Goal: Task Accomplishment & Management: Manage account settings

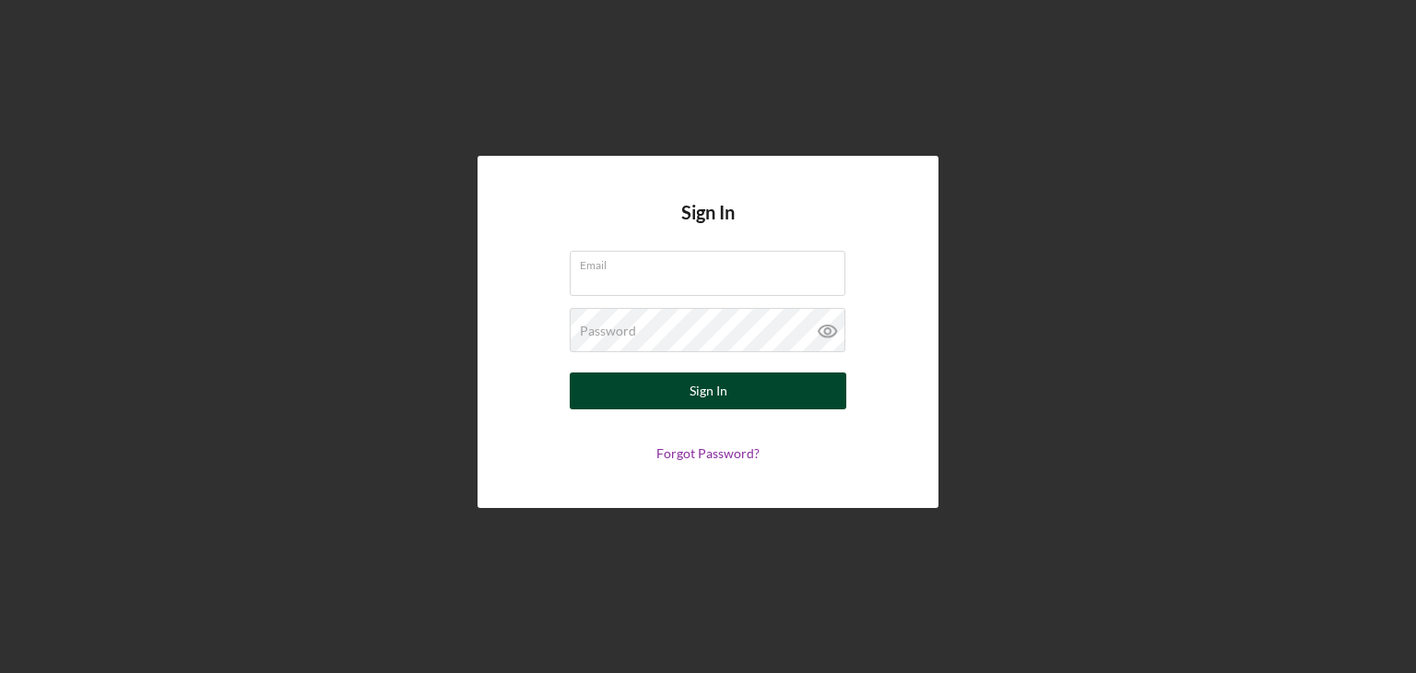
type input "[EMAIL_ADDRESS][DOMAIN_NAME]"
click at [715, 397] on div "Sign In" at bounding box center [709, 390] width 38 height 37
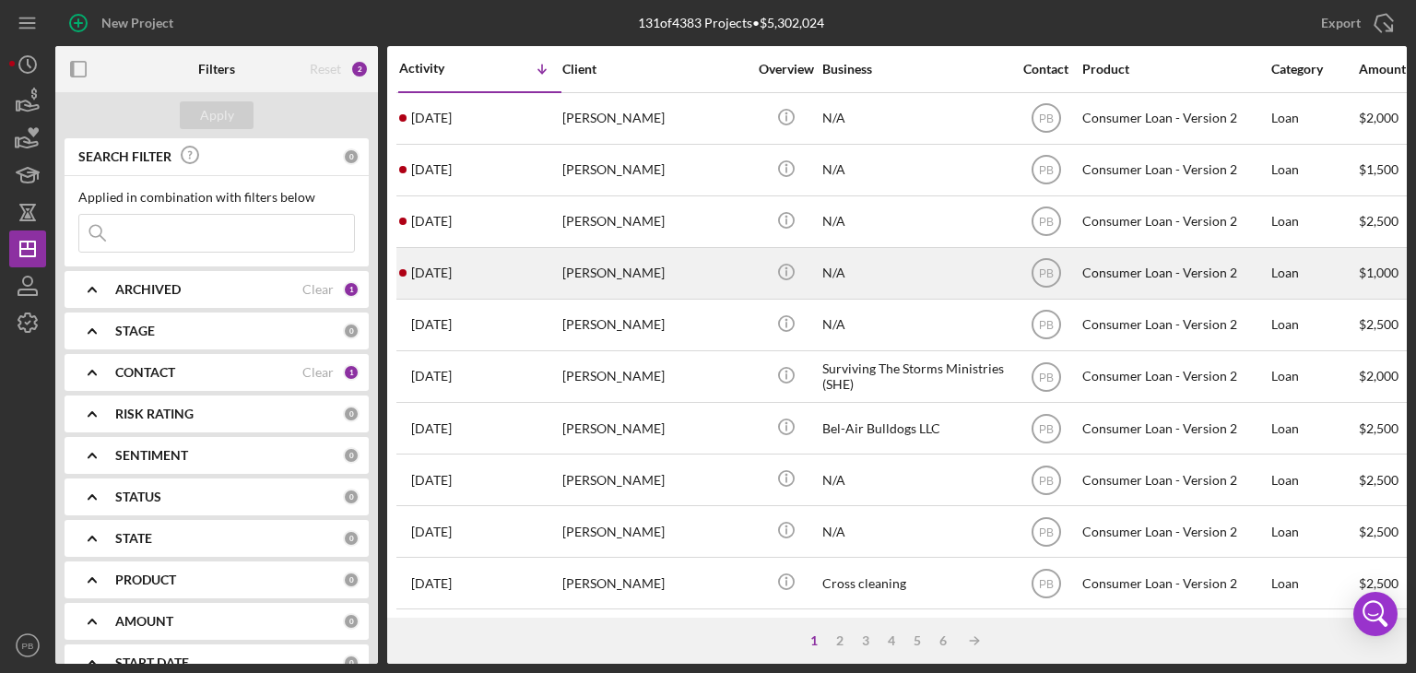
click at [642, 273] on div "[PERSON_NAME]" at bounding box center [654, 273] width 184 height 49
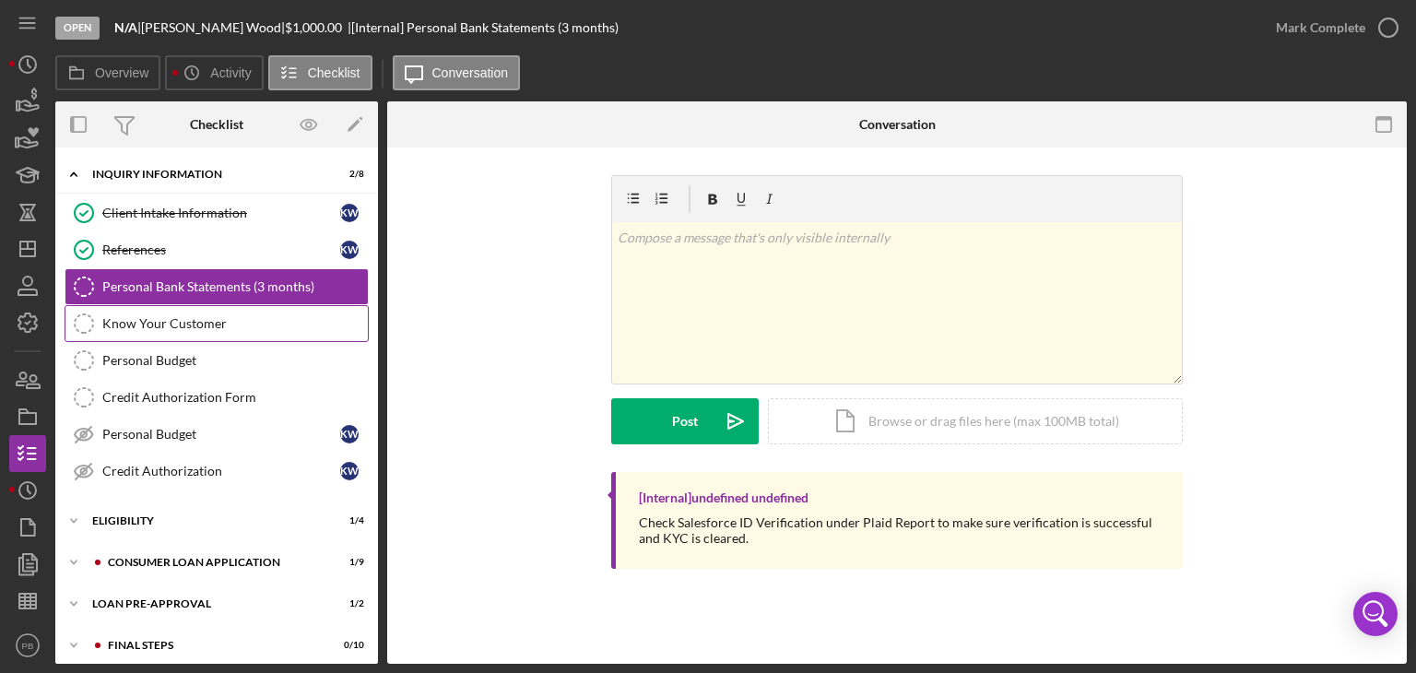
scroll to position [48, 0]
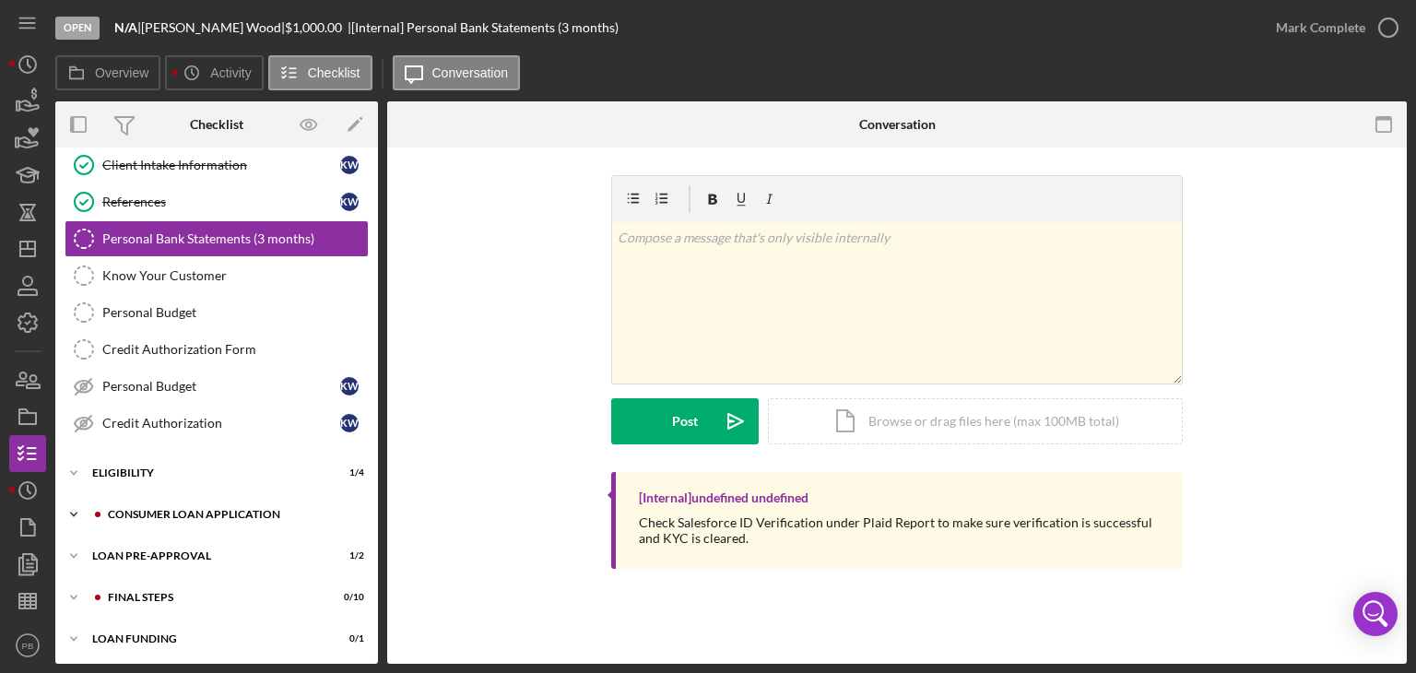
click at [155, 523] on div "Icon/Expander Consumer Loan Application 1 / 9" at bounding box center [216, 514] width 323 height 37
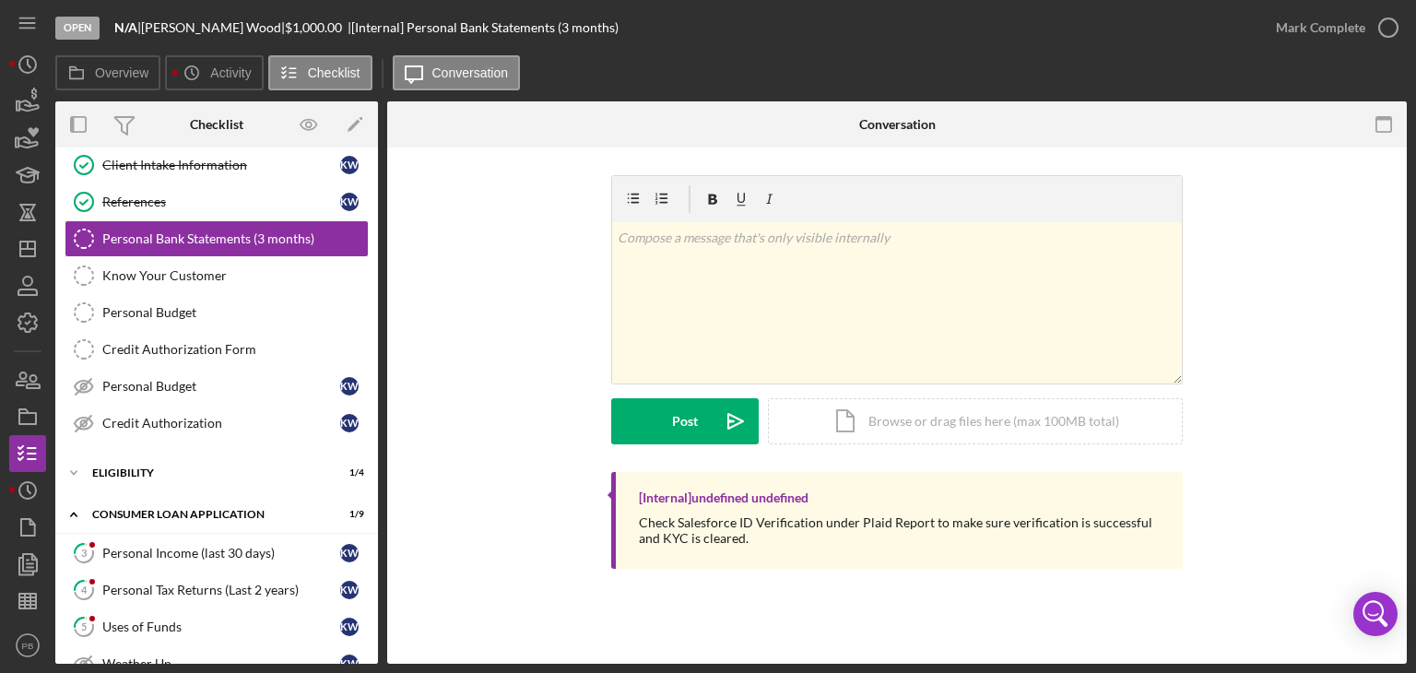
scroll to position [325, 0]
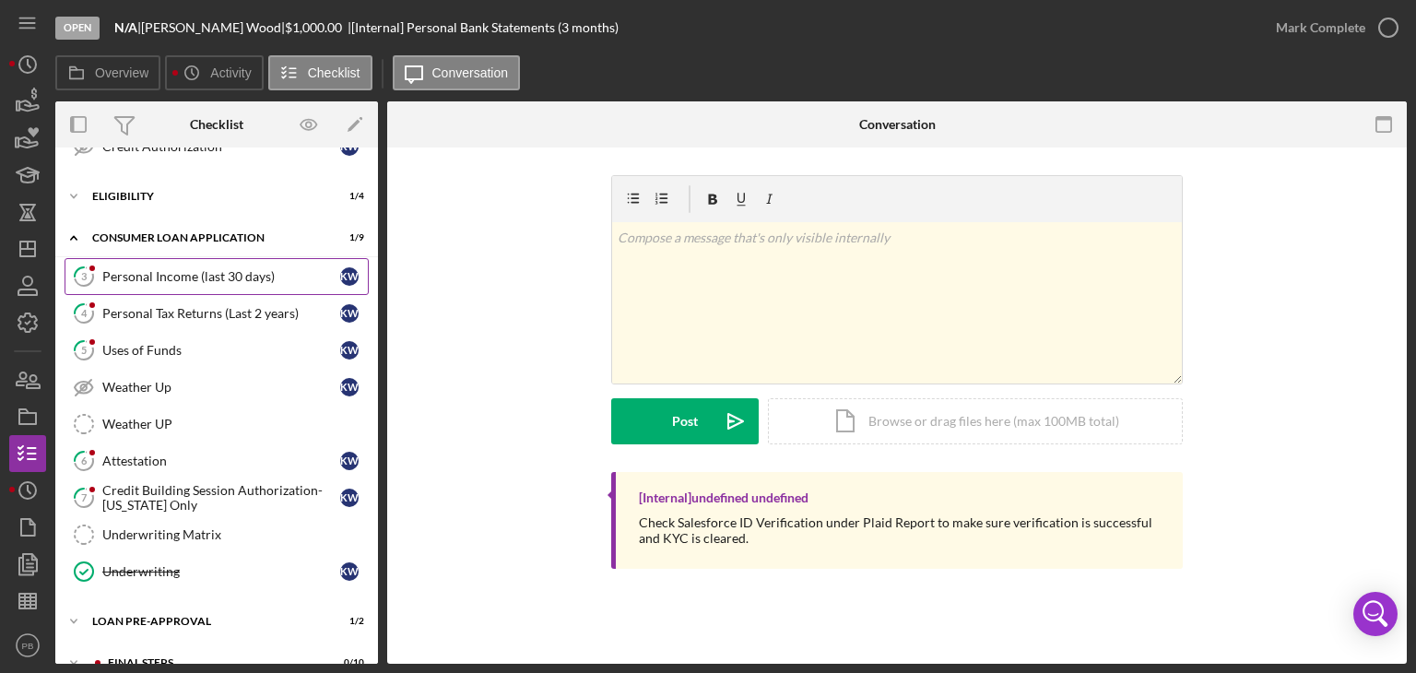
click at [195, 278] on div "Personal Income (last 30 days)" at bounding box center [221, 276] width 238 height 15
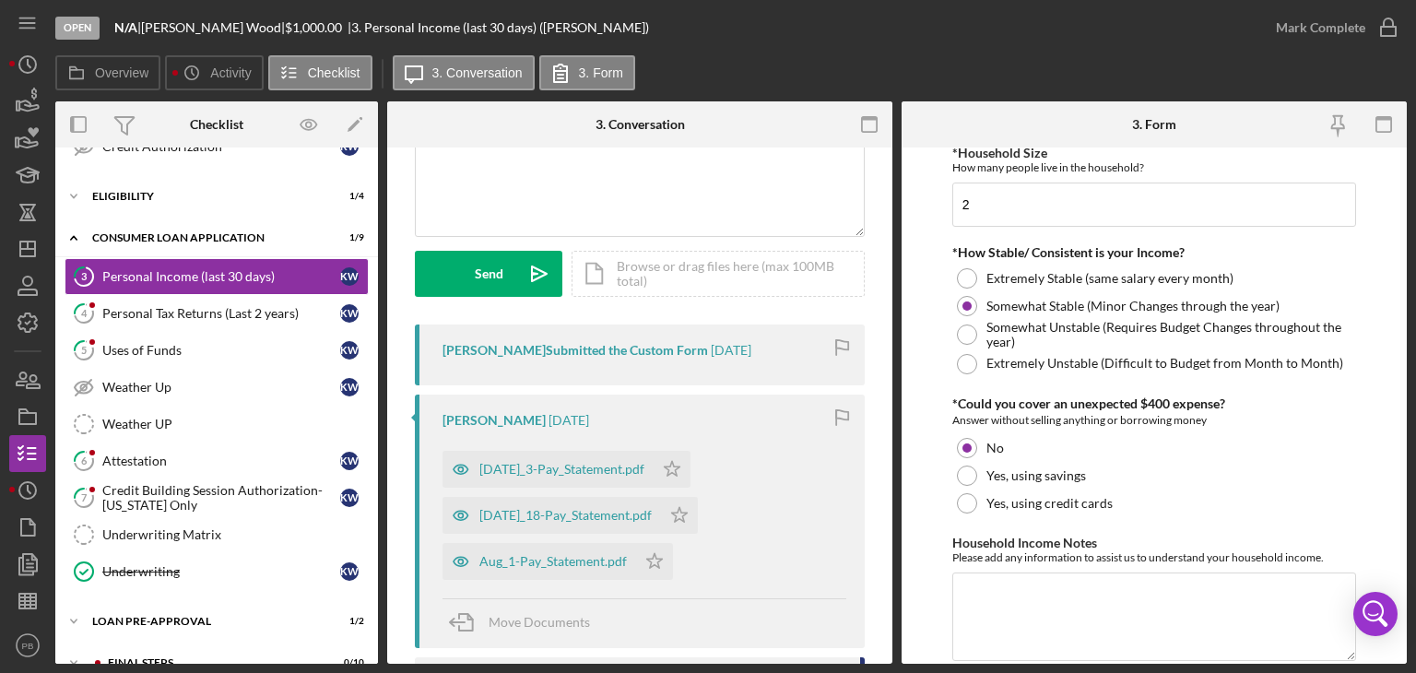
scroll to position [1079, 0]
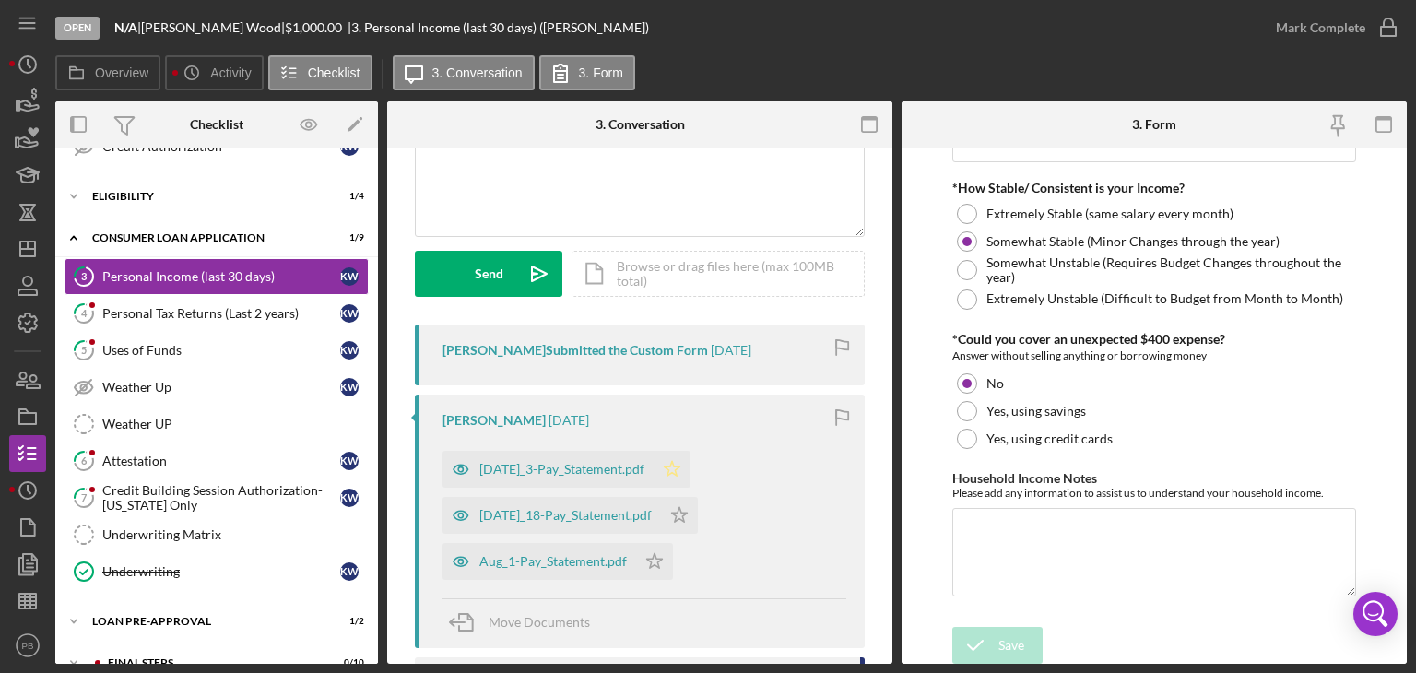
click at [654, 470] on icon "Icon/Star" at bounding box center [672, 469] width 37 height 37
click at [1328, 25] on div "Mark Complete" at bounding box center [1320, 27] width 89 height 37
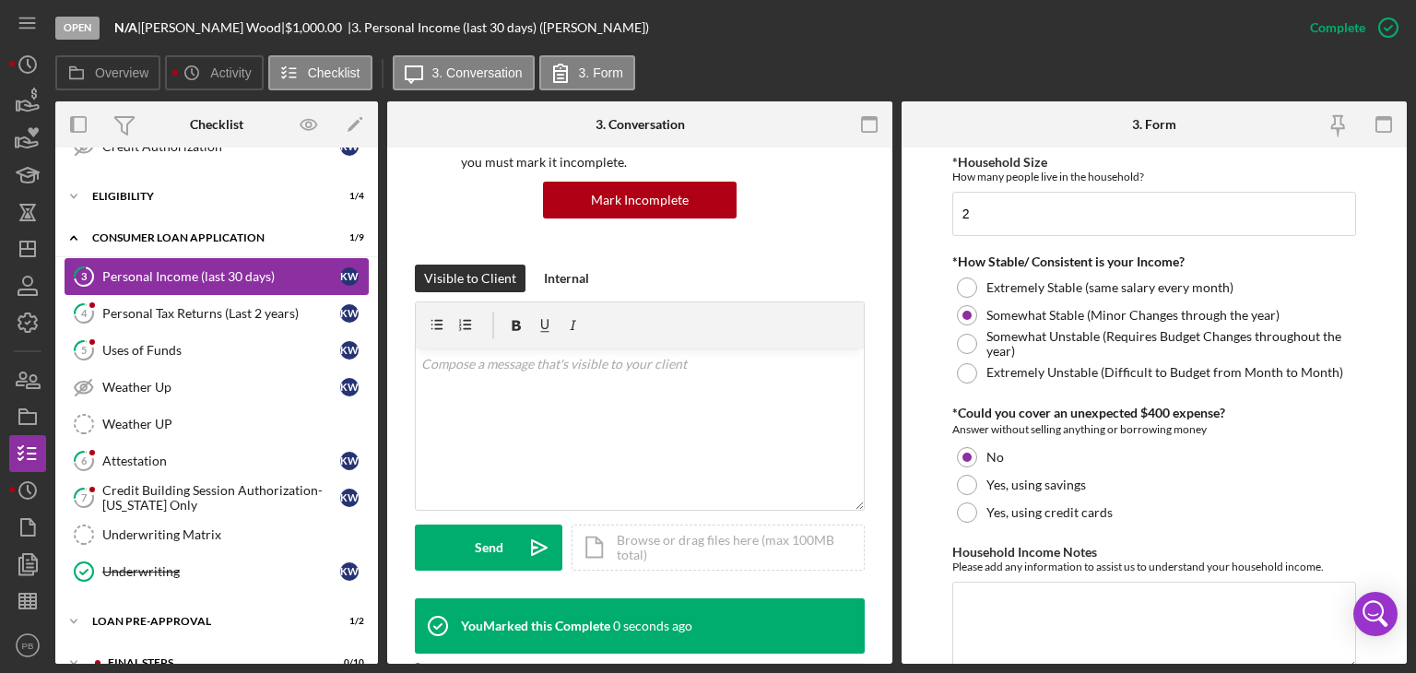
scroll to position [1152, 0]
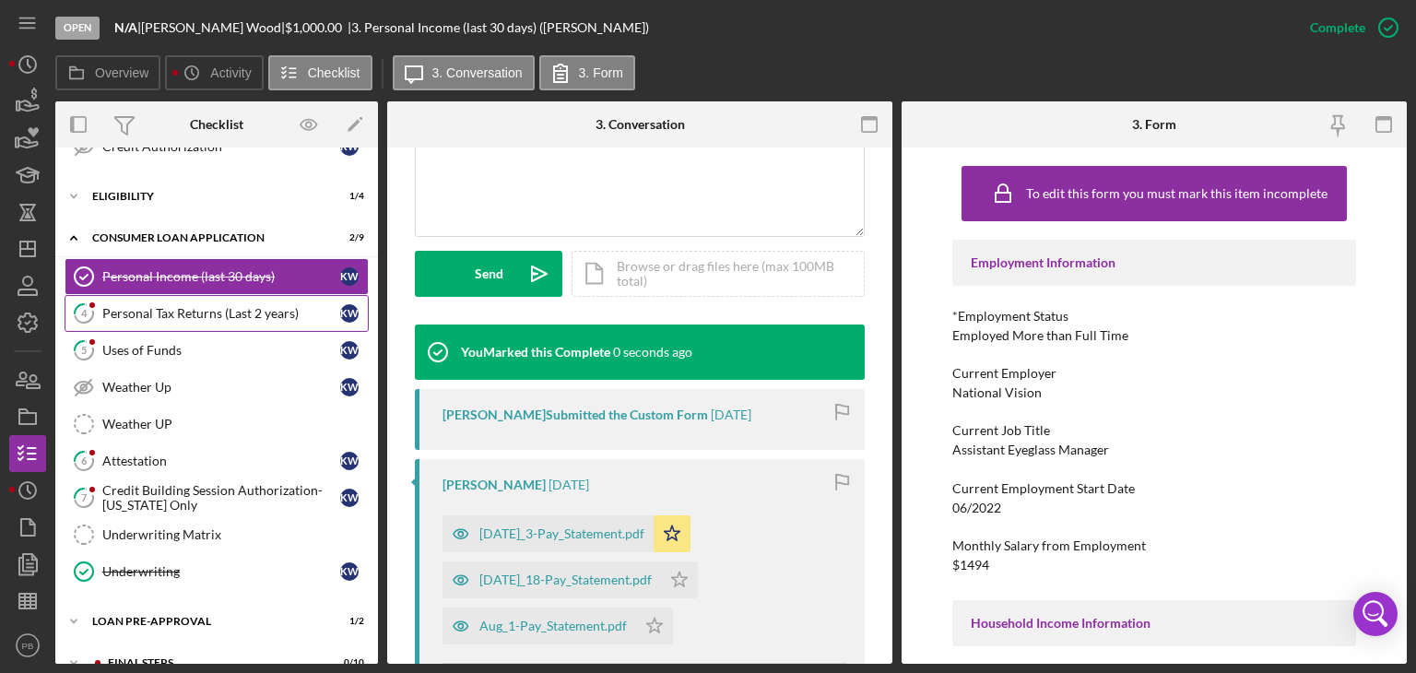
click at [177, 306] on div "Personal Tax Returns (Last 2 years)" at bounding box center [221, 313] width 238 height 15
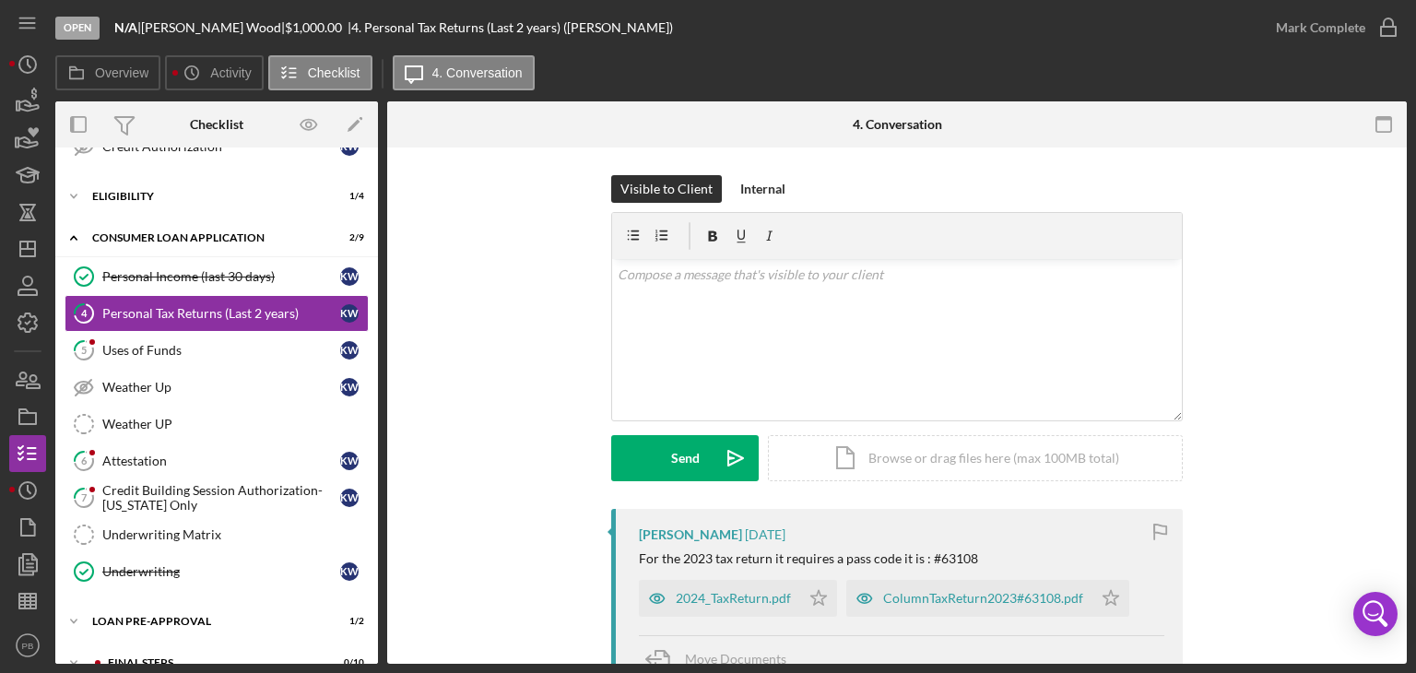
scroll to position [247, 0]
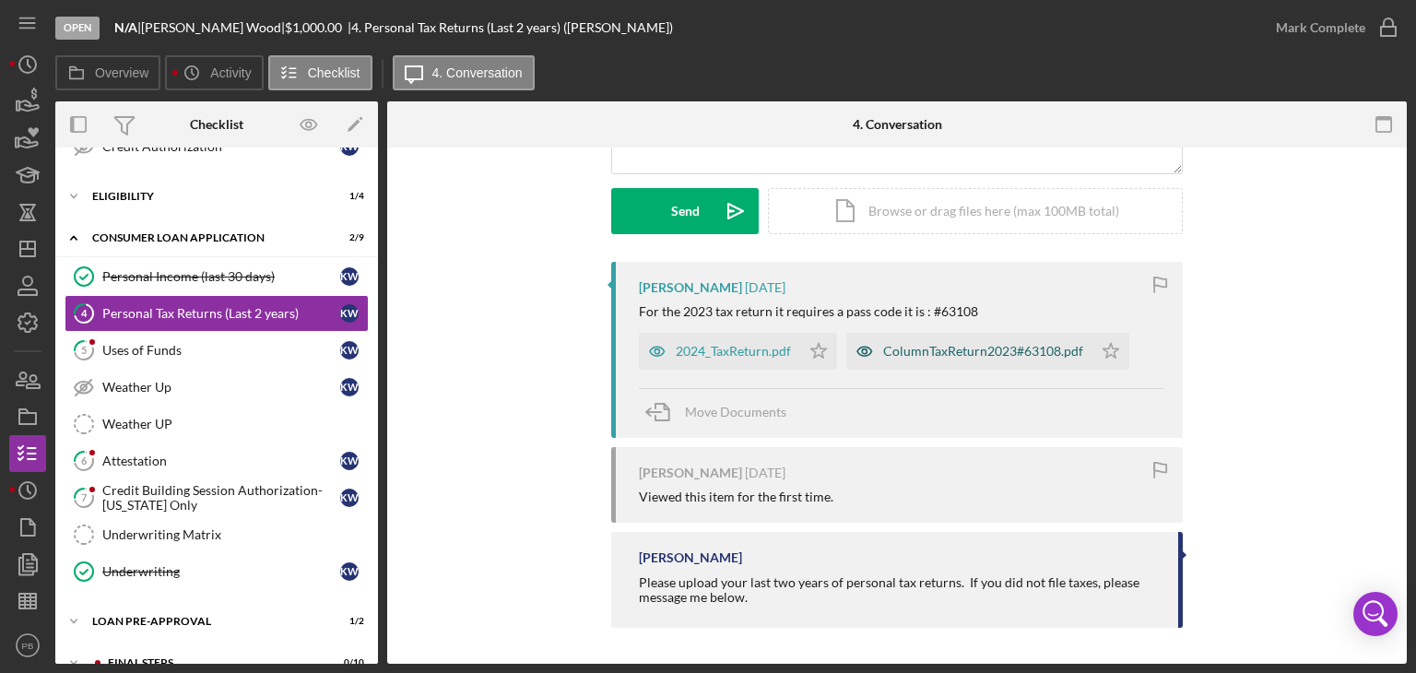
click at [945, 357] on div "ColumnTaxReturn2023#63108.pdf" at bounding box center [983, 351] width 200 height 15
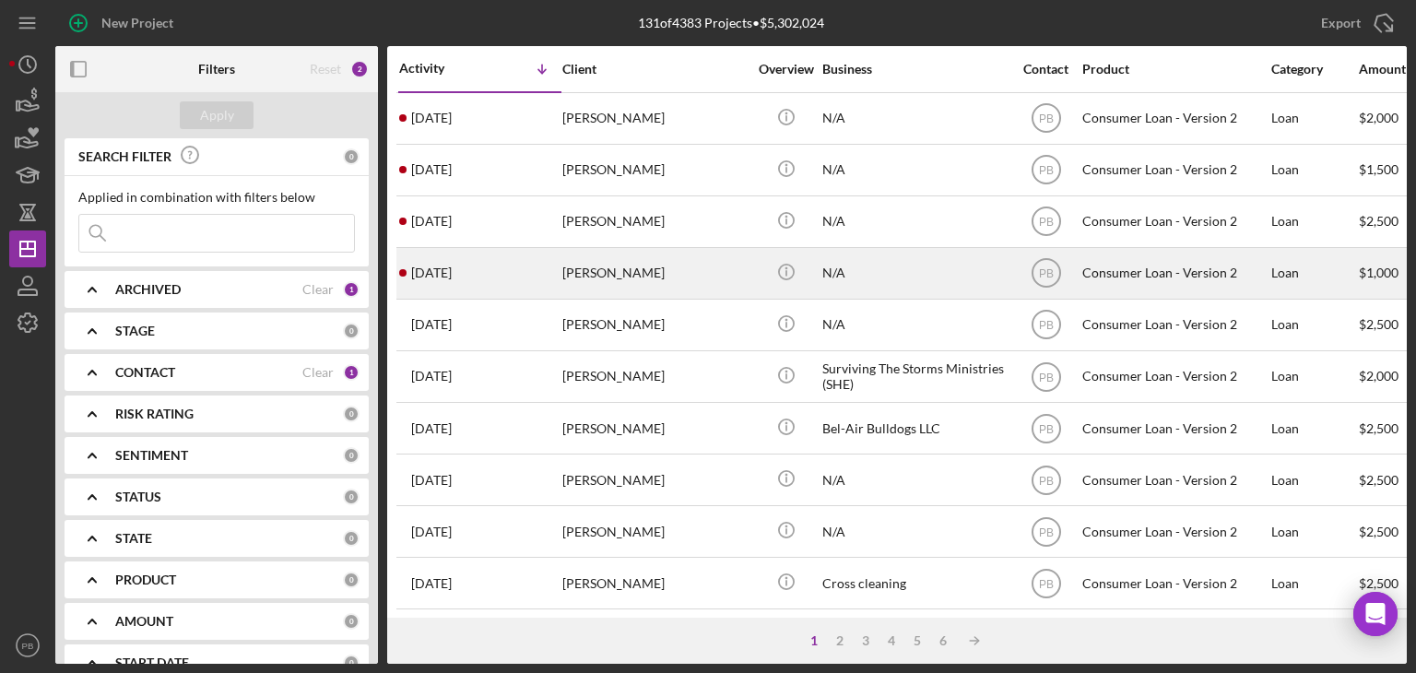
click at [630, 266] on div "[PERSON_NAME]" at bounding box center [654, 273] width 184 height 49
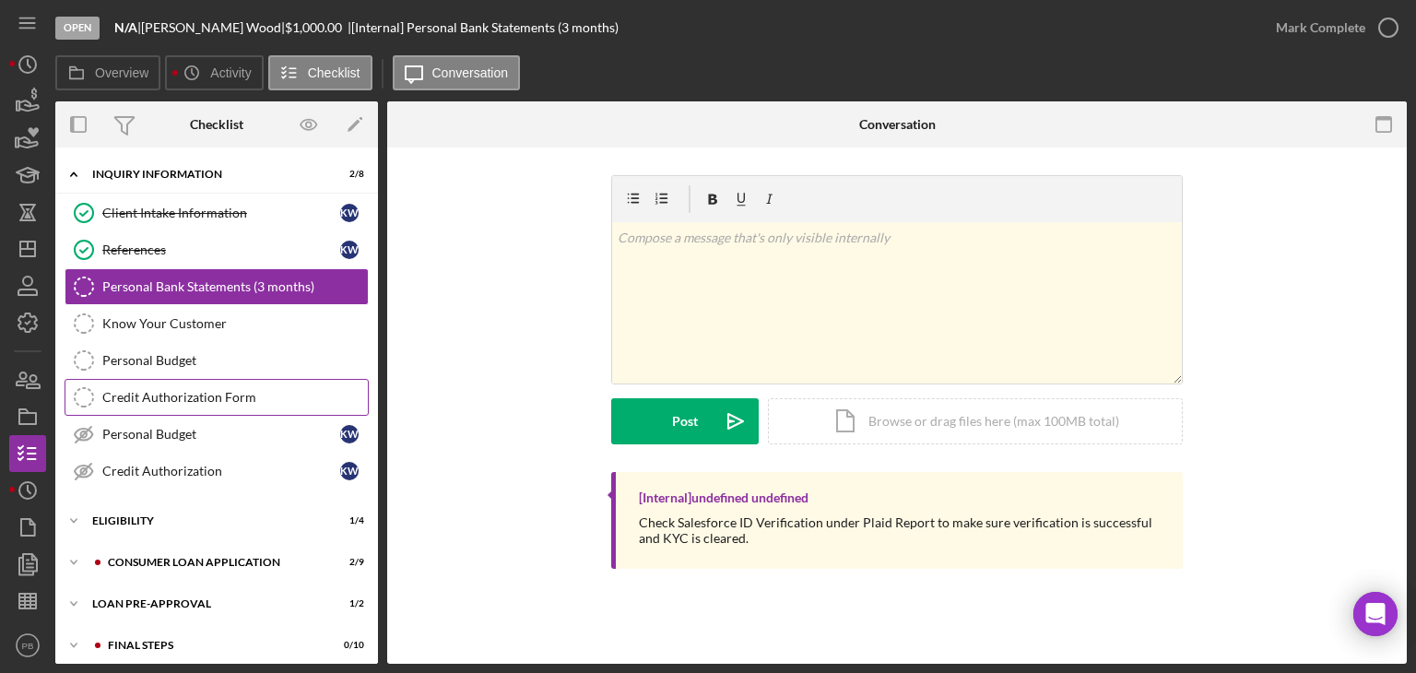
scroll to position [48, 0]
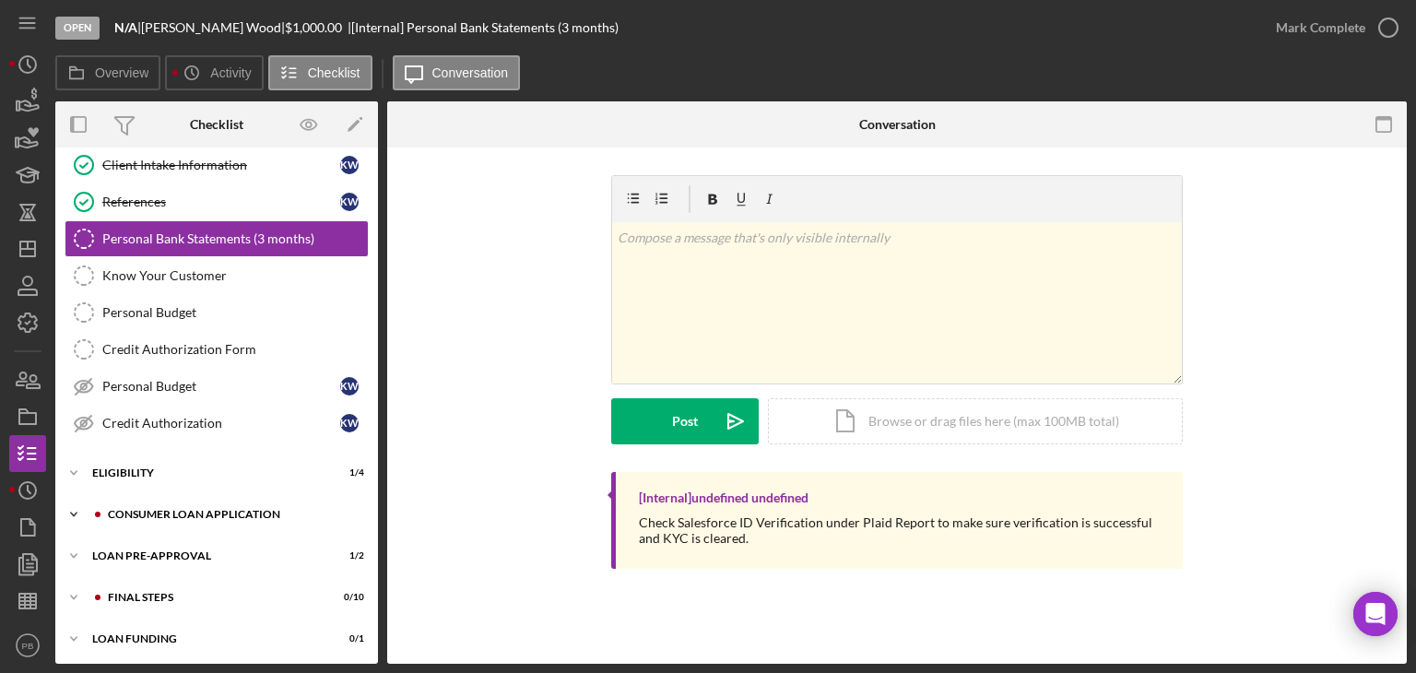
click at [162, 502] on div "Icon/Expander Consumer Loan Application 2 / 9" at bounding box center [216, 514] width 323 height 37
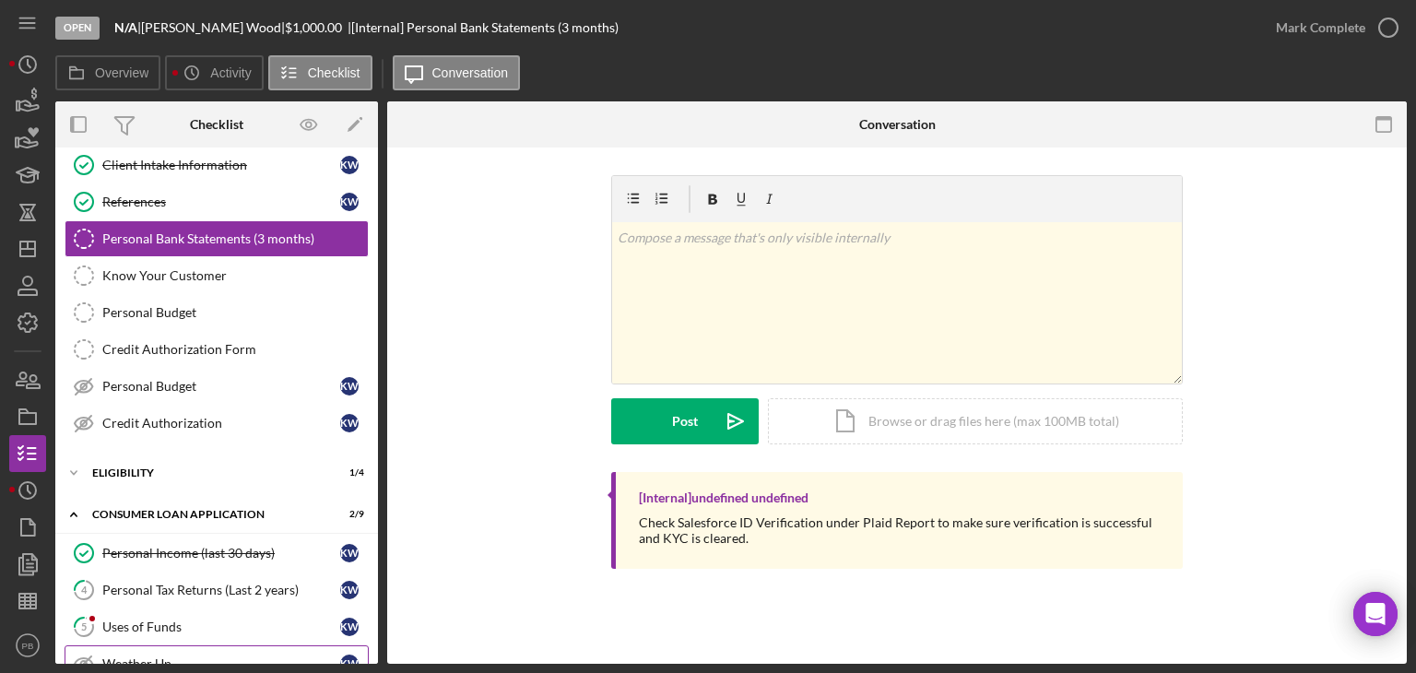
scroll to position [325, 0]
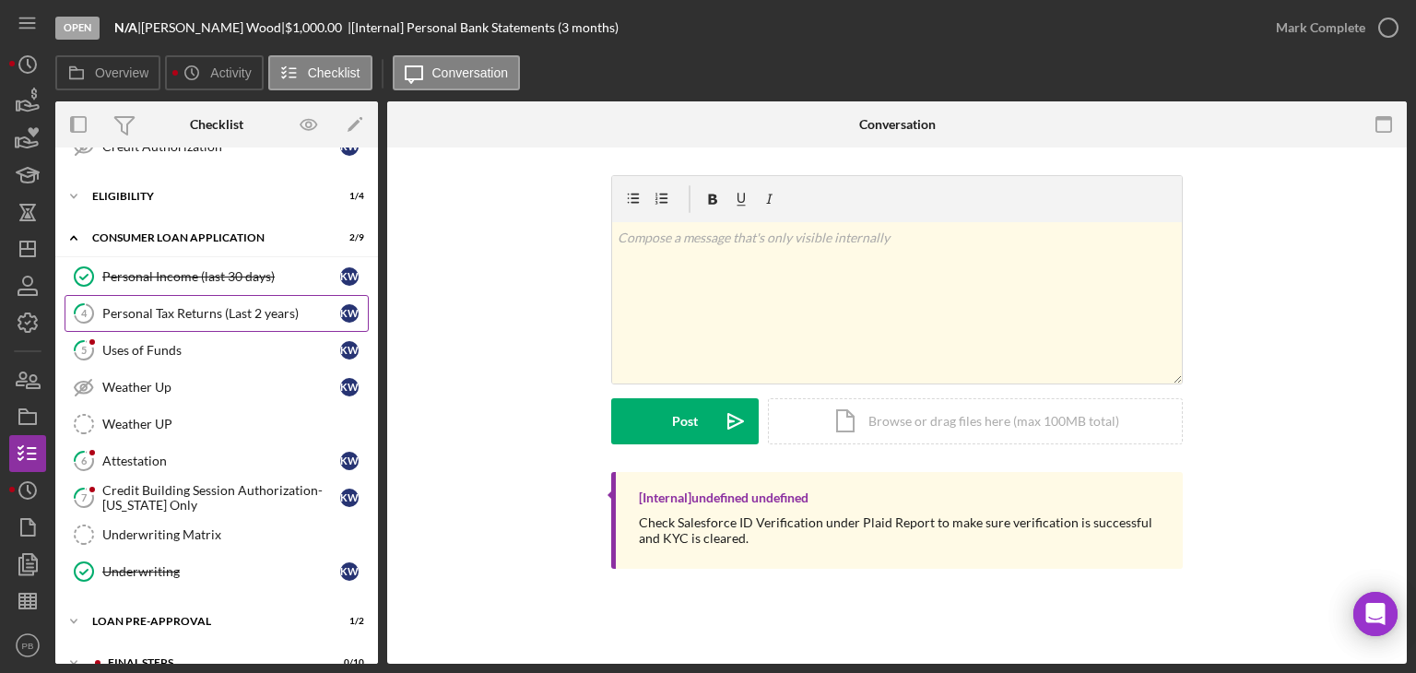
click at [199, 307] on div "Personal Tax Returns (Last 2 years)" at bounding box center [221, 313] width 238 height 15
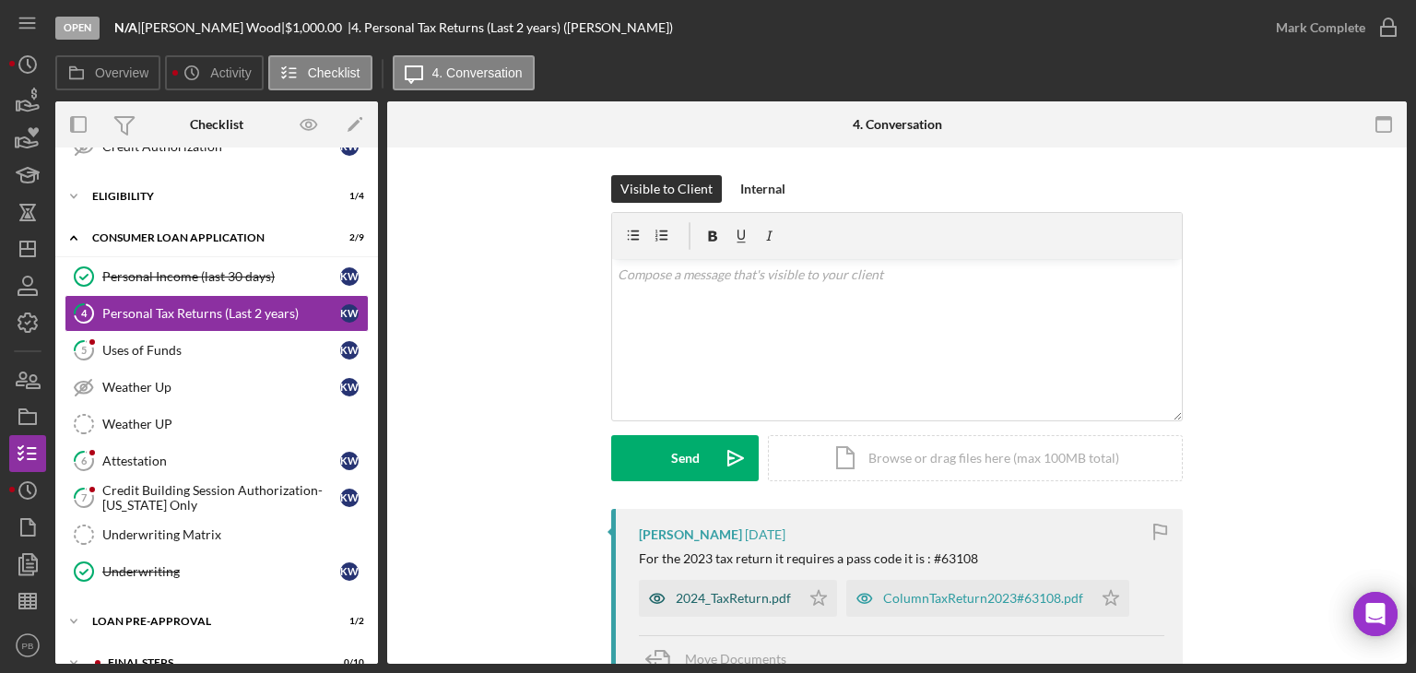
click at [746, 597] on div "2024_TaxReturn.pdf" at bounding box center [733, 598] width 115 height 15
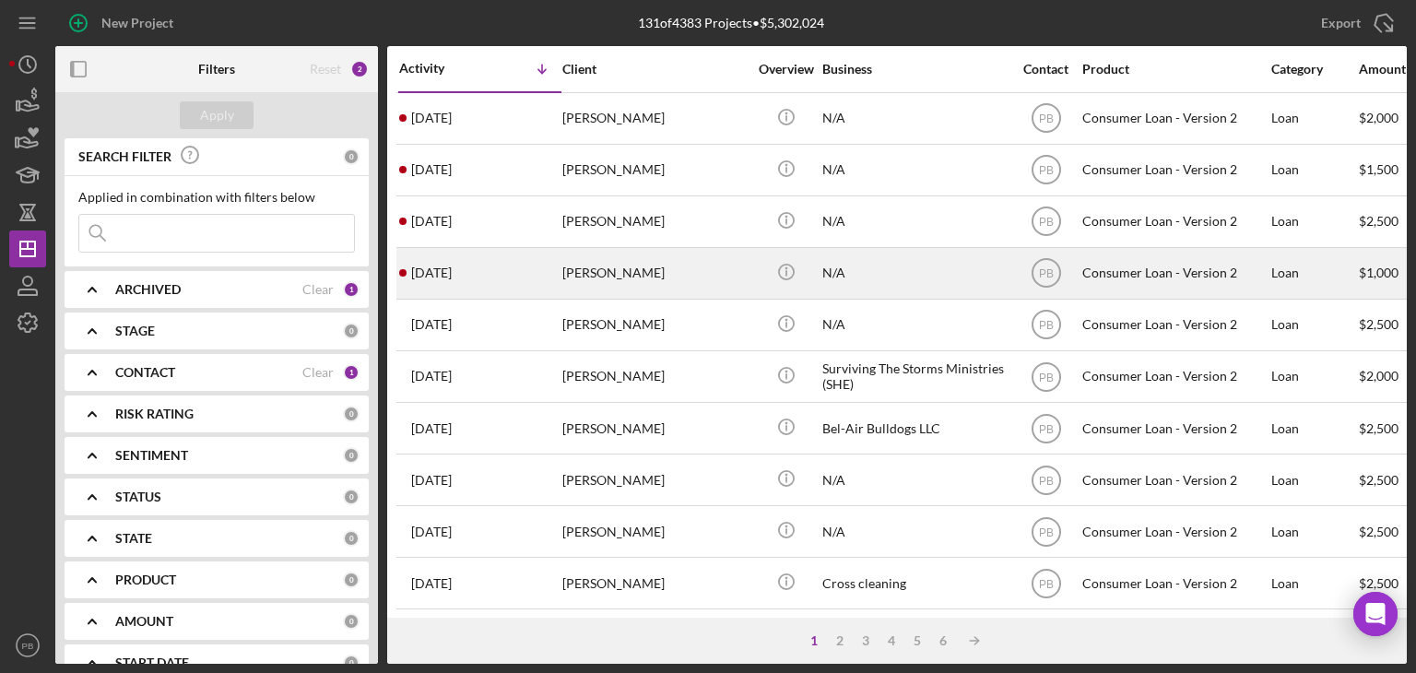
click at [597, 276] on div "[PERSON_NAME]" at bounding box center [654, 273] width 184 height 49
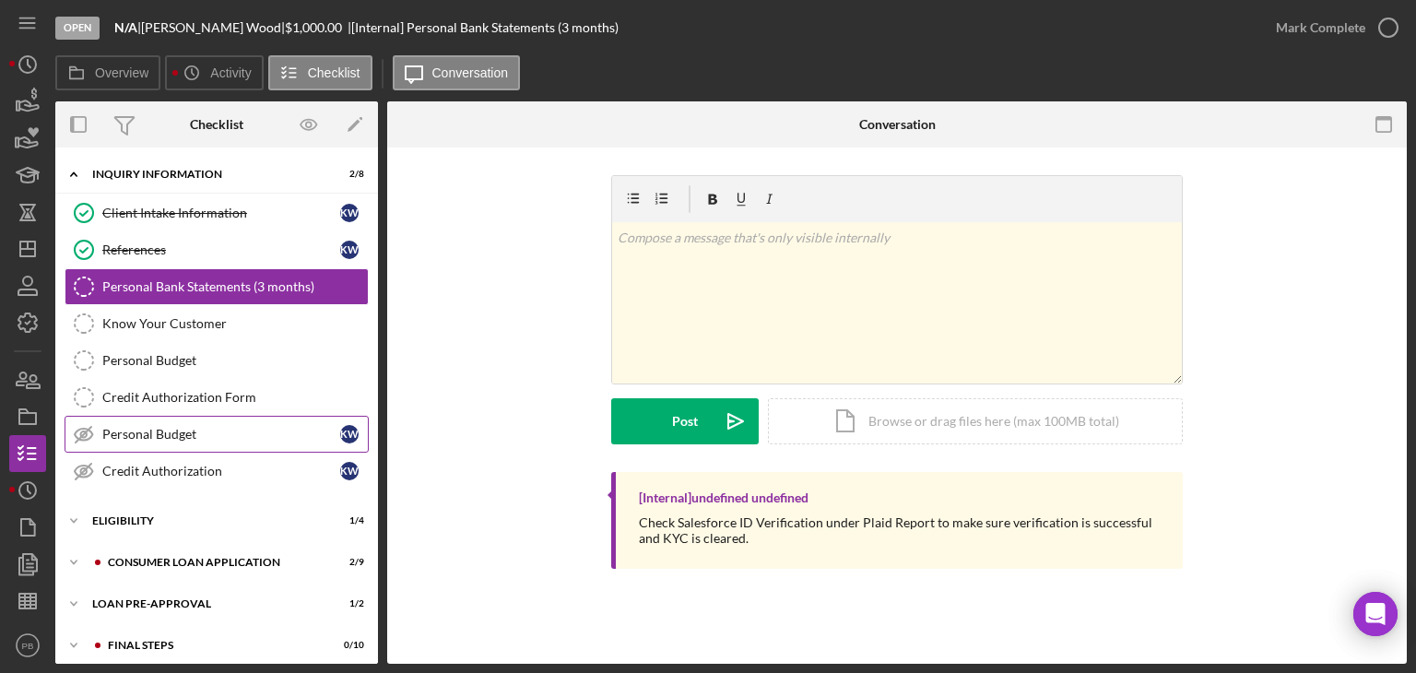
scroll to position [48, 0]
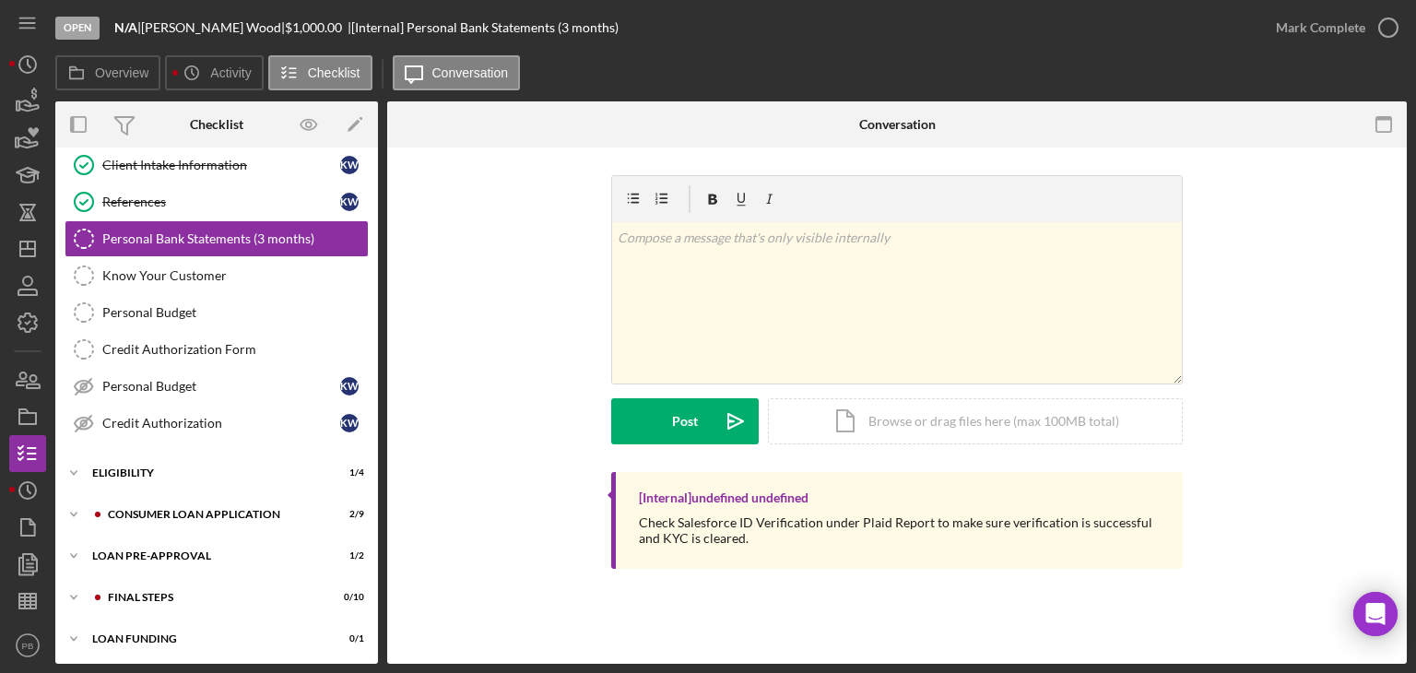
click at [179, 533] on div "Icon/Expander Inquiry Information 2 / 8 Client Intake Information Client Intake…" at bounding box center [216, 384] width 323 height 550
click at [183, 516] on div "Icon/Expander Consumer Loan Application 2 / 9" at bounding box center [216, 514] width 323 height 37
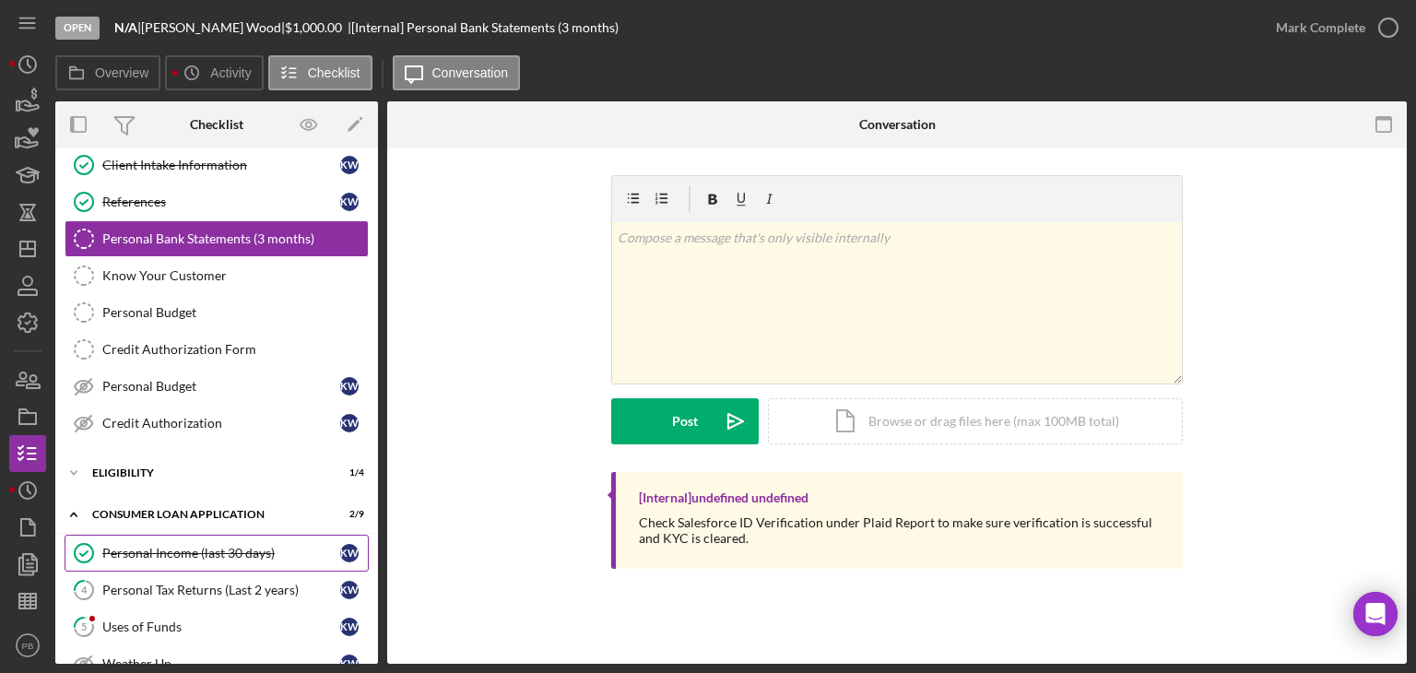
scroll to position [140, 0]
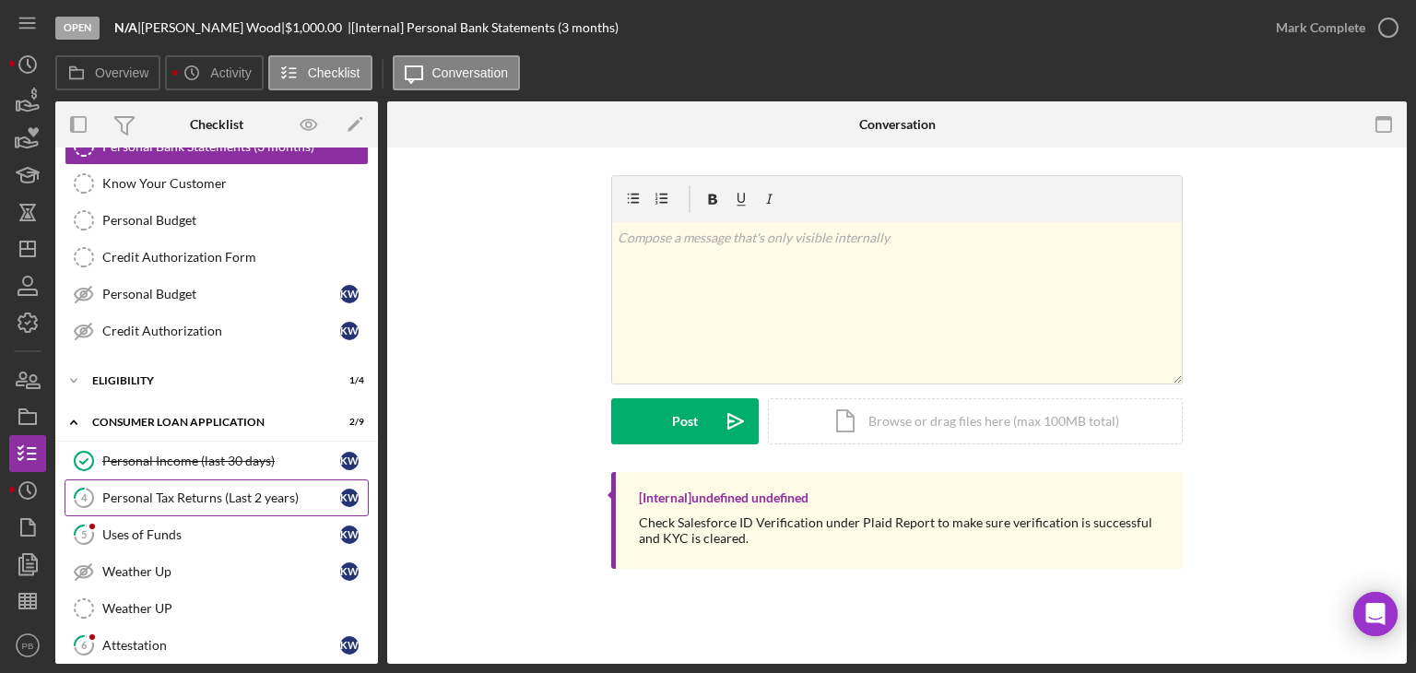
click at [183, 491] on div "Personal Tax Returns (Last 2 years)" at bounding box center [221, 498] width 238 height 15
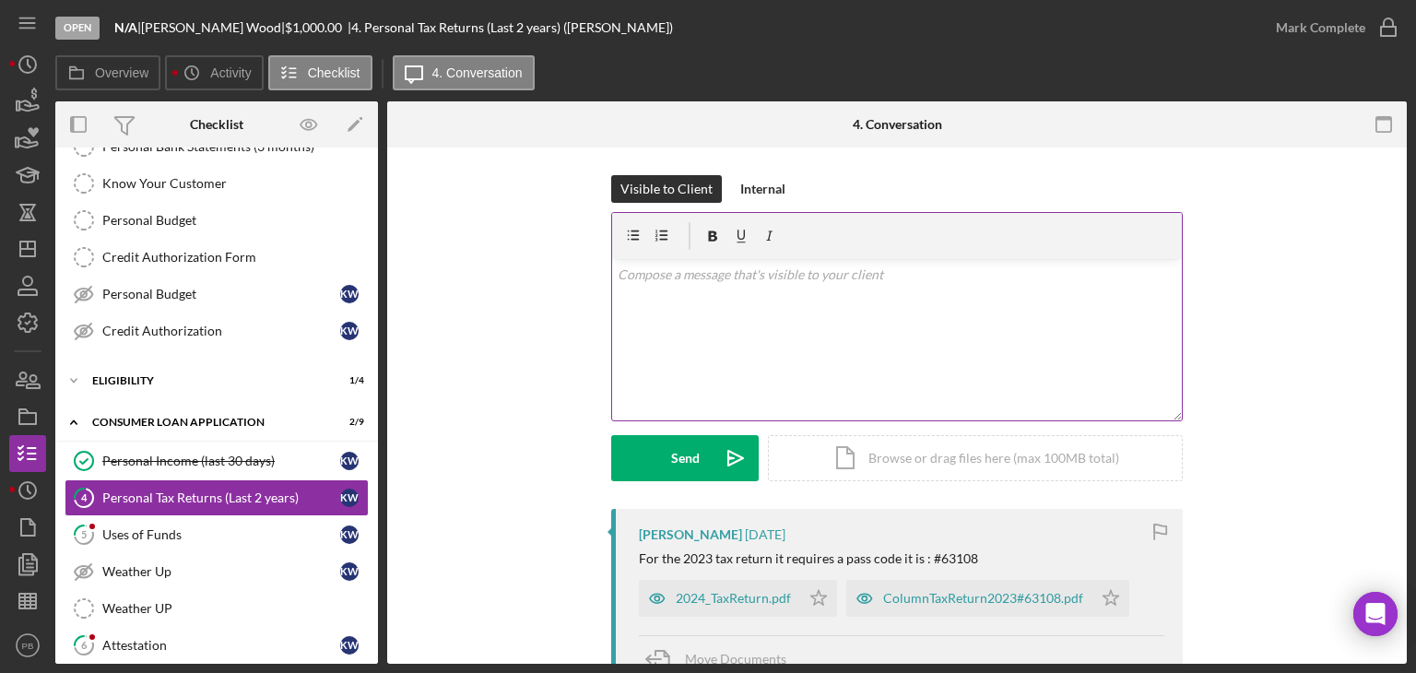
scroll to position [247, 0]
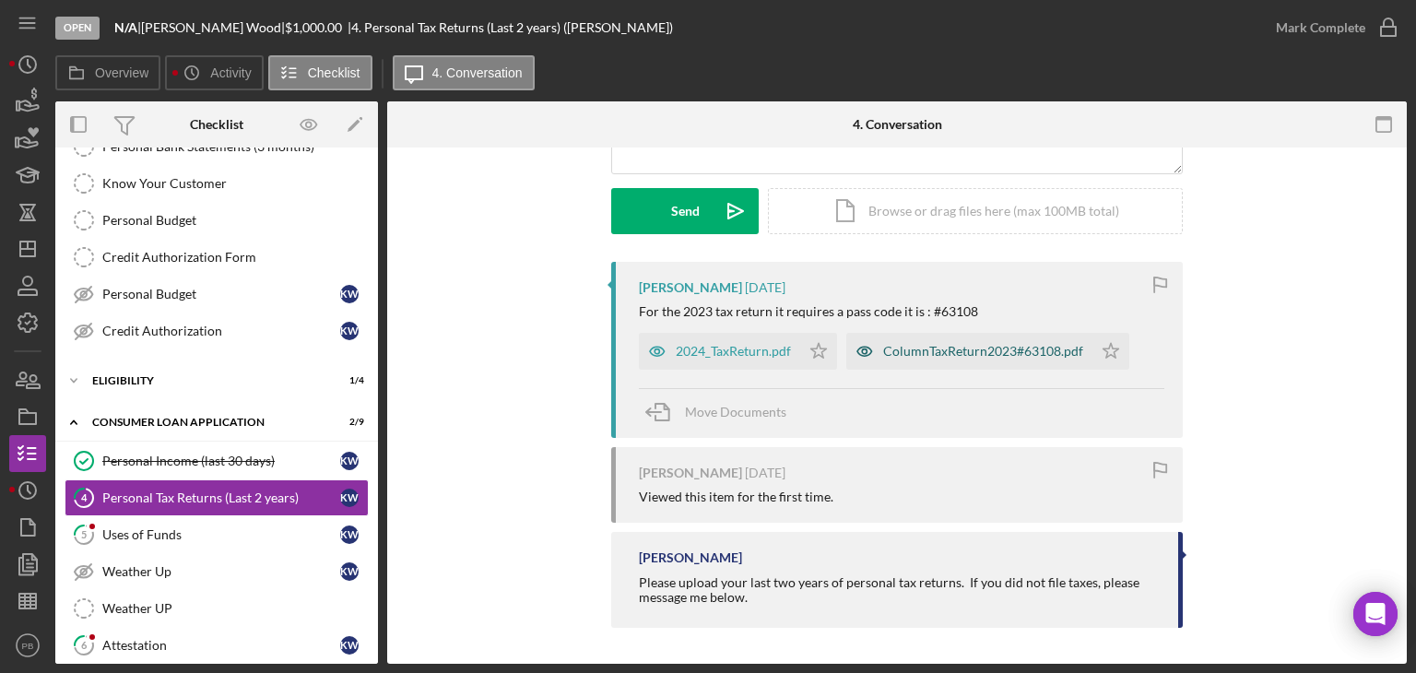
click at [962, 348] on div "ColumnTaxReturn2023#63108.pdf" at bounding box center [983, 351] width 200 height 15
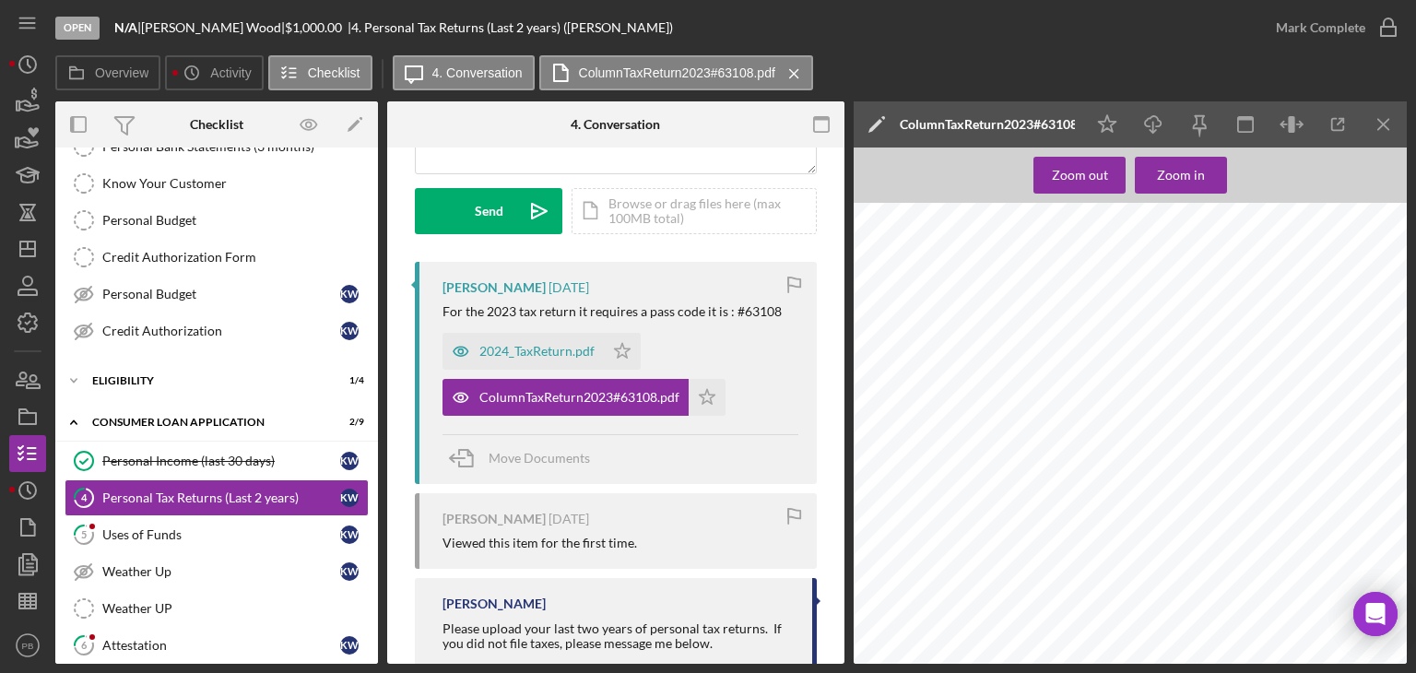
scroll to position [553, 0]
click at [1381, 115] on icon "Icon/Menu Close" at bounding box center [1384, 124] width 41 height 41
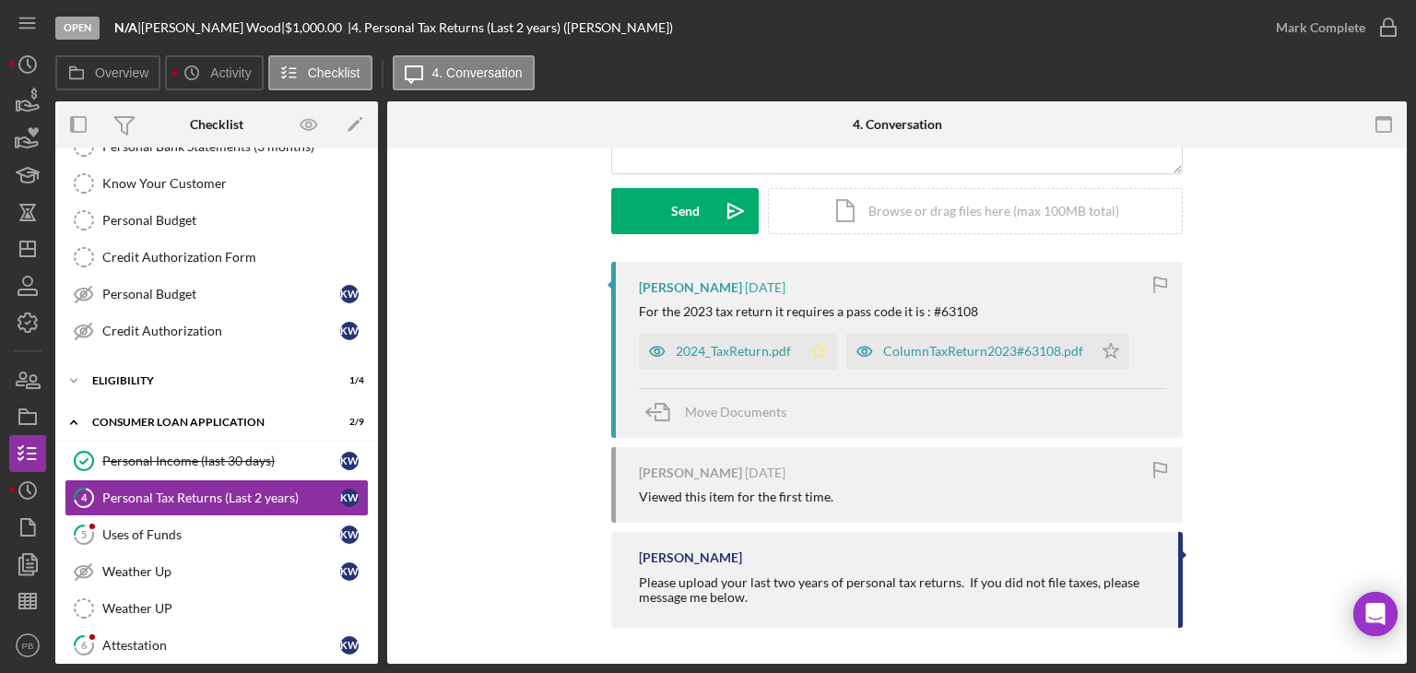
click at [817, 348] on polygon "button" at bounding box center [819, 350] width 16 height 15
drag, startPoint x: 1320, startPoint y: 23, endPoint x: 1265, endPoint y: 52, distance: 62.3
click at [1320, 23] on div "Mark Complete" at bounding box center [1320, 27] width 89 height 37
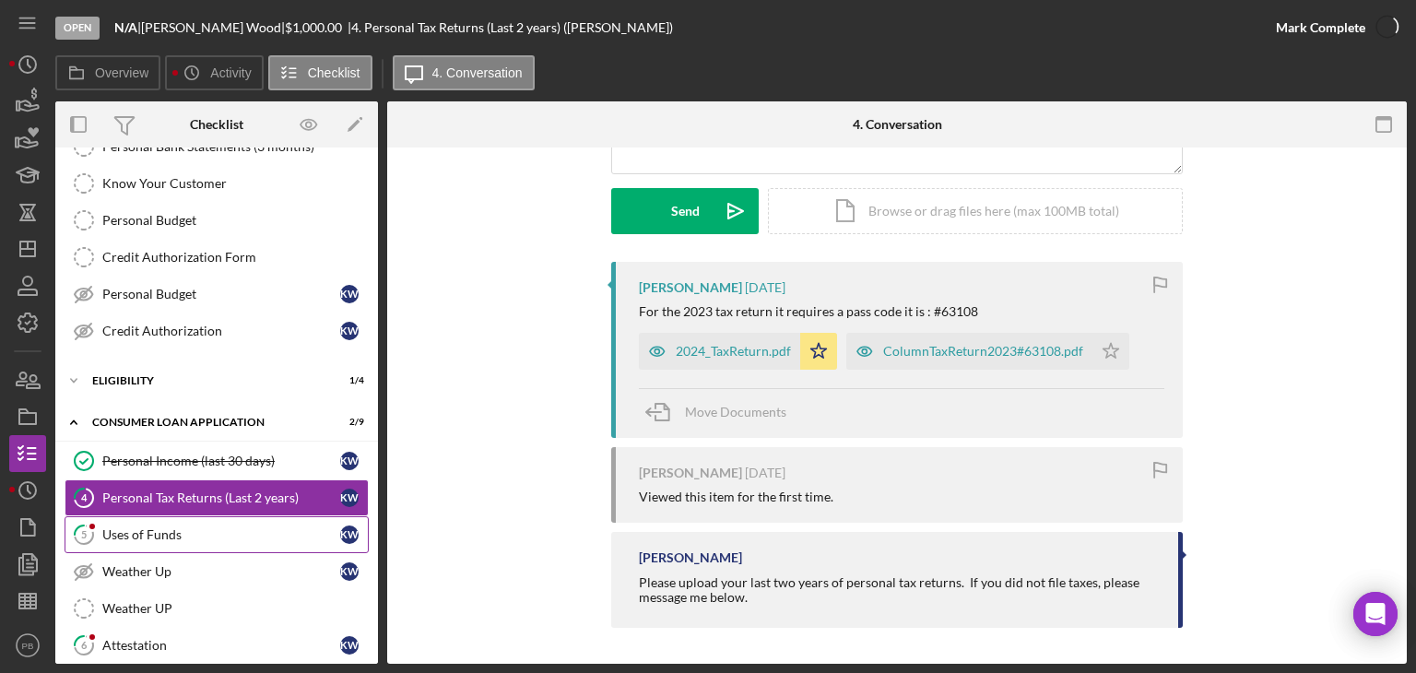
scroll to position [502, 0]
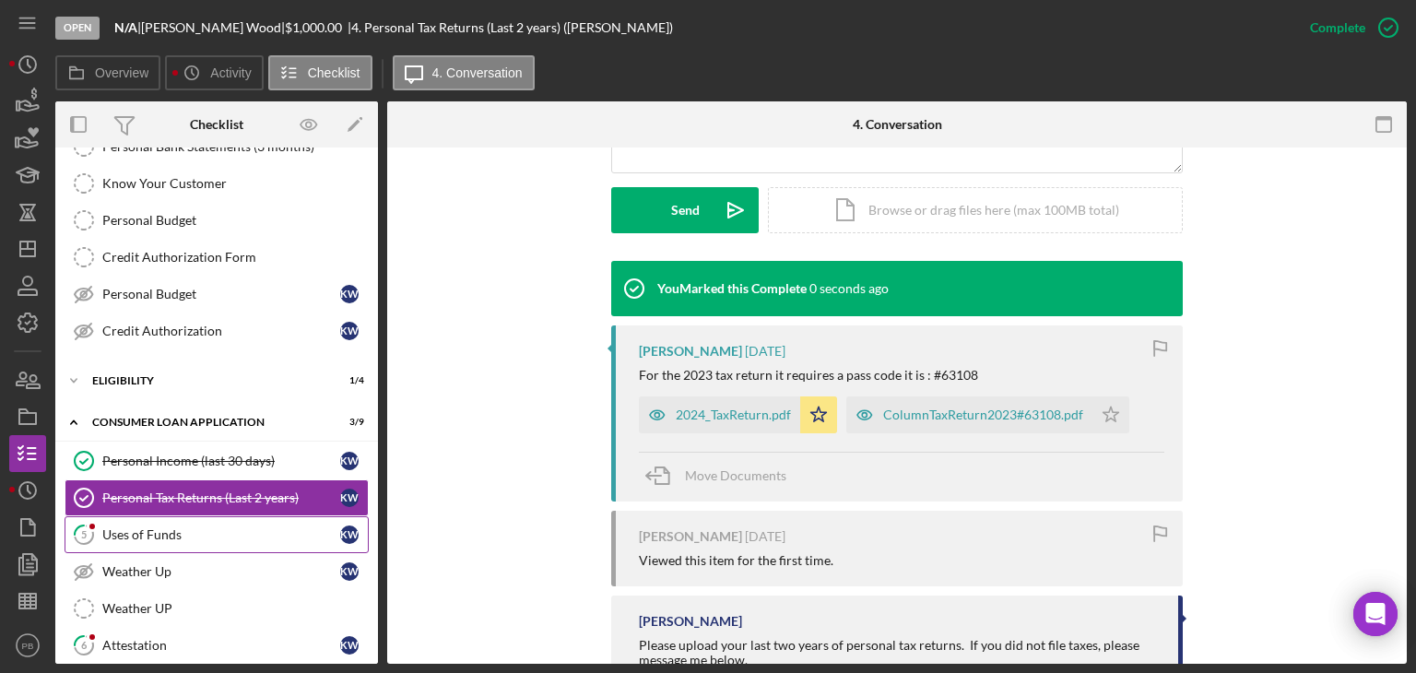
click at [184, 536] on div "Uses of Funds" at bounding box center [221, 534] width 238 height 15
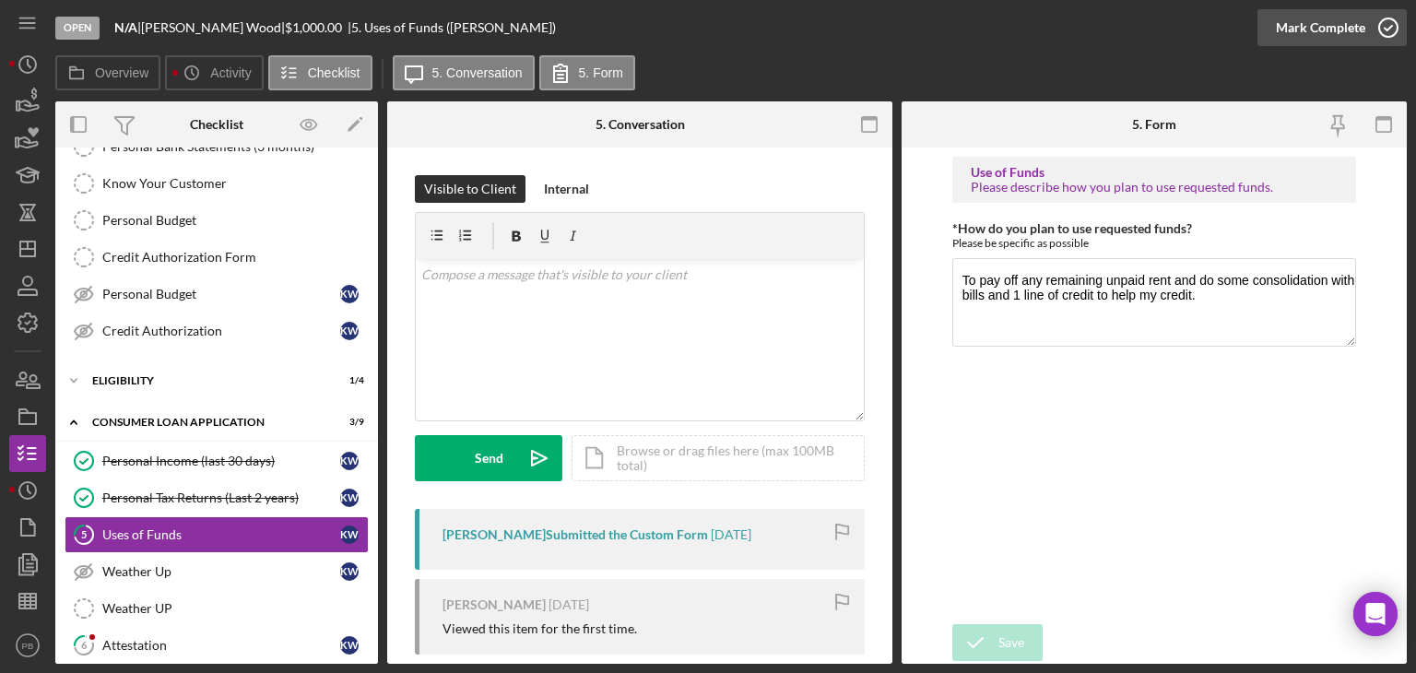
click at [1315, 31] on div "Mark Complete" at bounding box center [1320, 27] width 89 height 37
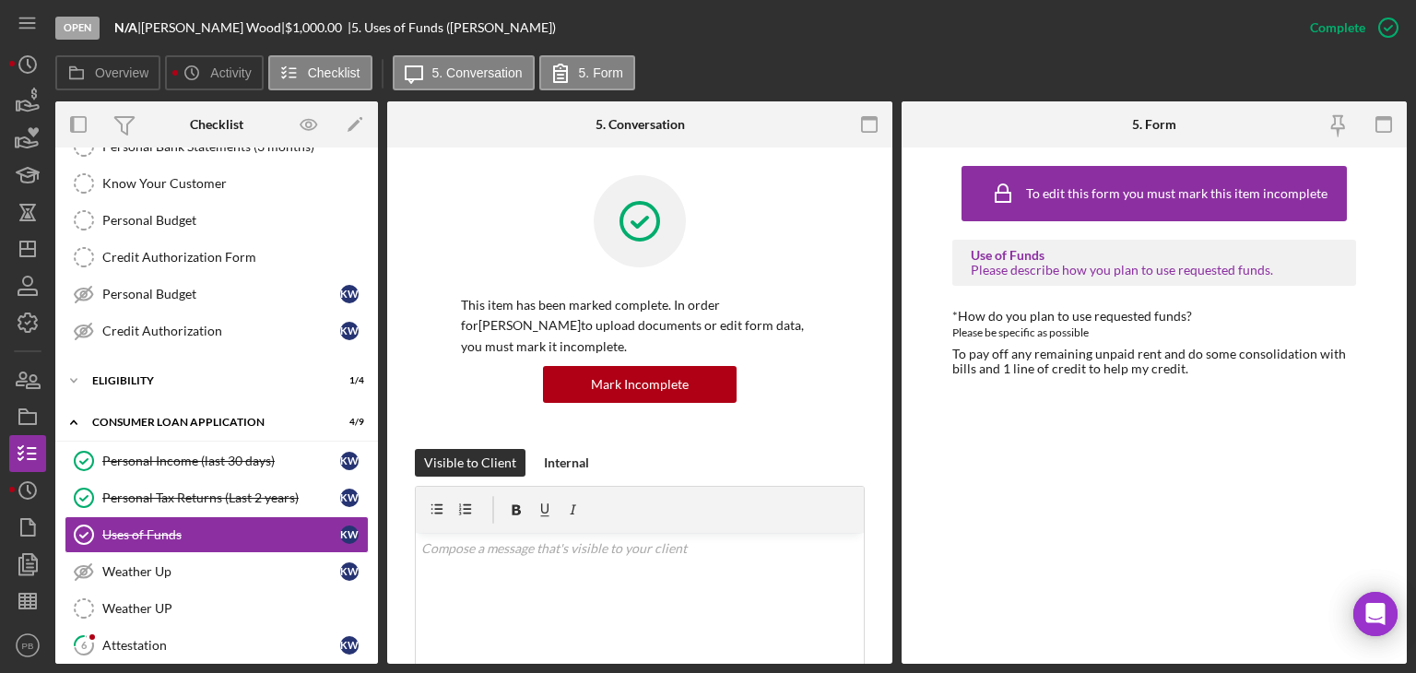
scroll to position [387, 0]
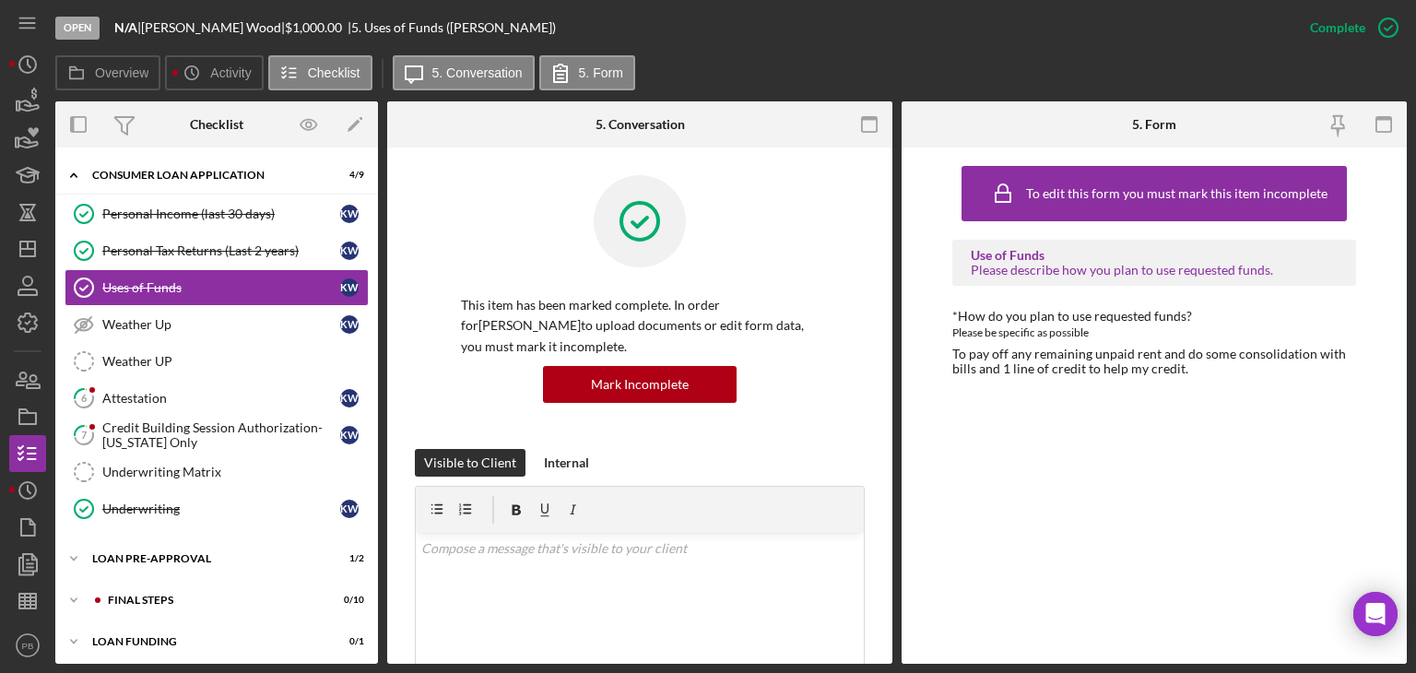
click at [142, 381] on link "6 Attestation K W" at bounding box center [217, 398] width 304 height 37
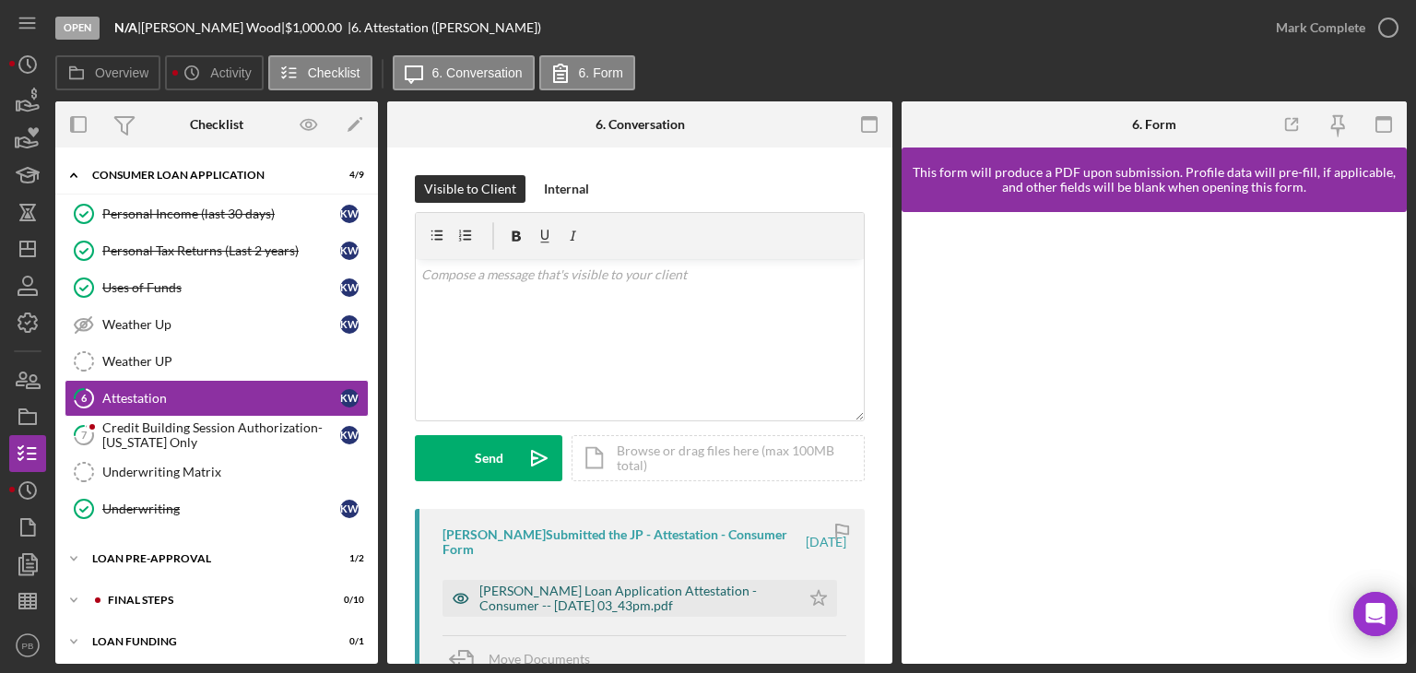
scroll to position [247, 0]
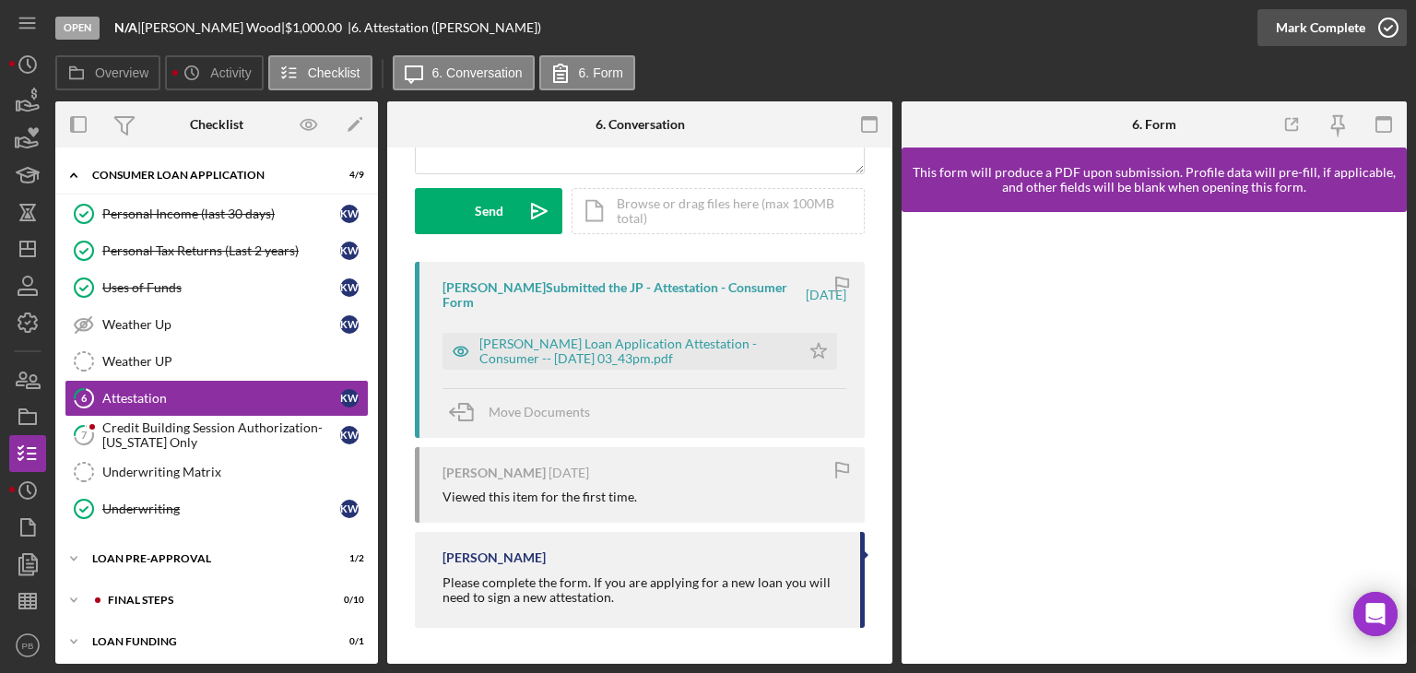
click at [1298, 36] on div "Mark Complete" at bounding box center [1320, 27] width 89 height 37
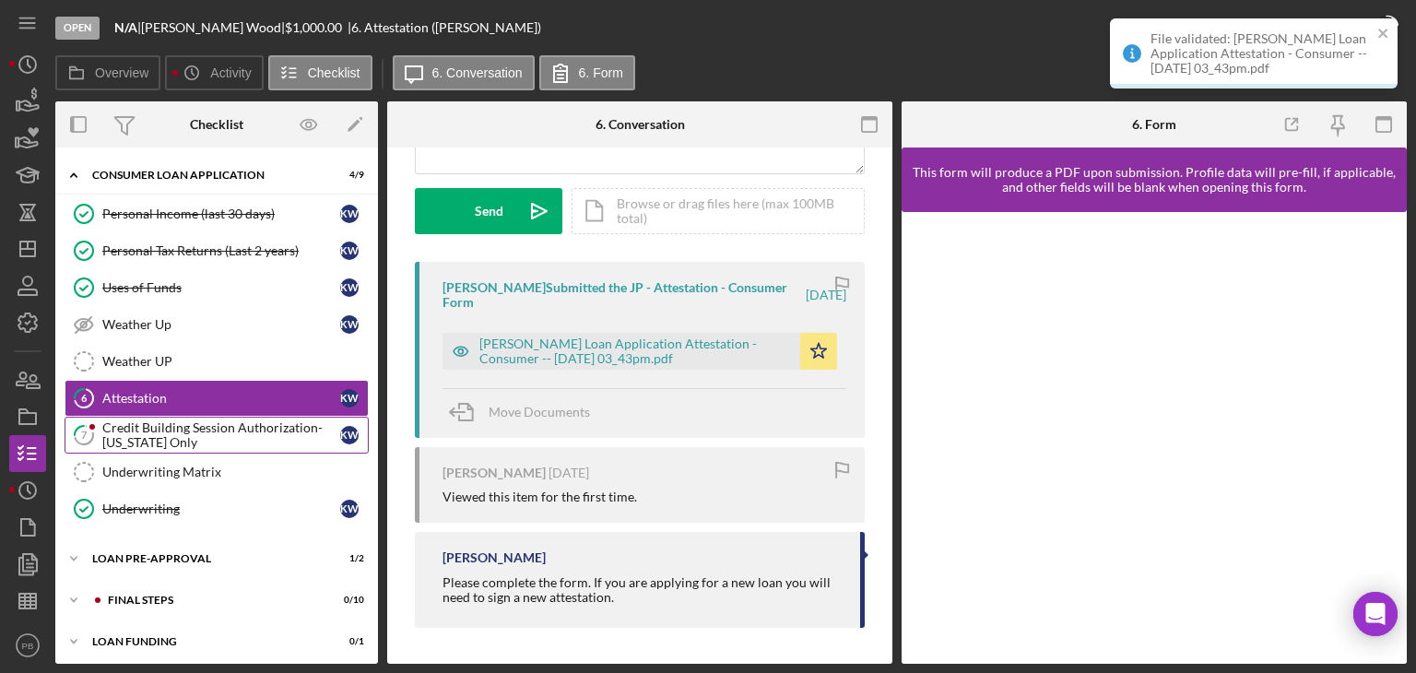
scroll to position [522, 0]
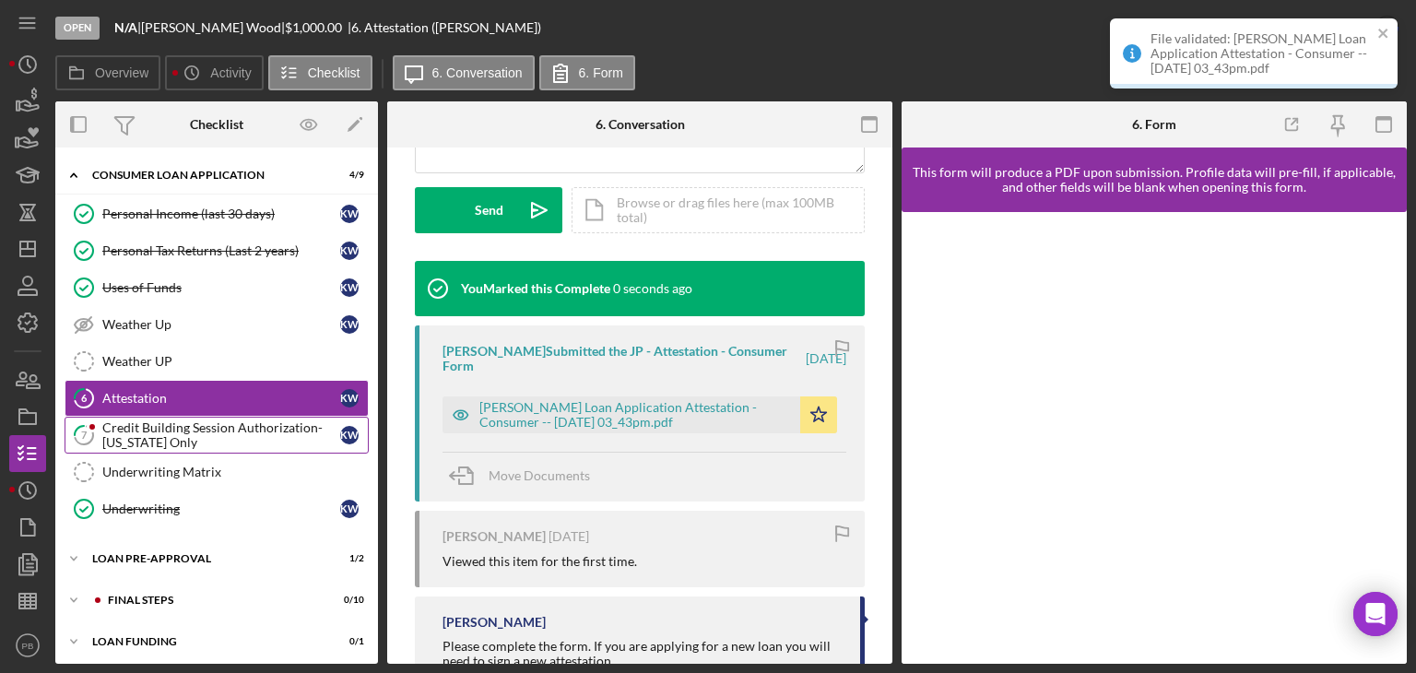
click at [148, 420] on div "Credit Building Session Authorization- [US_STATE] Only" at bounding box center [221, 435] width 238 height 30
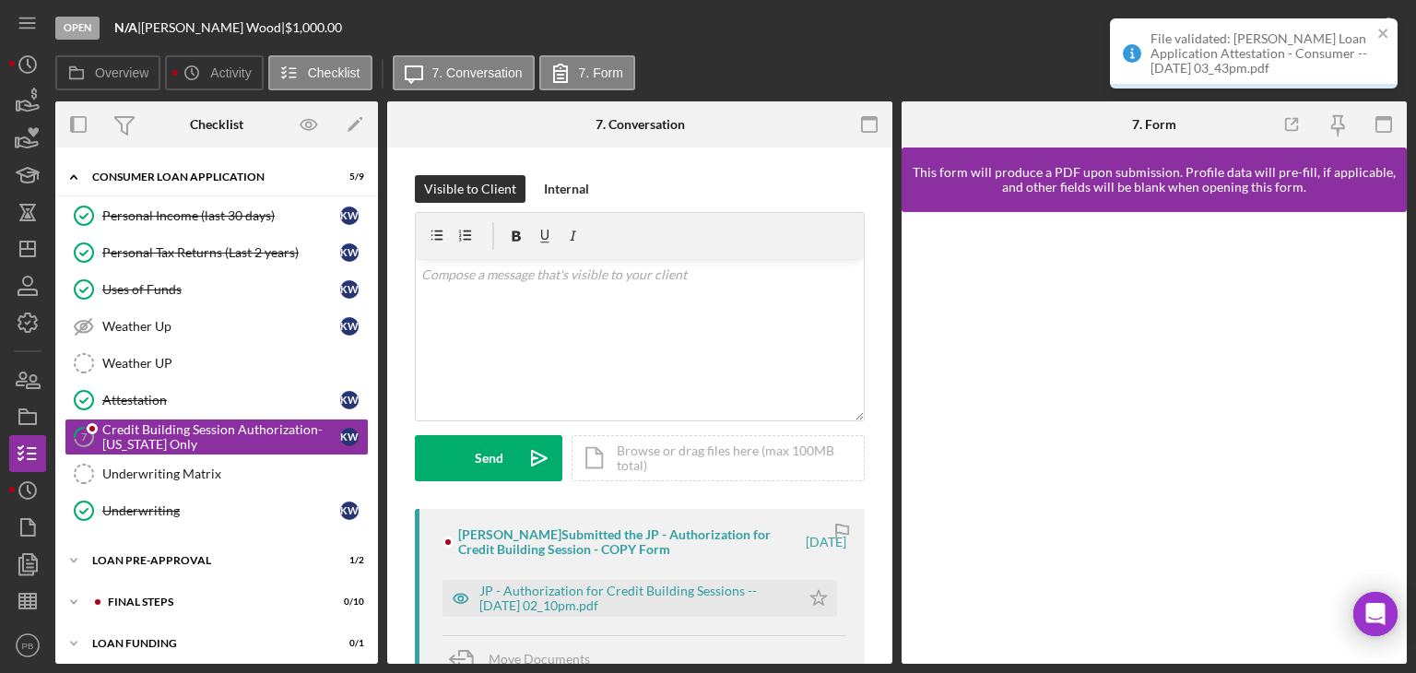
scroll to position [387, 0]
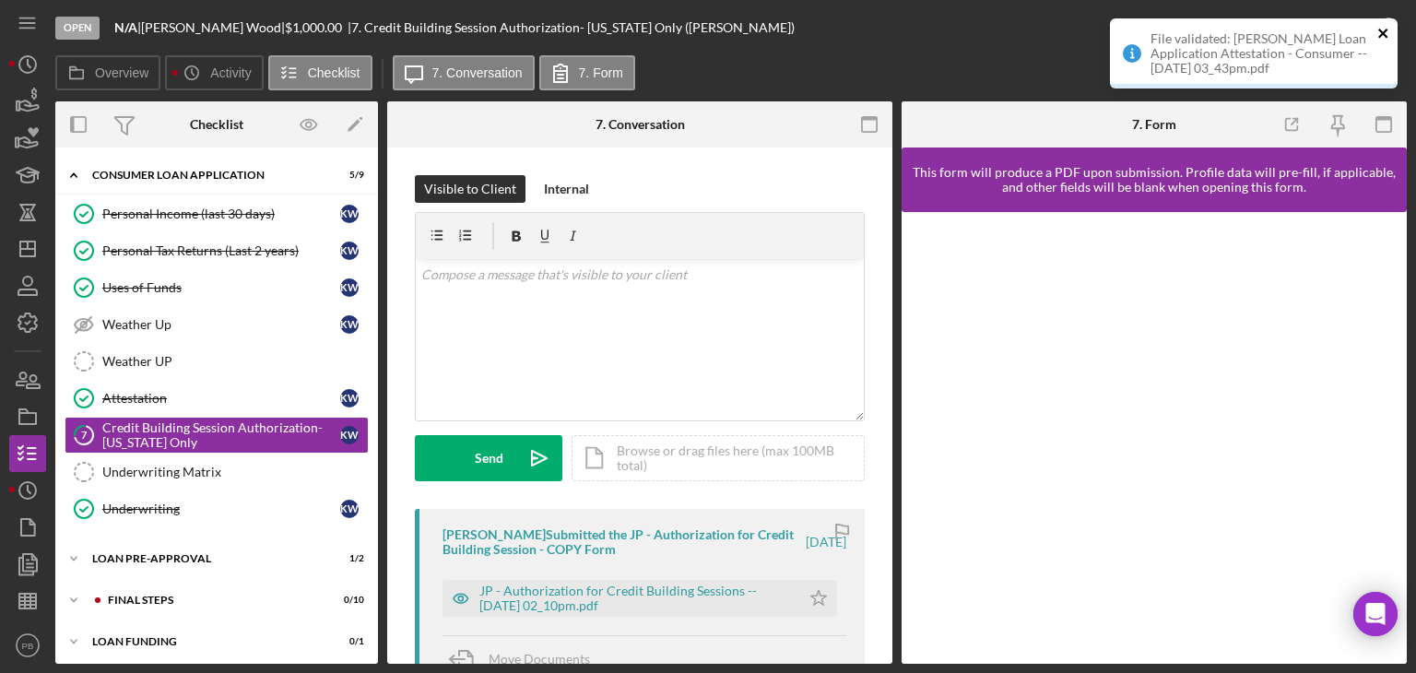
click at [1388, 30] on icon "close" at bounding box center [1383, 33] width 13 height 15
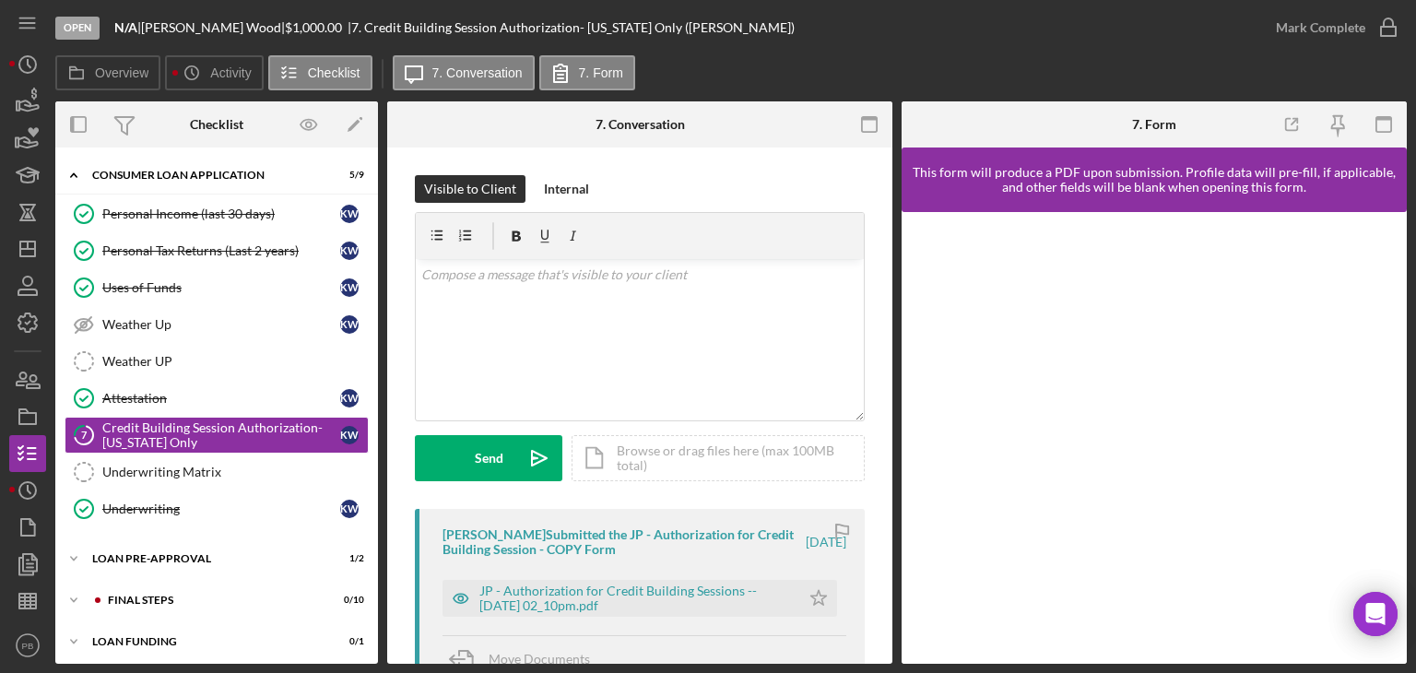
scroll to position [369, 0]
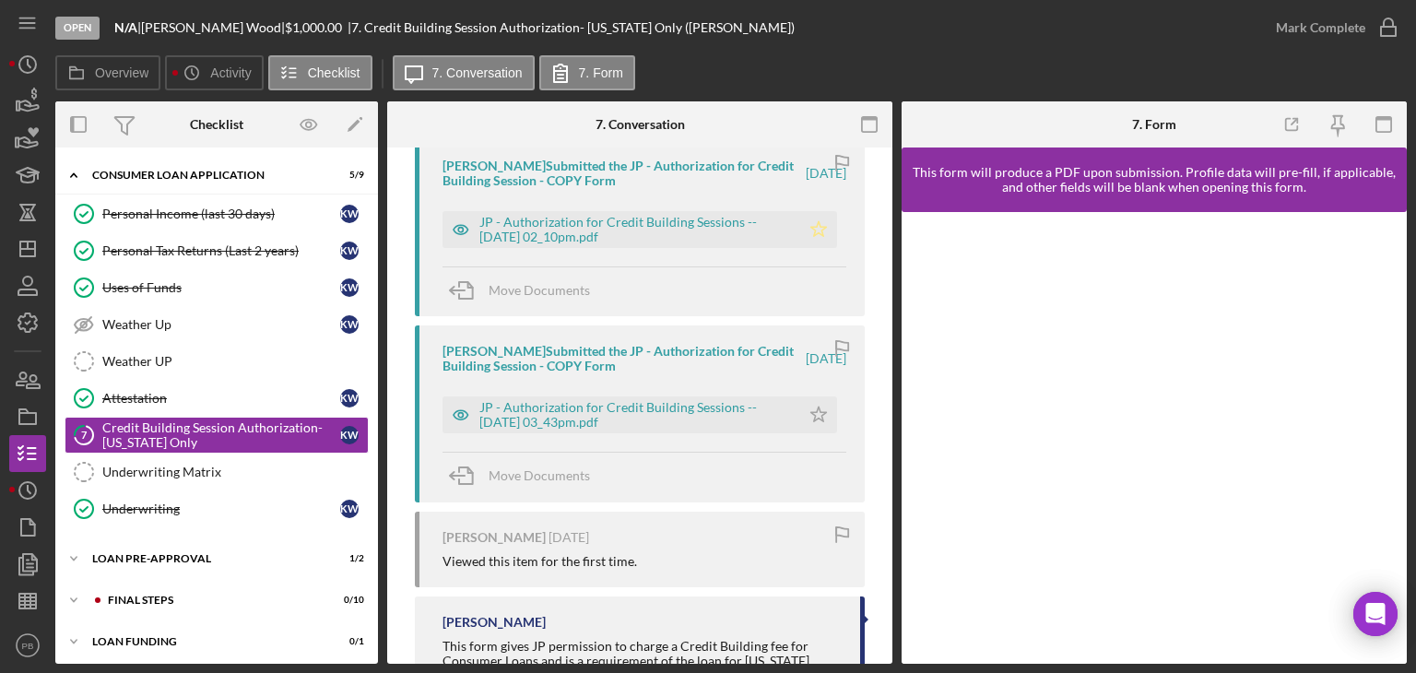
click at [817, 234] on polygon "button" at bounding box center [819, 228] width 16 height 15
drag, startPoint x: 1365, startPoint y: 24, endPoint x: 1235, endPoint y: 65, distance: 136.2
click at [0, 0] on icon "button" at bounding box center [0, 0] width 0 height 0
click at [133, 602] on div "Icon/Expander FINAL STEPS 0 / 10" at bounding box center [216, 600] width 323 height 37
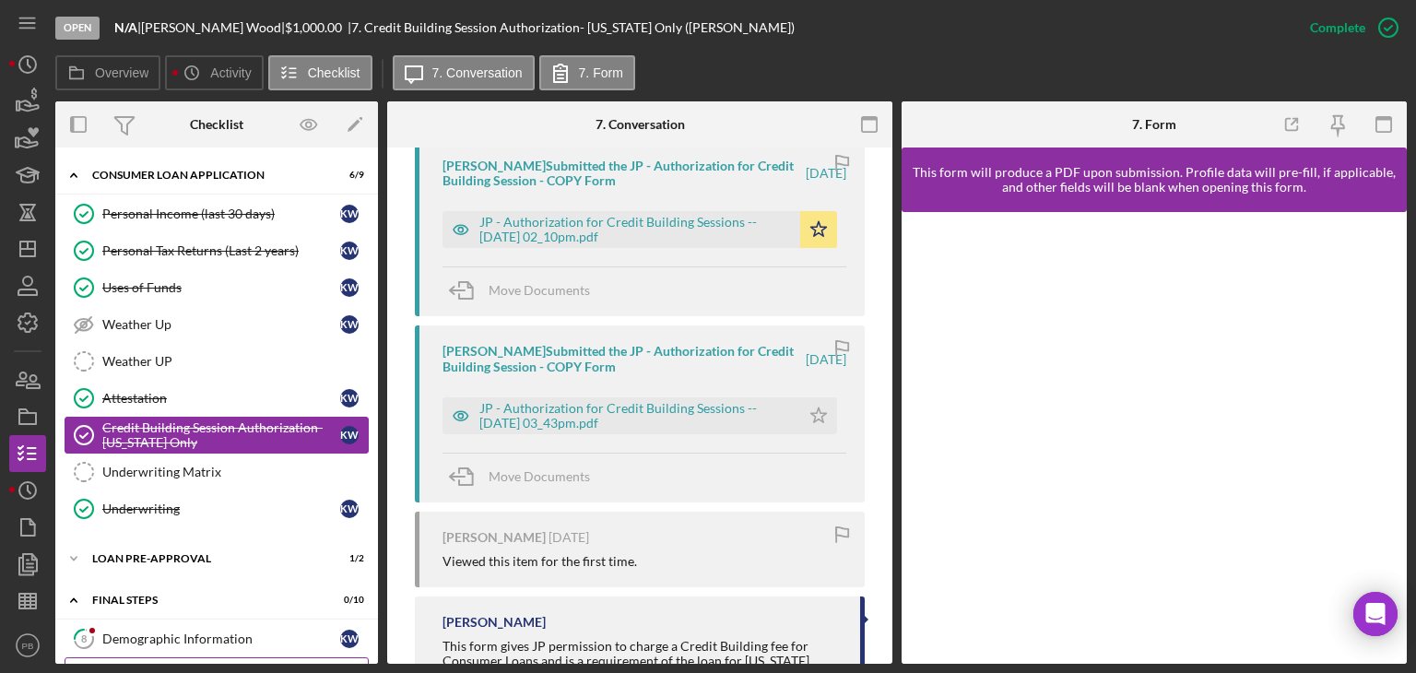
scroll to position [664, 0]
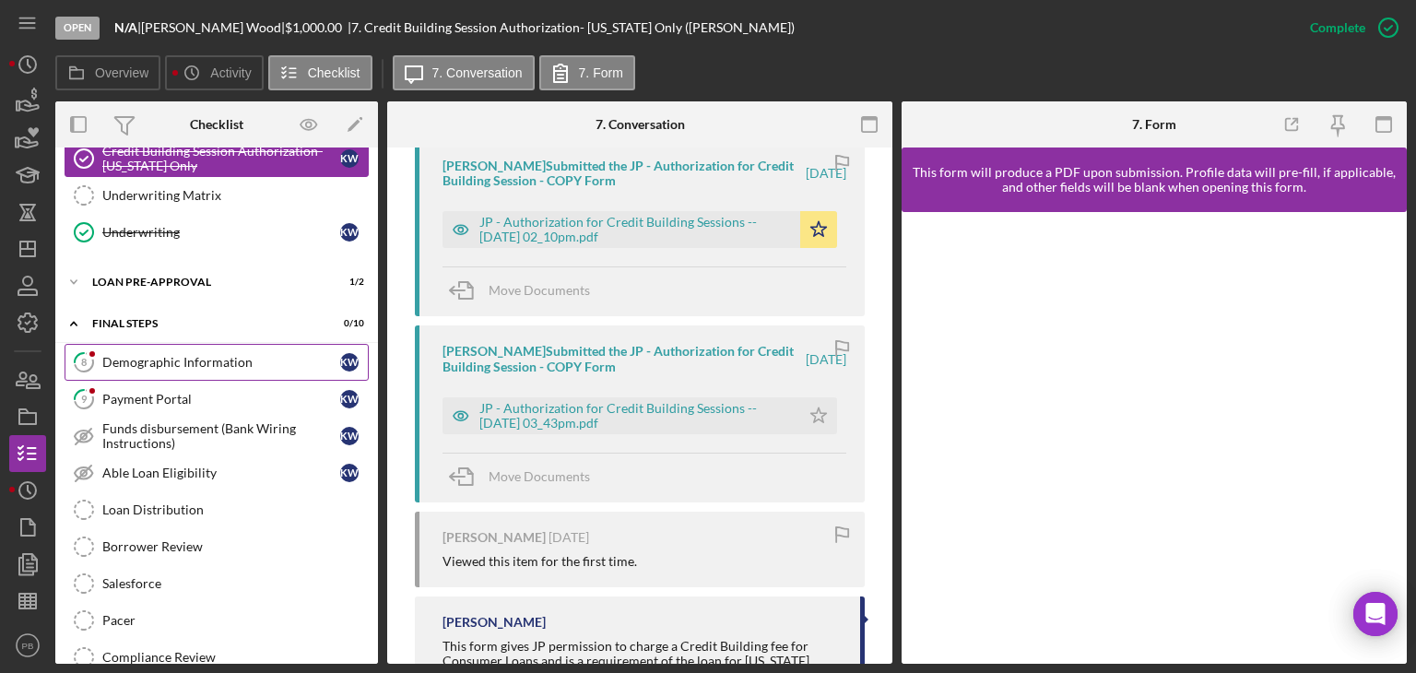
click at [180, 356] on div "Demographic Information" at bounding box center [221, 362] width 238 height 15
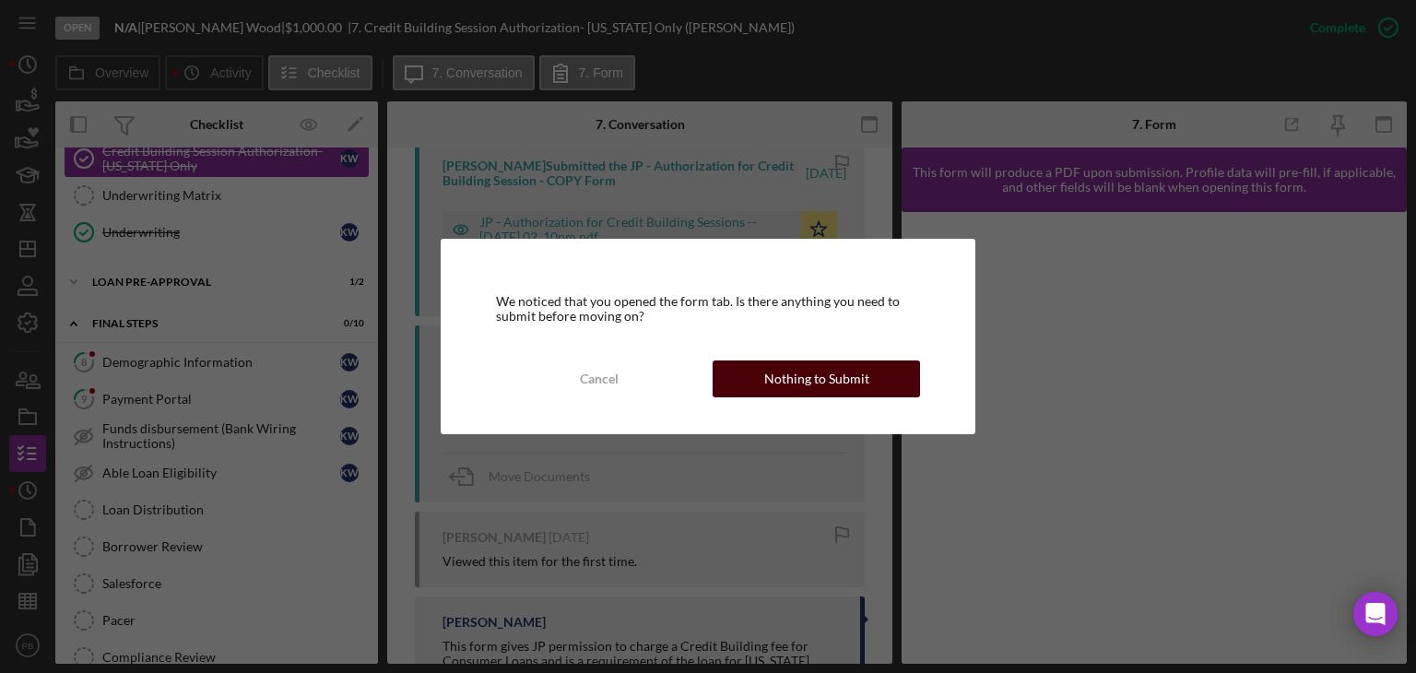
click at [794, 377] on div "Nothing to Submit" at bounding box center [816, 379] width 105 height 37
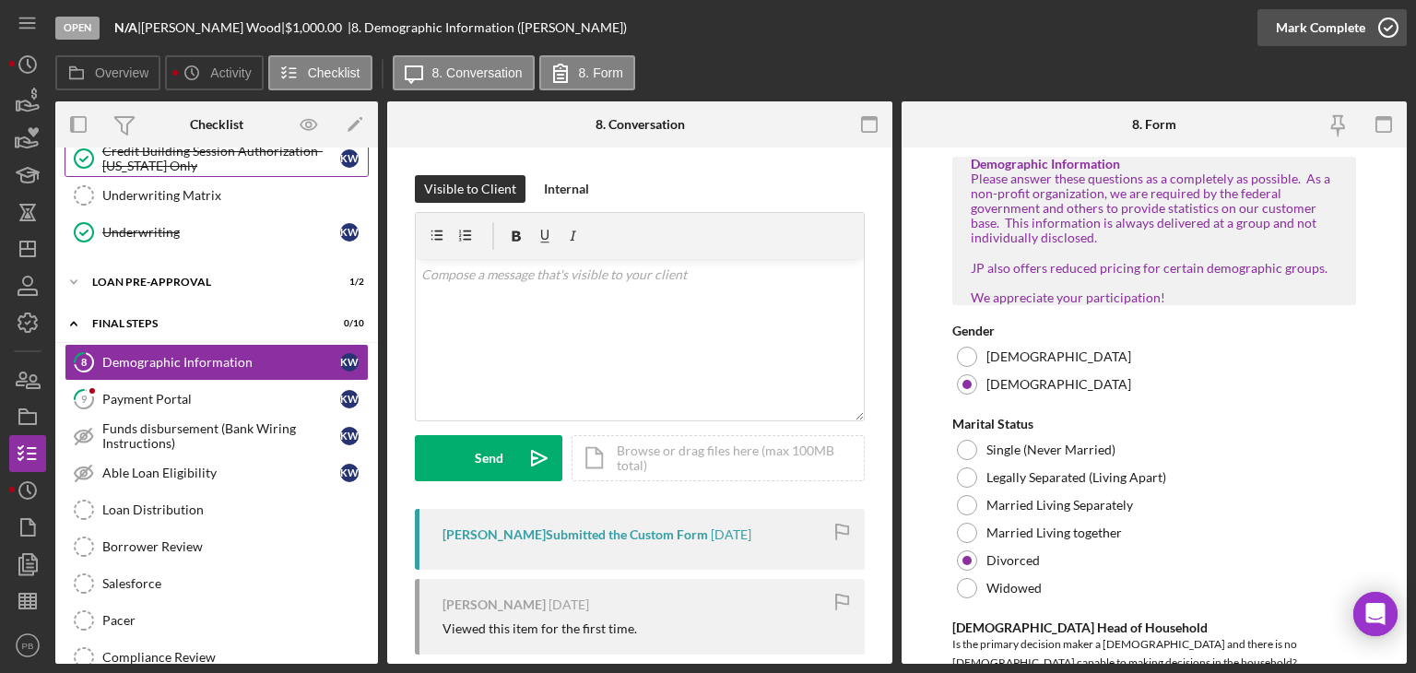
click at [1315, 30] on div "Mark Complete" at bounding box center [1320, 27] width 89 height 37
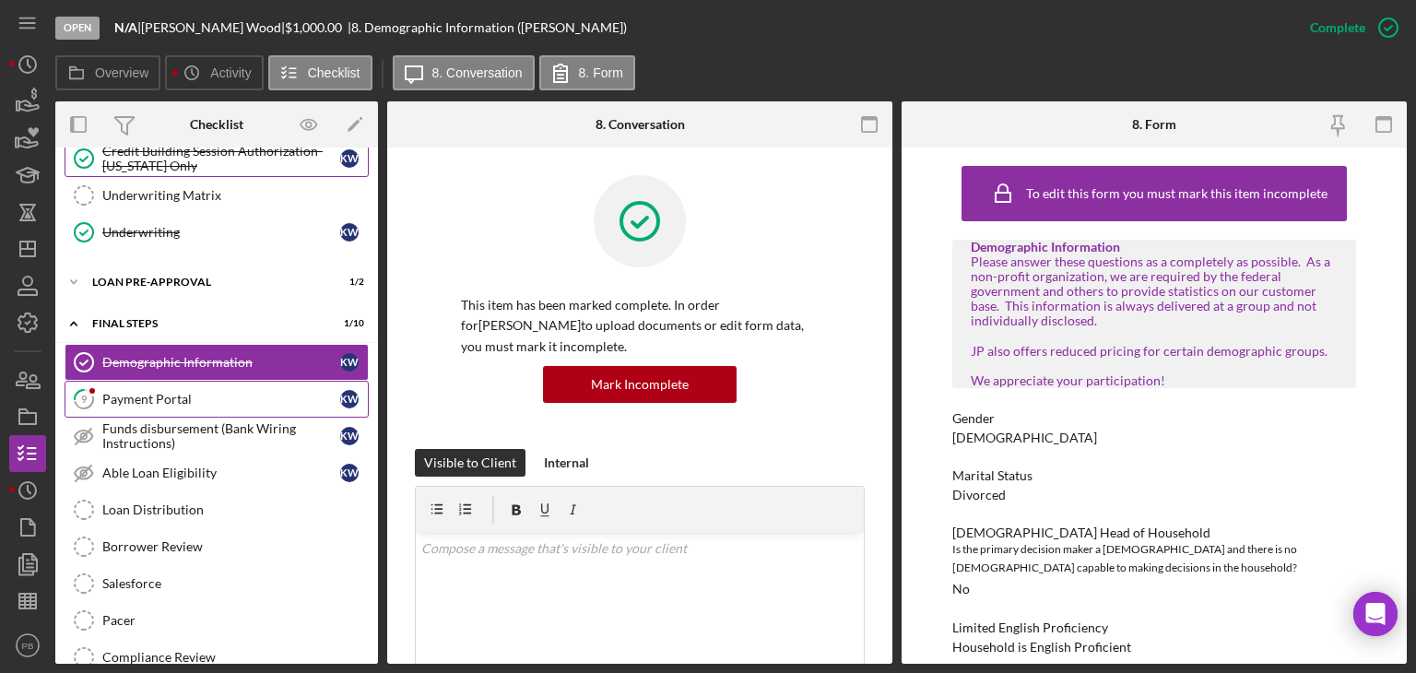
click at [141, 396] on div "Payment Portal" at bounding box center [221, 399] width 238 height 15
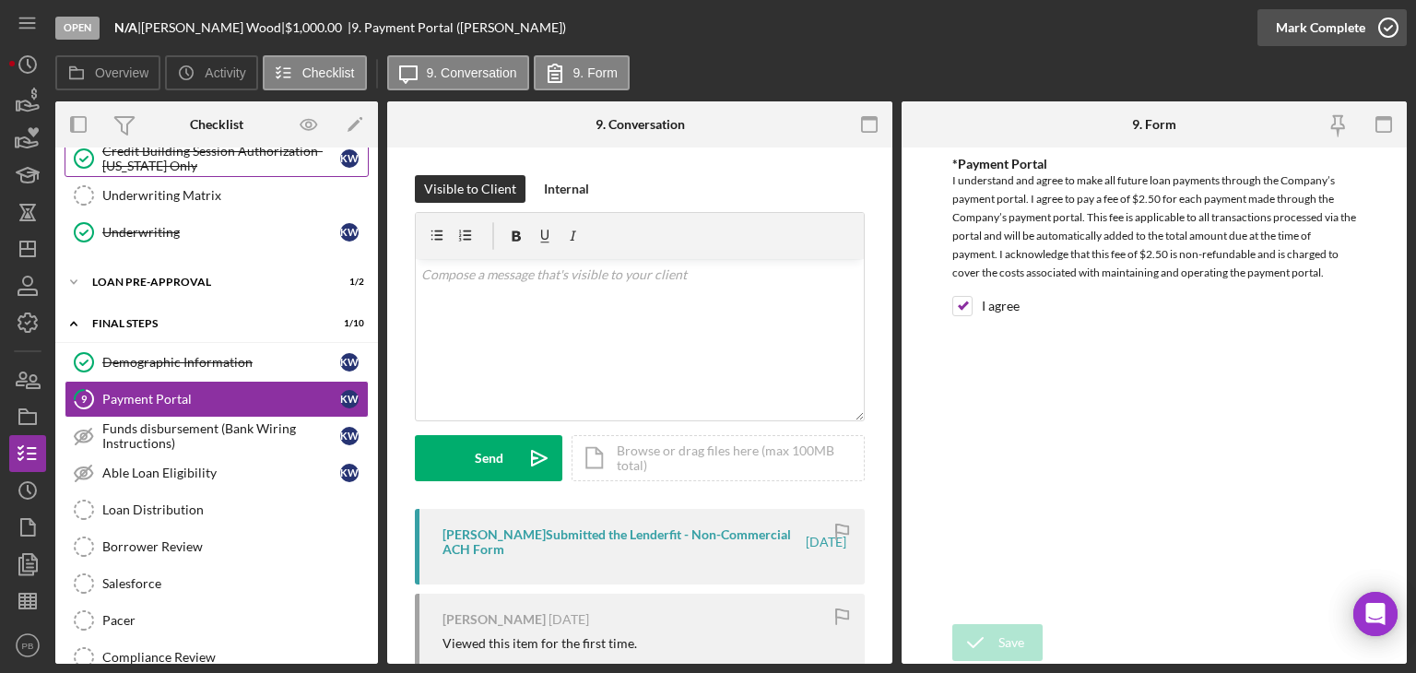
click at [1334, 28] on div "Mark Complete" at bounding box center [1320, 27] width 89 height 37
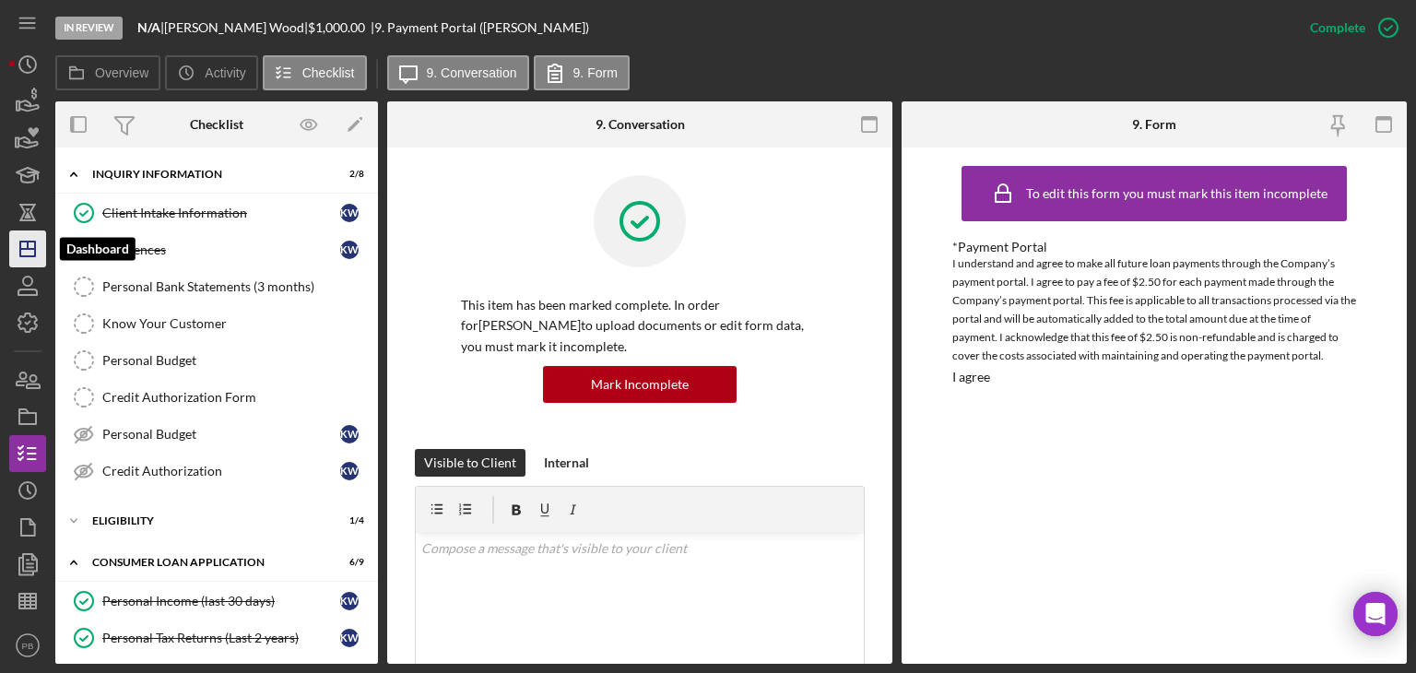
click at [31, 254] on icon "Icon/Dashboard" at bounding box center [28, 249] width 46 height 46
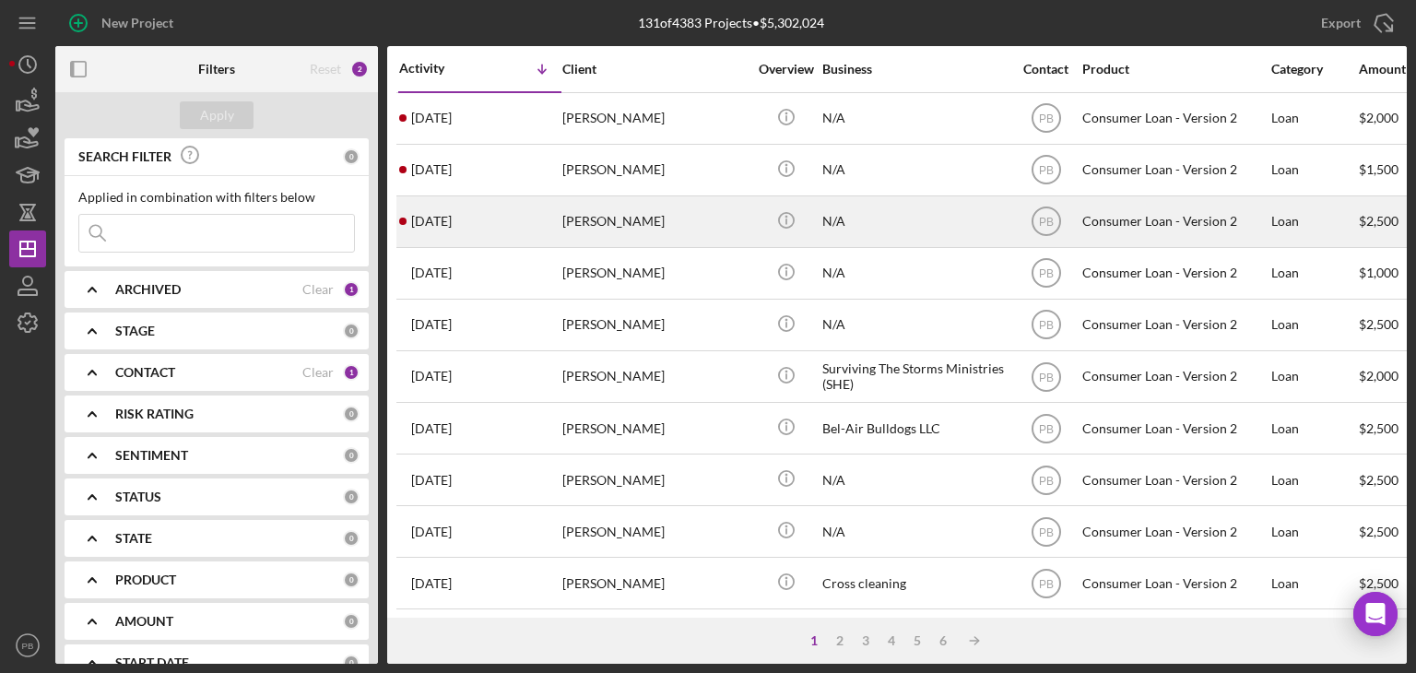
click at [599, 222] on div "[PERSON_NAME]" at bounding box center [654, 221] width 184 height 49
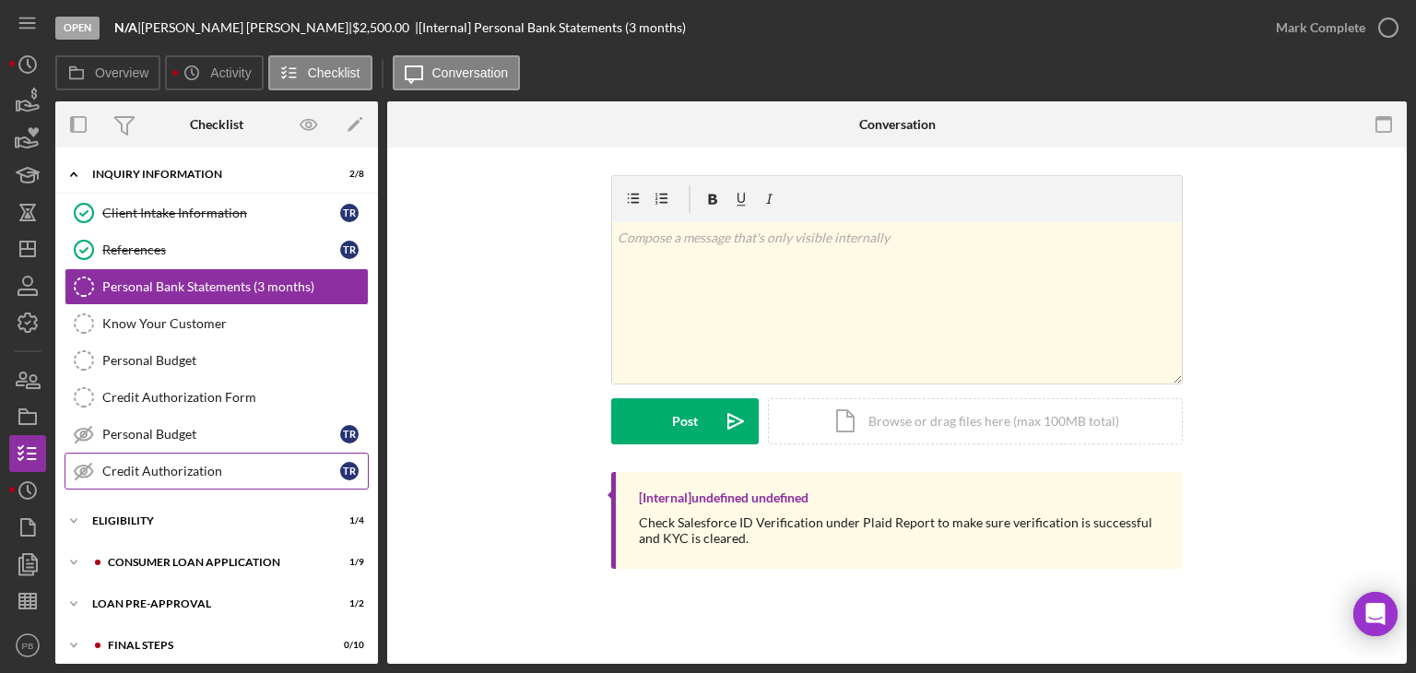
scroll to position [48, 0]
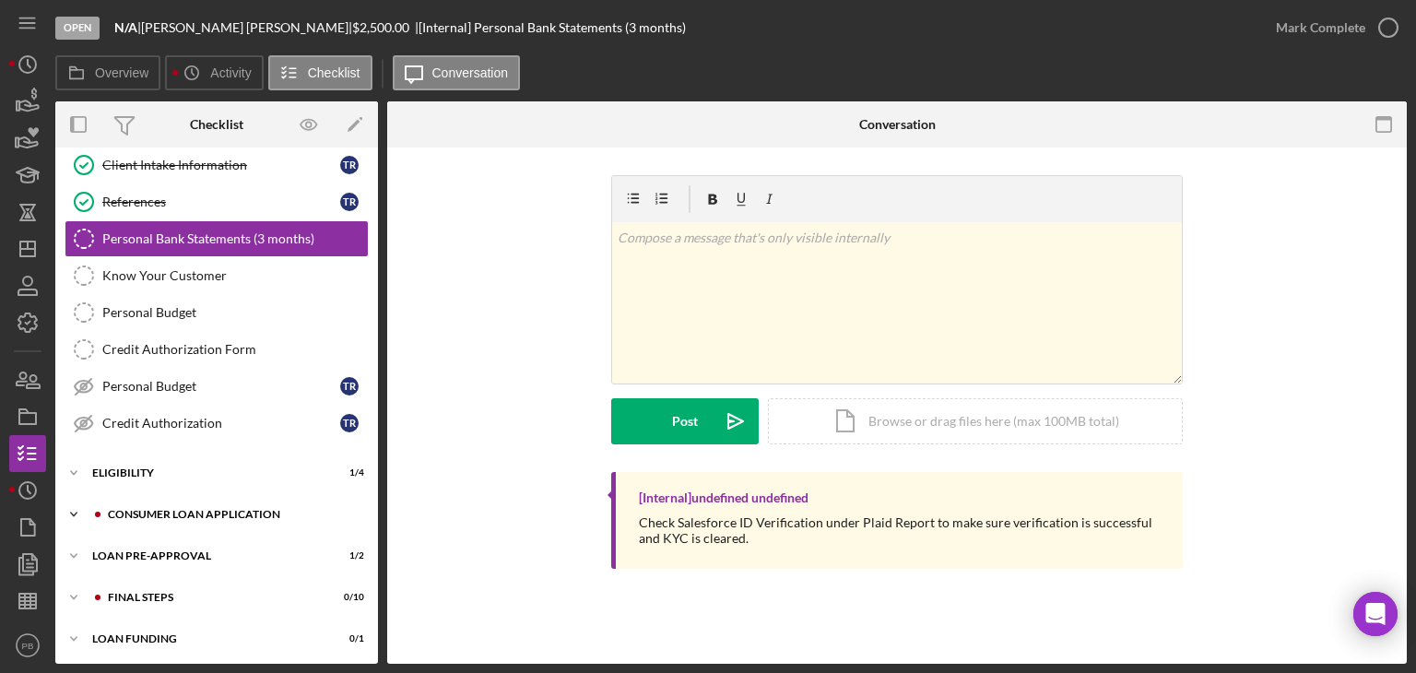
click at [165, 510] on div "Consumer Loan Application" at bounding box center [231, 514] width 247 height 11
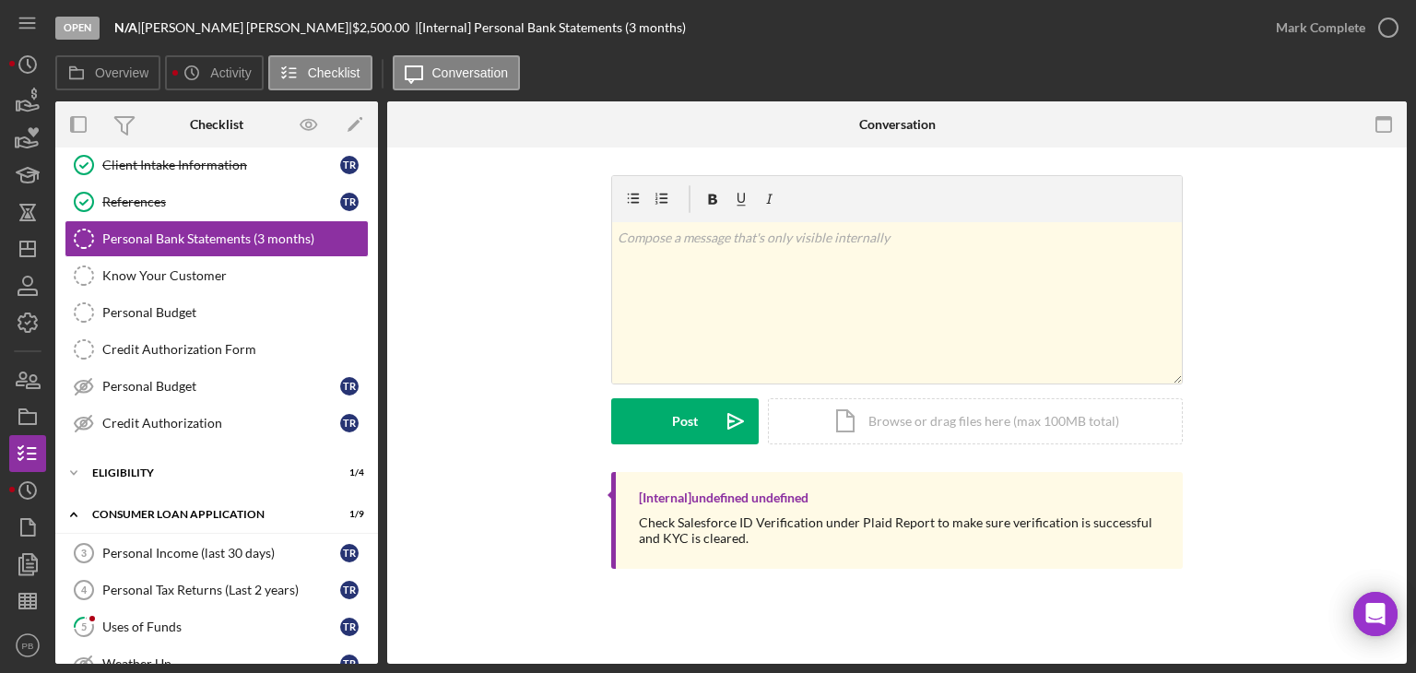
scroll to position [325, 0]
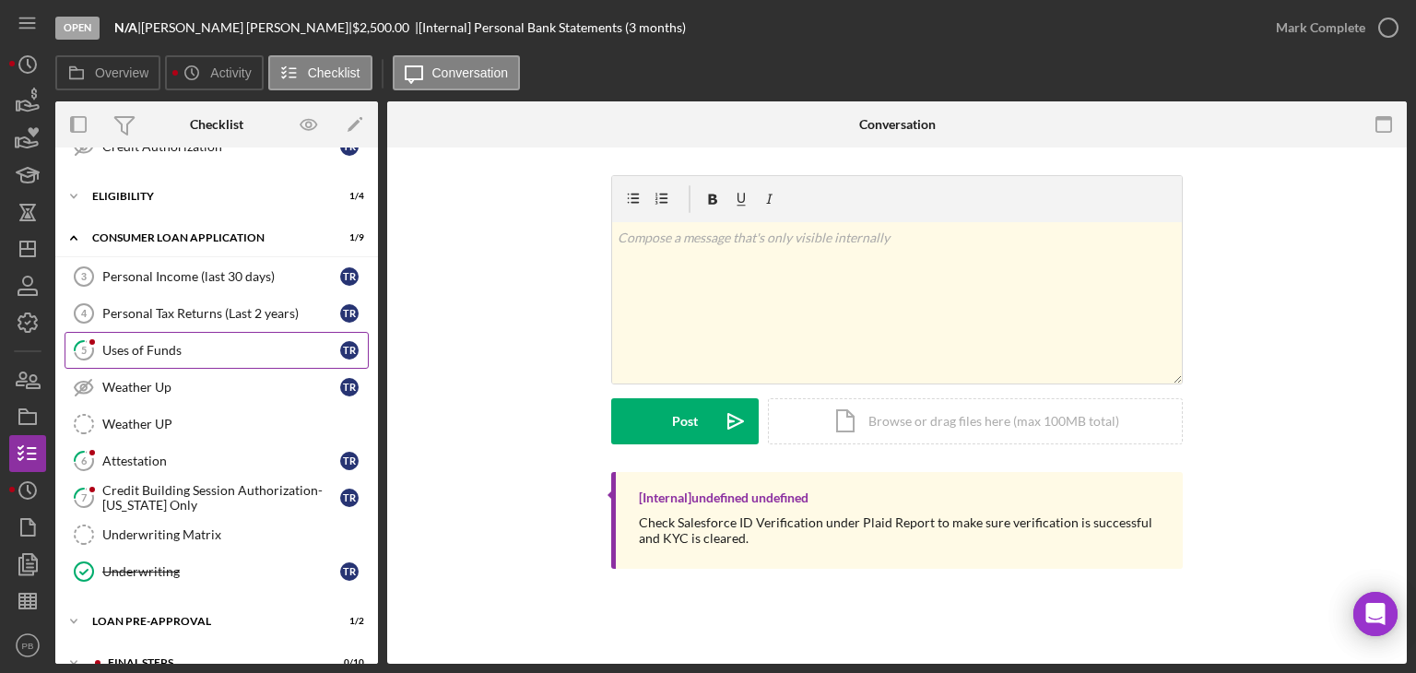
click at [153, 343] on div "Uses of Funds" at bounding box center [221, 350] width 238 height 15
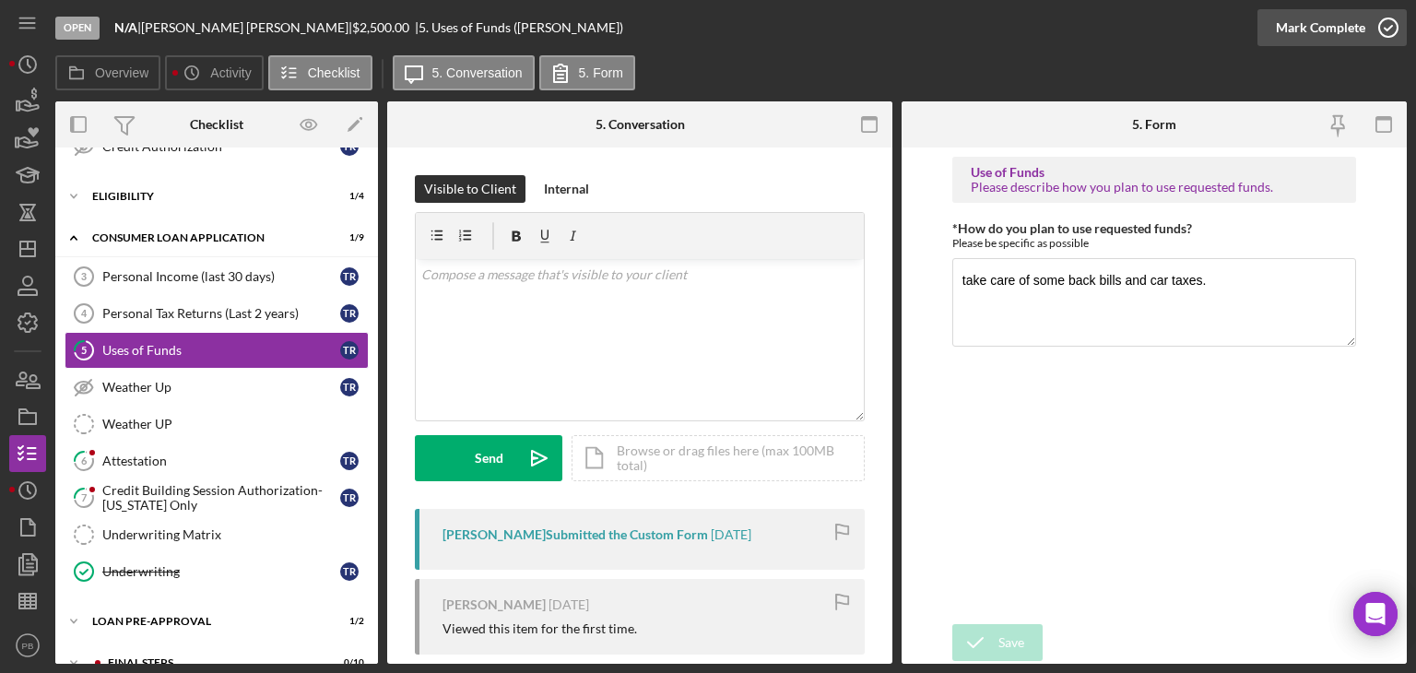
click at [1350, 20] on div "Mark Complete" at bounding box center [1320, 27] width 89 height 37
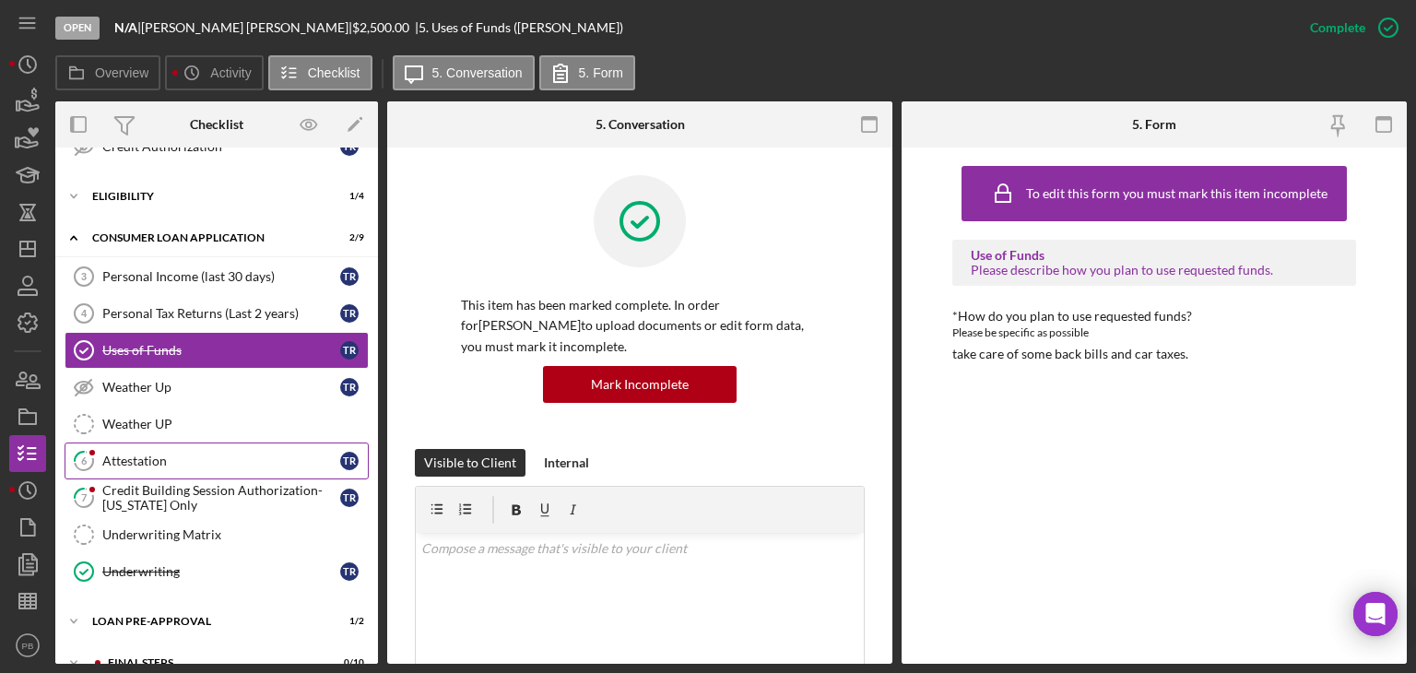
click at [118, 463] on link "6 Attestation t r" at bounding box center [217, 461] width 304 height 37
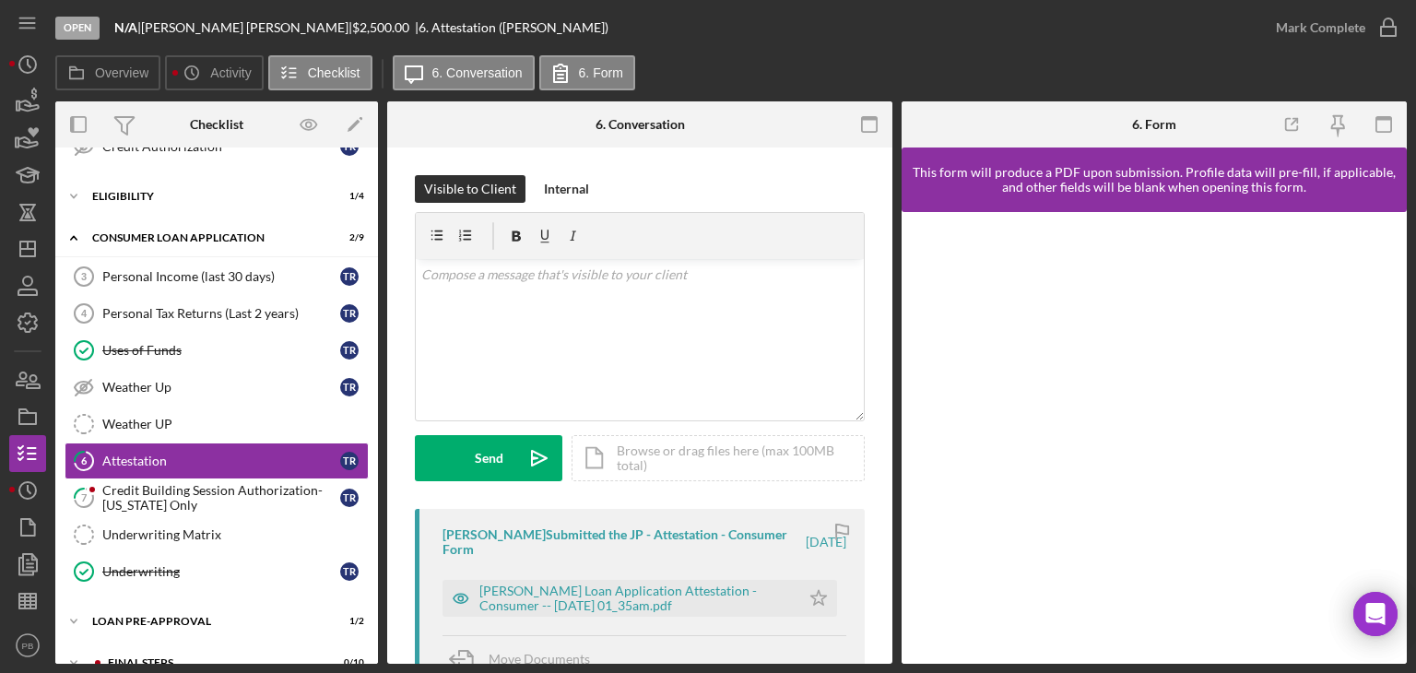
scroll to position [369, 0]
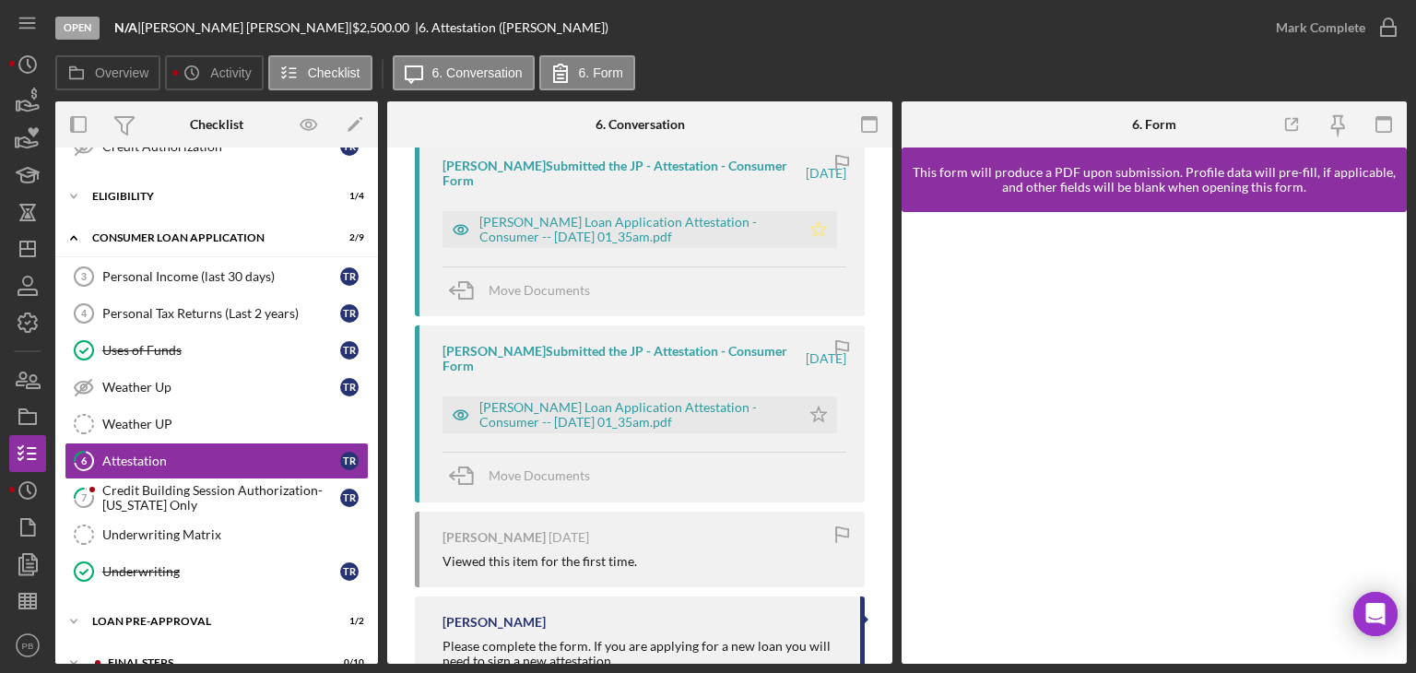
click at [814, 233] on polygon "button" at bounding box center [819, 228] width 16 height 15
click at [1360, 41] on div "Mark Complete" at bounding box center [1320, 27] width 89 height 37
click at [161, 490] on div "Credit Building Session Authorization- [US_STATE] Only" at bounding box center [221, 498] width 238 height 30
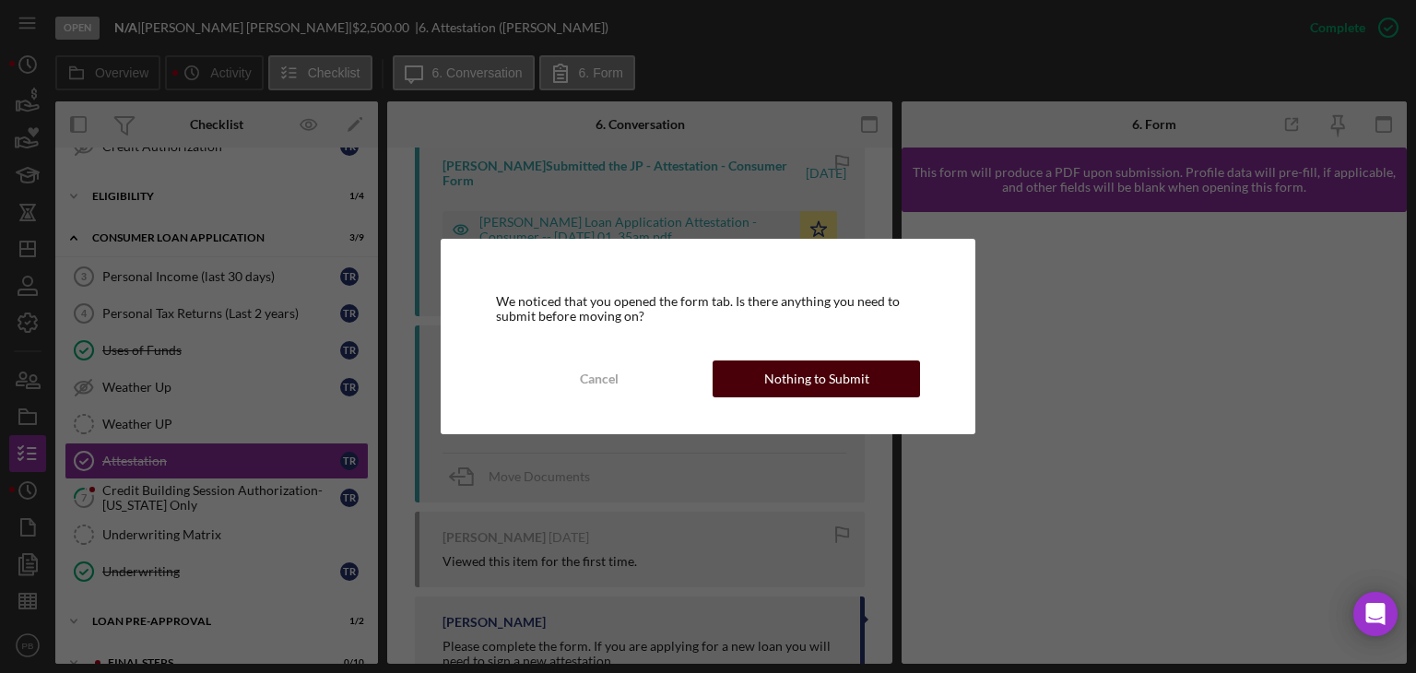
click at [807, 382] on div "Nothing to Submit" at bounding box center [816, 379] width 105 height 37
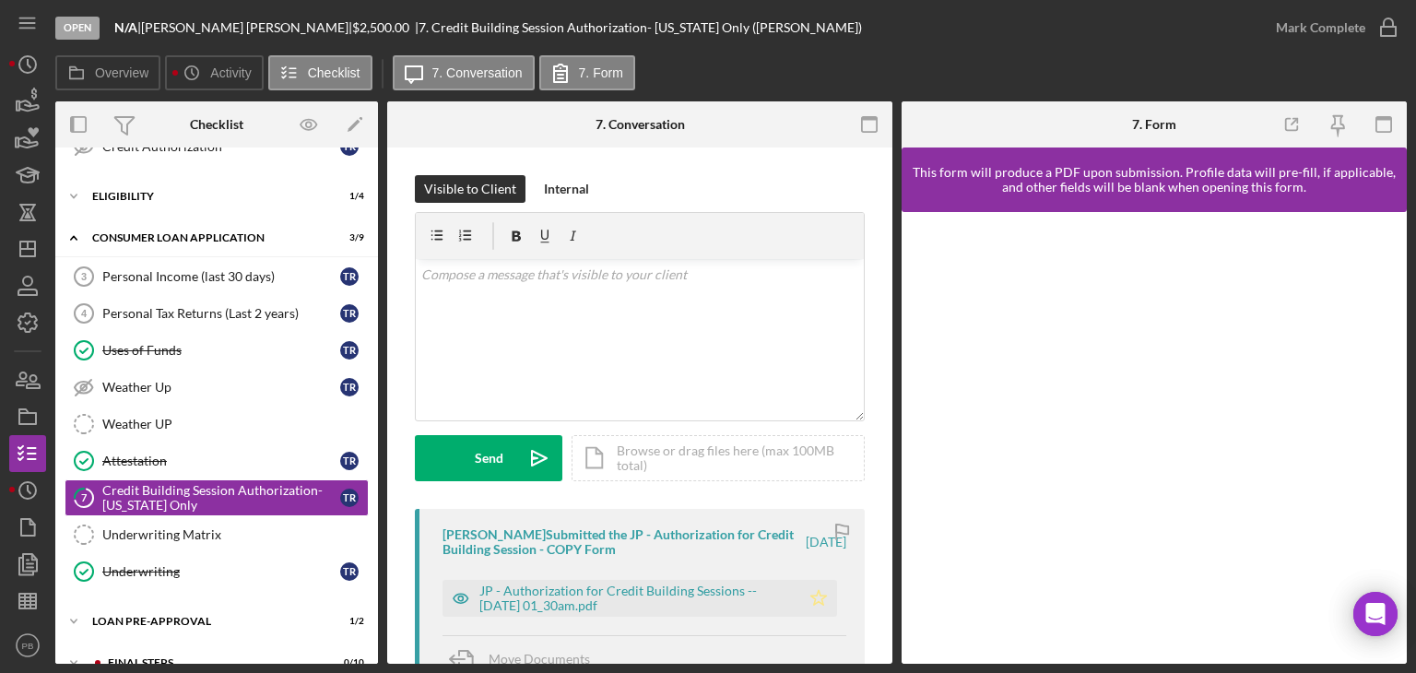
click at [811, 598] on icon "Icon/Star" at bounding box center [818, 598] width 37 height 37
click at [1310, 28] on div "Mark Complete" at bounding box center [1320, 27] width 89 height 37
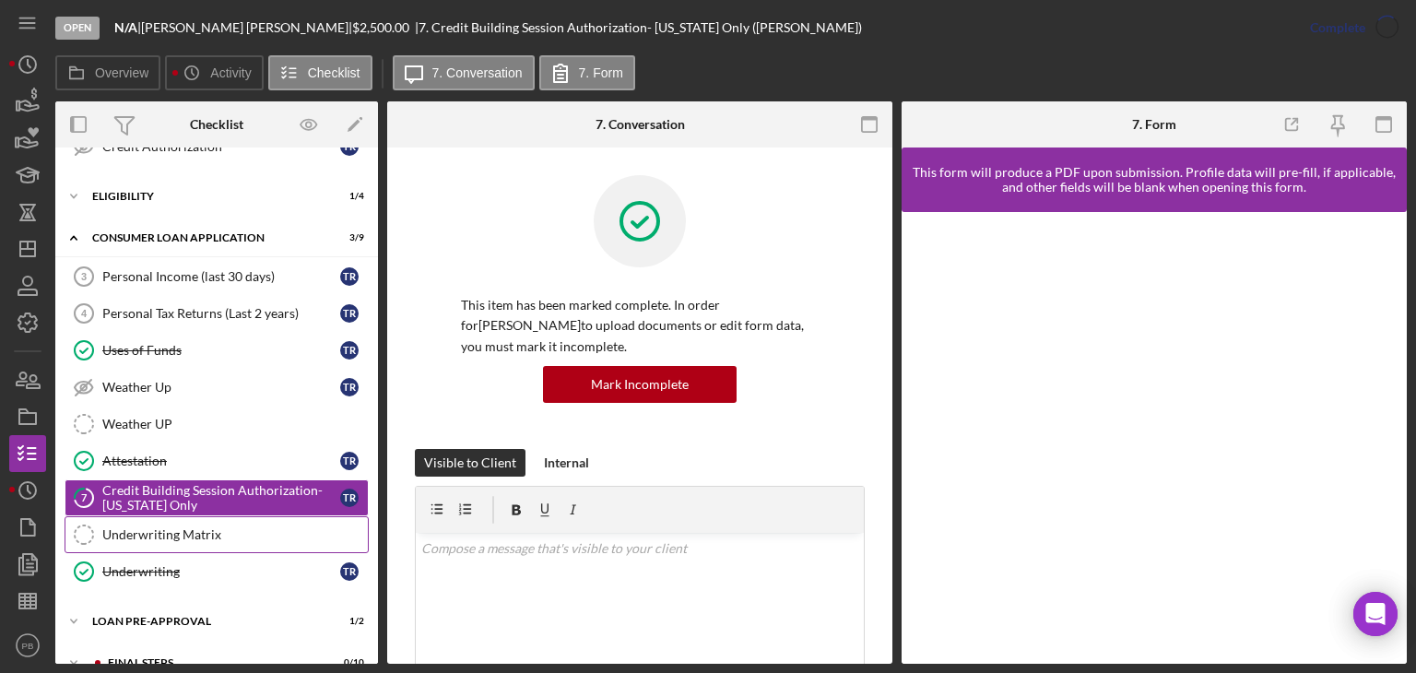
scroll to position [387, 0]
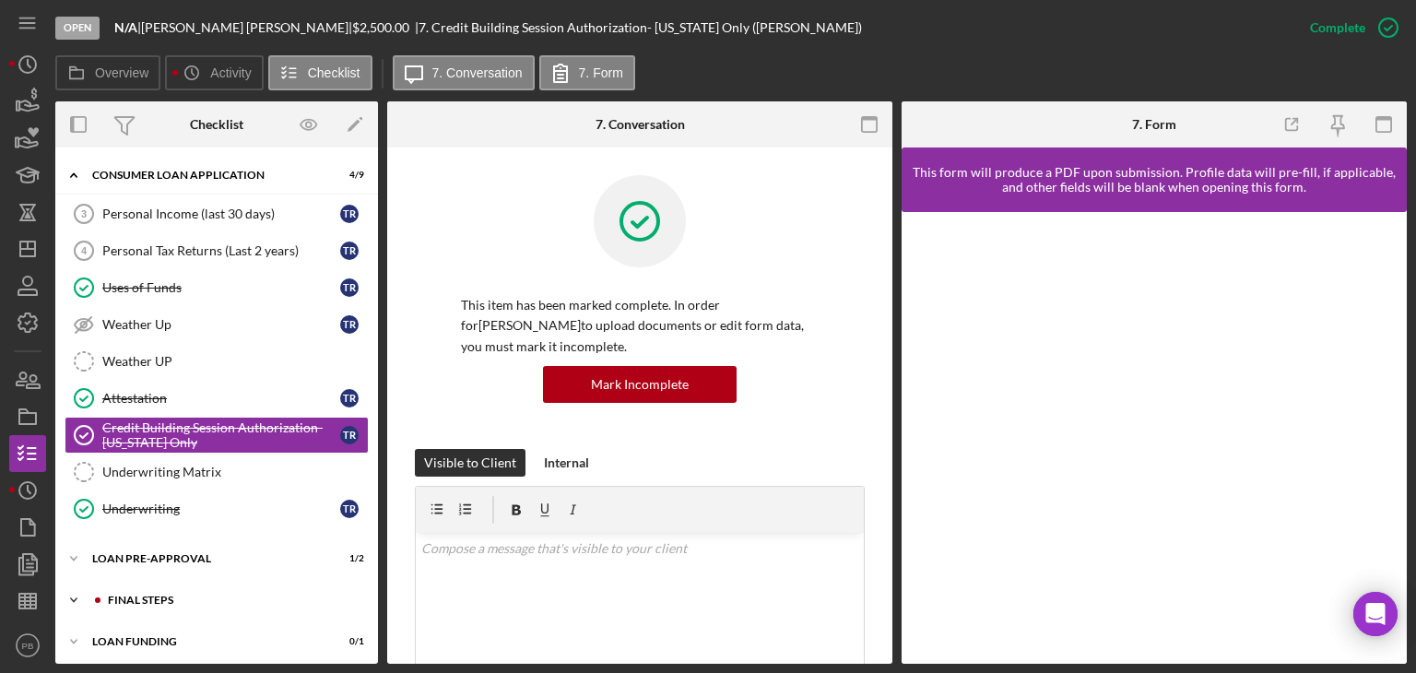
click at [117, 595] on div "FINAL STEPS" at bounding box center [231, 600] width 247 height 11
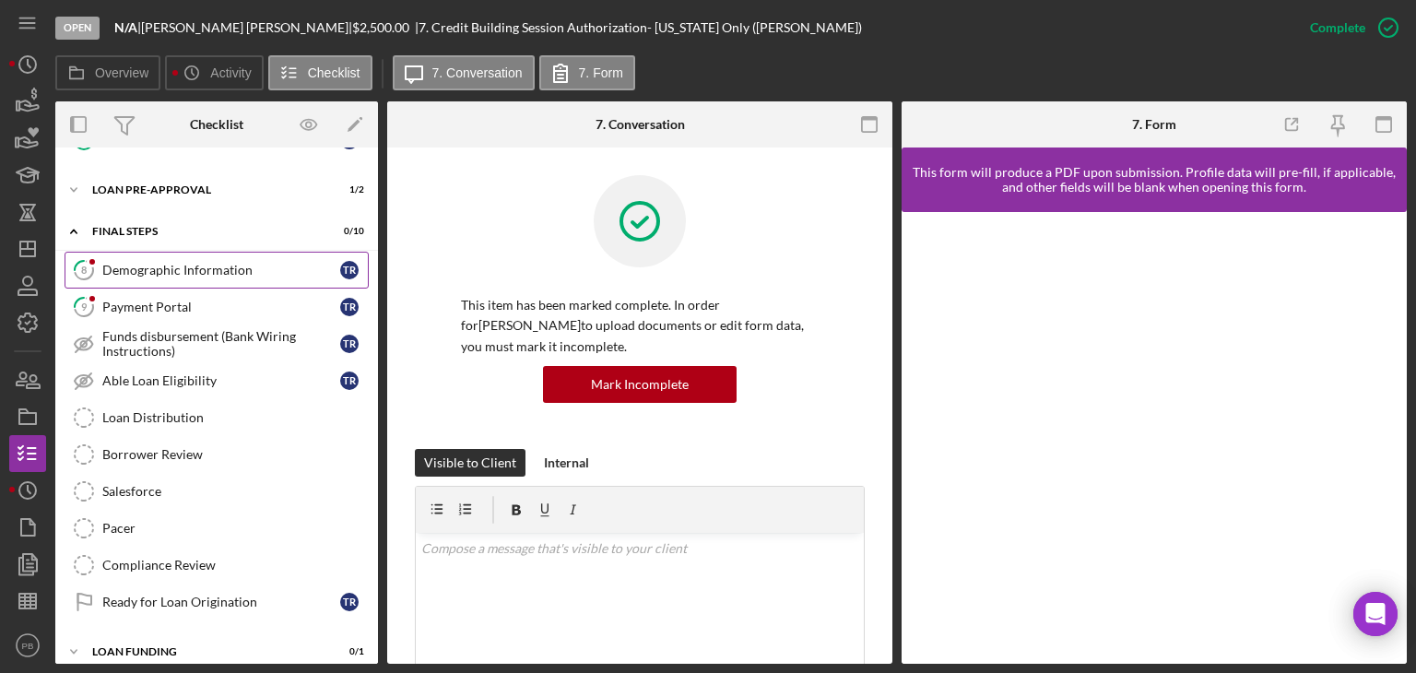
click at [170, 265] on div "Demographic Information" at bounding box center [221, 270] width 238 height 15
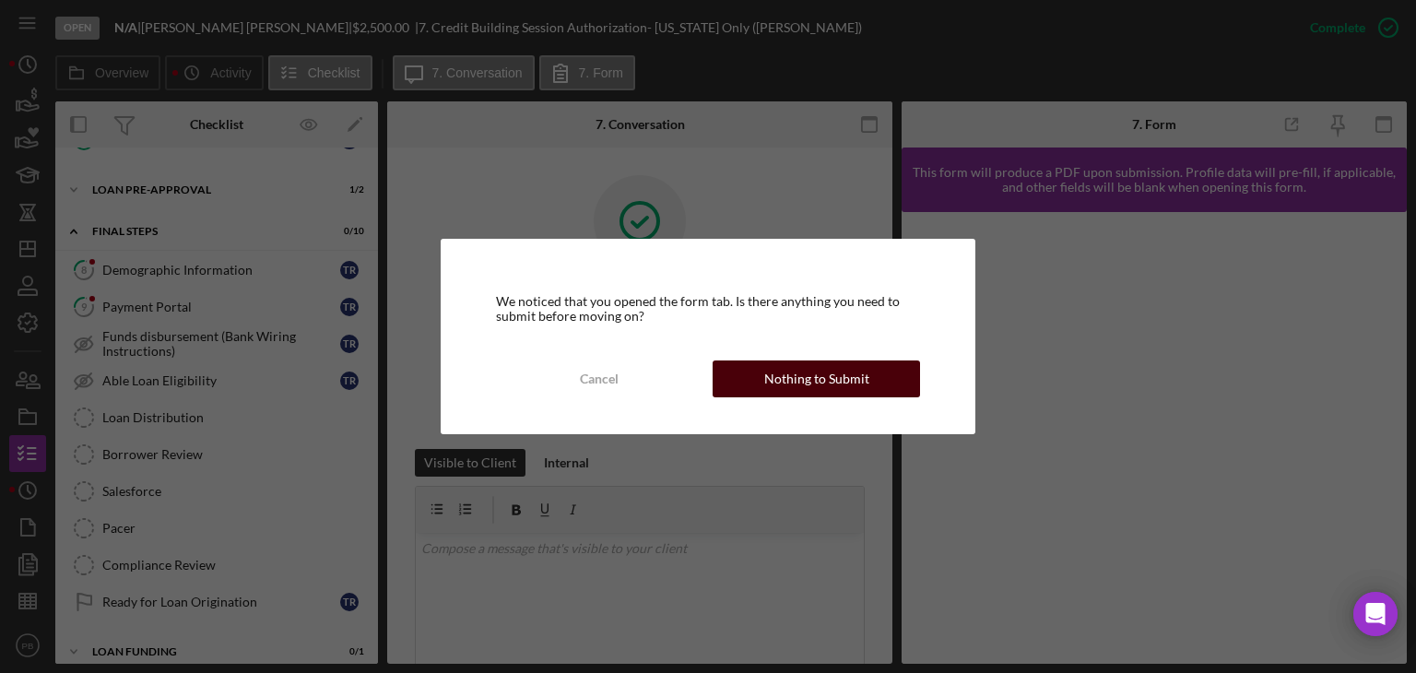
click at [808, 387] on div "Nothing to Submit" at bounding box center [816, 379] width 105 height 37
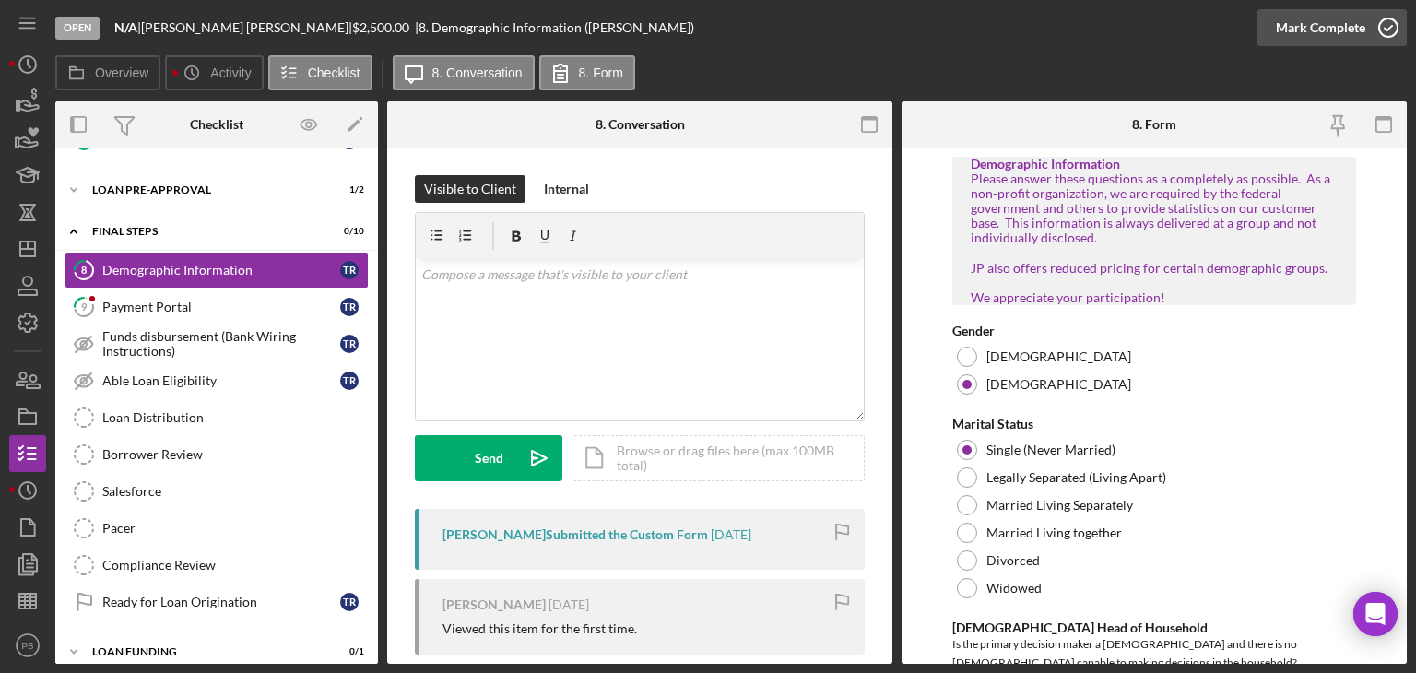
click at [1294, 23] on div "Mark Complete" at bounding box center [1320, 27] width 89 height 37
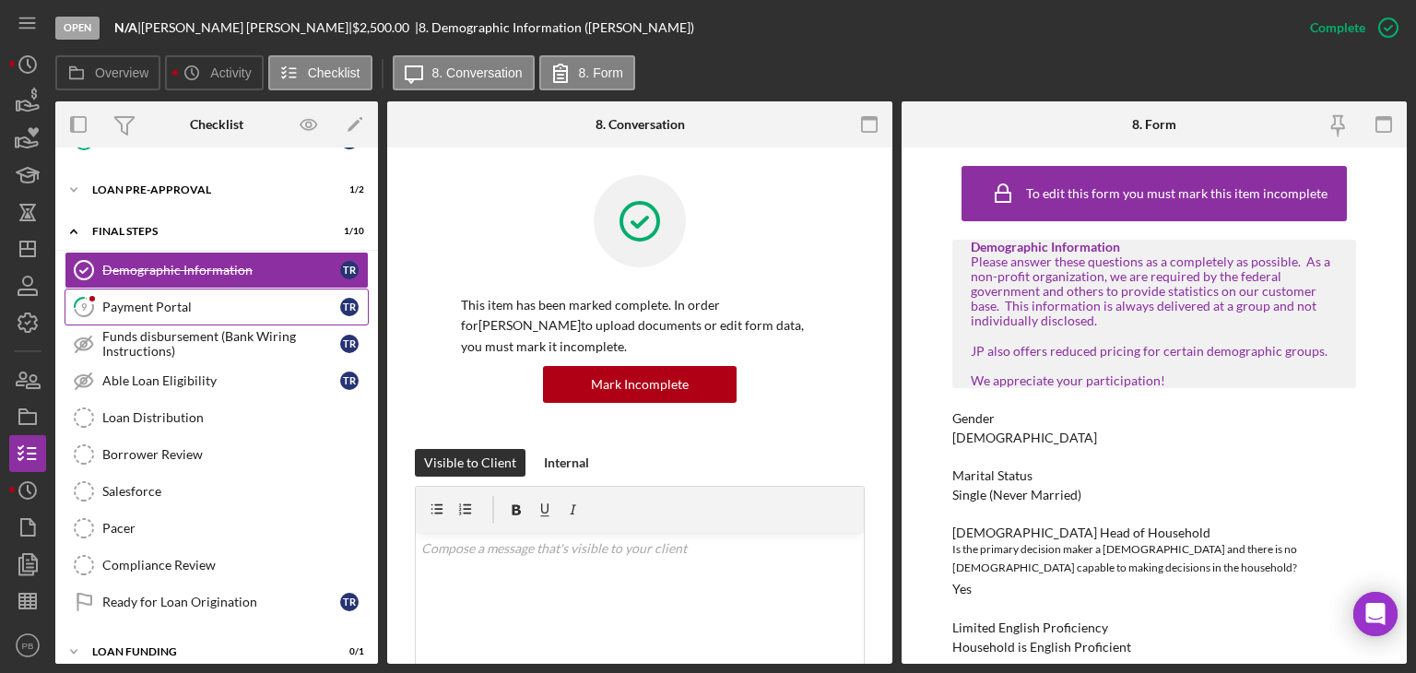
click at [139, 300] on div "Payment Portal" at bounding box center [221, 307] width 238 height 15
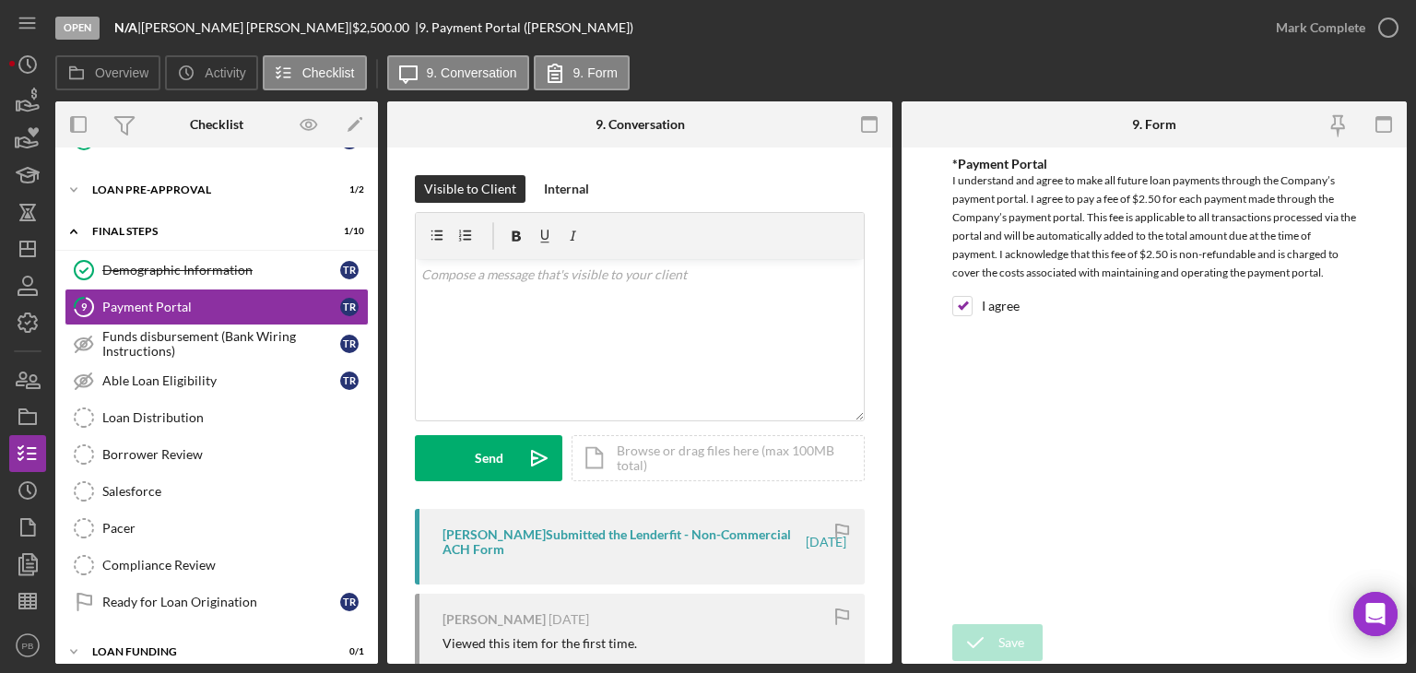
scroll to position [344, 0]
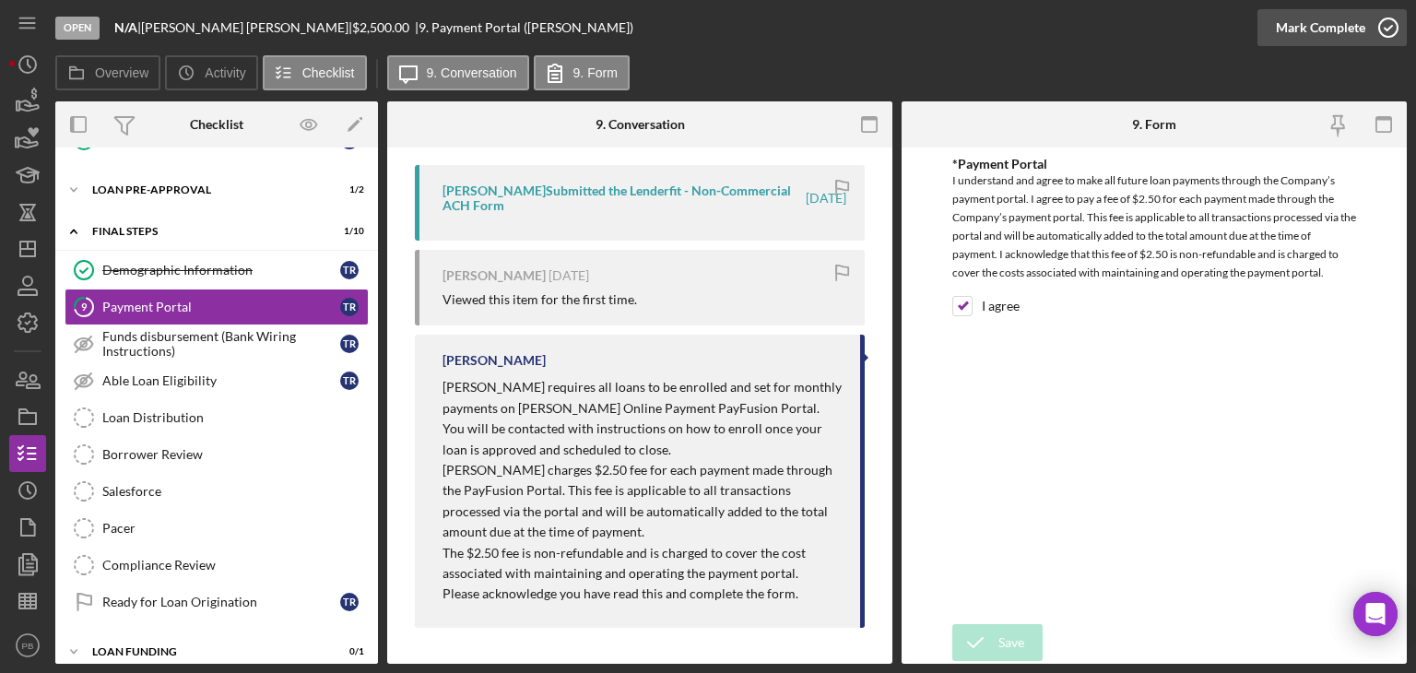
click at [1324, 30] on div "Mark Complete" at bounding box center [1320, 27] width 89 height 37
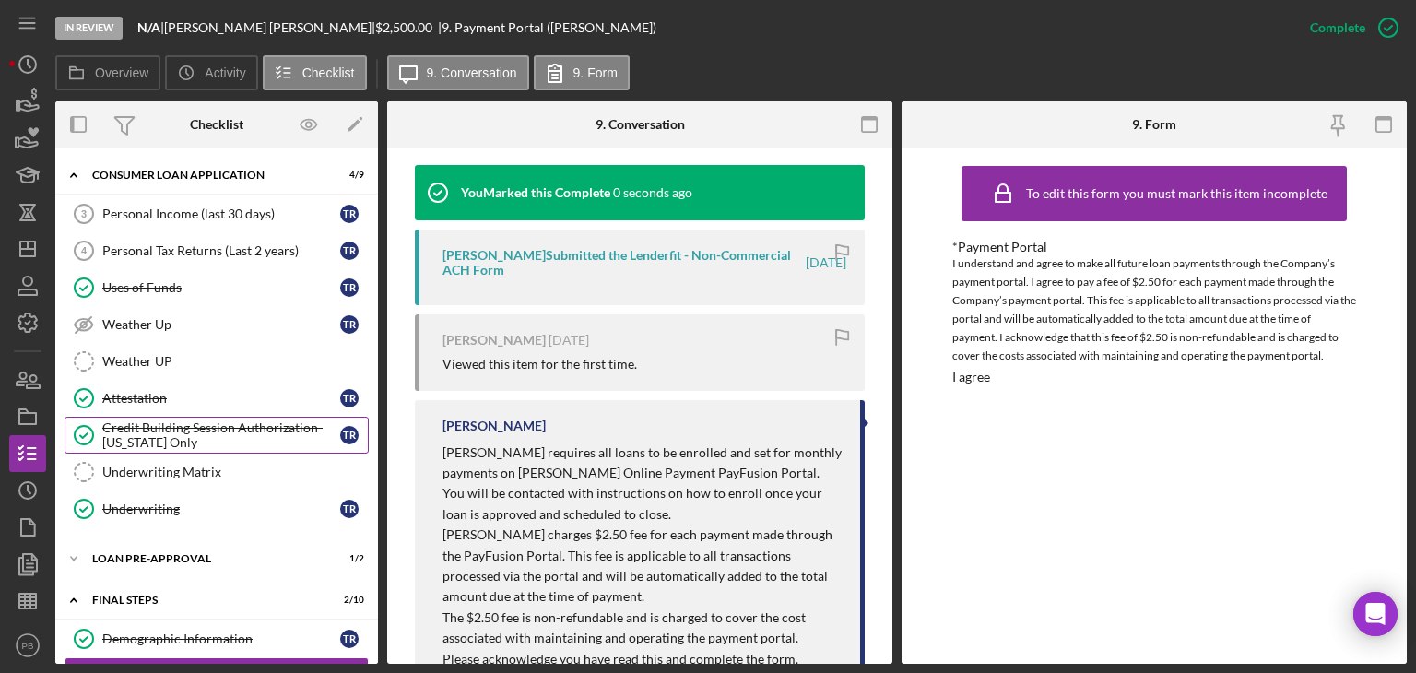
scroll to position [295, 0]
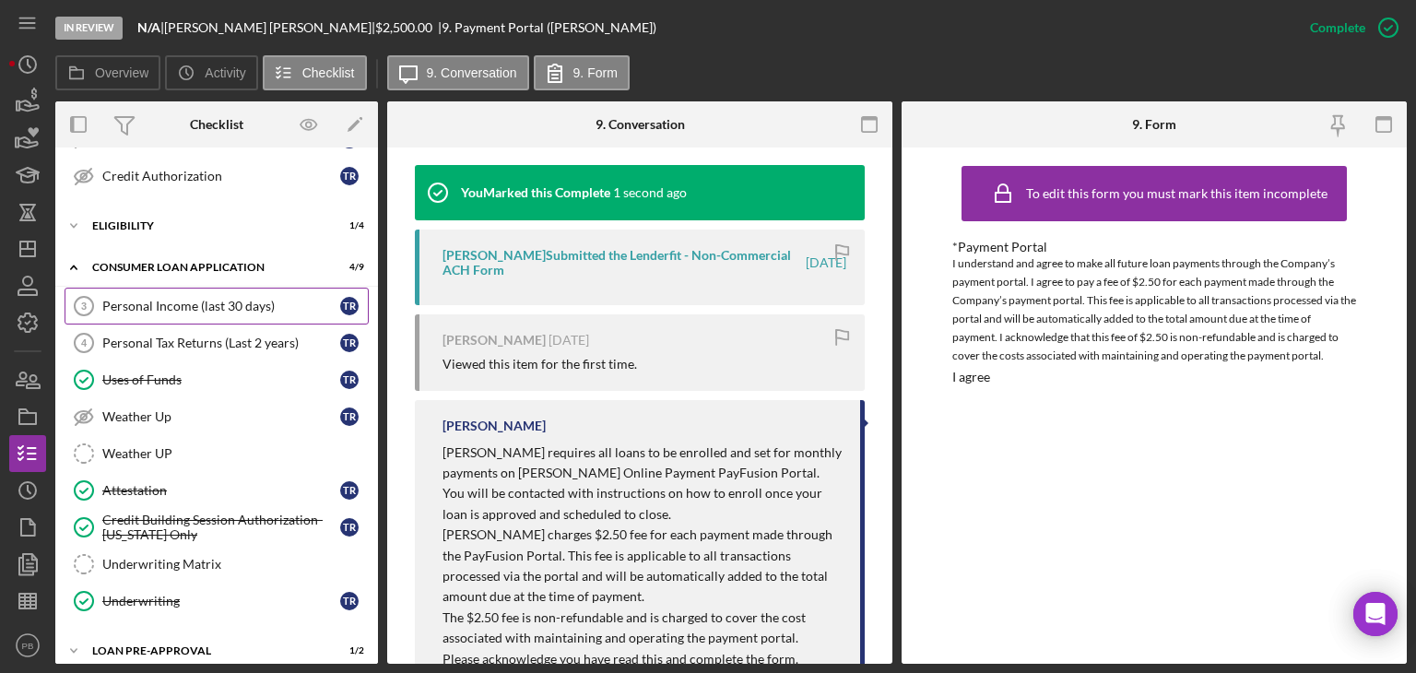
click at [159, 305] on div "Personal Income (last 30 days)" at bounding box center [221, 306] width 238 height 15
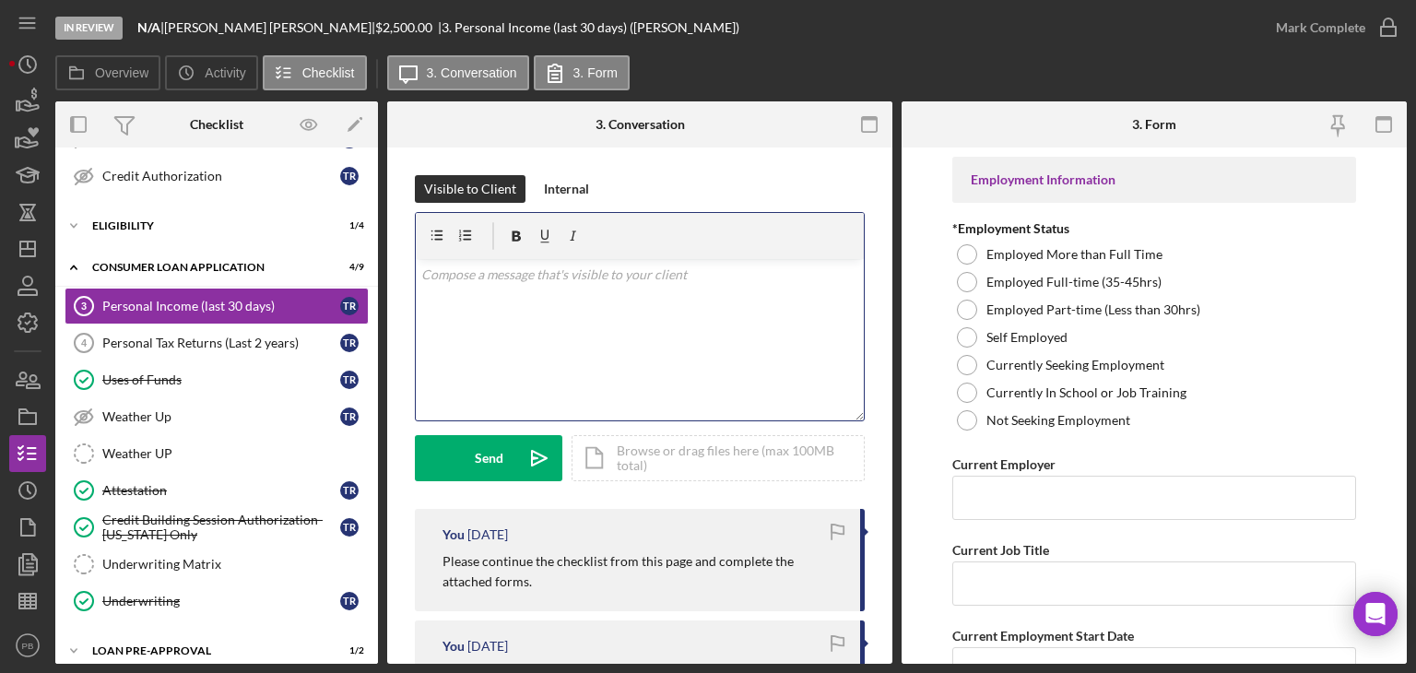
click at [703, 377] on div "v Color teal Color pink Remove color Add row above Add row below Add column bef…" at bounding box center [640, 339] width 448 height 161
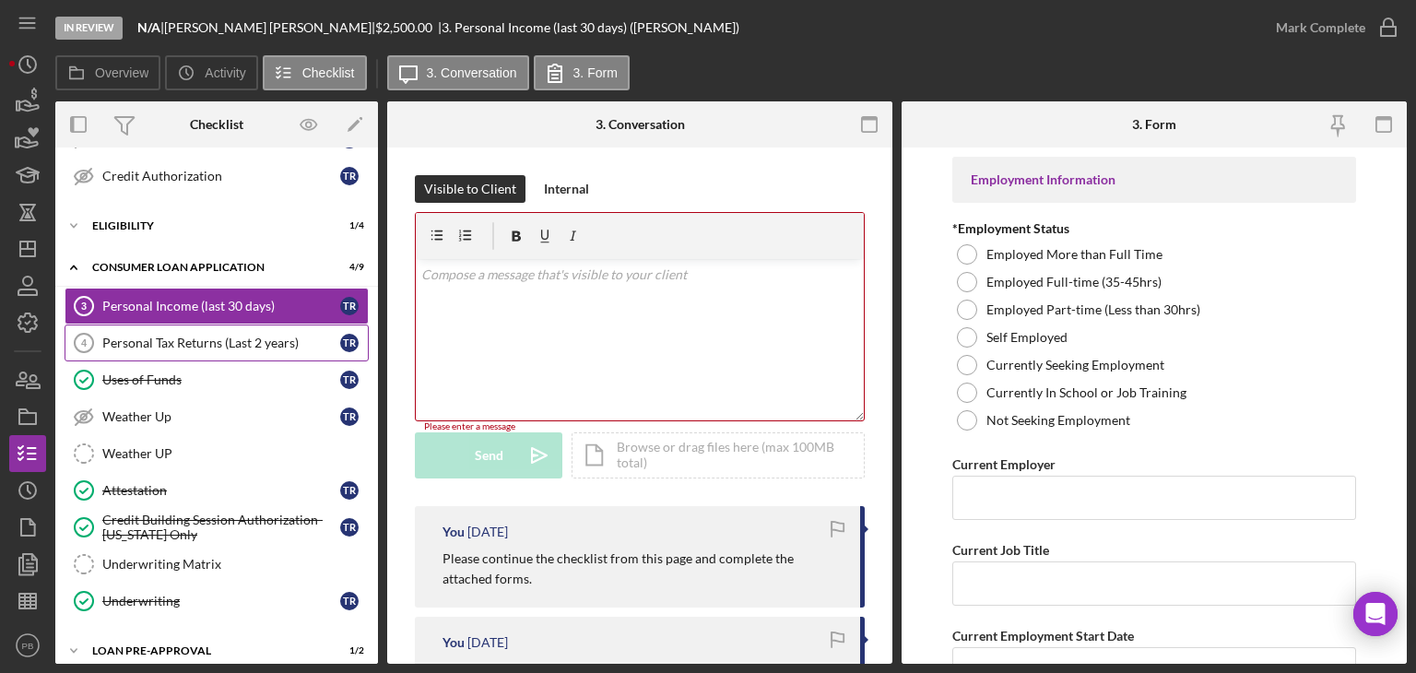
click at [188, 336] on div "Personal Tax Returns (Last 2 years)" at bounding box center [221, 343] width 238 height 15
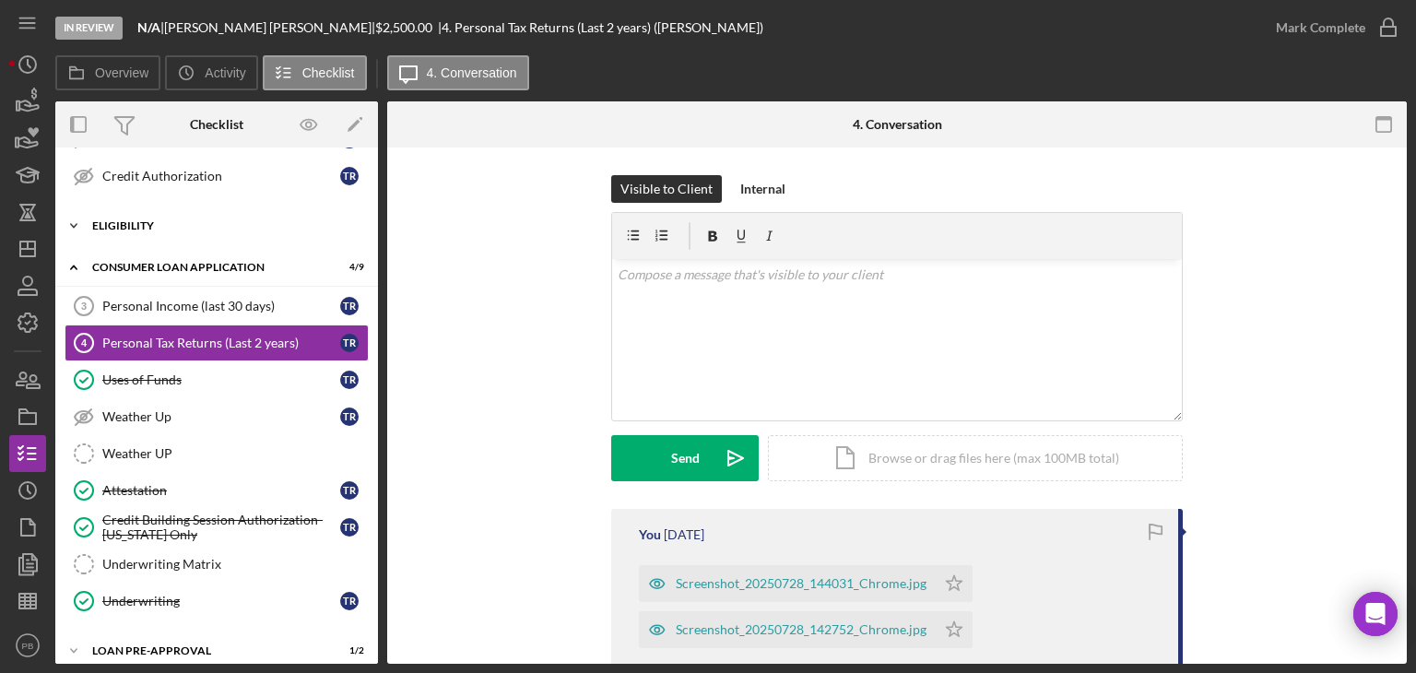
click at [137, 215] on div "Icon/Expander Eligibility 1 / 4" at bounding box center [216, 225] width 323 height 37
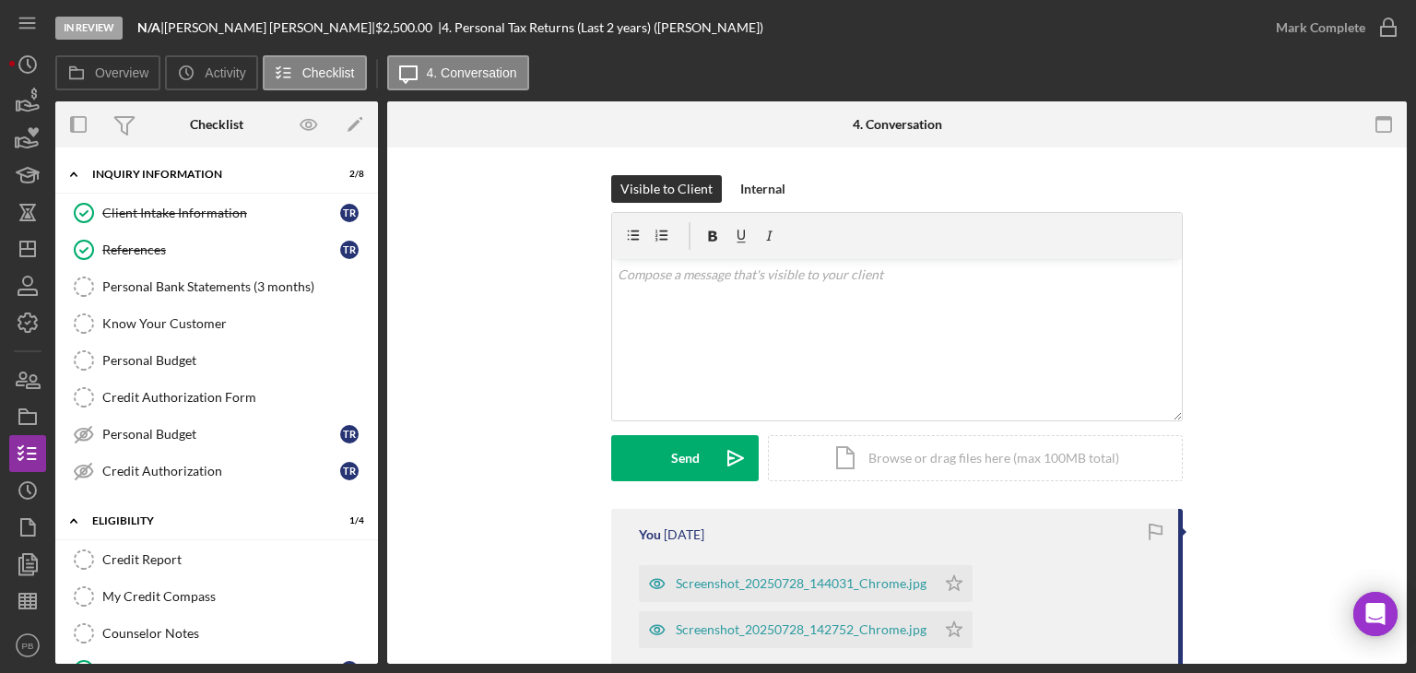
scroll to position [369, 0]
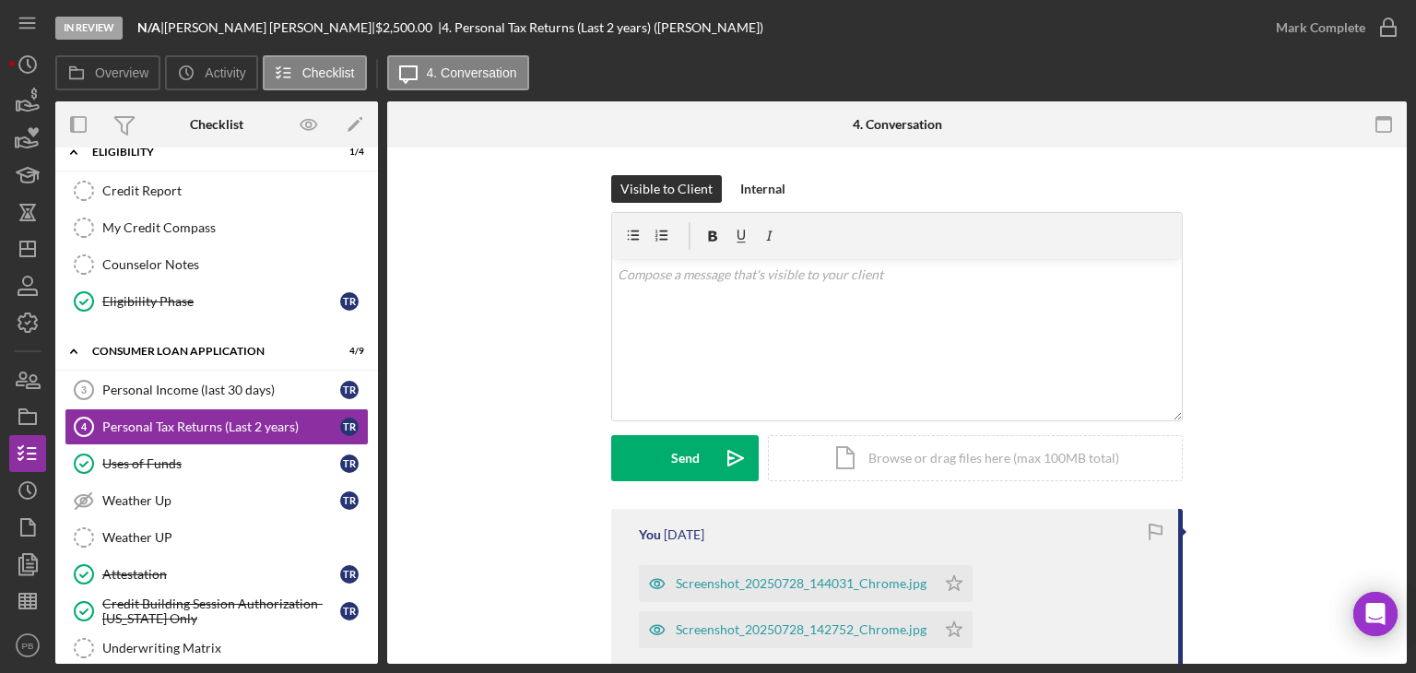
drag, startPoint x: 148, startPoint y: 385, endPoint x: 392, endPoint y: 390, distance: 244.4
click at [148, 384] on div "Personal Income (last 30 days)" at bounding box center [221, 390] width 238 height 15
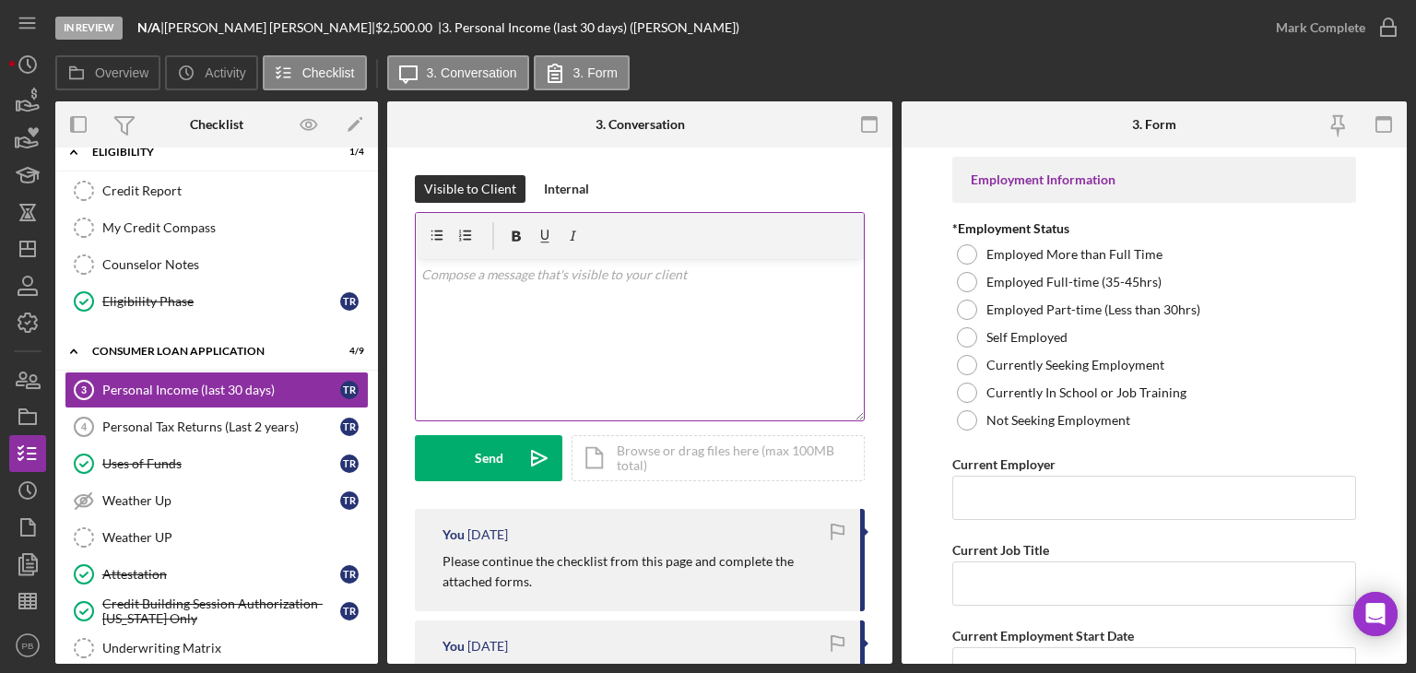
drag, startPoint x: 728, startPoint y: 313, endPoint x: 744, endPoint y: 306, distance: 17.0
click at [728, 313] on div "v Color teal Color pink Remove color Add row above Add row below Add column bef…" at bounding box center [640, 339] width 448 height 161
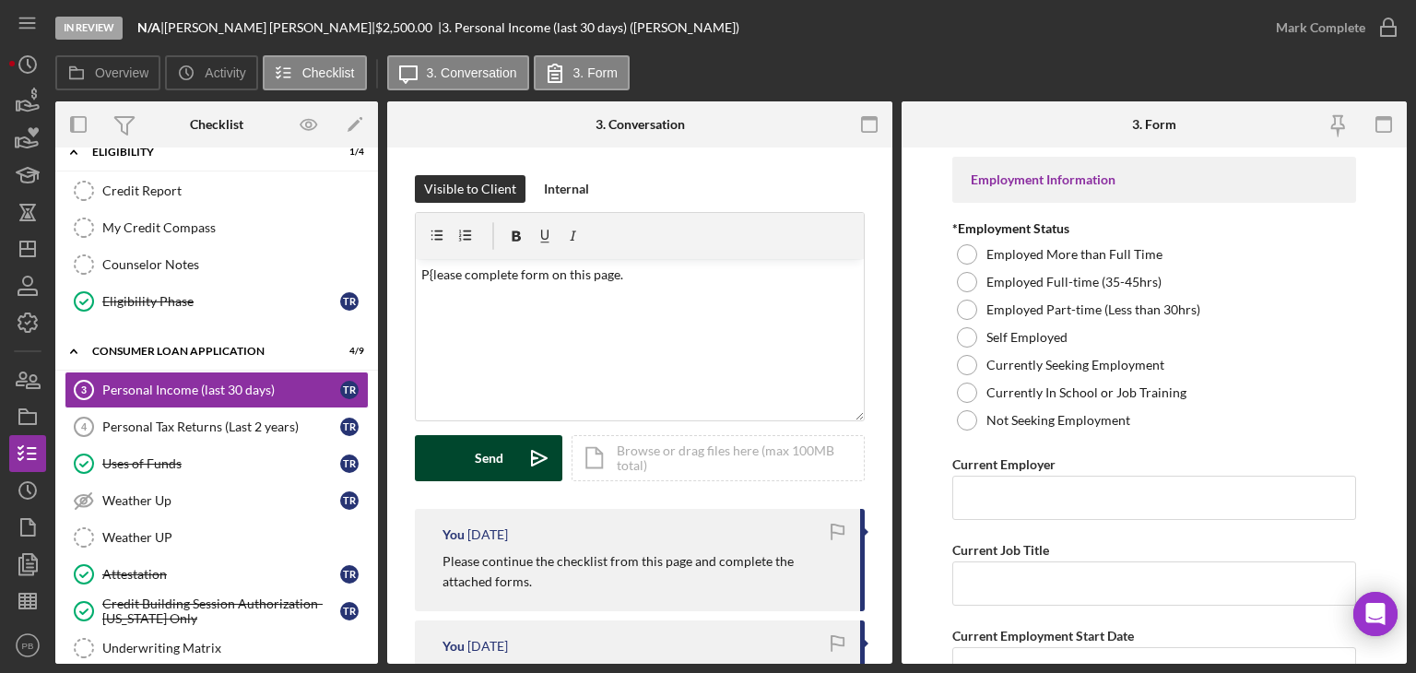
click at [479, 474] on div "Send" at bounding box center [489, 458] width 29 height 46
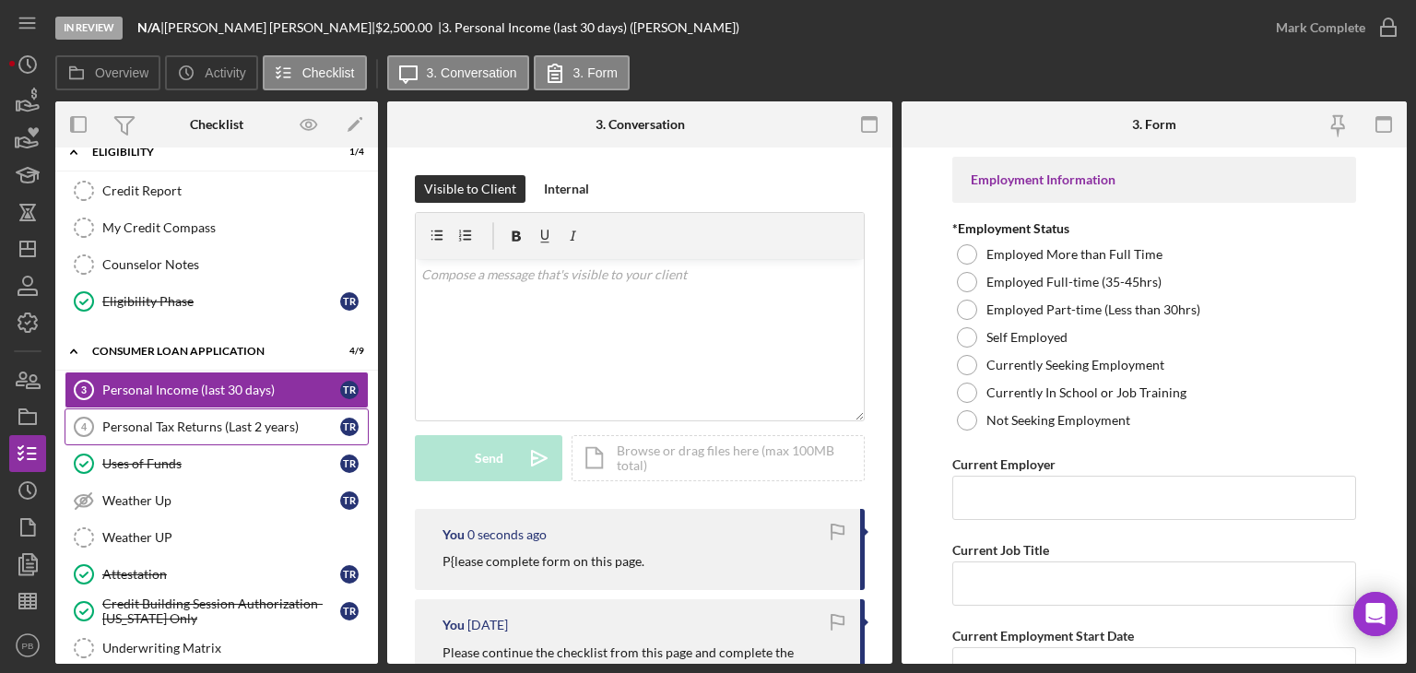
click at [218, 420] on div "Personal Tax Returns (Last 2 years)" at bounding box center [221, 427] width 238 height 15
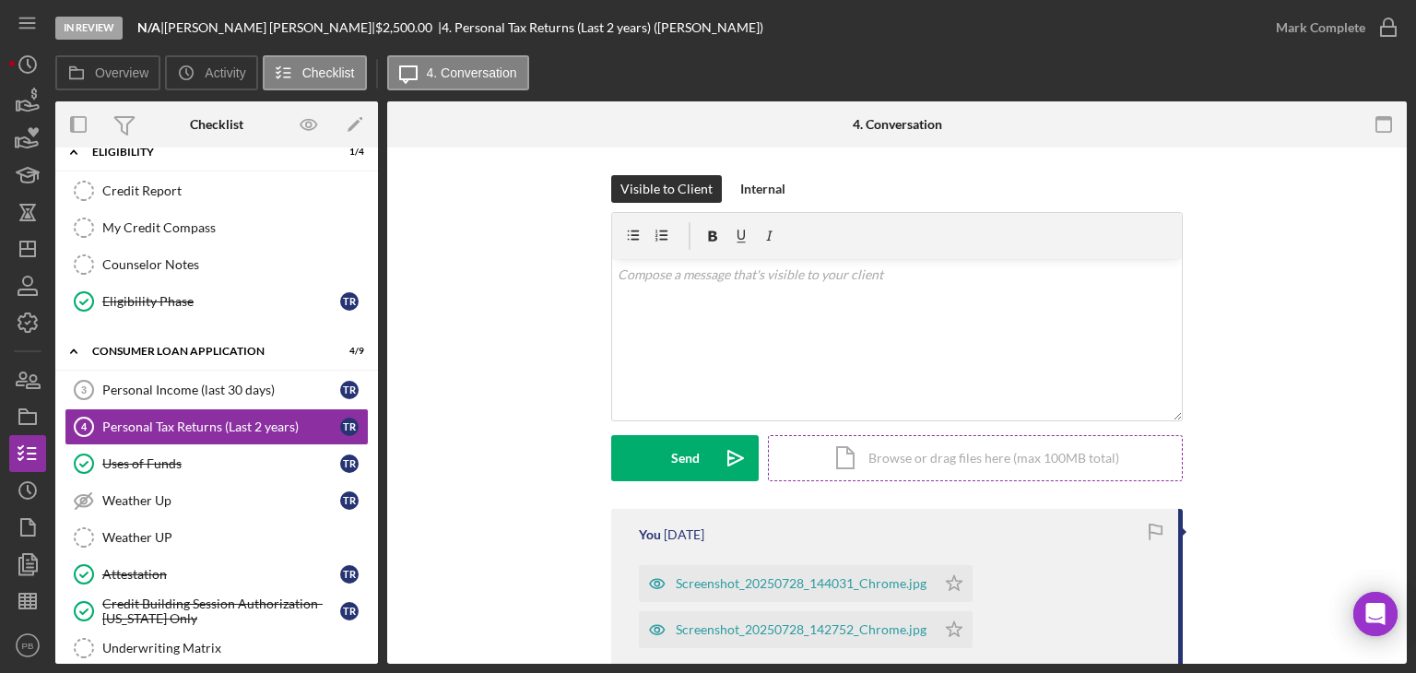
scroll to position [184, 0]
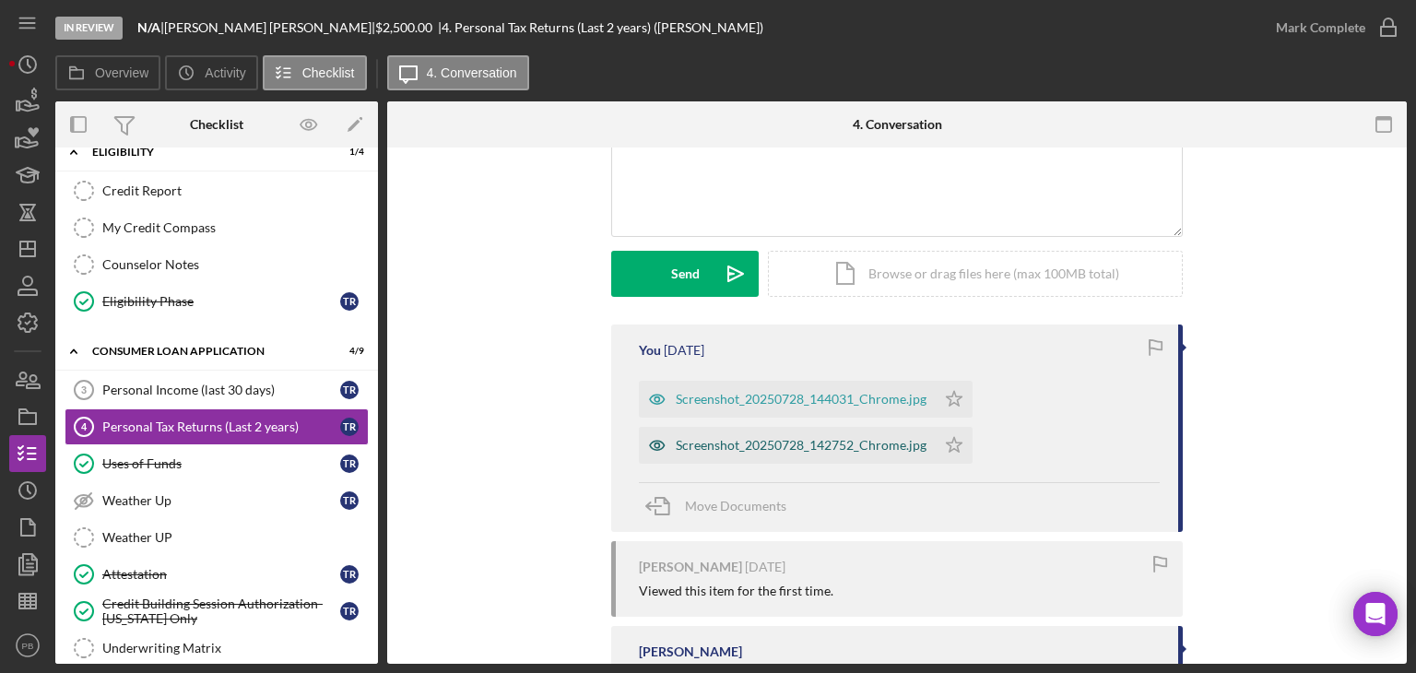
click at [820, 445] on div "Screenshot_20250728_142752_Chrome.jpg" at bounding box center [801, 445] width 251 height 15
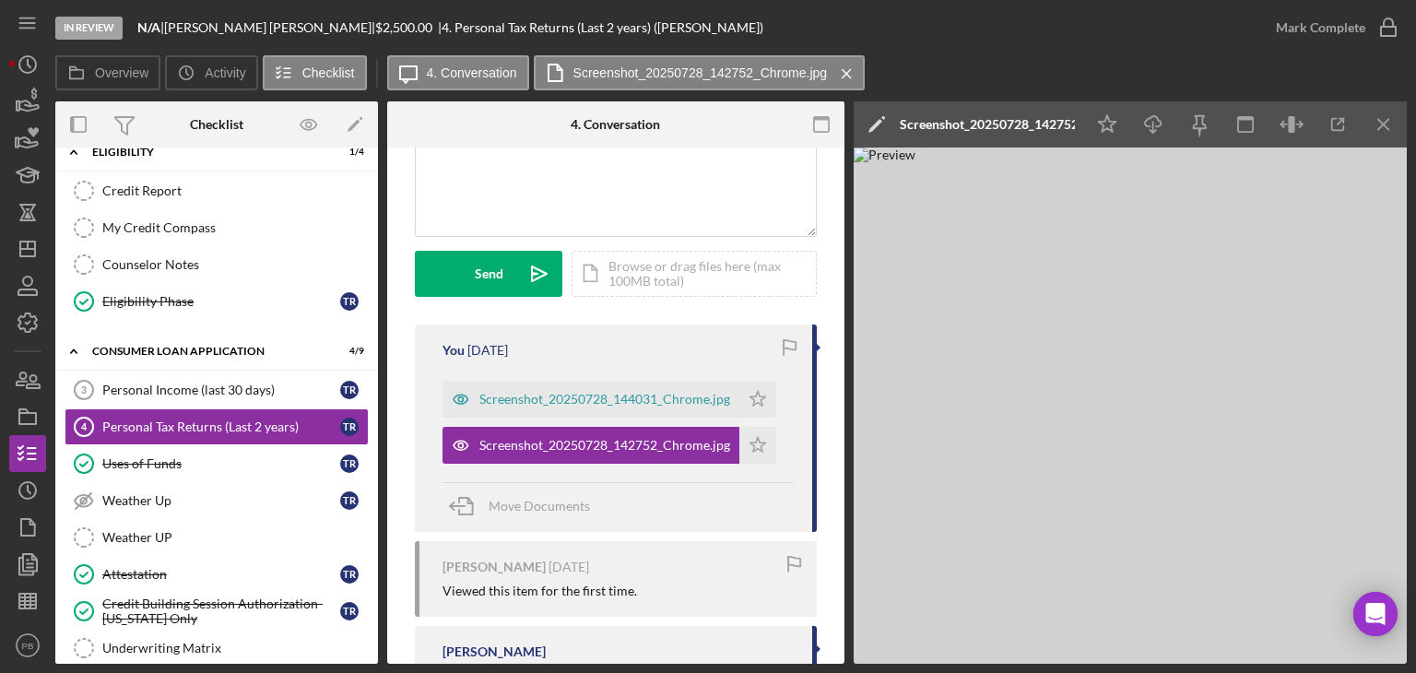
click at [1077, 429] on img at bounding box center [1130, 406] width 553 height 516
click at [1379, 122] on line "button" at bounding box center [1383, 124] width 10 height 10
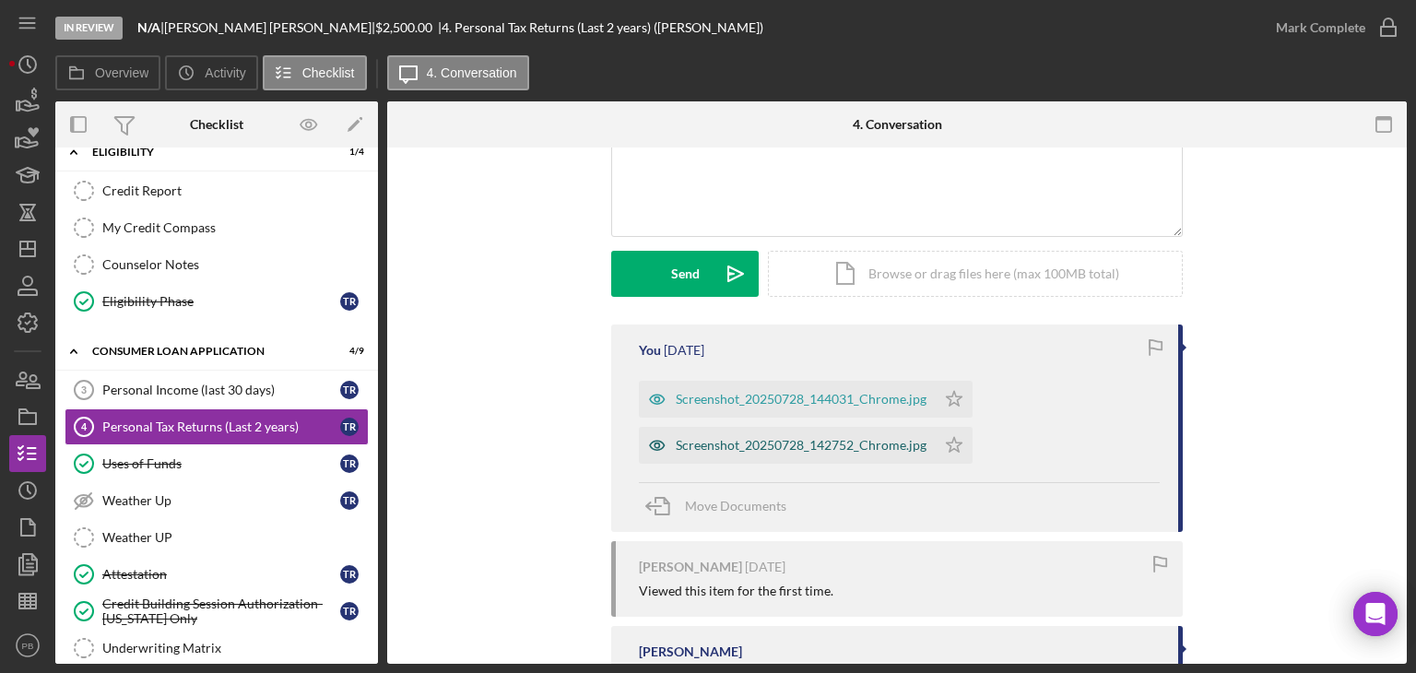
click at [855, 445] on div "Screenshot_20250728_142752_Chrome.jpg" at bounding box center [801, 445] width 251 height 15
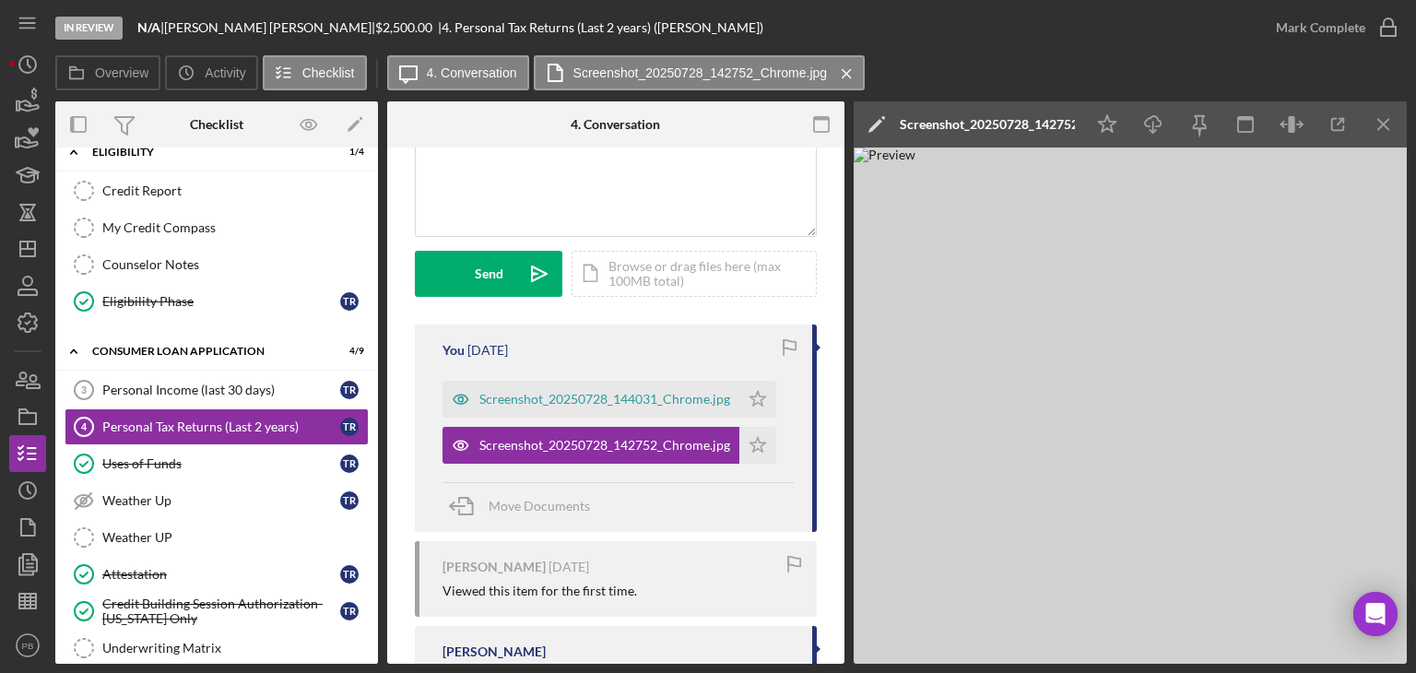
click at [1178, 322] on img at bounding box center [1130, 406] width 553 height 516
drag, startPoint x: 1379, startPoint y: 126, endPoint x: 1284, endPoint y: 156, distance: 99.4
click at [1377, 128] on icon "Icon/Menu Close" at bounding box center [1384, 124] width 41 height 41
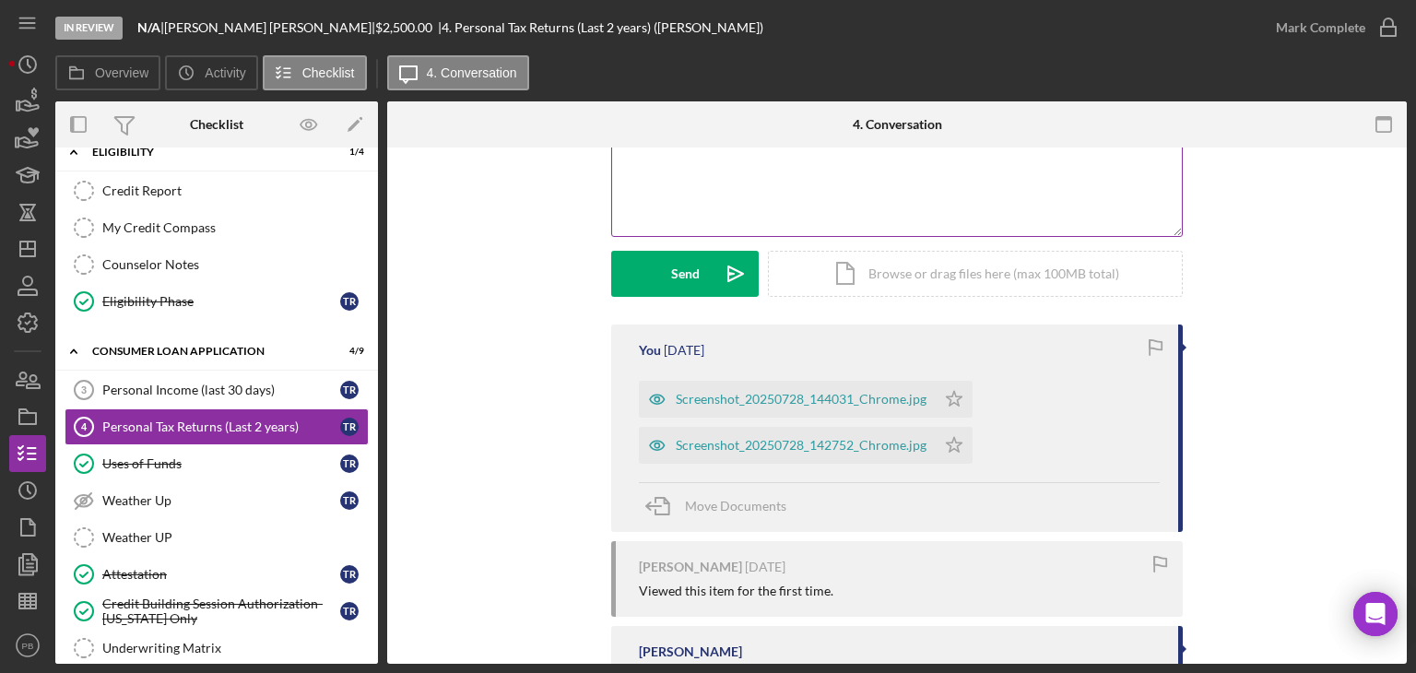
scroll to position [0, 0]
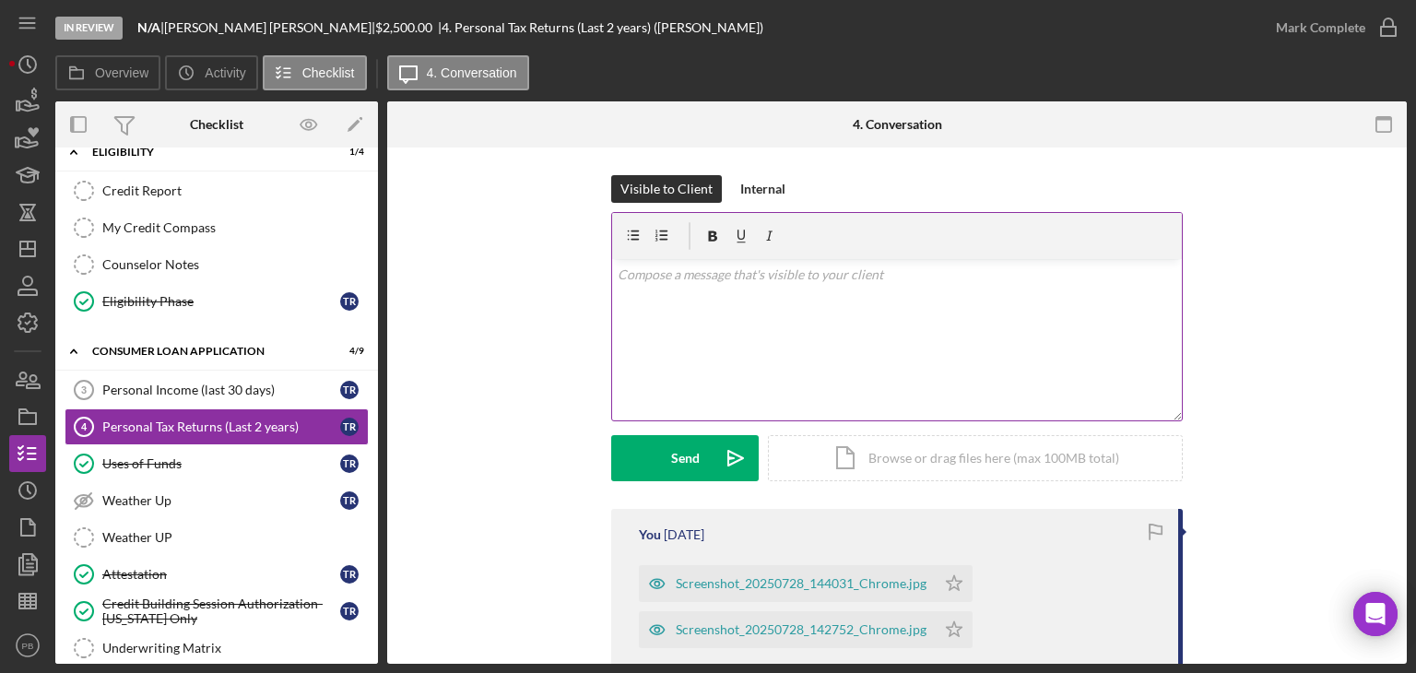
drag, startPoint x: 712, startPoint y: 370, endPoint x: 792, endPoint y: 345, distance: 84.0
click at [730, 362] on div "v Color teal Color pink Remove color Add row above Add row below Add column bef…" at bounding box center [897, 339] width 570 height 161
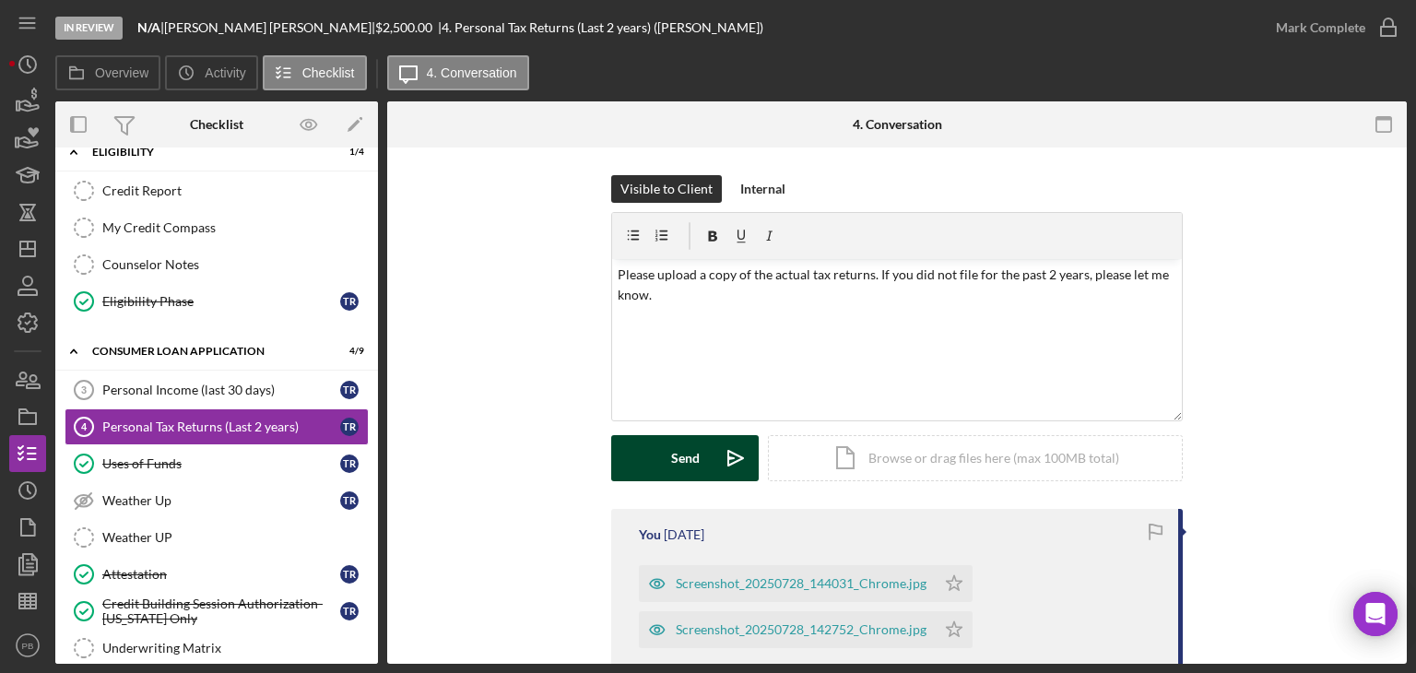
click at [671, 466] on div "Send" at bounding box center [685, 458] width 29 height 46
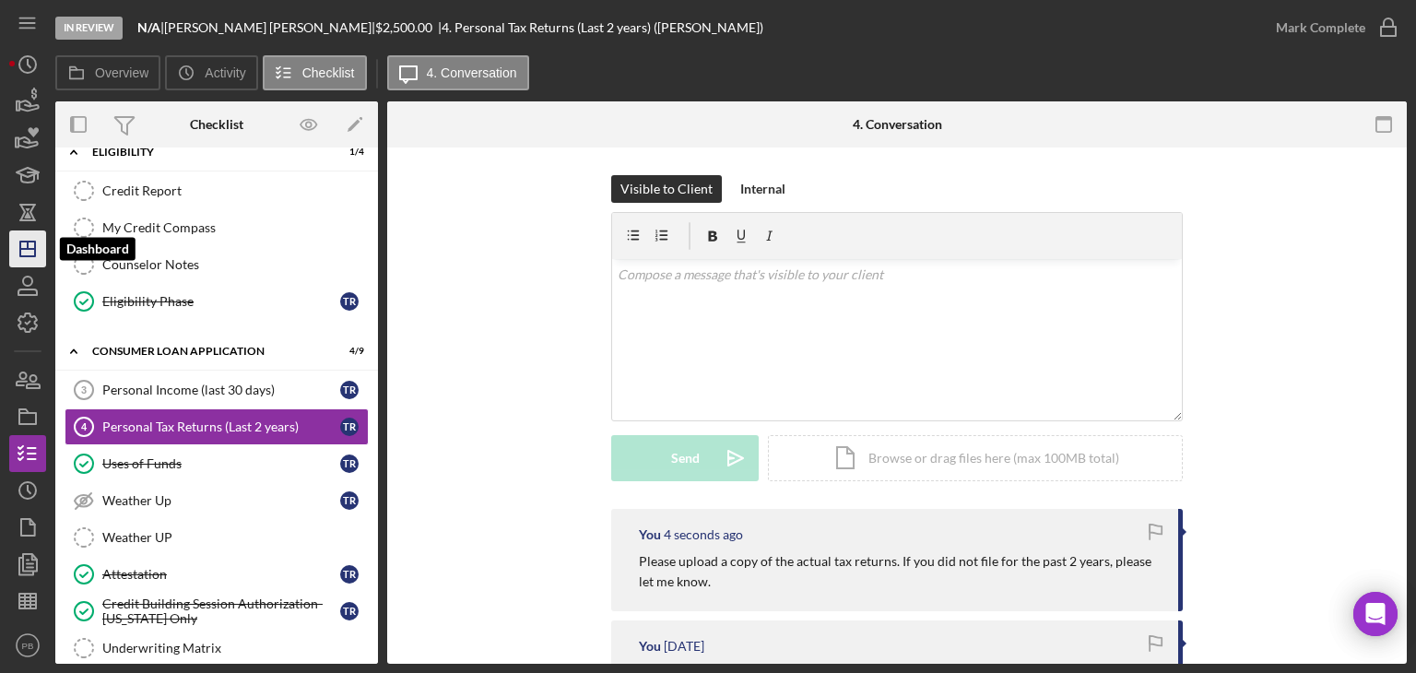
click at [34, 243] on polygon "button" at bounding box center [27, 249] width 15 height 15
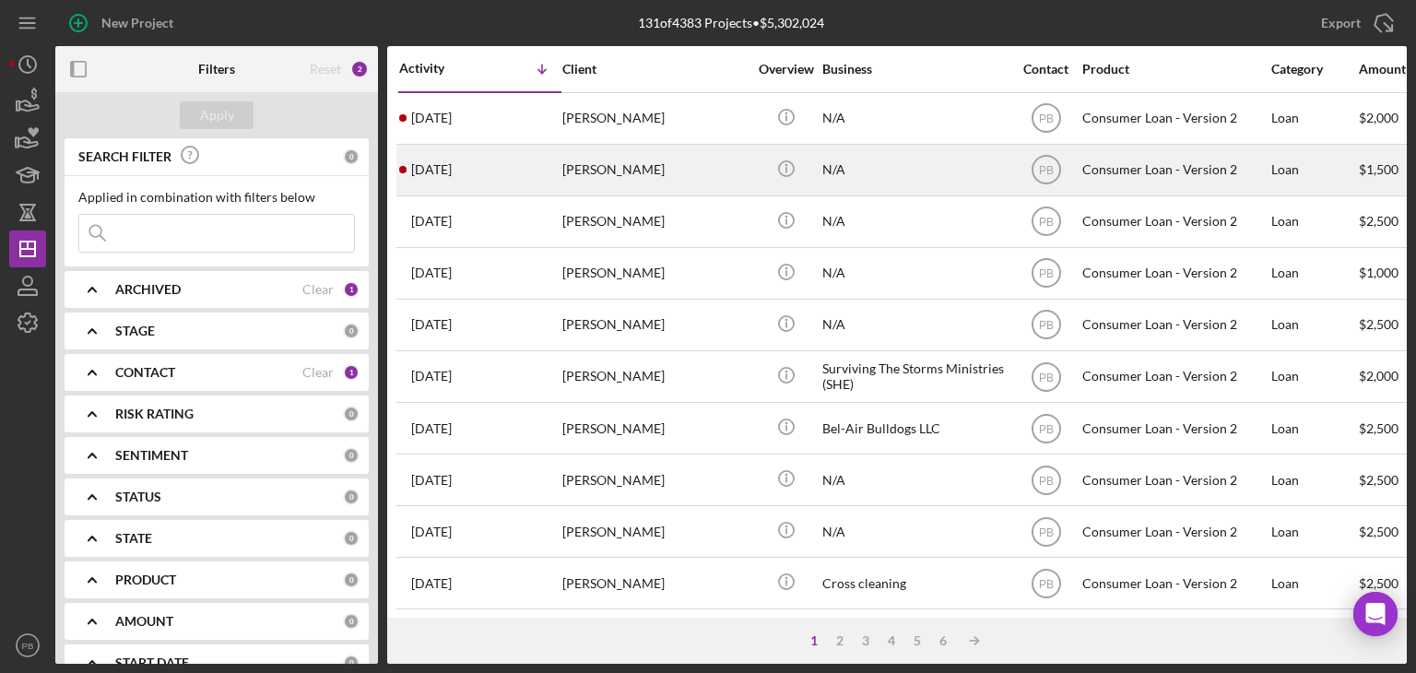
click at [609, 182] on div "[PERSON_NAME]" at bounding box center [654, 170] width 184 height 49
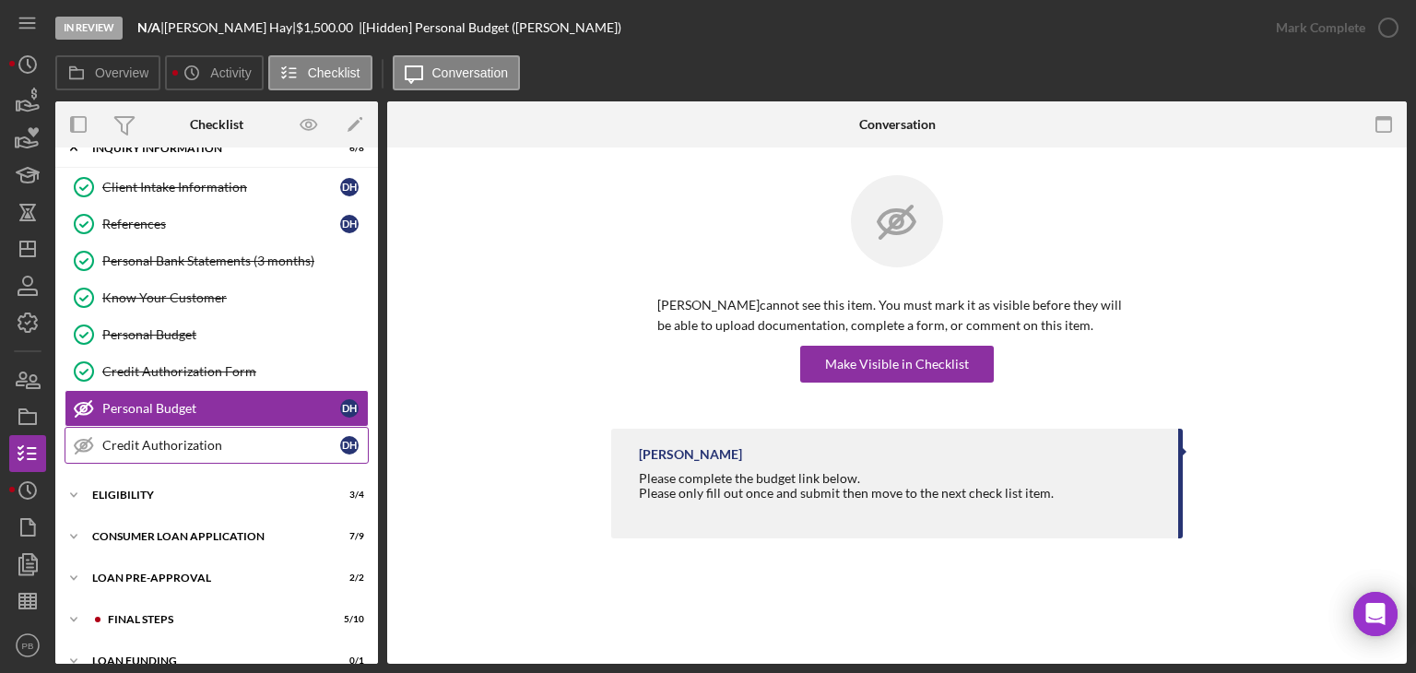
scroll to position [48, 0]
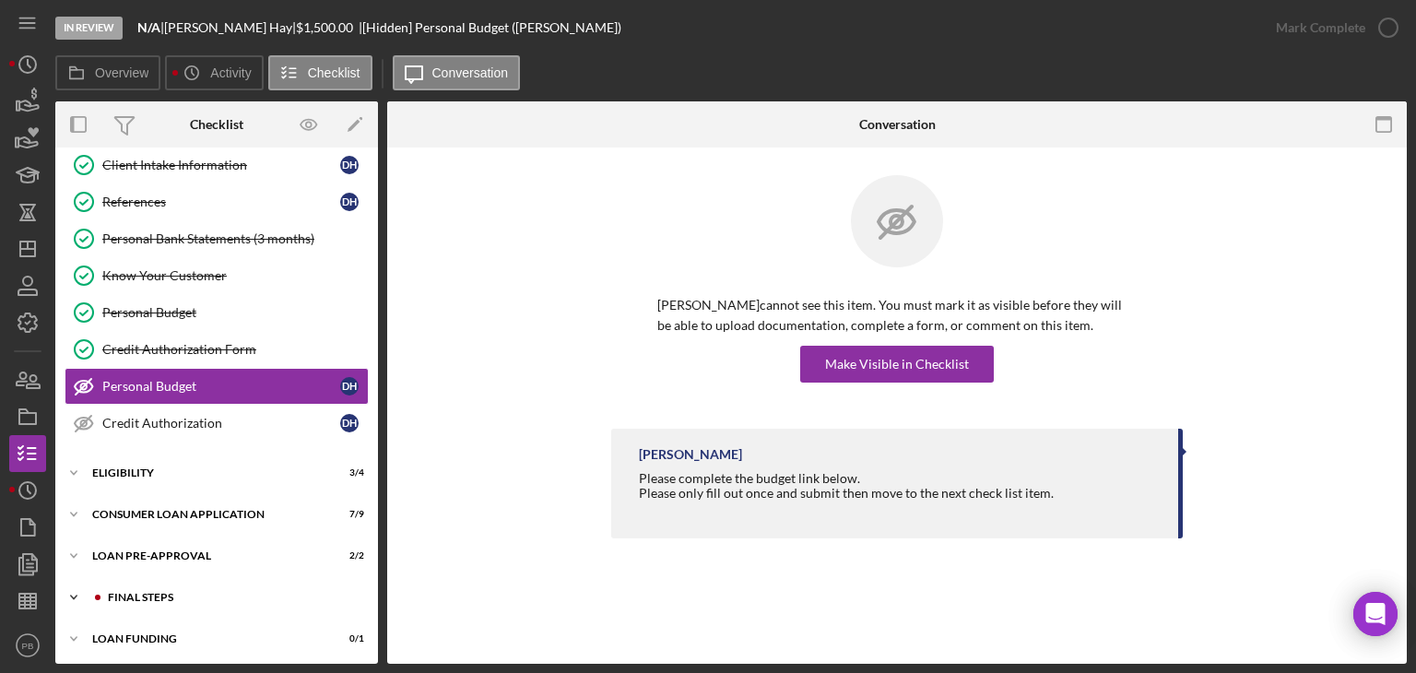
click at [140, 597] on div "FINAL STEPS" at bounding box center [231, 597] width 247 height 11
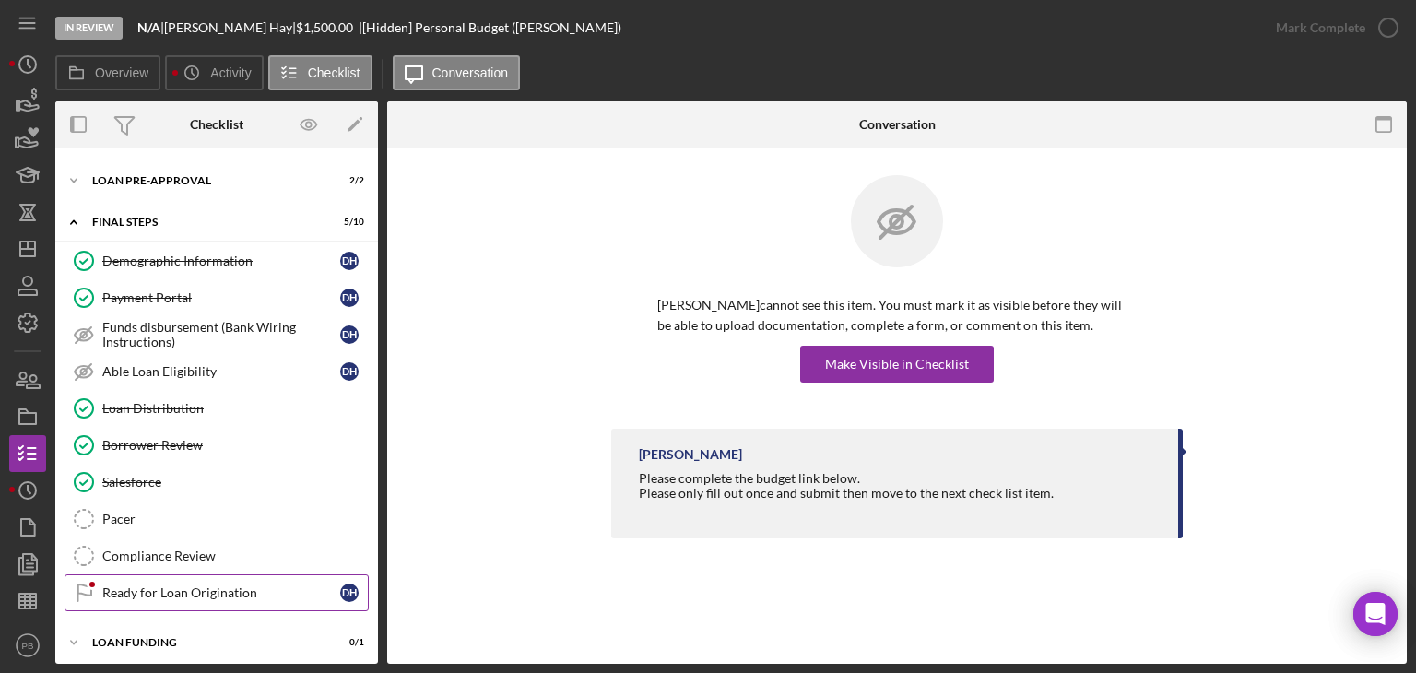
click at [166, 585] on div "Ready for Loan Origination" at bounding box center [221, 592] width 238 height 15
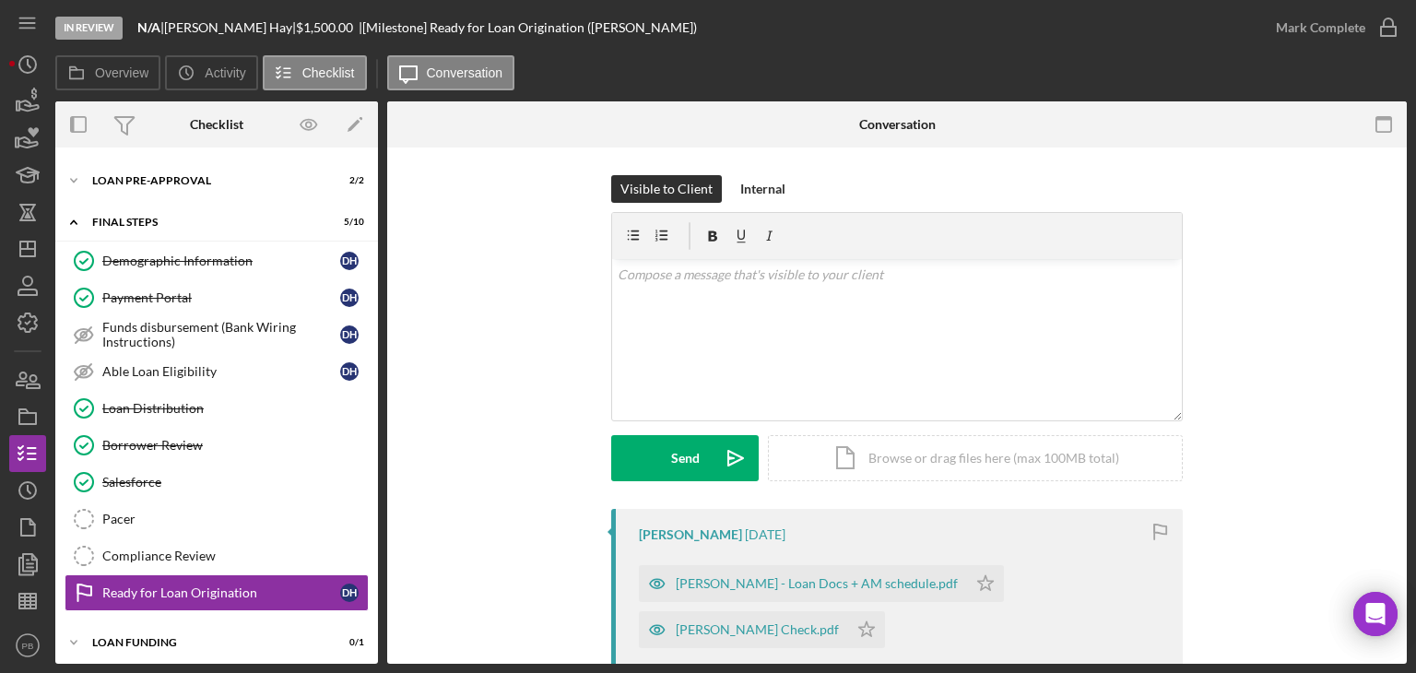
scroll to position [184, 0]
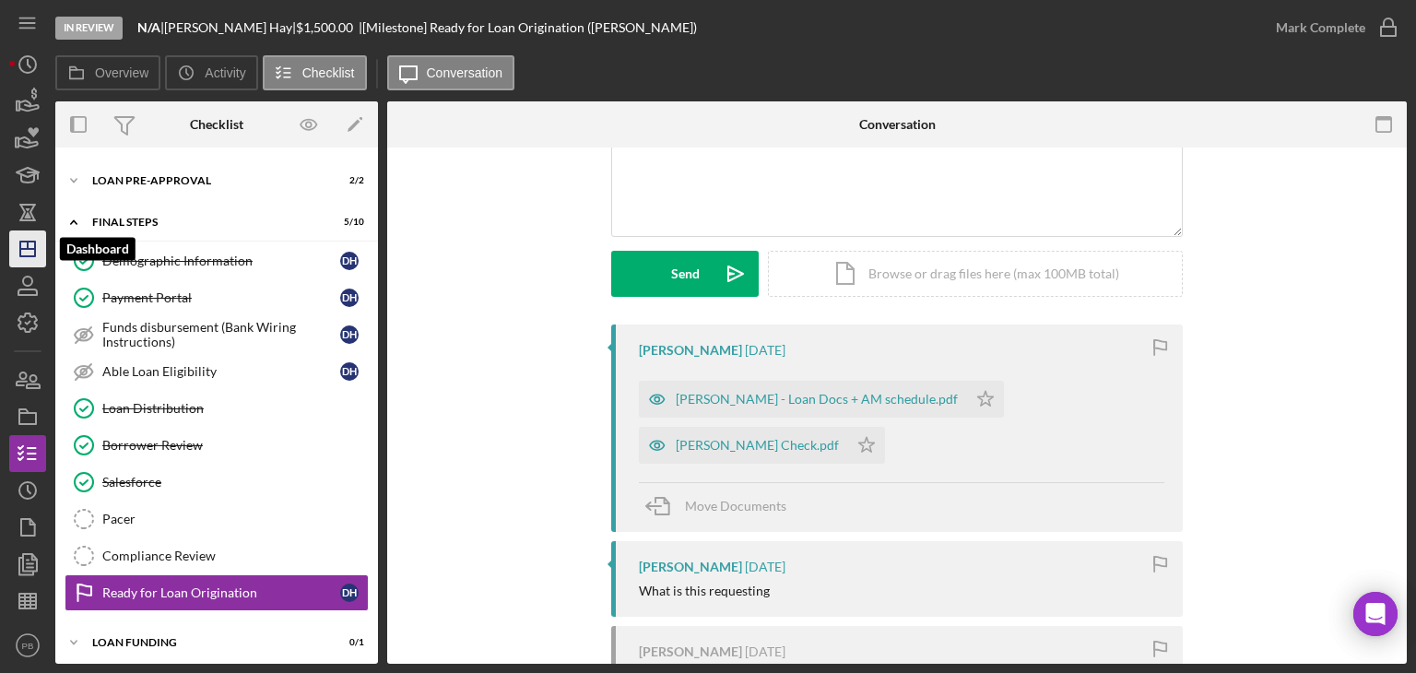
click at [31, 236] on icon "Icon/Dashboard" at bounding box center [28, 249] width 46 height 46
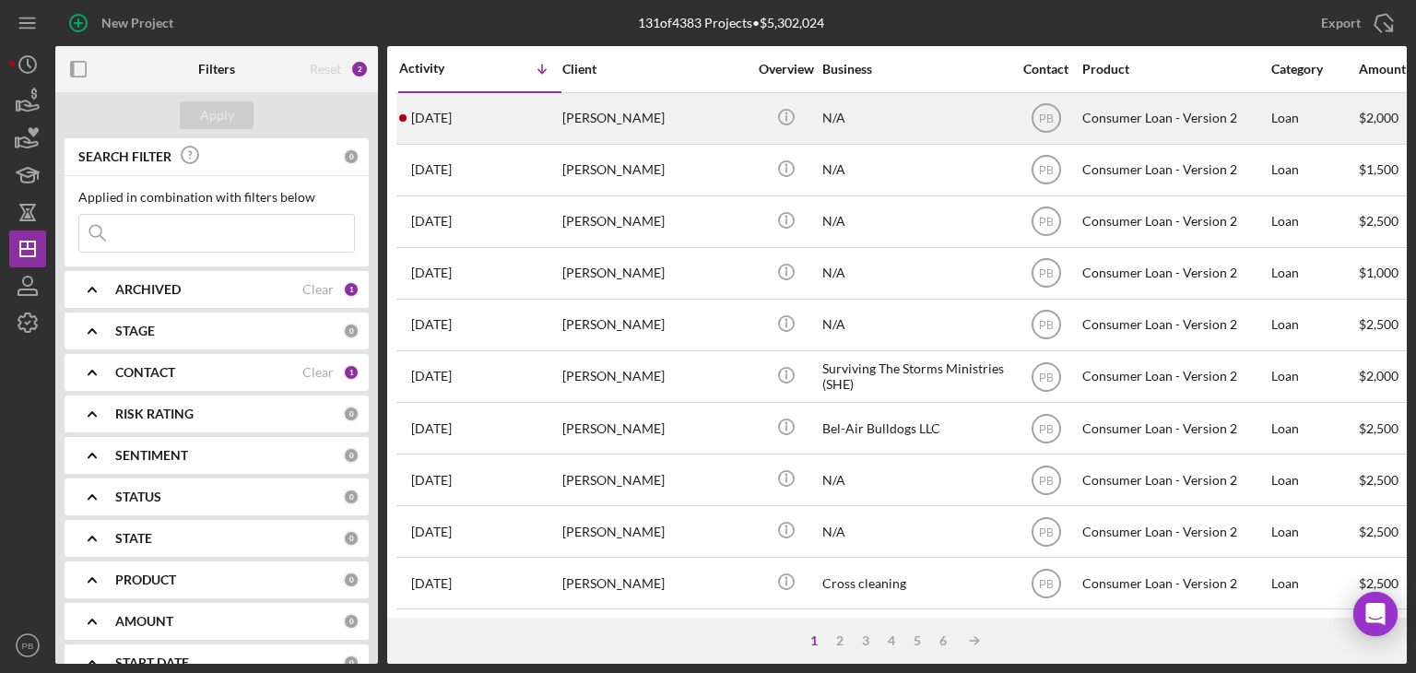
click at [611, 130] on div "[PERSON_NAME]" at bounding box center [654, 118] width 184 height 49
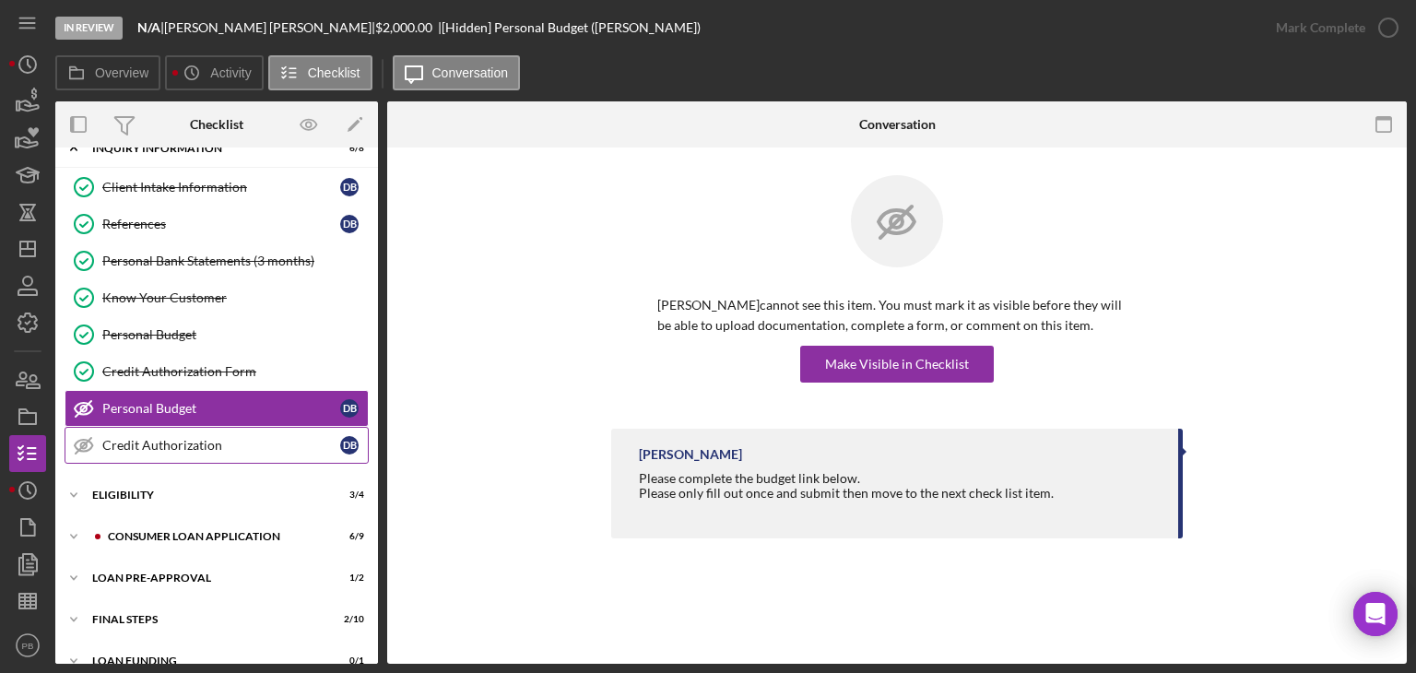
scroll to position [48, 0]
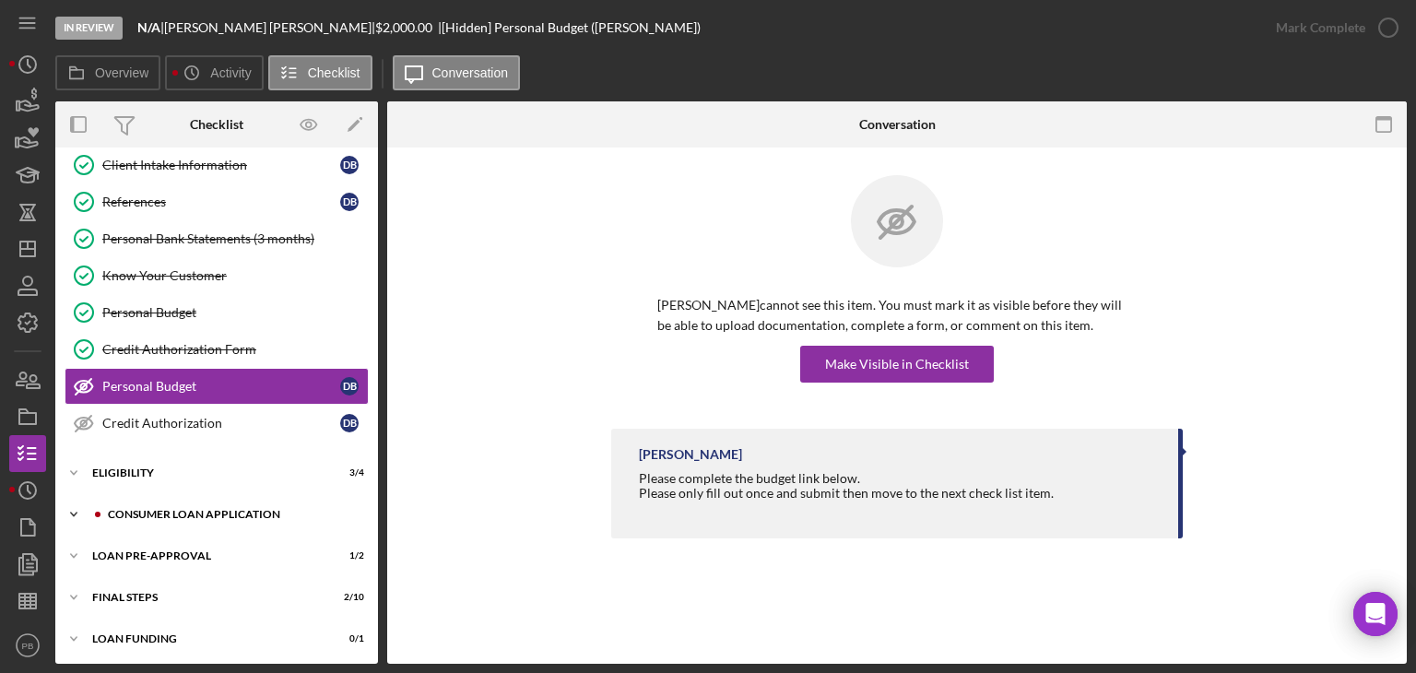
click at [172, 517] on div "Icon/Expander Consumer Loan Application 6 / 9" at bounding box center [216, 514] width 323 height 37
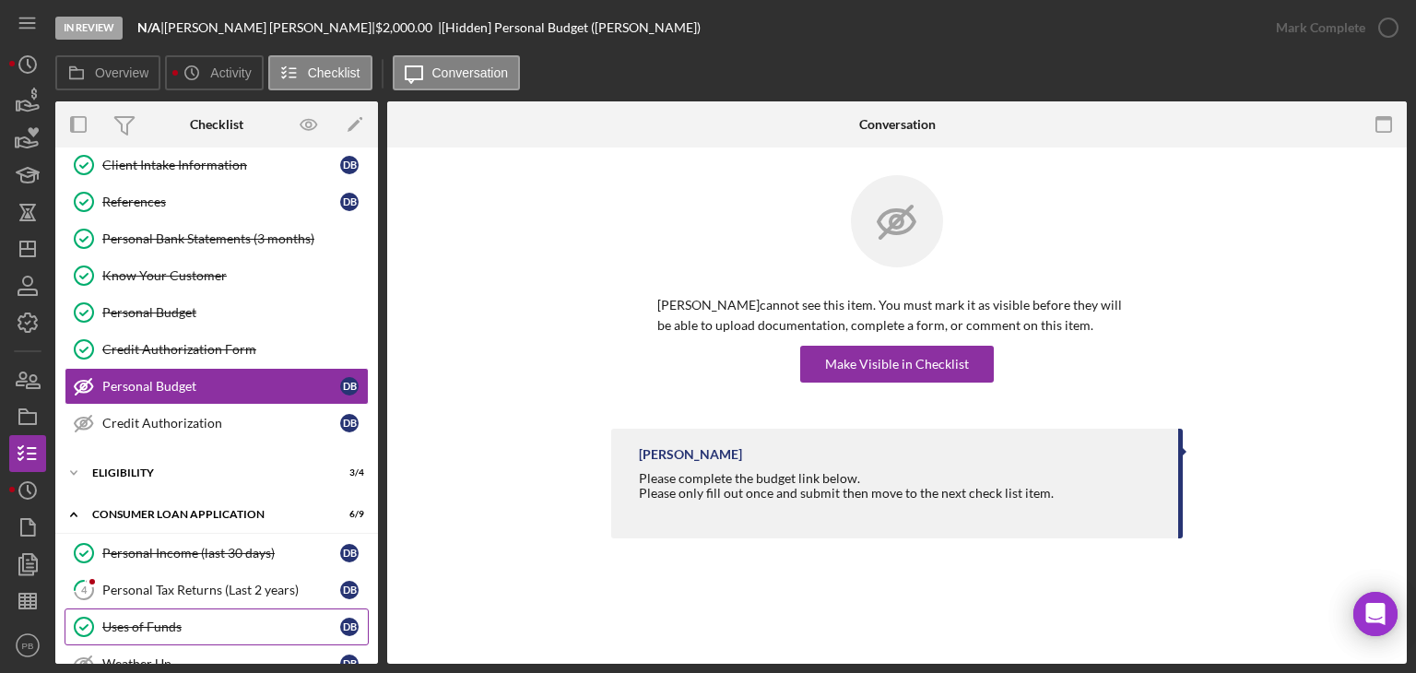
scroll to position [325, 0]
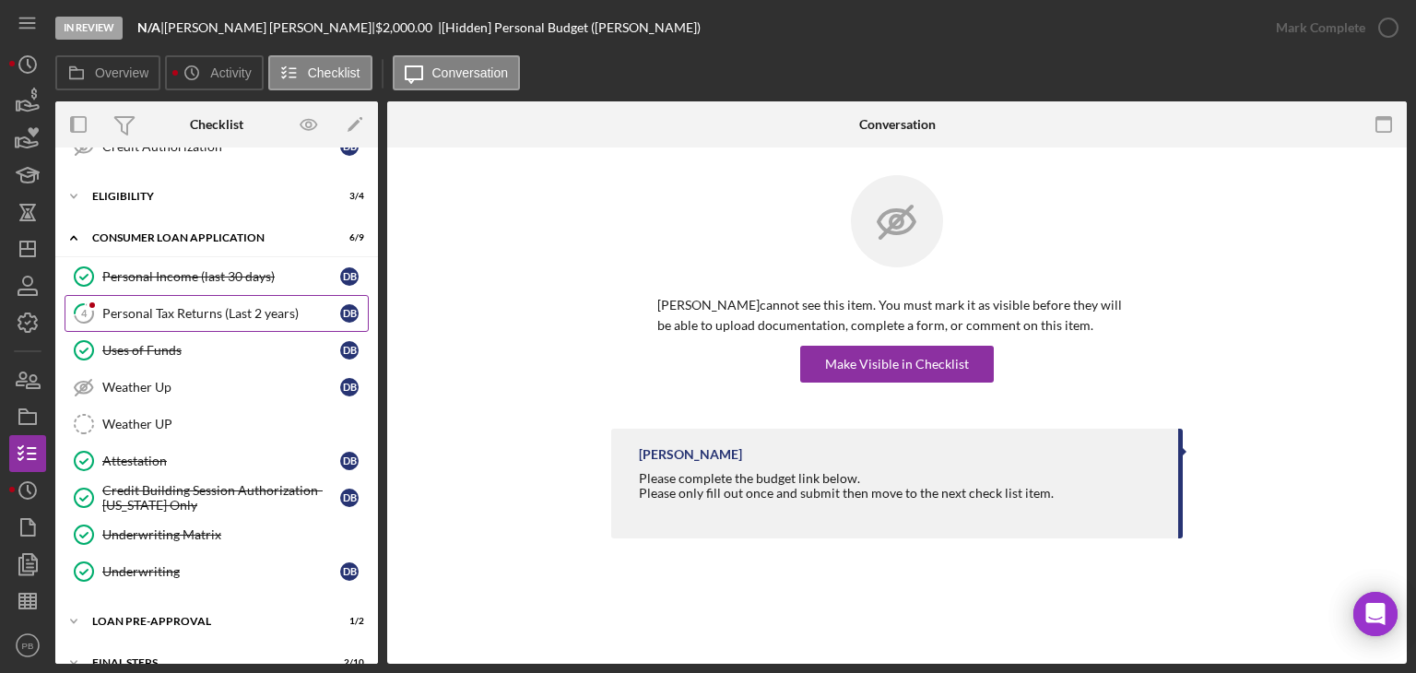
drag, startPoint x: 213, startPoint y: 299, endPoint x: 211, endPoint y: 308, distance: 9.4
click at [213, 300] on link "4 Personal Tax Returns (Last 2 years) D B" at bounding box center [217, 313] width 304 height 37
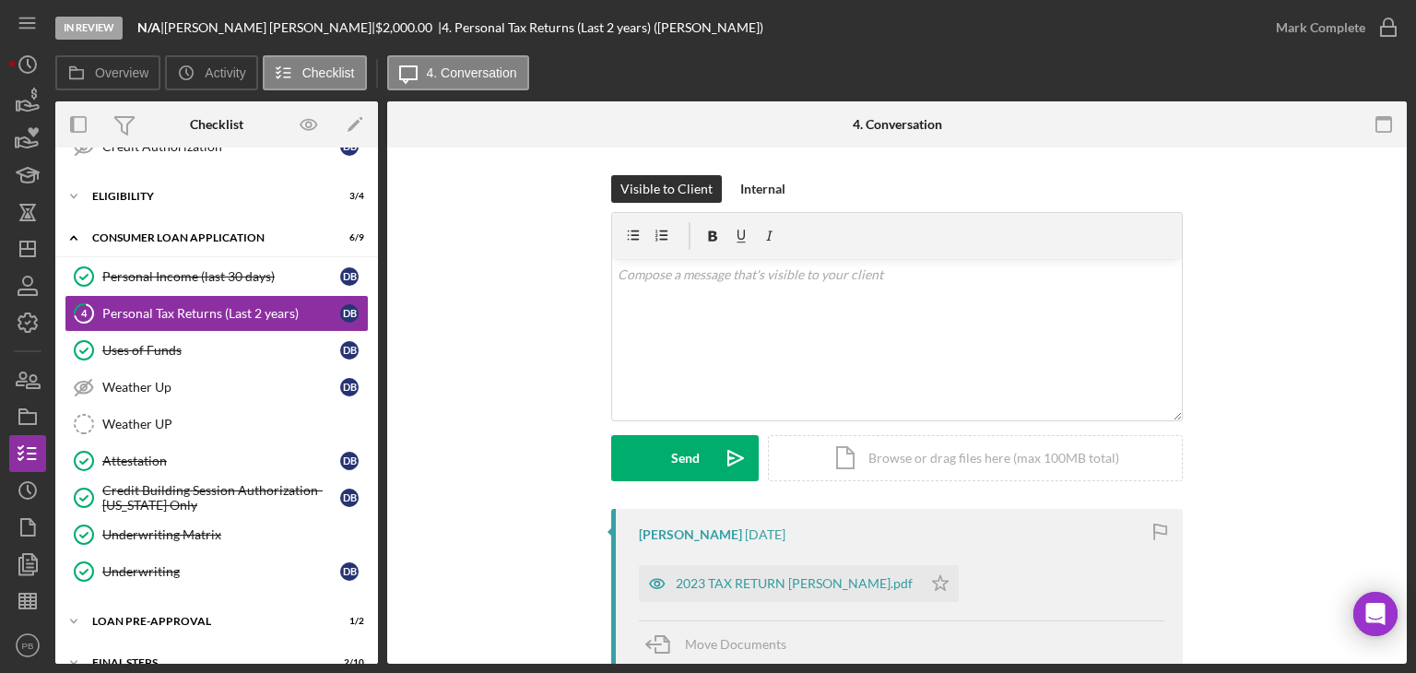
scroll to position [369, 0]
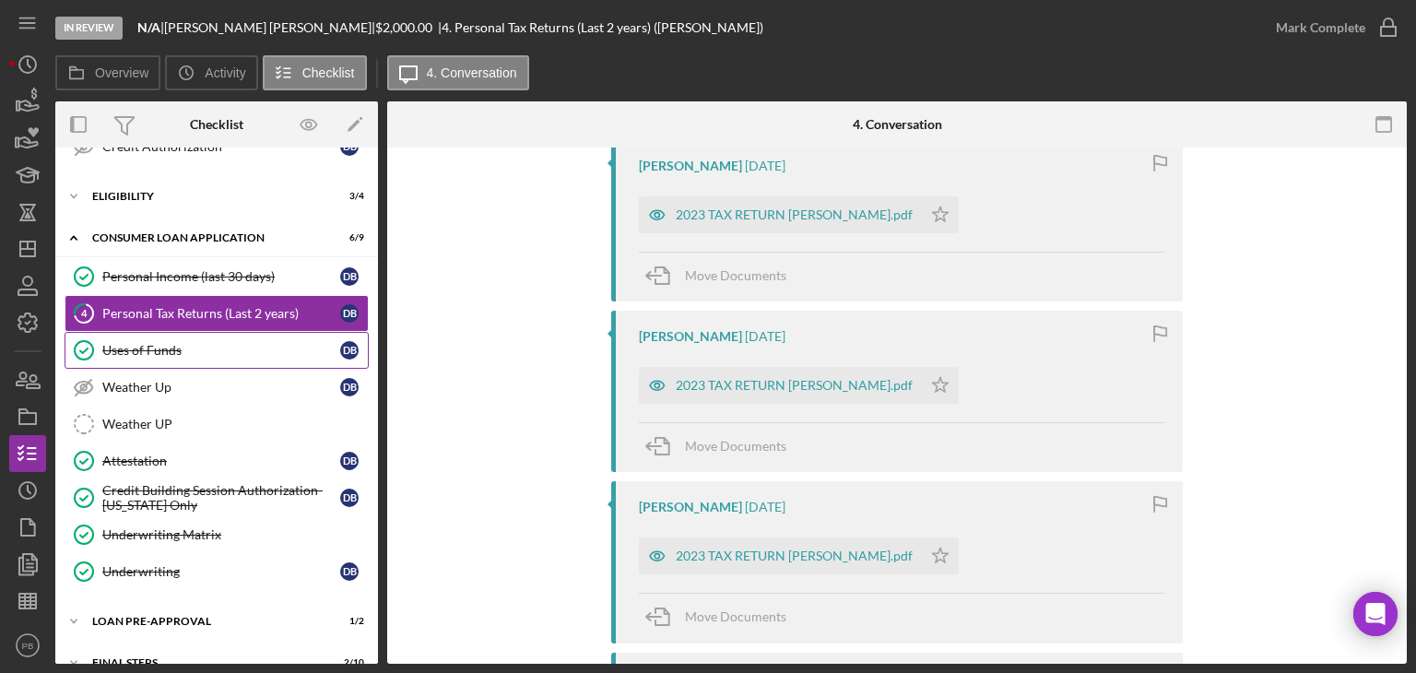
click at [172, 343] on div "Uses of Funds" at bounding box center [221, 350] width 238 height 15
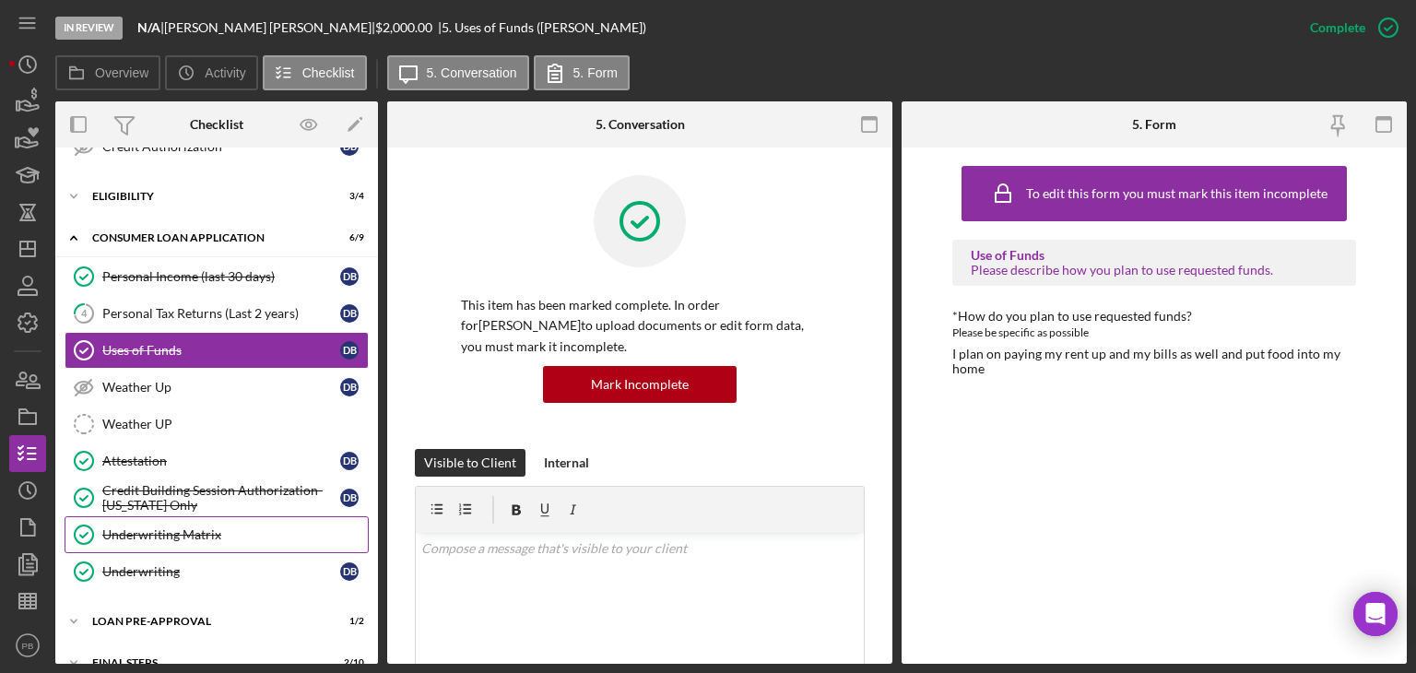
scroll to position [387, 0]
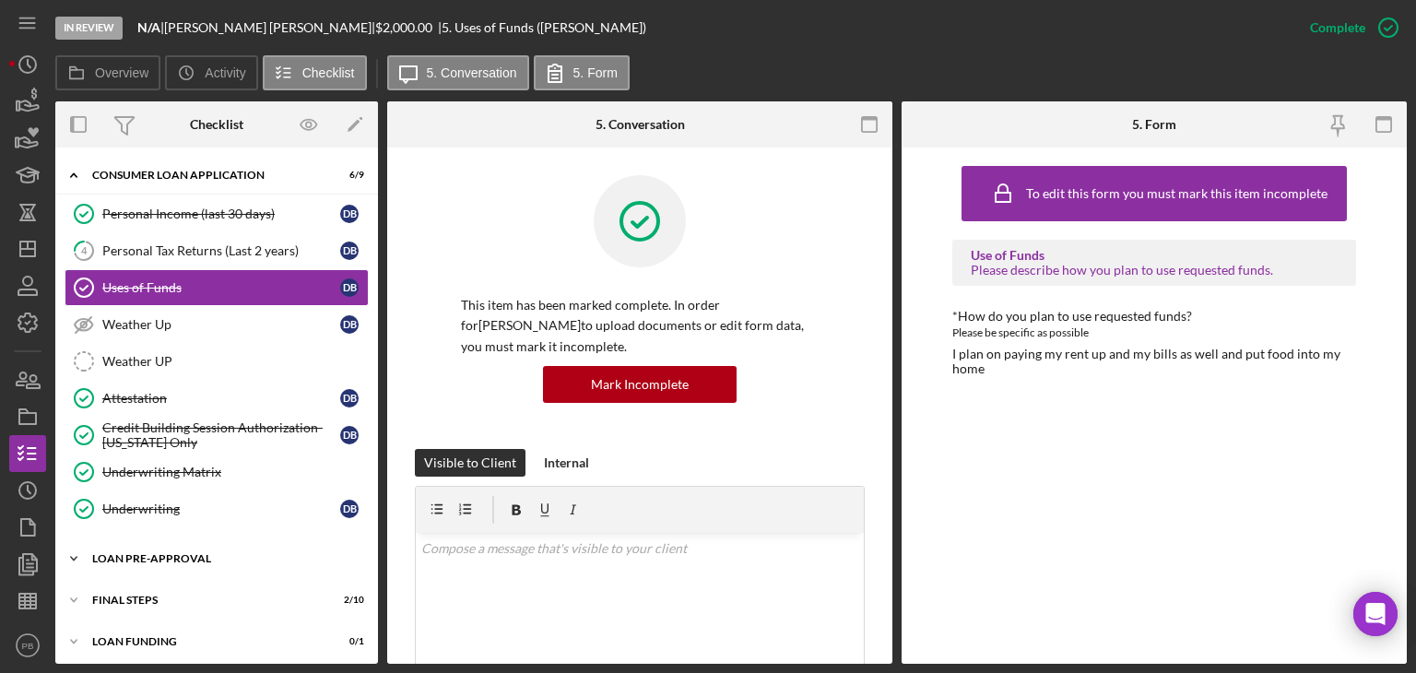
click at [165, 542] on div "Icon/Expander Loan Pre-Approval 1 / 2" at bounding box center [216, 558] width 323 height 37
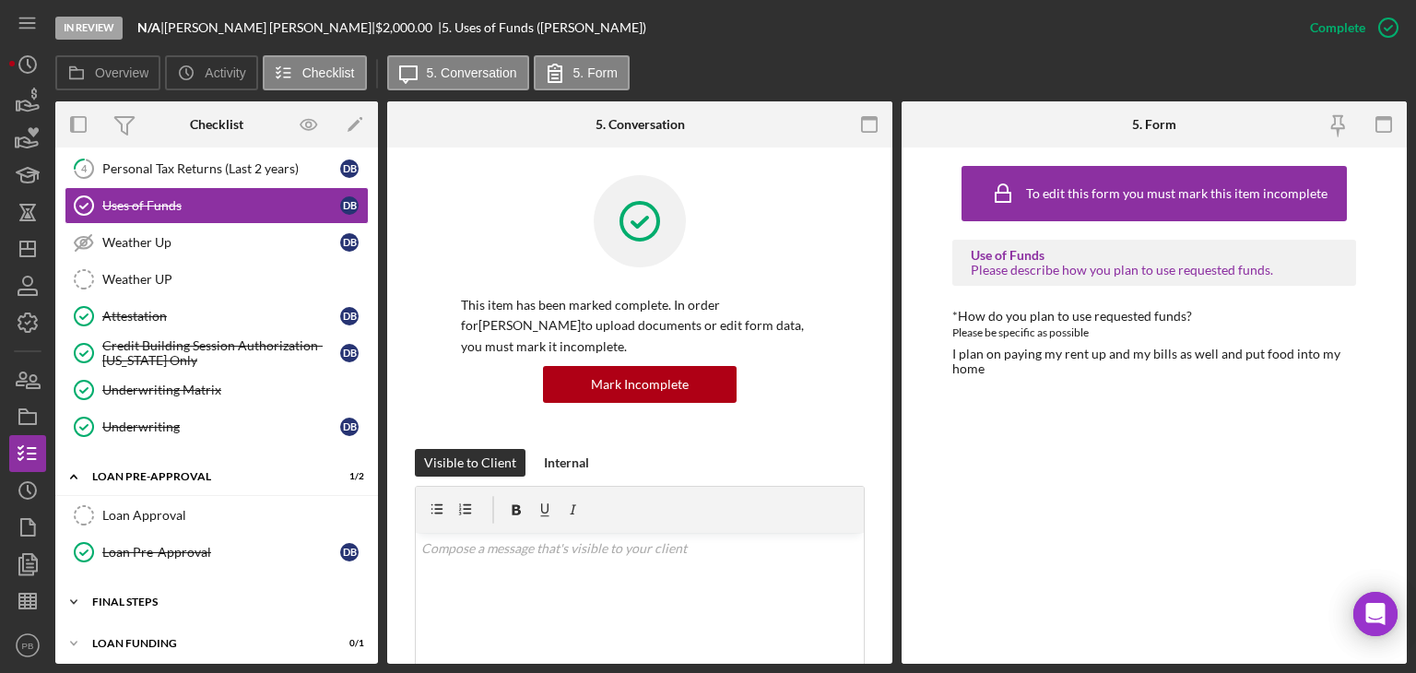
click at [154, 584] on div "Icon/Expander FINAL STEPS 2 / 10" at bounding box center [216, 602] width 323 height 37
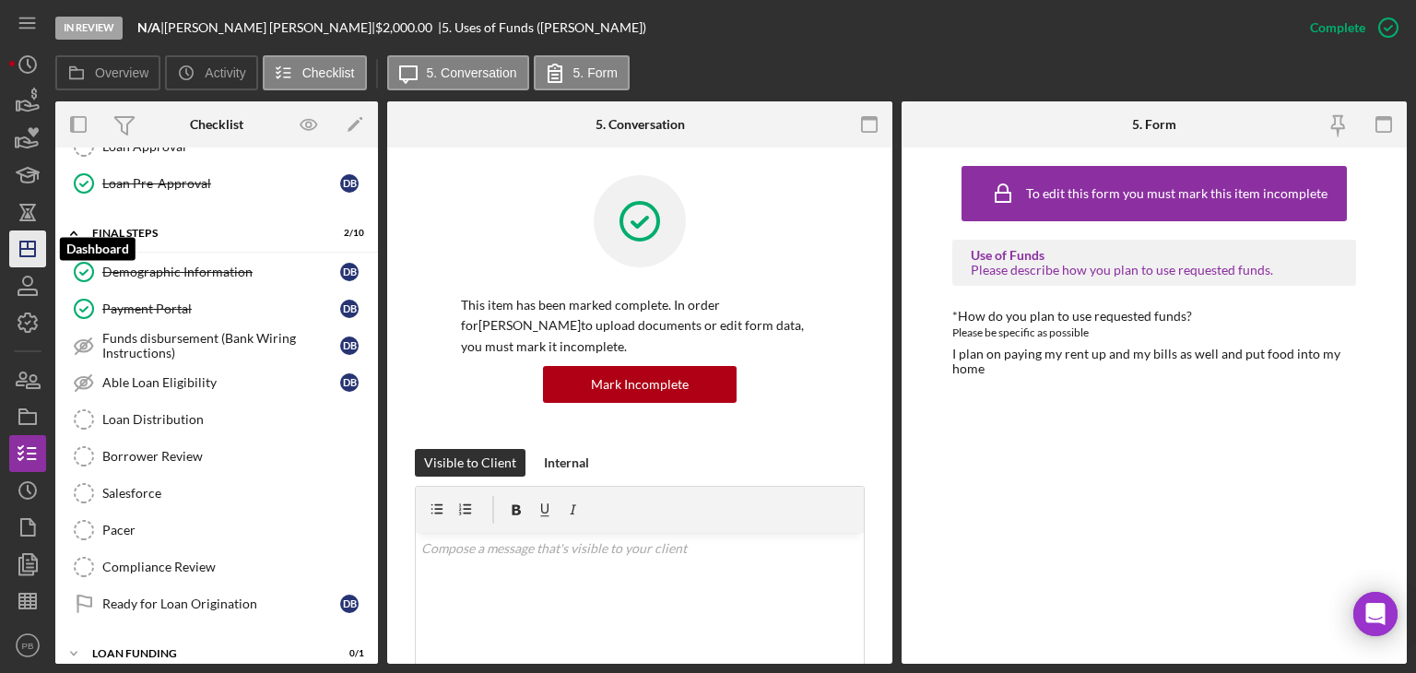
click at [28, 245] on line "button" at bounding box center [28, 245] width 0 height 7
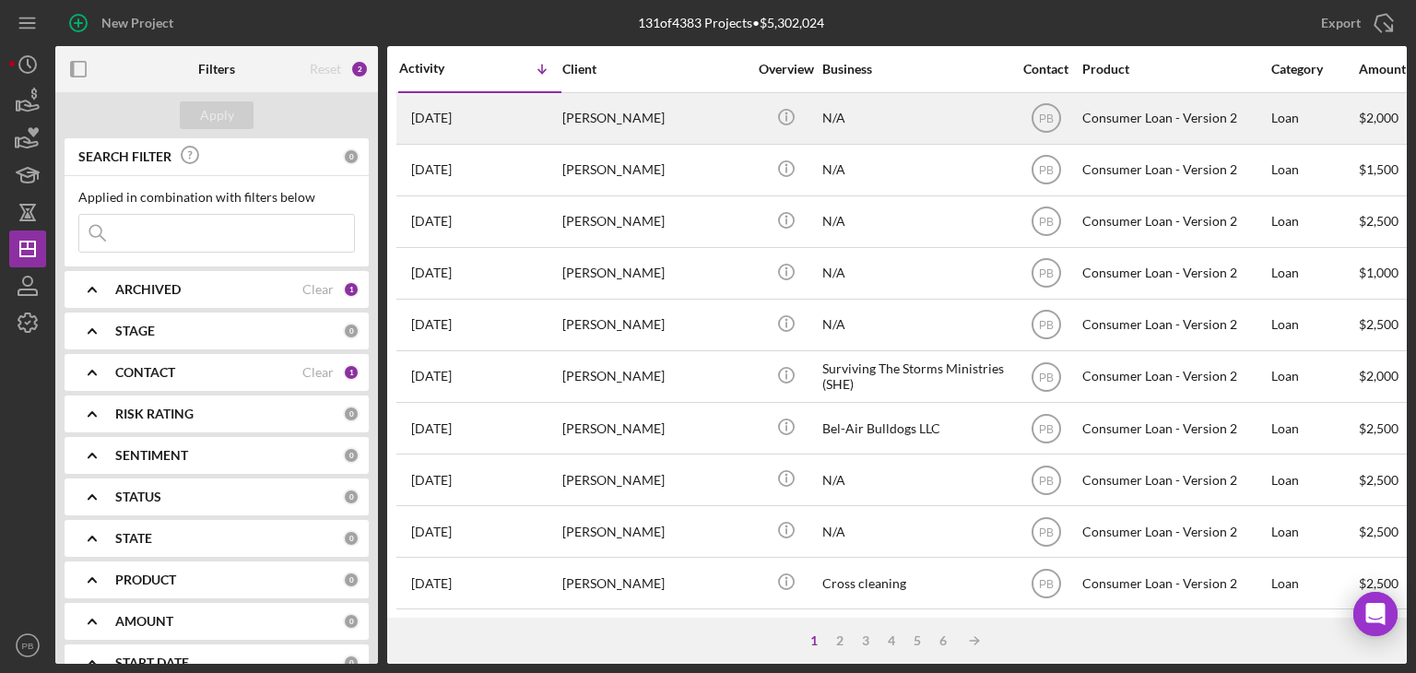
click at [630, 119] on div "[PERSON_NAME]" at bounding box center [654, 118] width 184 height 49
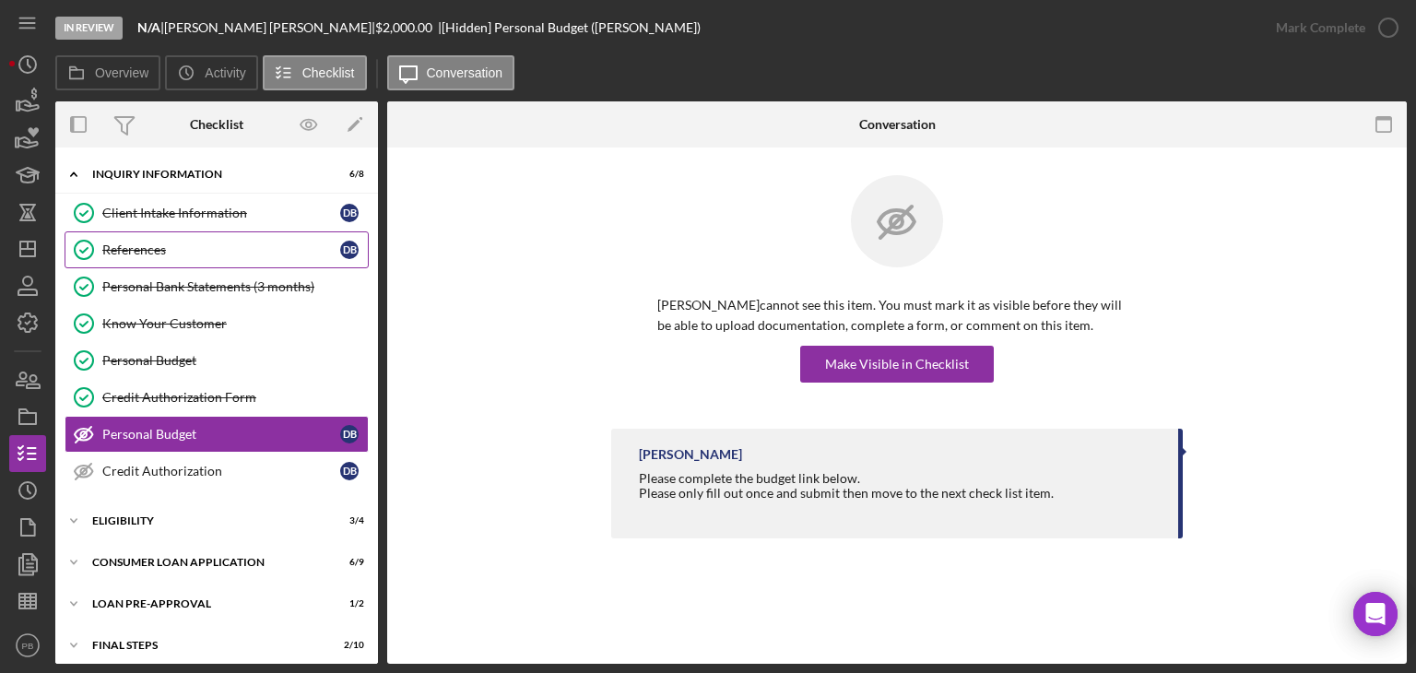
scroll to position [26, 0]
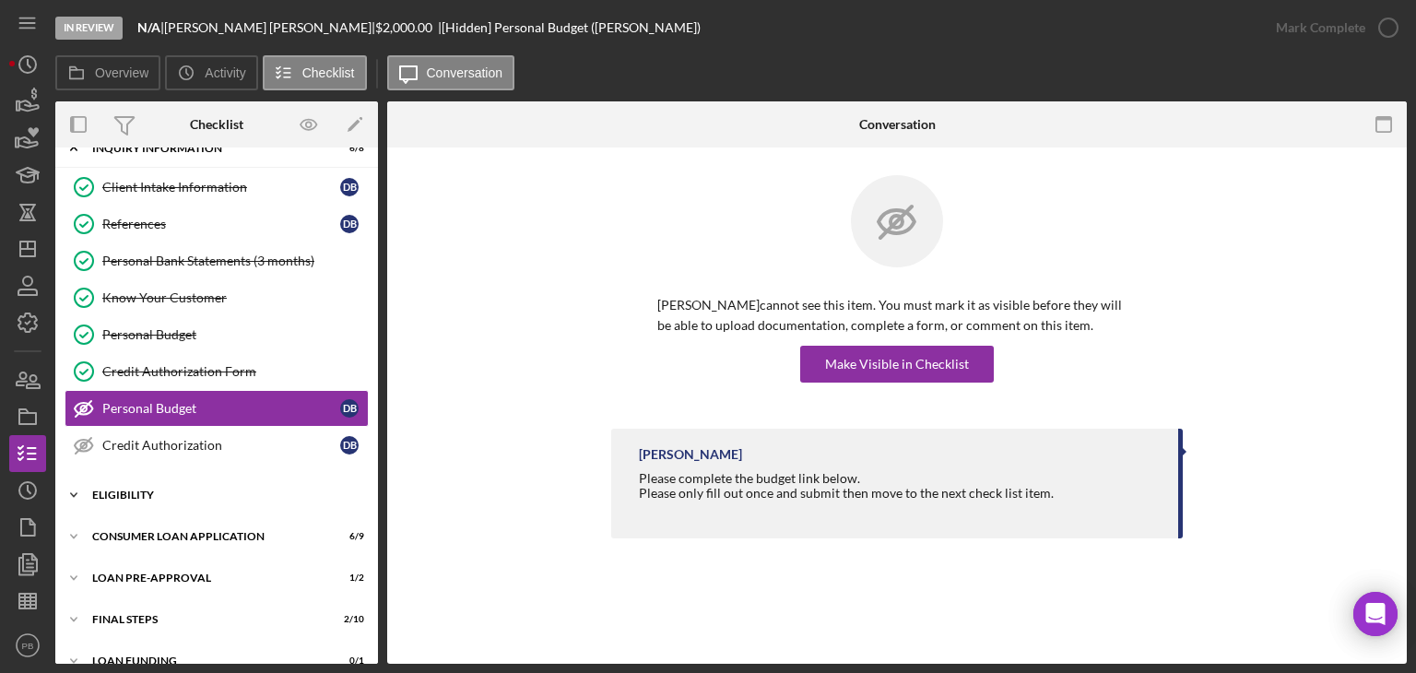
drag, startPoint x: 120, startPoint y: 509, endPoint x: 125, endPoint y: 499, distance: 11.6
click at [124, 503] on div "Icon/Expander Eligibility 3 / 4" at bounding box center [216, 495] width 323 height 37
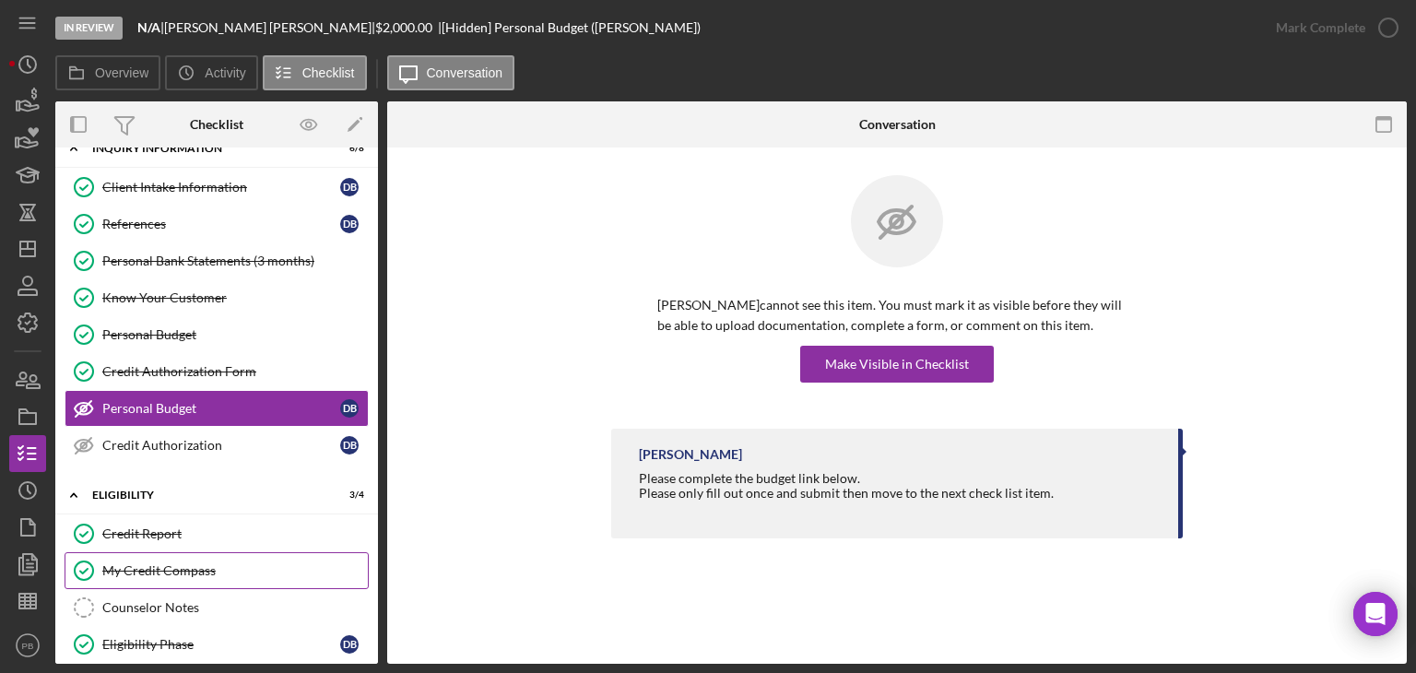
click at [160, 563] on div "My Credit Compass" at bounding box center [235, 570] width 266 height 15
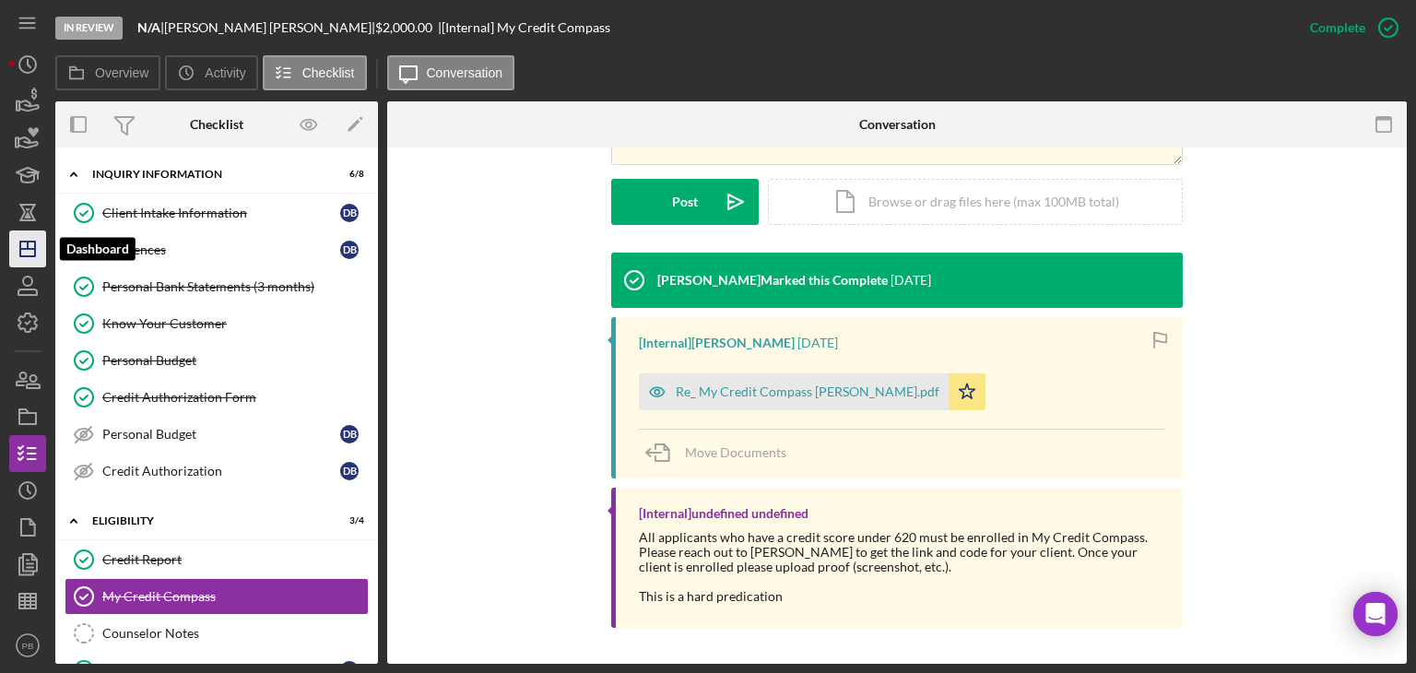
click at [29, 240] on icon "Icon/Dashboard" at bounding box center [28, 249] width 46 height 46
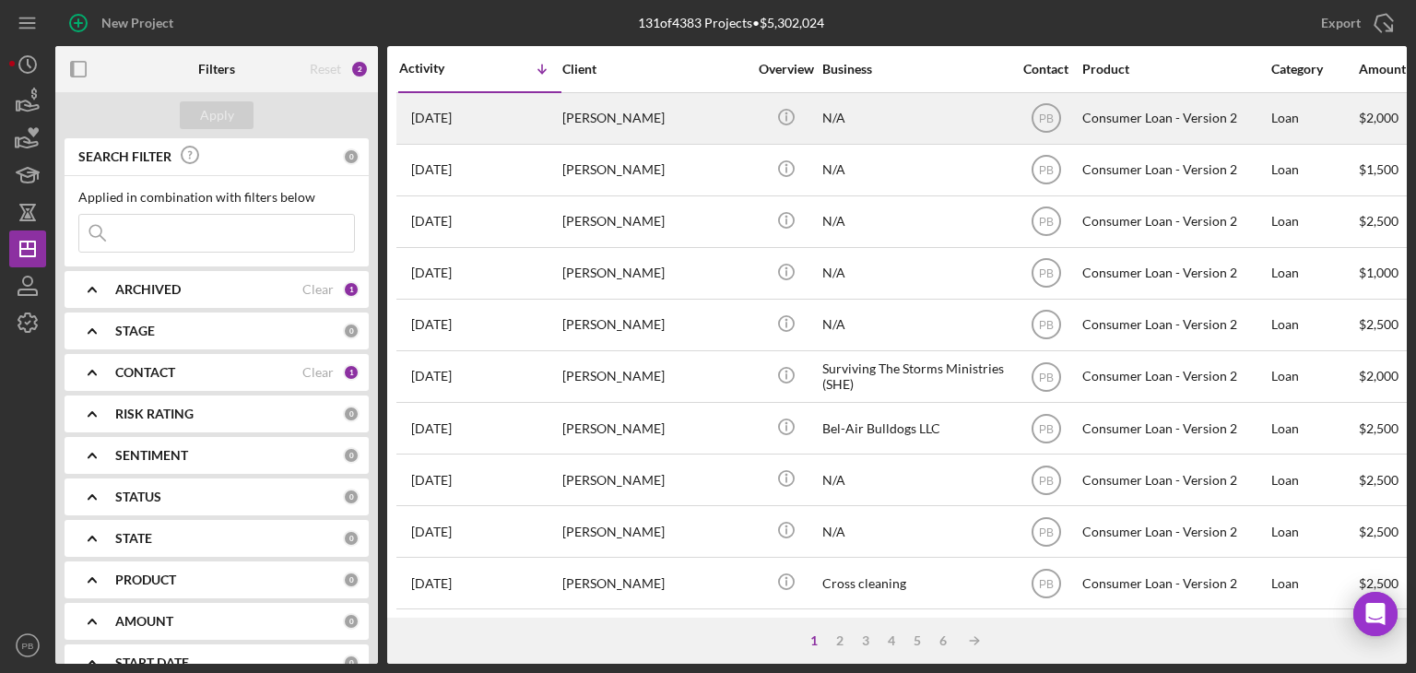
click at [625, 101] on div "[PERSON_NAME]" at bounding box center [654, 118] width 184 height 49
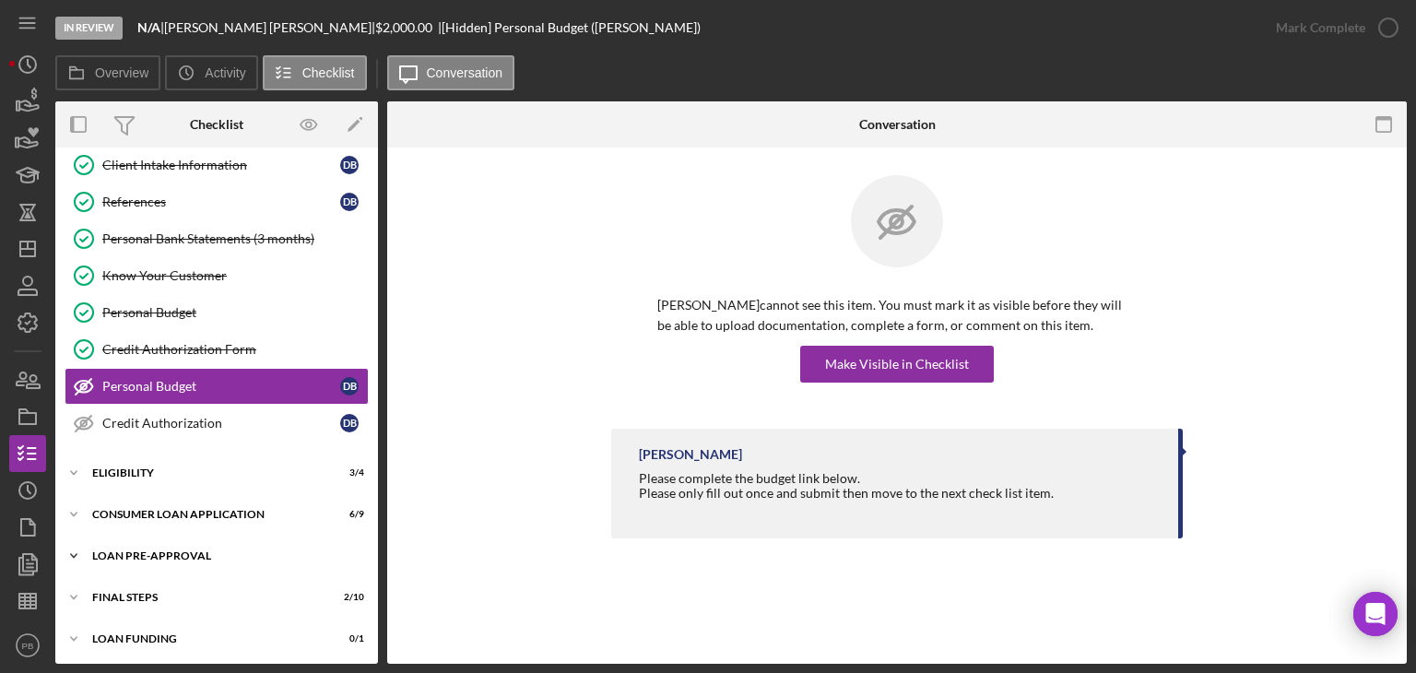
click at [155, 550] on div "Loan Pre-Approval" at bounding box center [223, 555] width 263 height 11
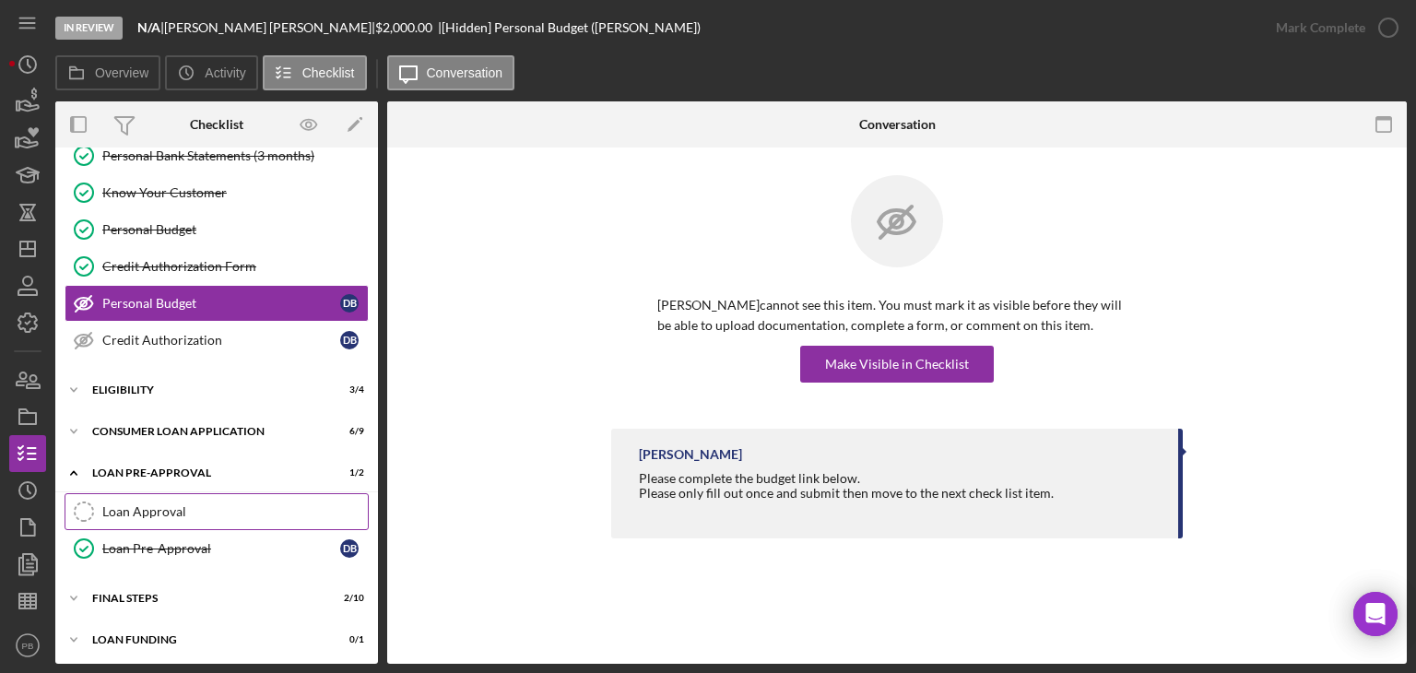
click at [132, 517] on link "Loan Approval Loan Approval" at bounding box center [217, 511] width 304 height 37
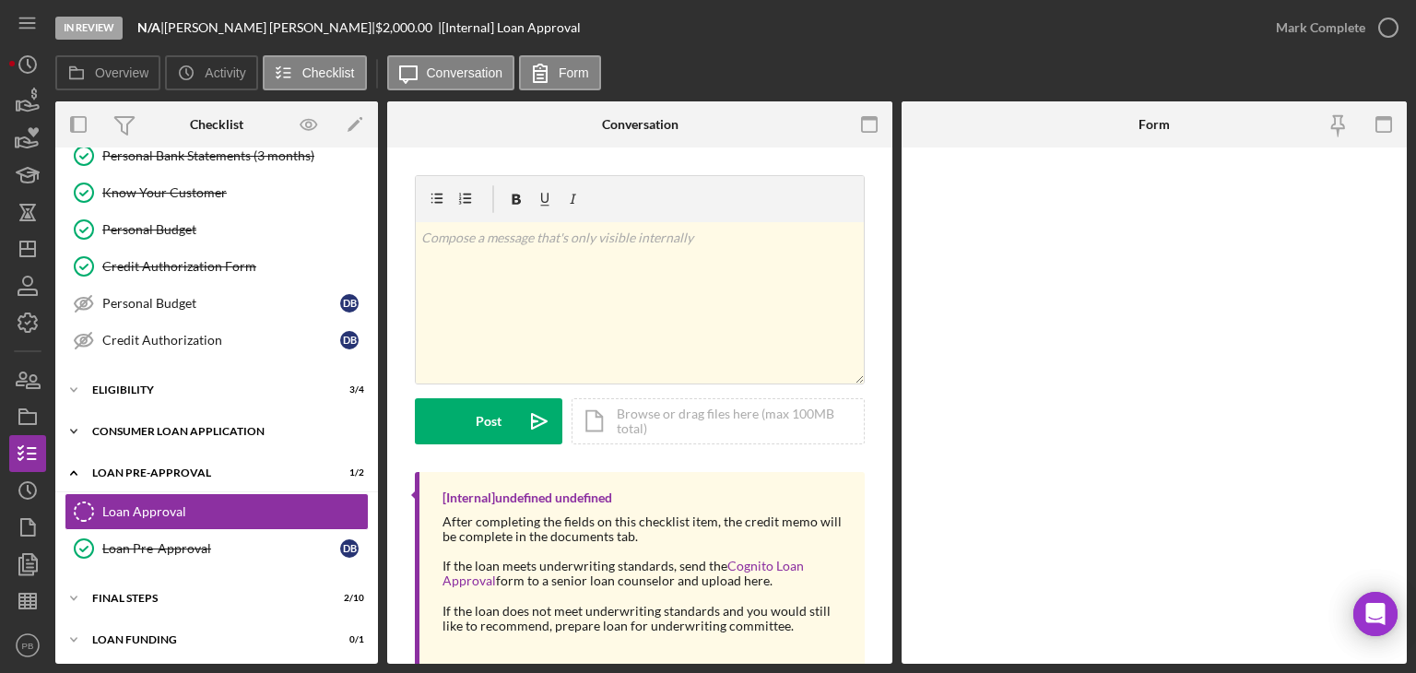
scroll to position [131, 0]
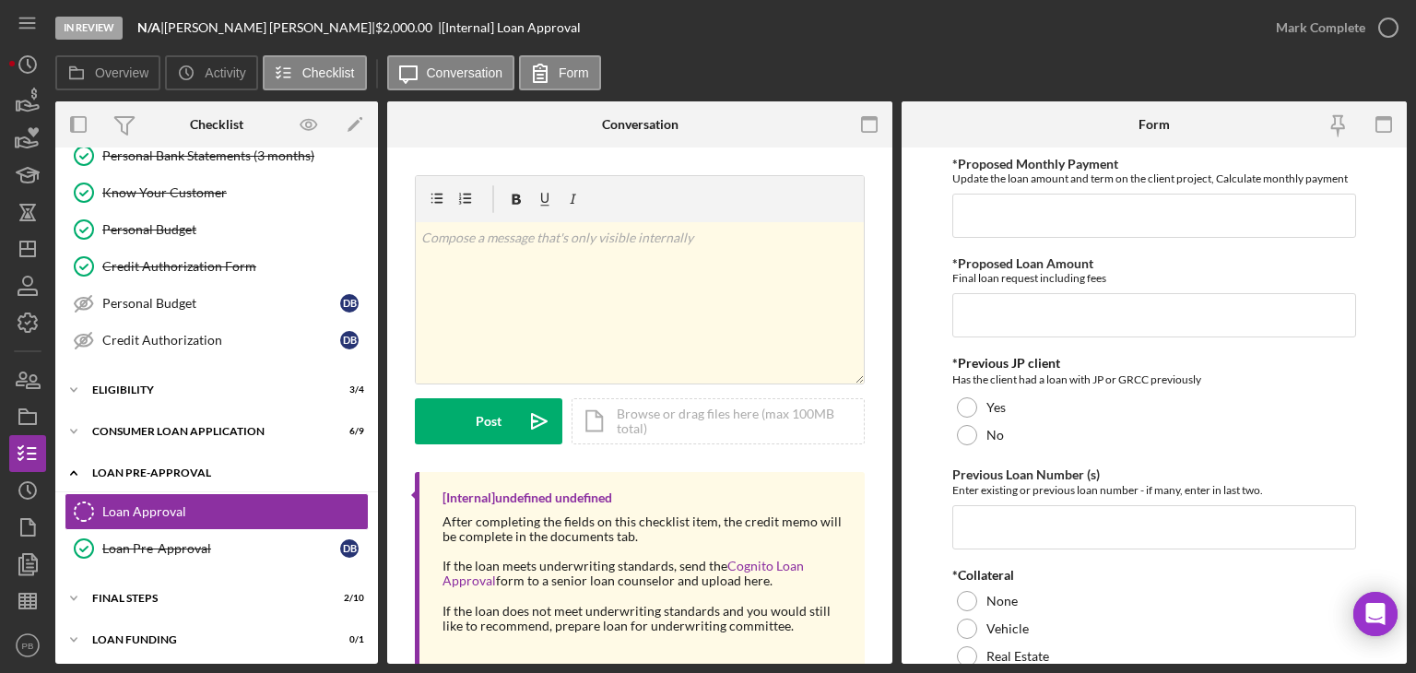
click at [127, 467] on div "Loan Pre-Approval" at bounding box center [223, 472] width 263 height 11
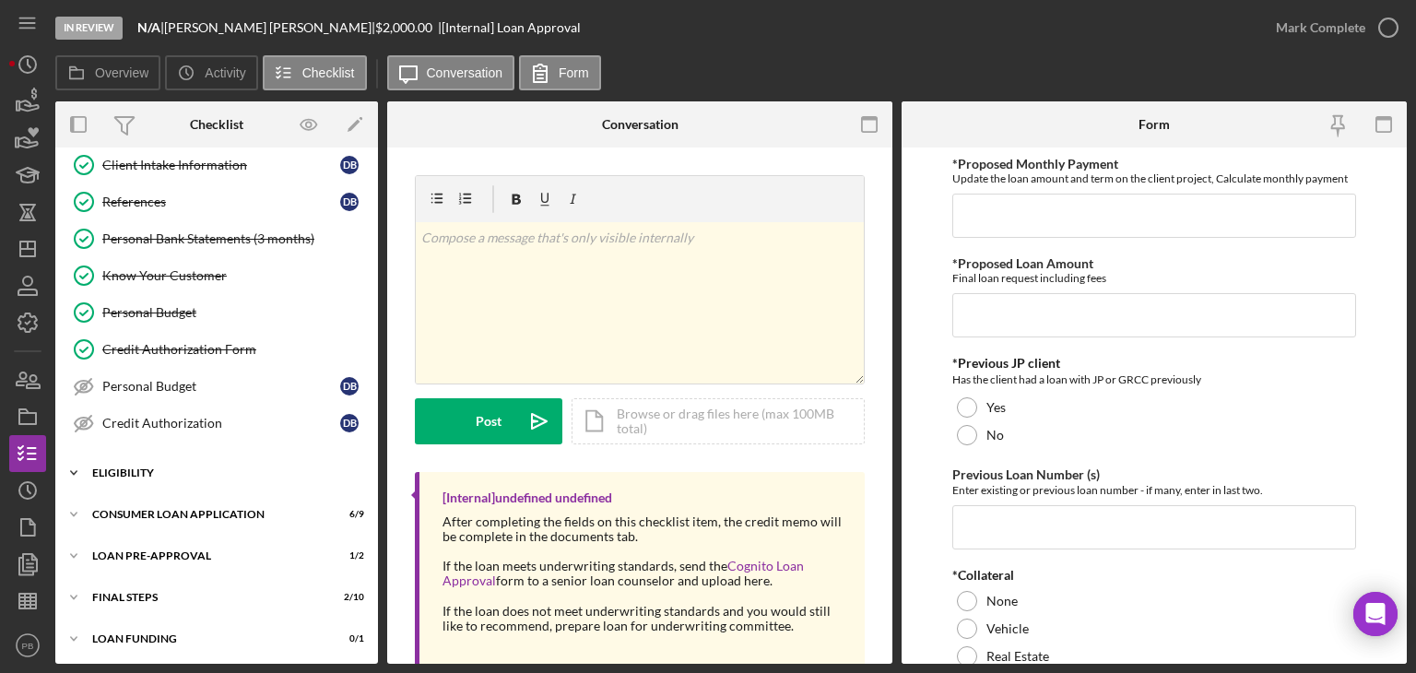
click at [122, 470] on div "Eligibility" at bounding box center [223, 472] width 263 height 11
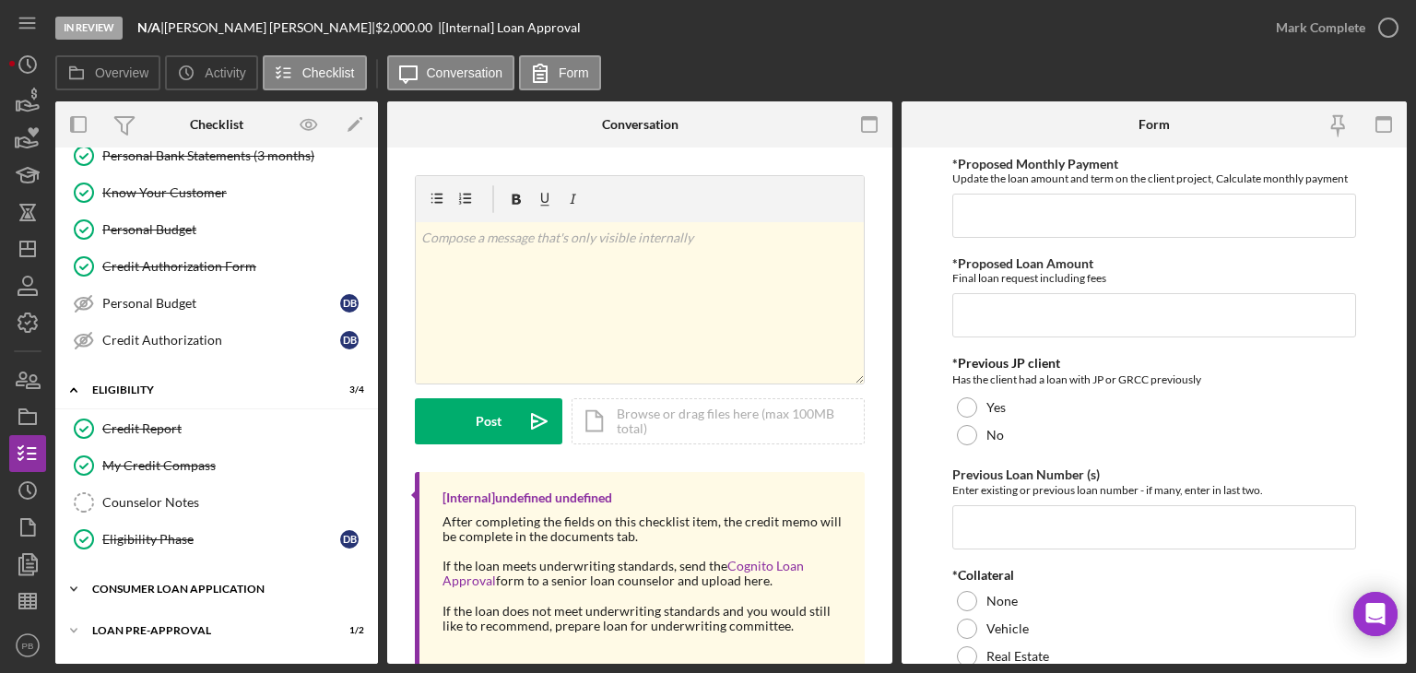
click at [151, 584] on div "Consumer Loan Application" at bounding box center [223, 589] width 263 height 11
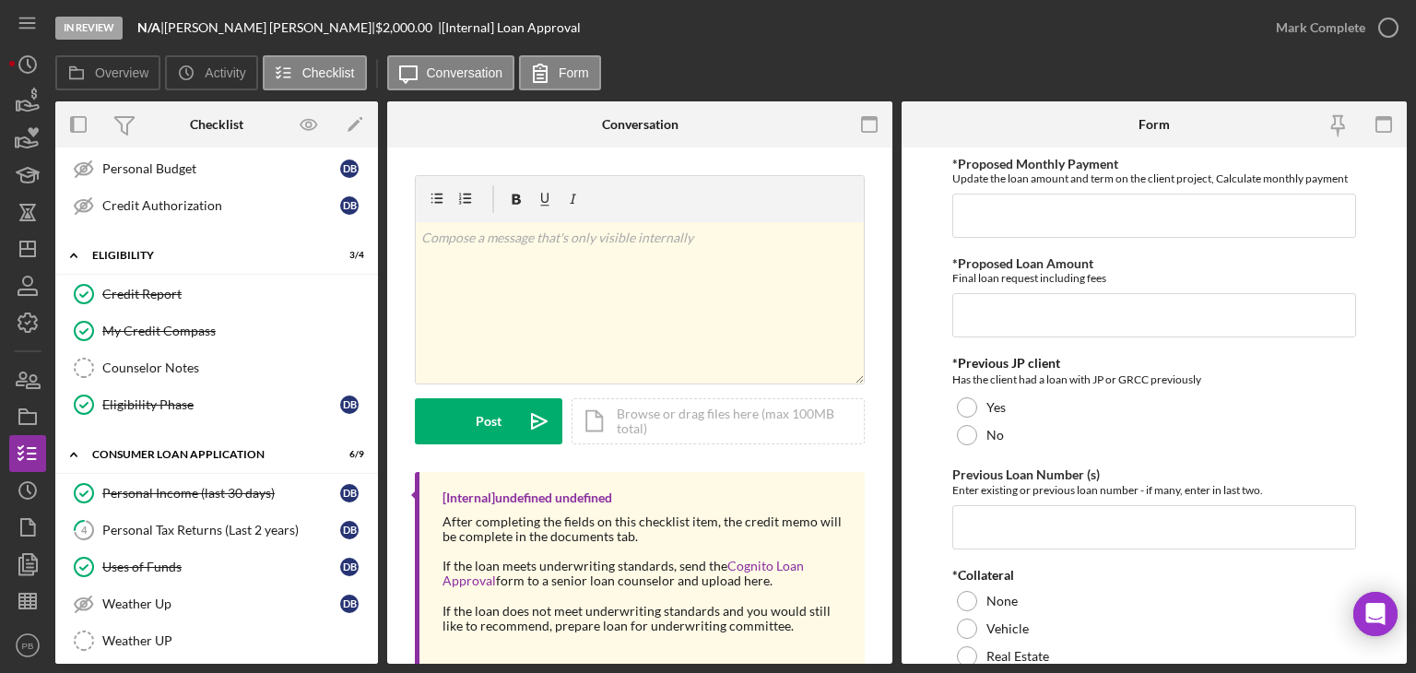
scroll to position [542, 0]
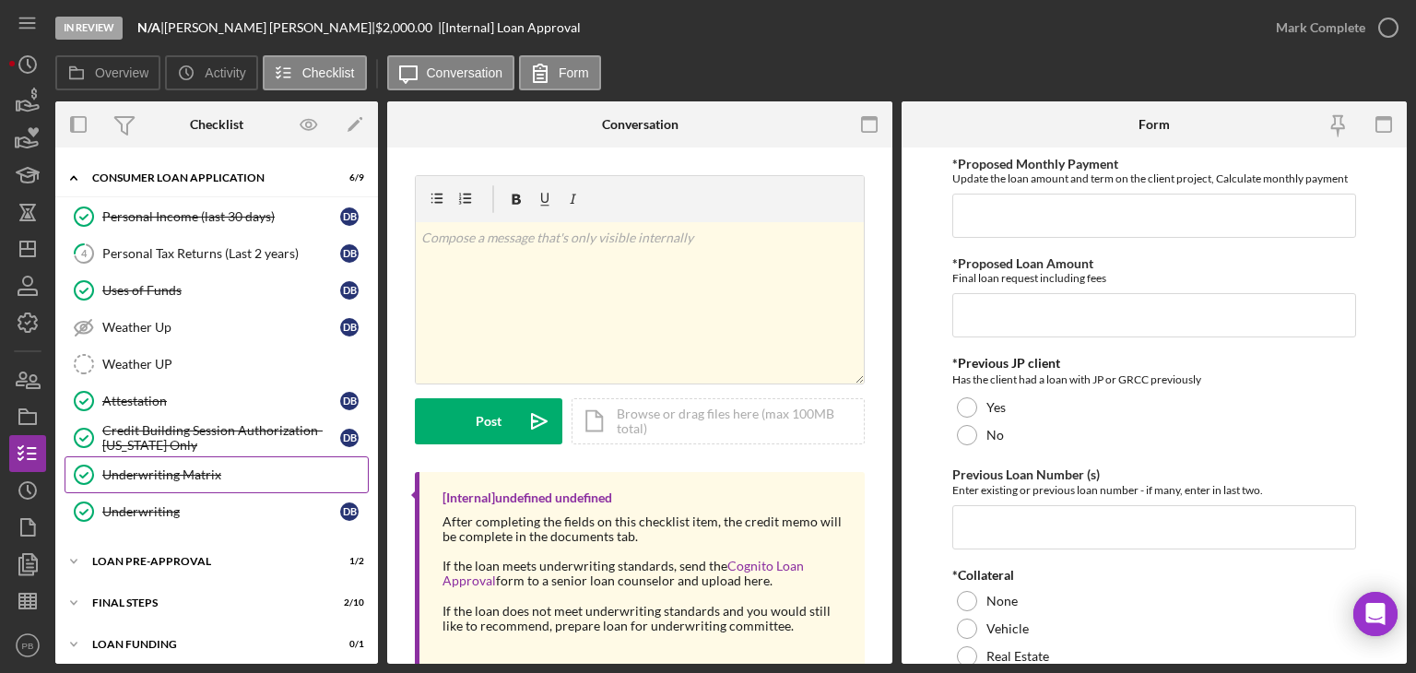
click at [185, 467] on div "Underwriting Matrix" at bounding box center [235, 474] width 266 height 15
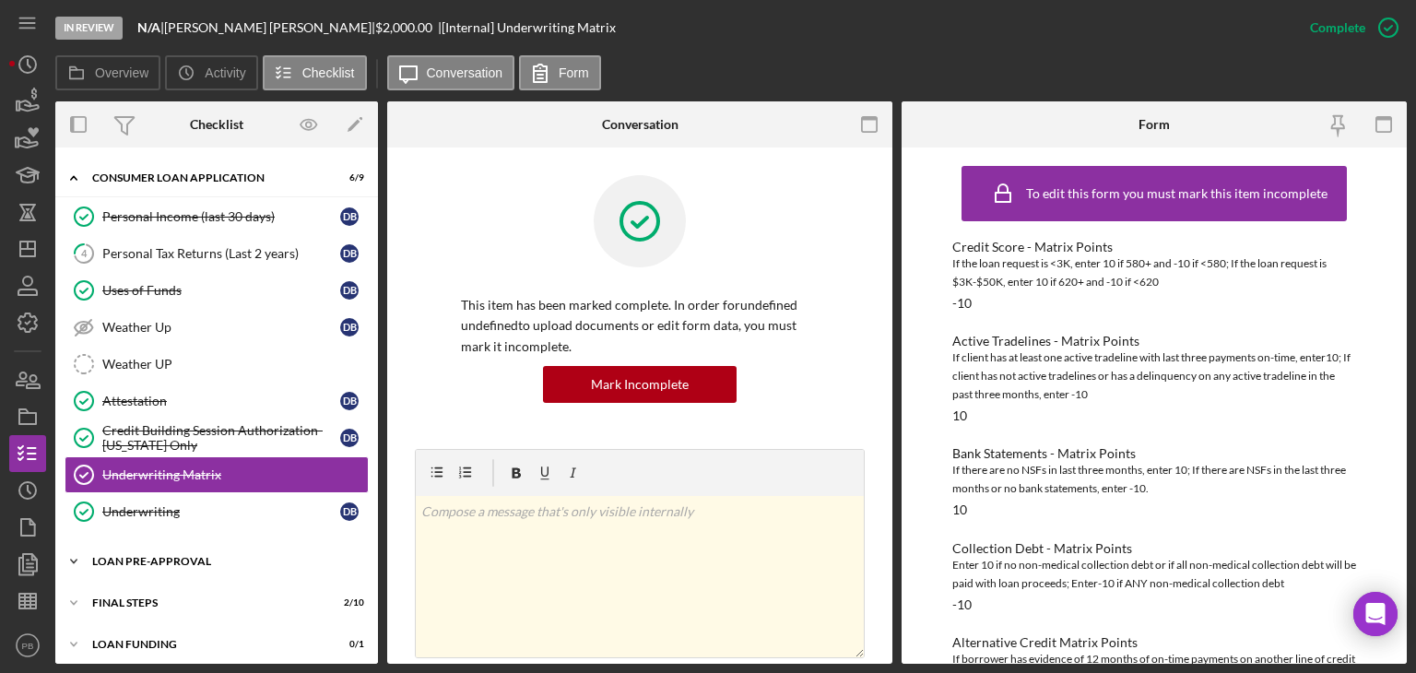
click at [181, 545] on div "Icon/Expander Loan Pre-Approval 1 / 2" at bounding box center [216, 561] width 323 height 37
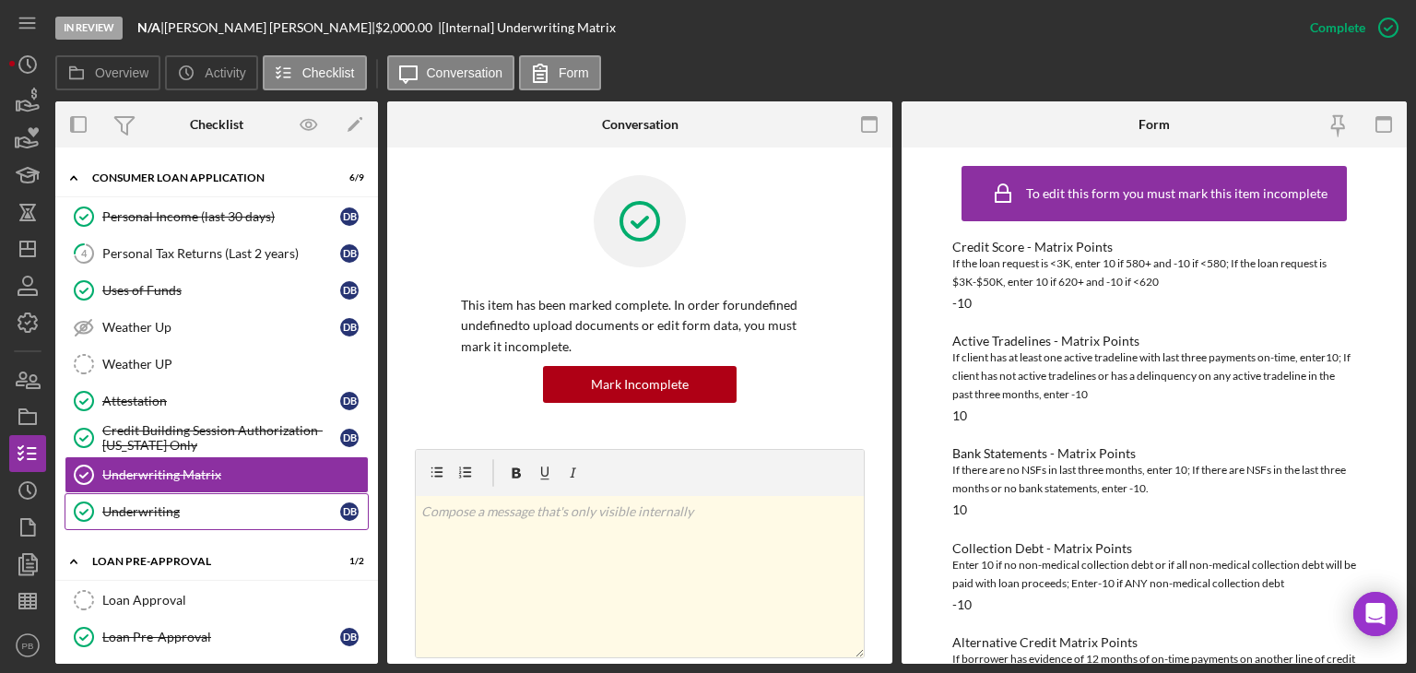
scroll to position [626, 0]
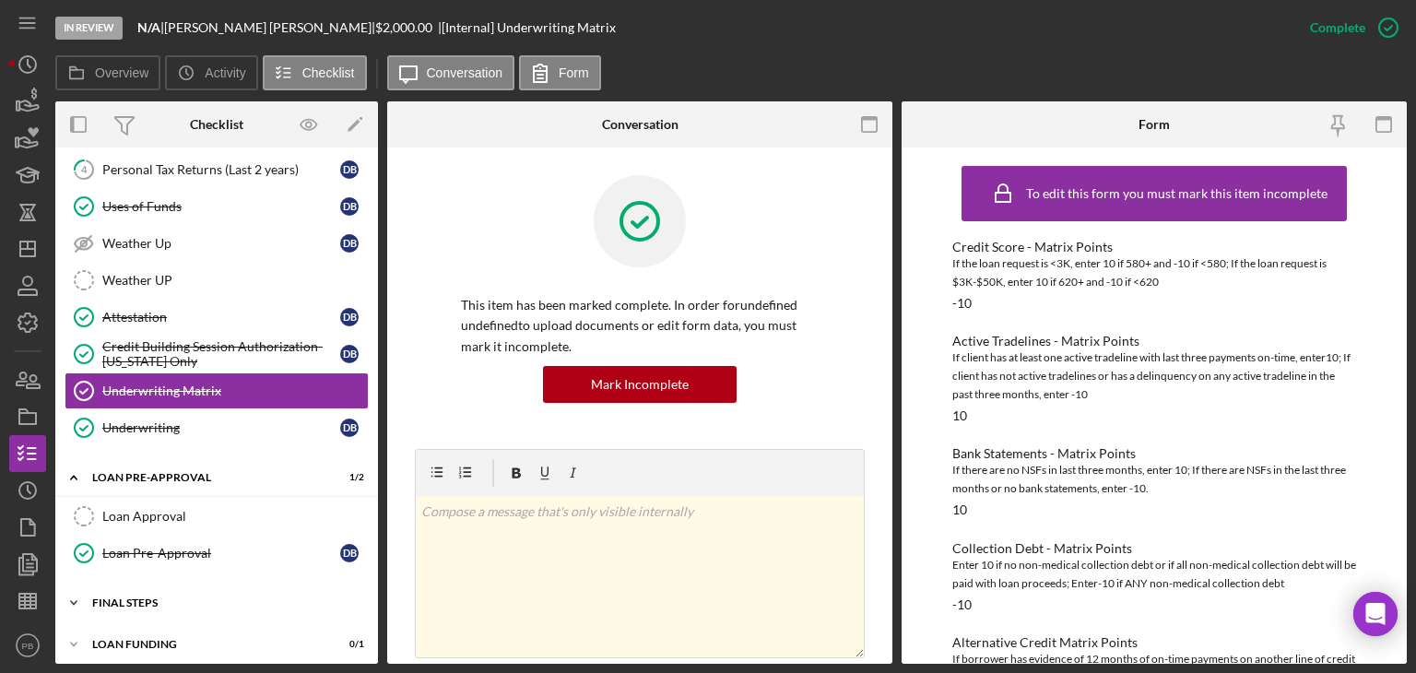
click at [142, 597] on div "FINAL STEPS" at bounding box center [223, 602] width 263 height 11
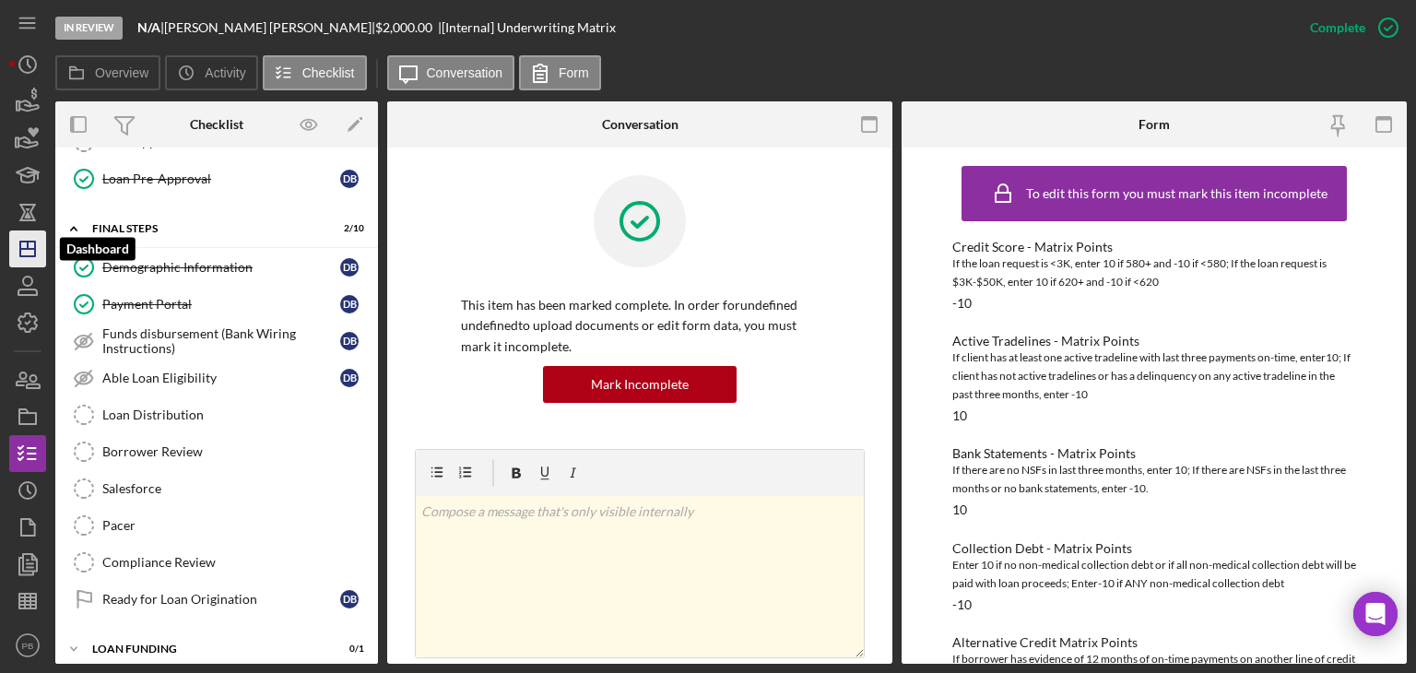
click at [31, 242] on icon "Icon/Dashboard" at bounding box center [28, 249] width 46 height 46
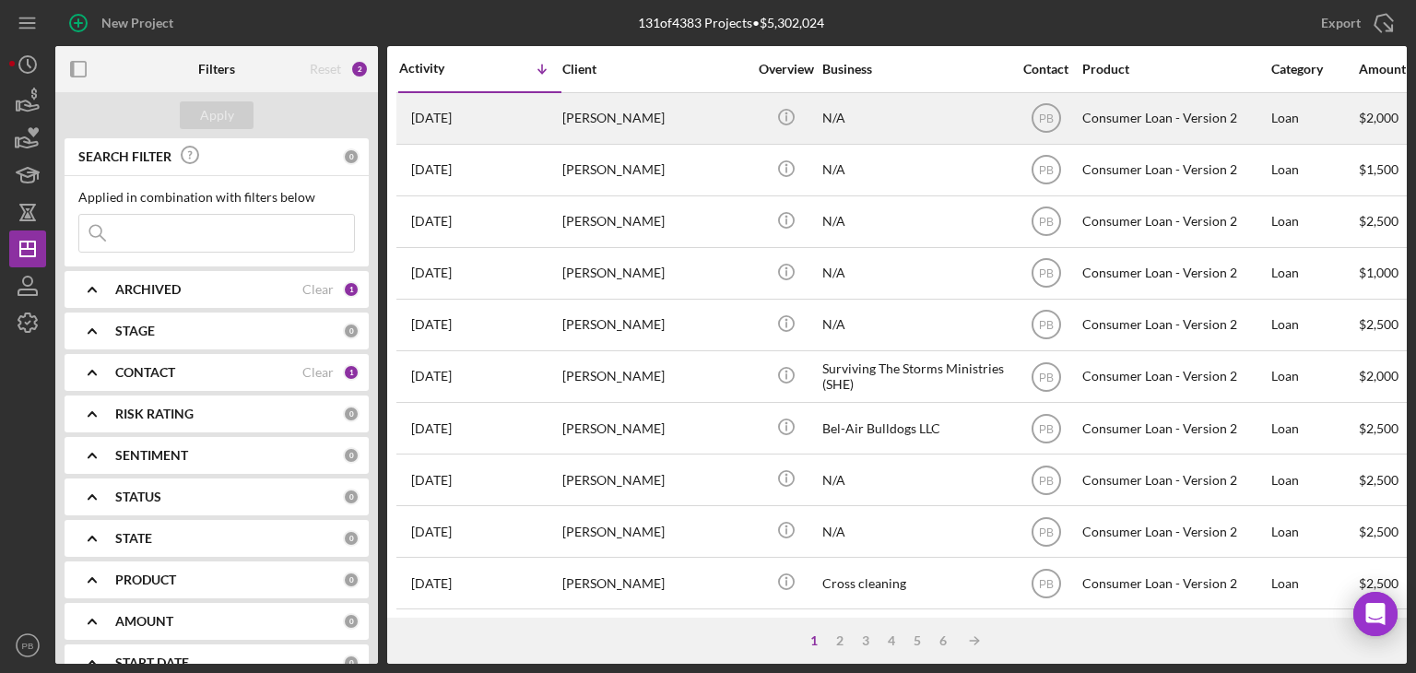
click at [634, 117] on div "[PERSON_NAME]" at bounding box center [654, 118] width 184 height 49
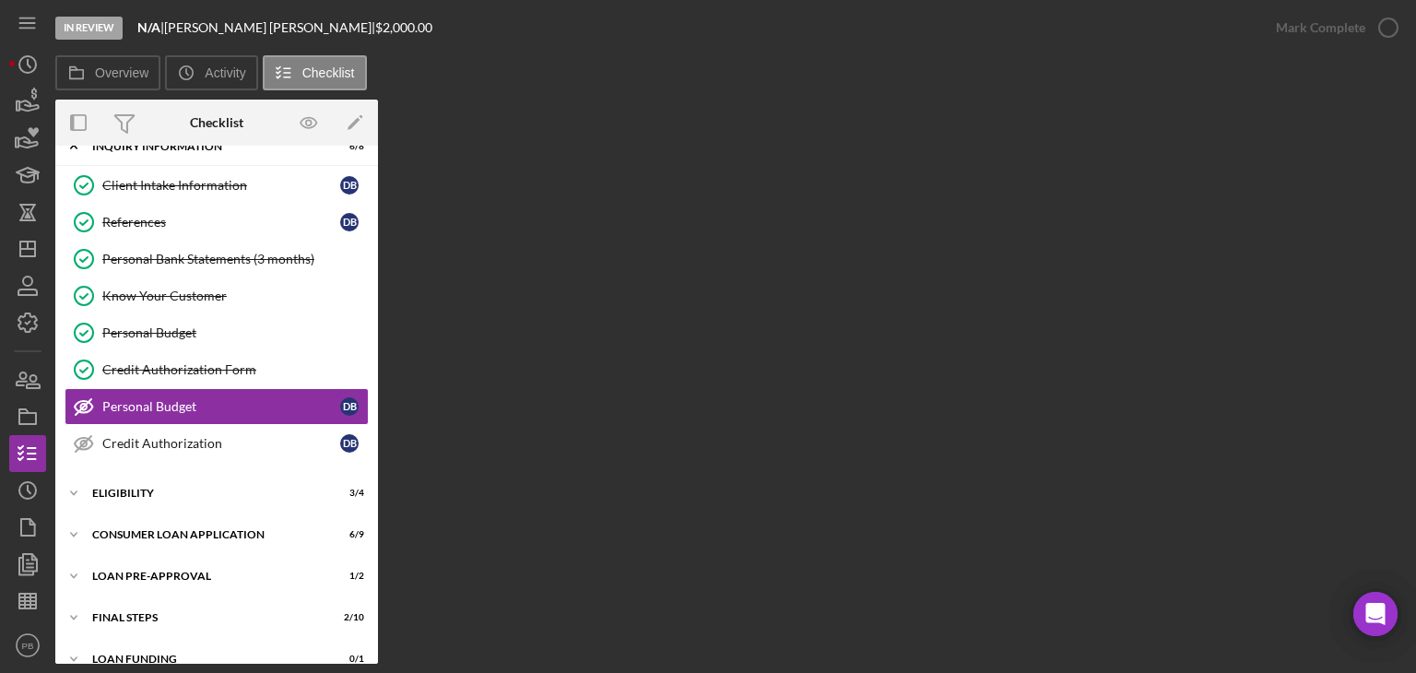
scroll to position [46, 0]
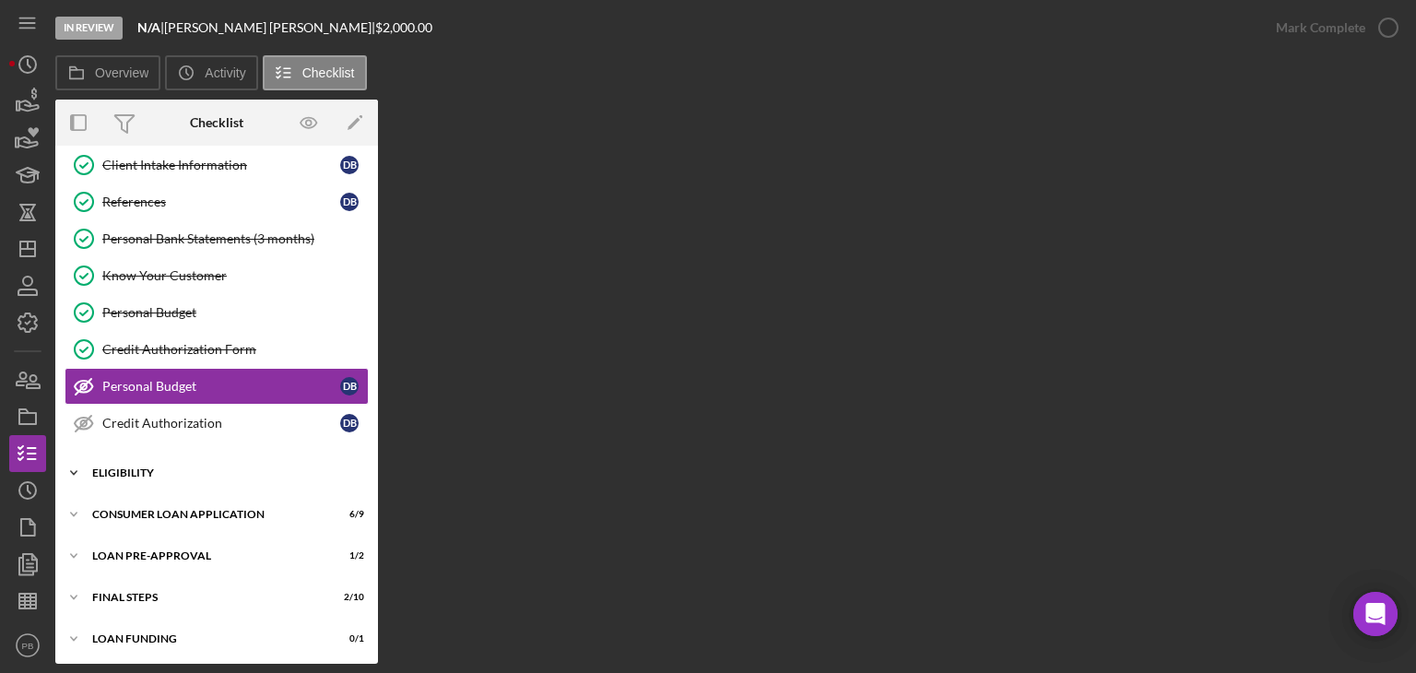
click at [133, 479] on div "Icon/Expander Eligibility 3 / 4" at bounding box center [216, 473] width 323 height 37
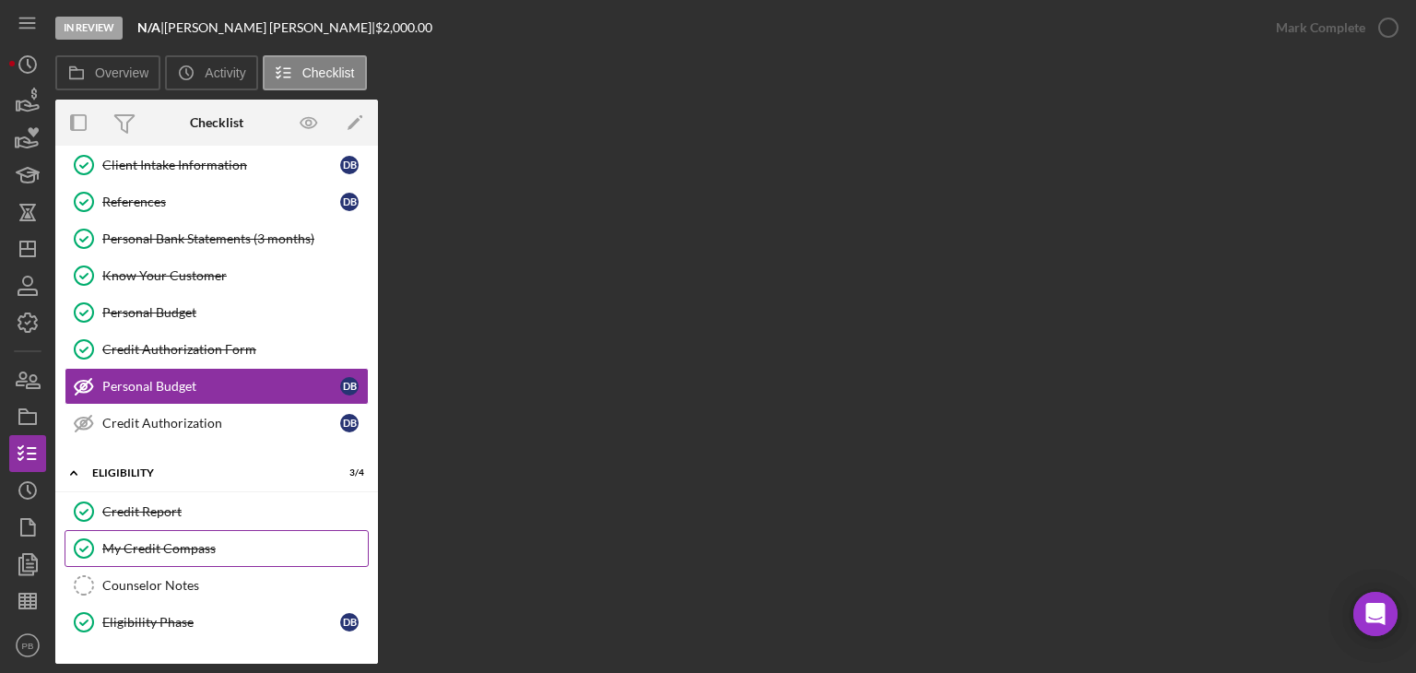
scroll to position [203, 0]
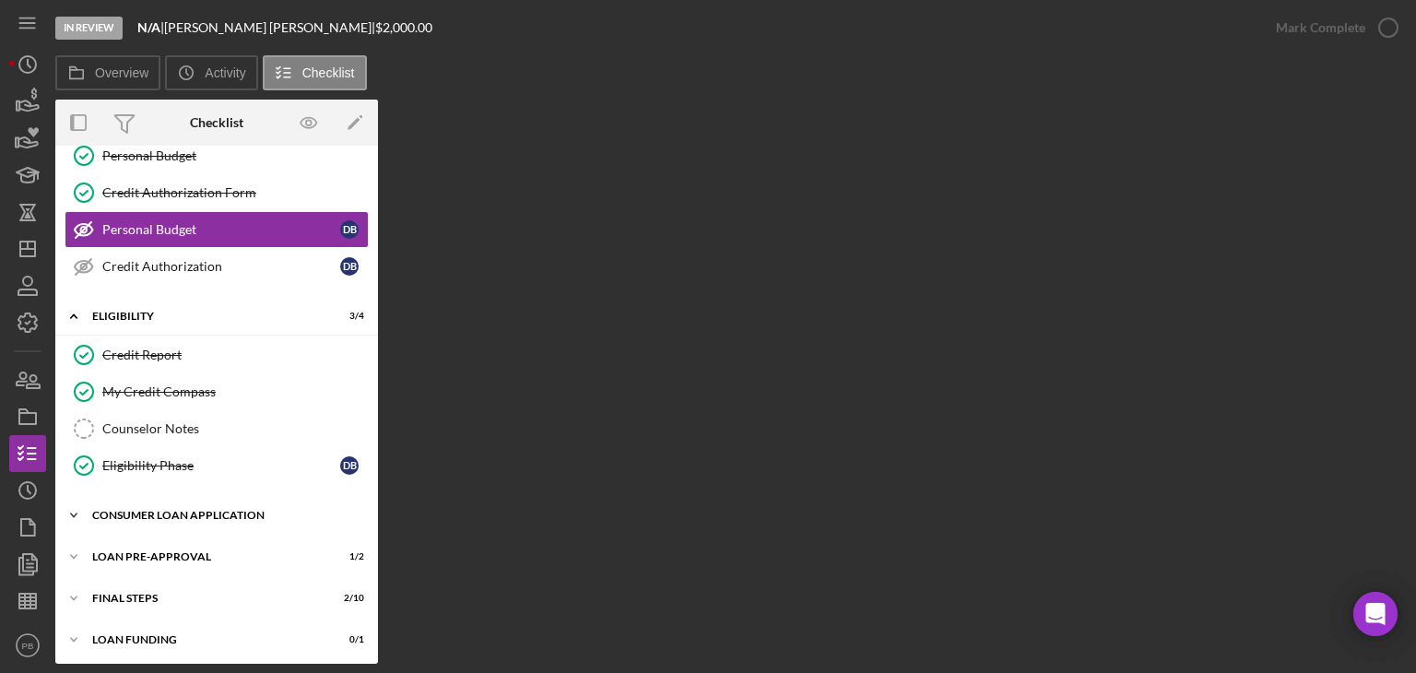
click at [170, 521] on div "Icon/Expander Consumer Loan Application 6 / 9" at bounding box center [216, 515] width 323 height 37
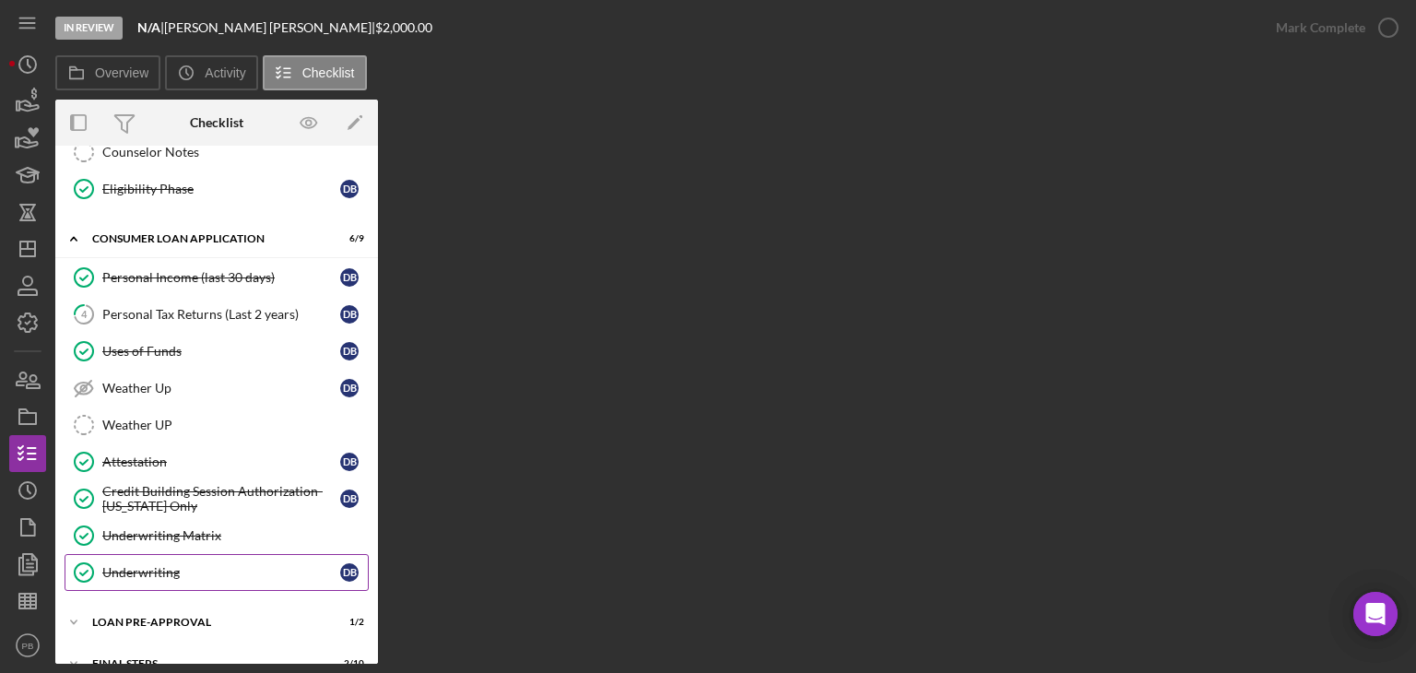
scroll to position [541, 0]
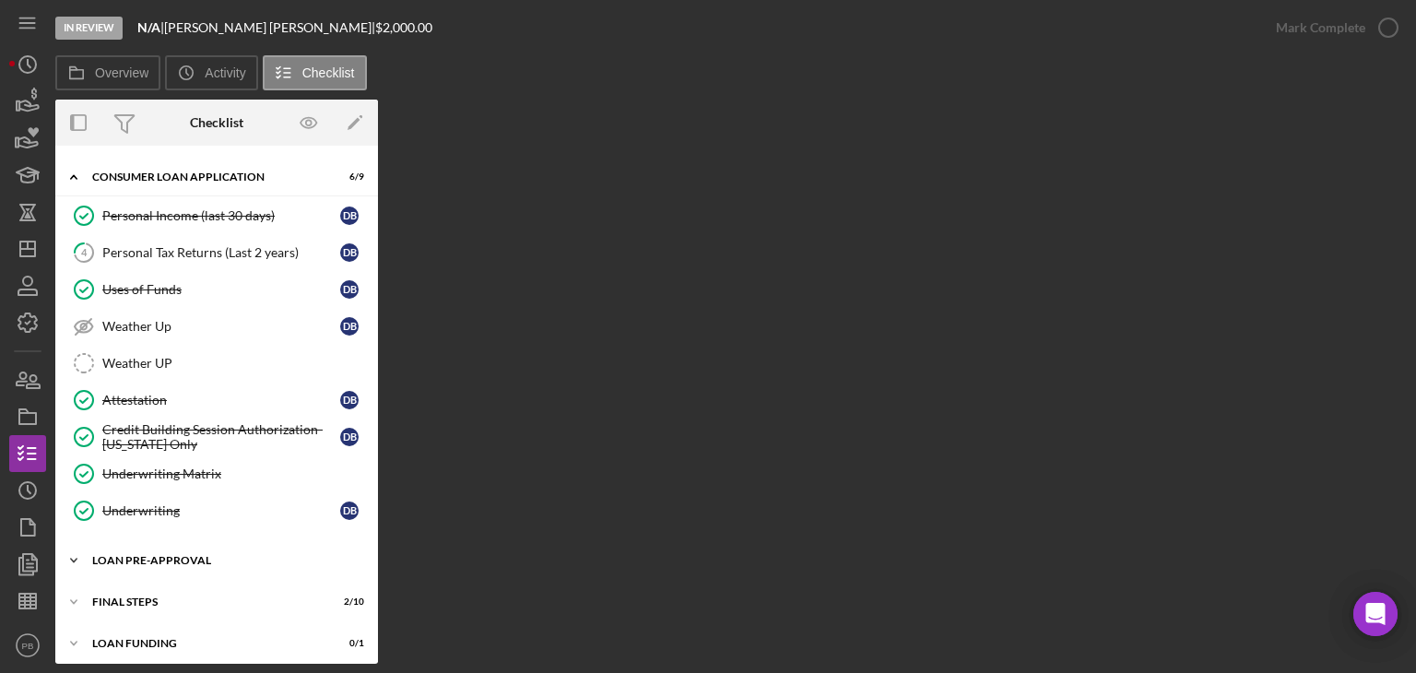
click at [164, 544] on div "Icon/Expander Loan Pre-Approval 1 / 2" at bounding box center [216, 560] width 323 height 37
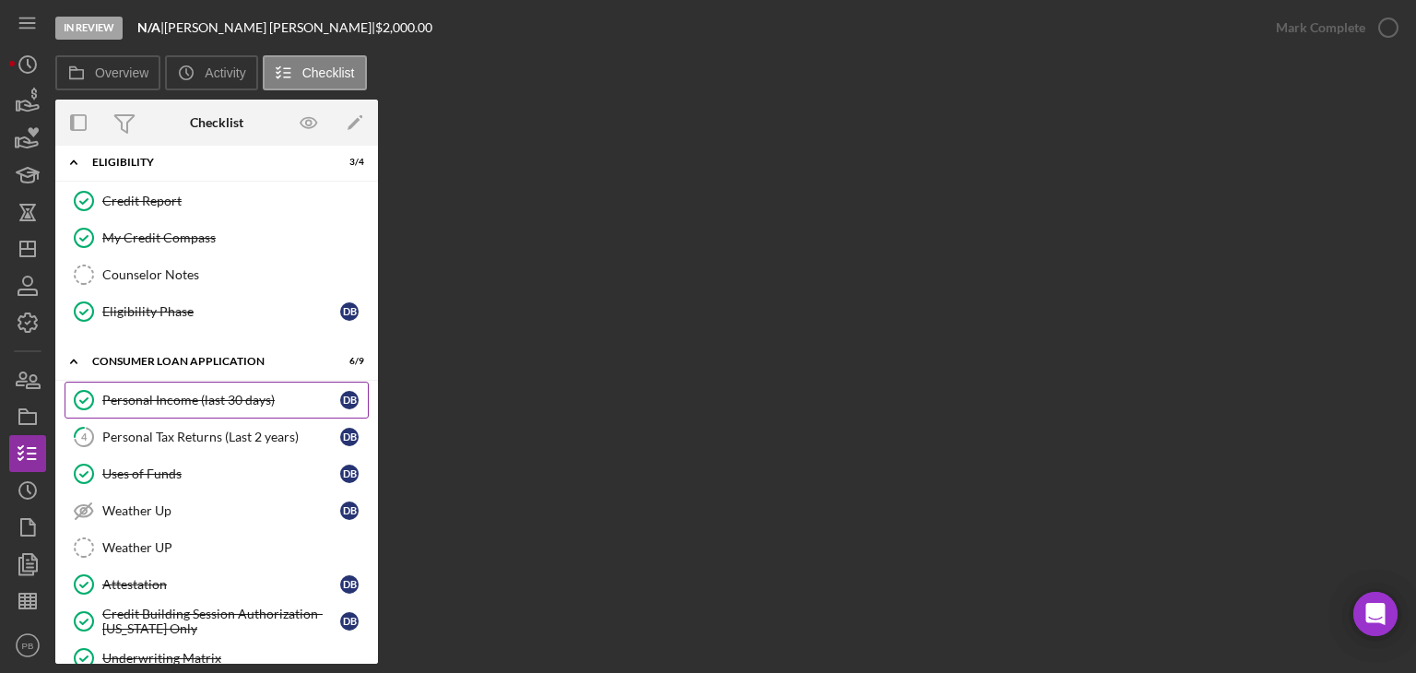
click at [198, 393] on div "Personal Income (last 30 days)" at bounding box center [221, 400] width 238 height 15
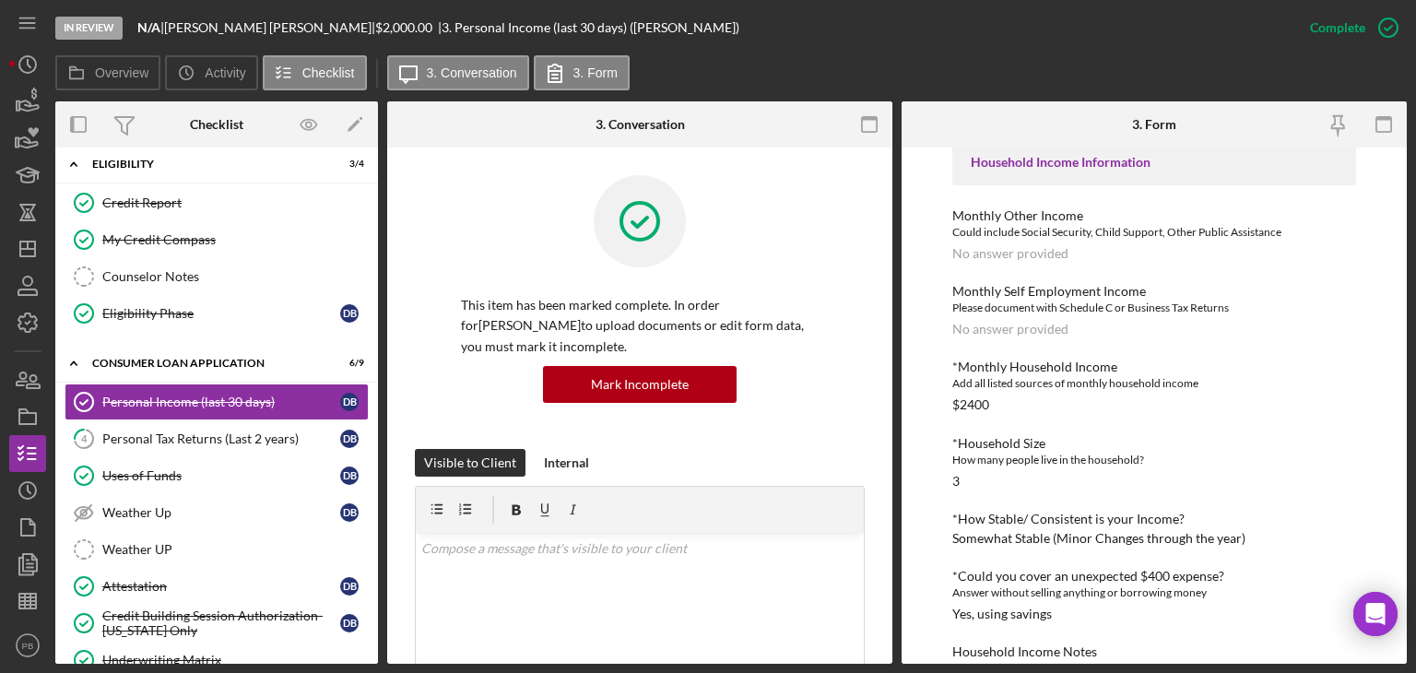
scroll to position [92, 0]
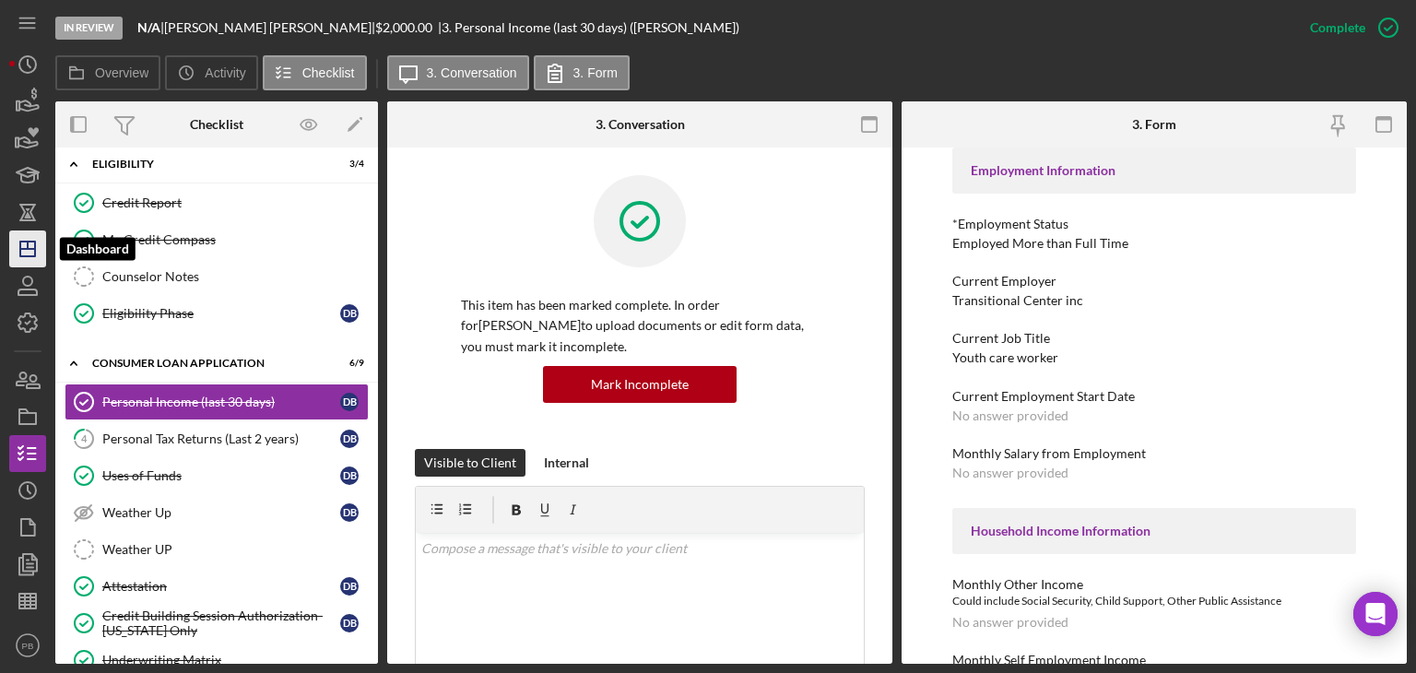
click at [22, 242] on icon "Icon/Dashboard" at bounding box center [28, 249] width 46 height 46
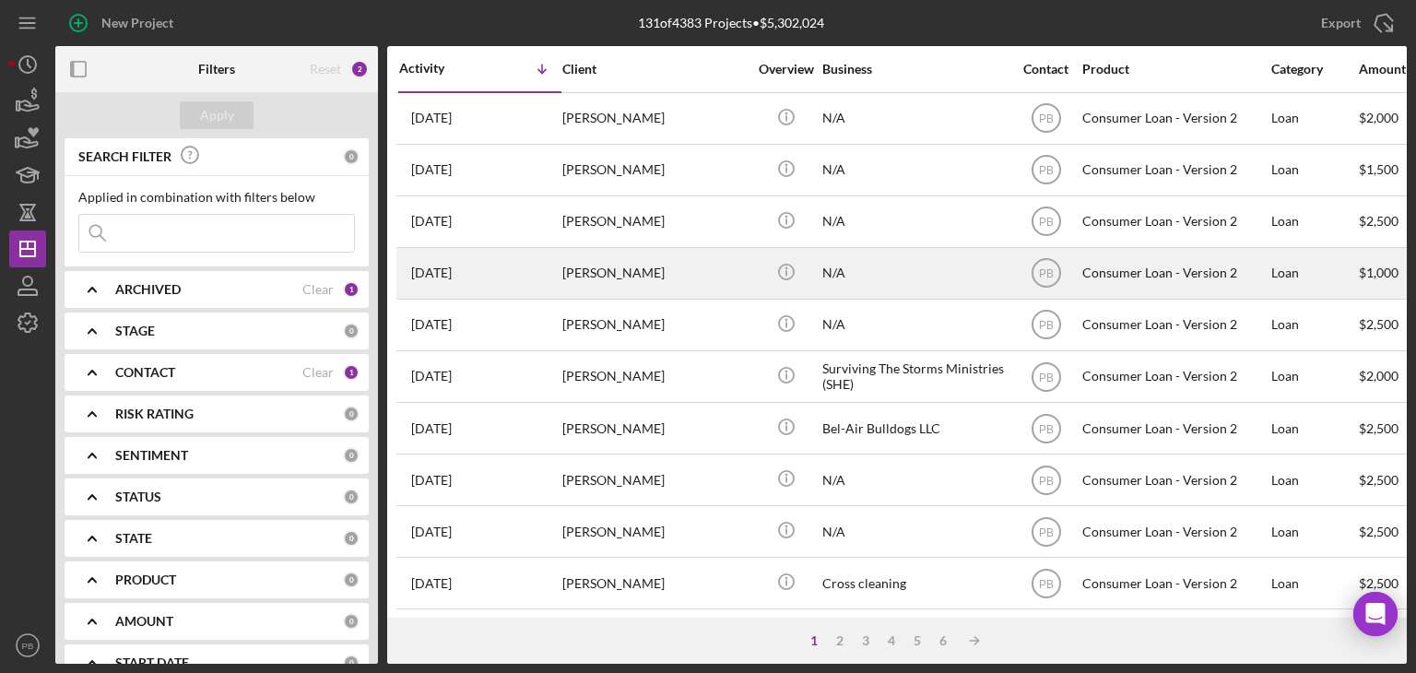
click at [633, 269] on div "[PERSON_NAME]" at bounding box center [654, 273] width 184 height 49
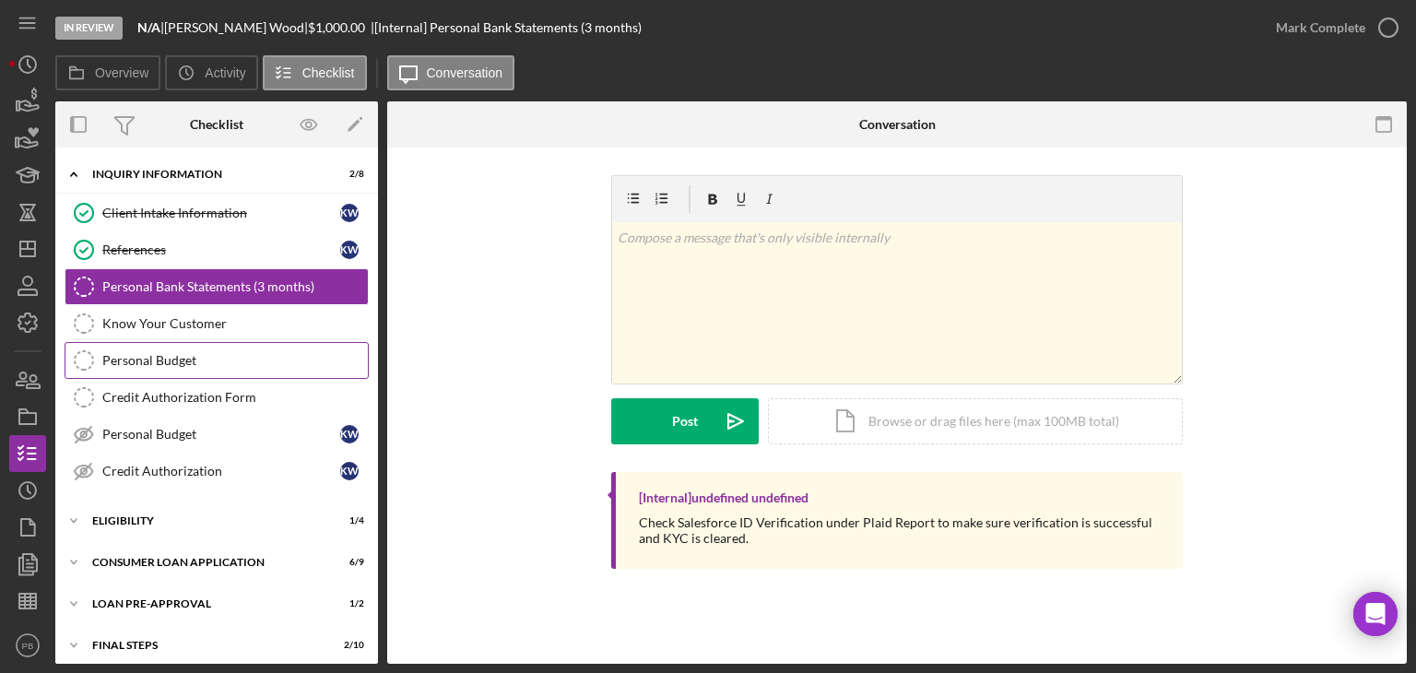
scroll to position [48, 0]
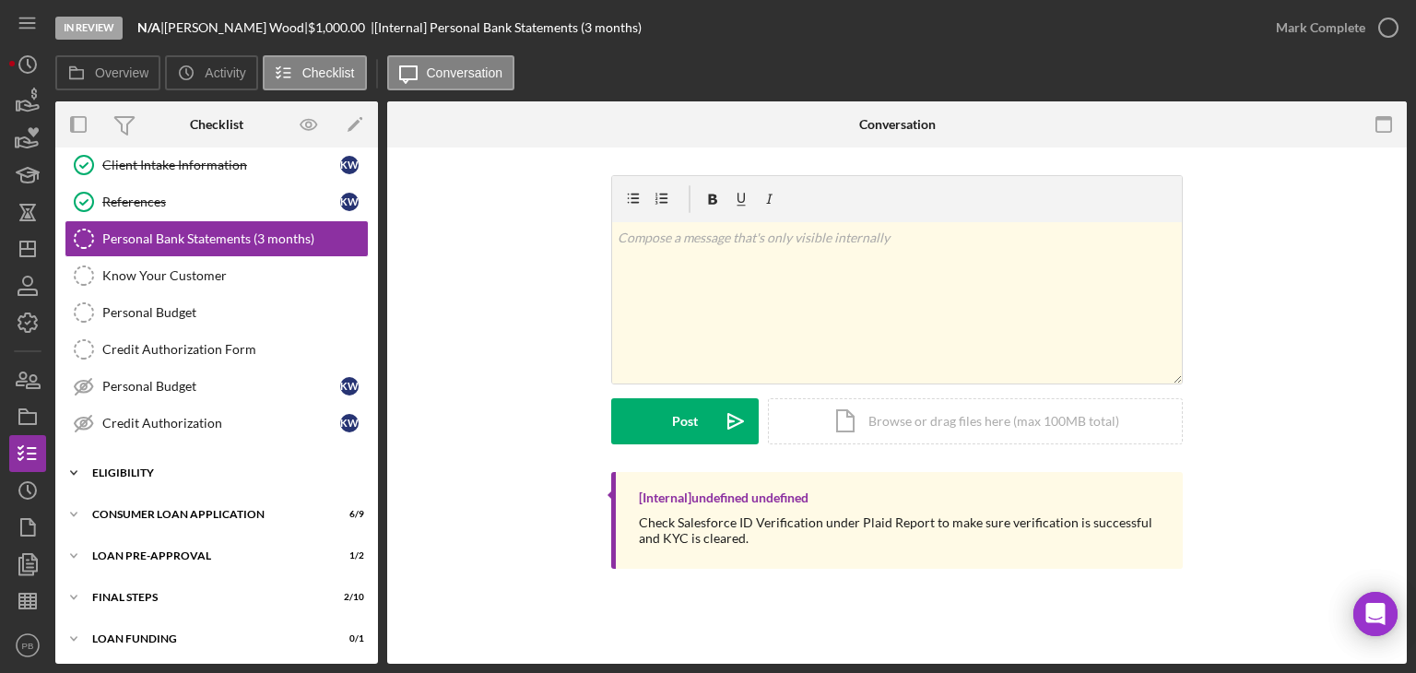
click at [168, 455] on div "Icon/Expander Eligibility 1 / 4" at bounding box center [216, 473] width 323 height 37
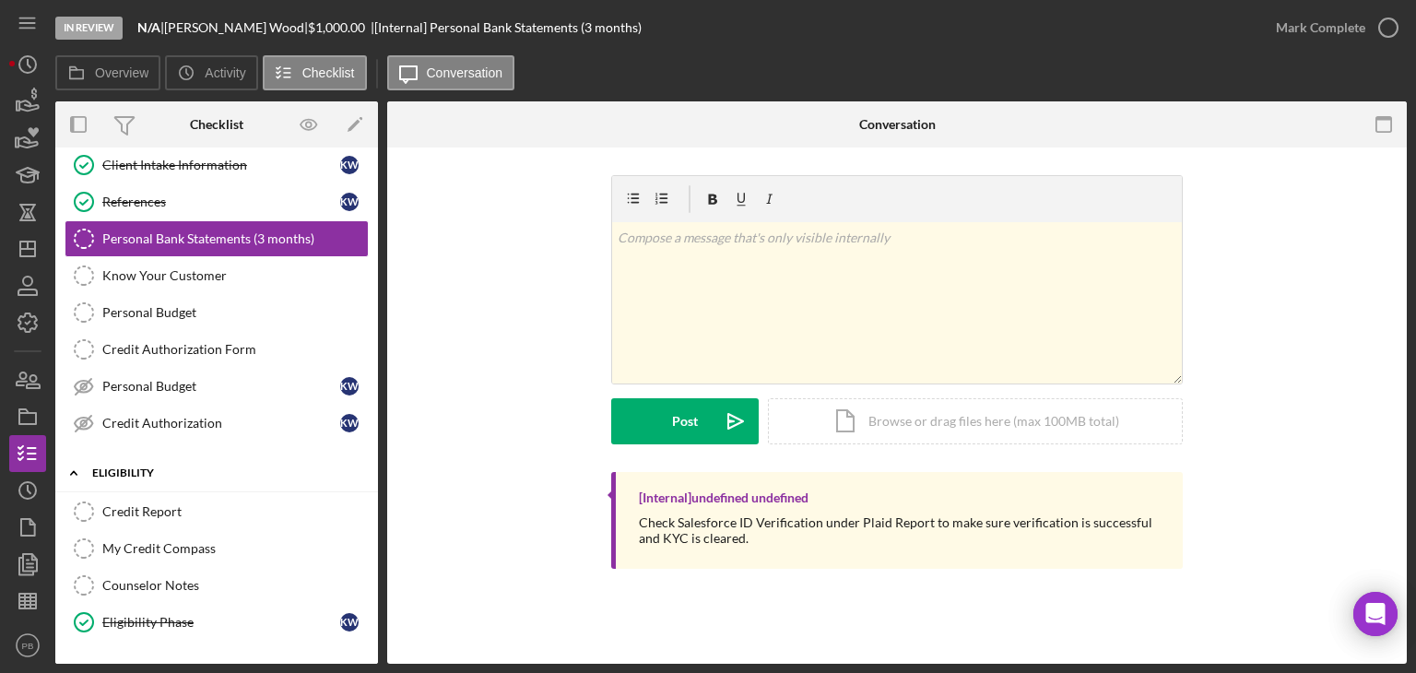
click at [162, 462] on div "Icon/Expander Eligibility 1 / 4" at bounding box center [216, 474] width 323 height 38
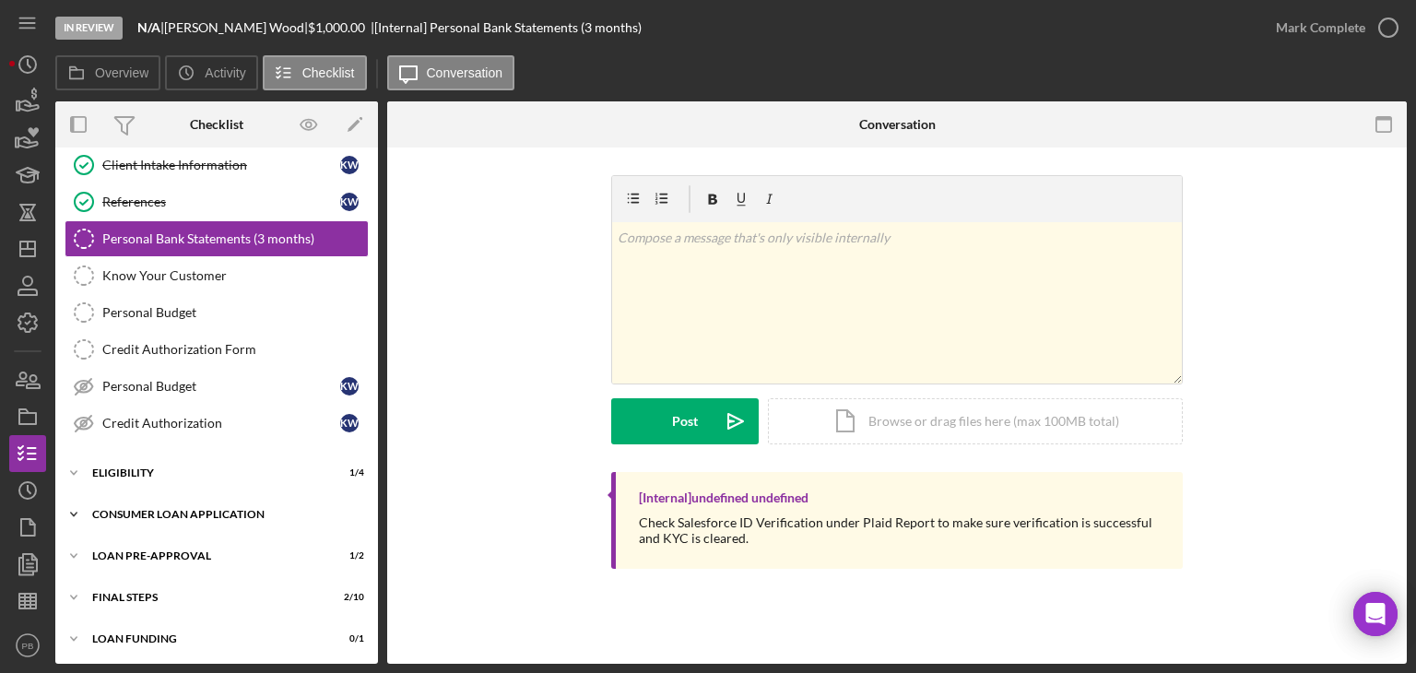
click at [189, 522] on div "Icon/Expander Consumer Loan Application 6 / 9" at bounding box center [216, 514] width 323 height 37
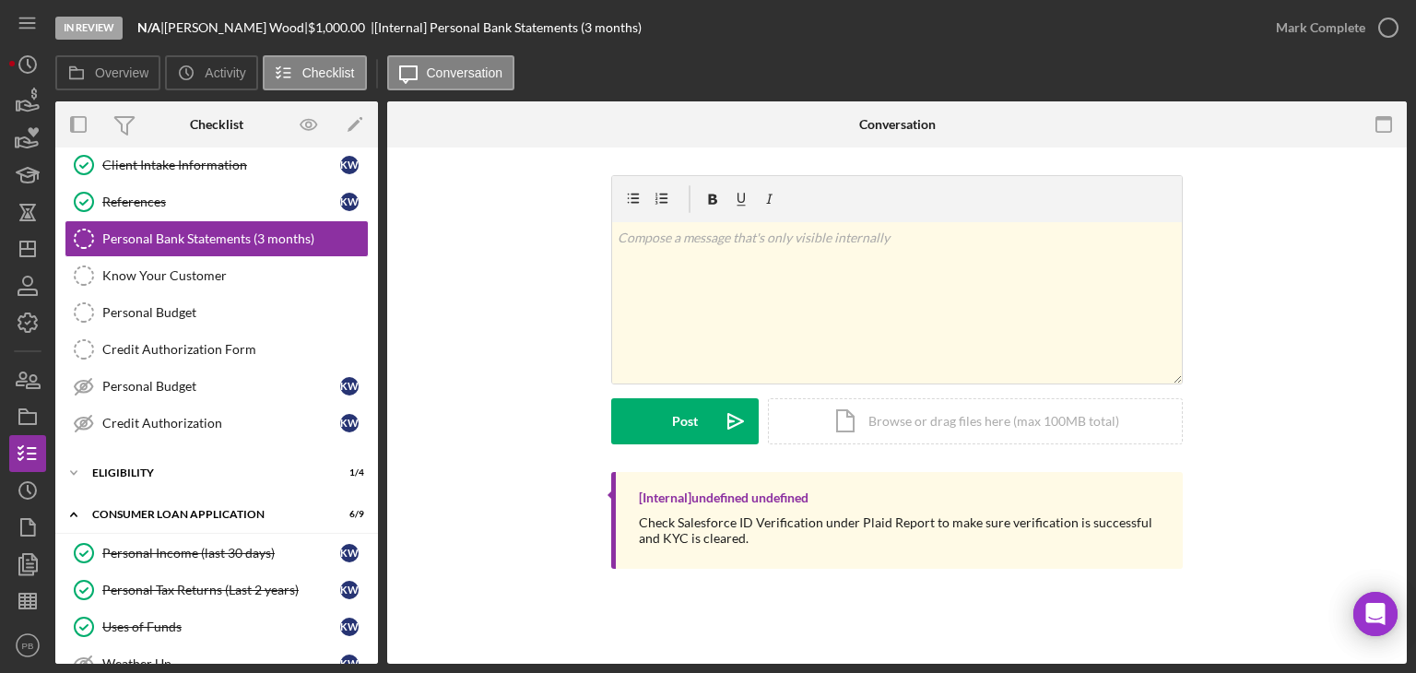
scroll to position [387, 0]
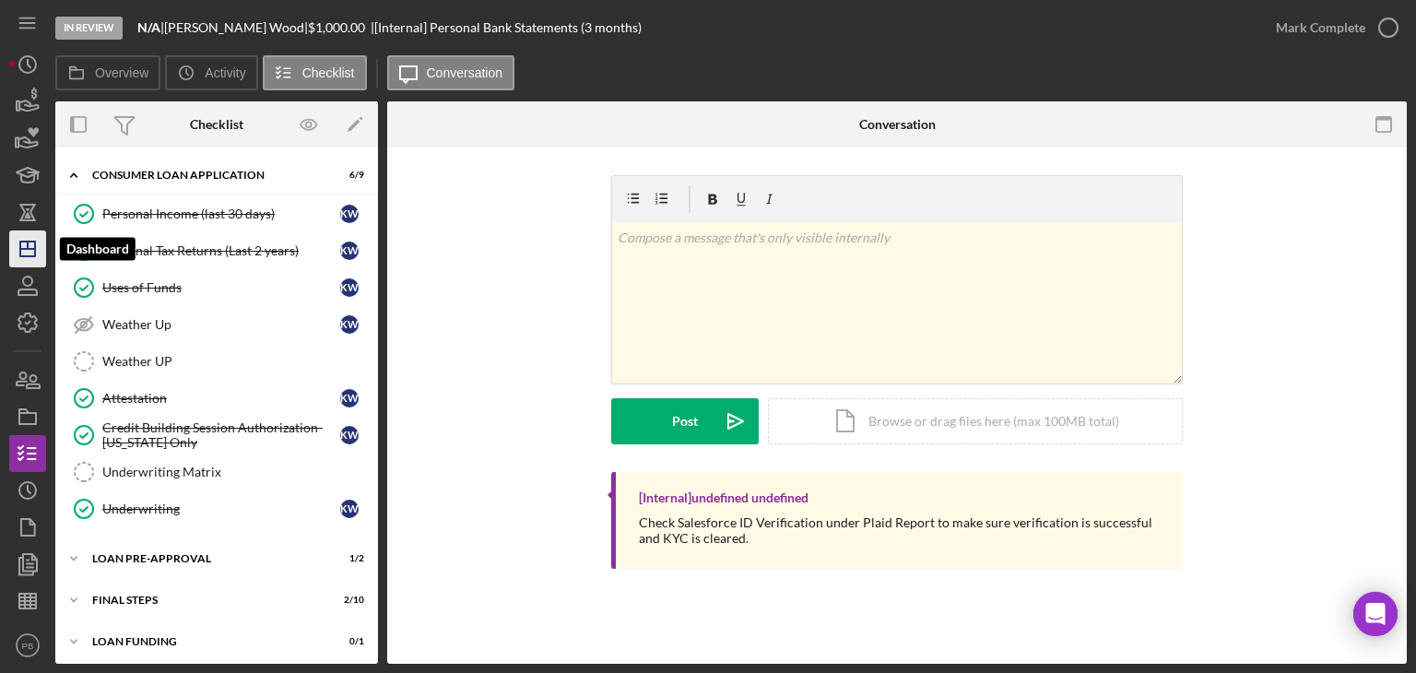
click at [24, 245] on icon "Icon/Dashboard" at bounding box center [28, 249] width 46 height 46
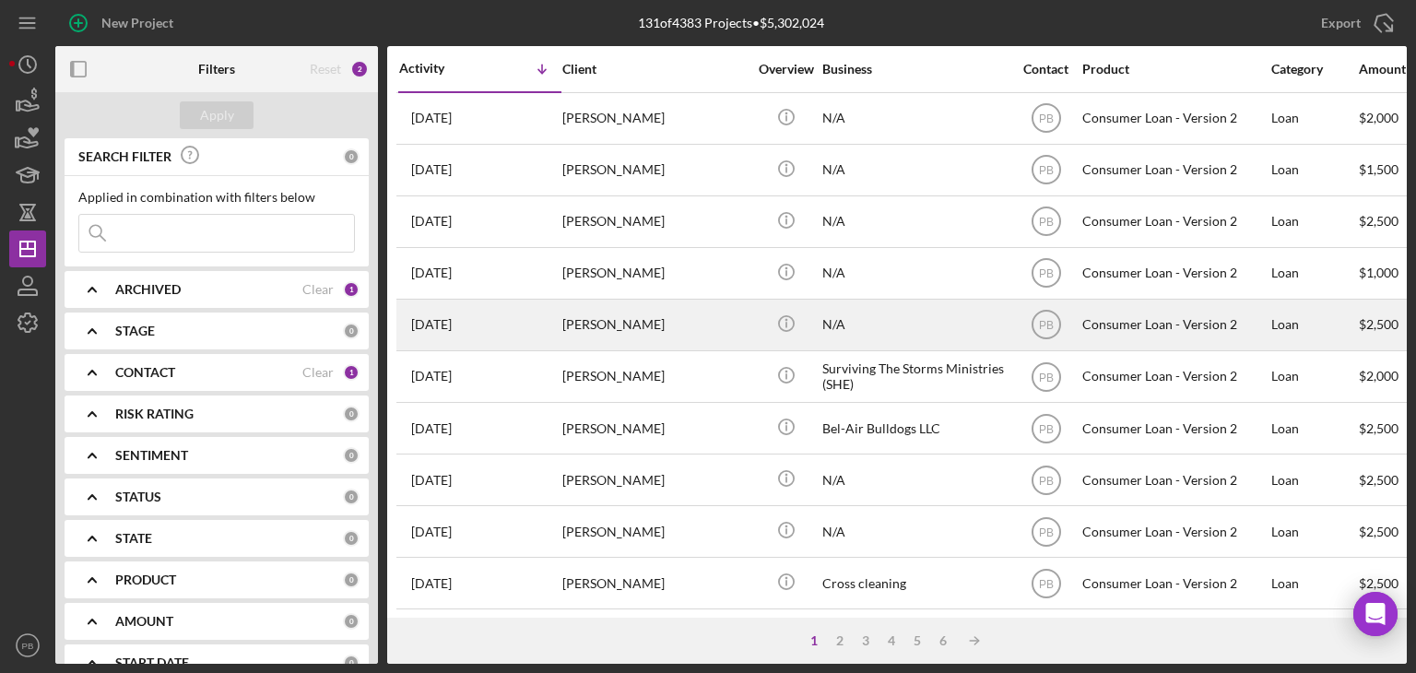
click at [604, 320] on div "[PERSON_NAME]" at bounding box center [654, 325] width 184 height 49
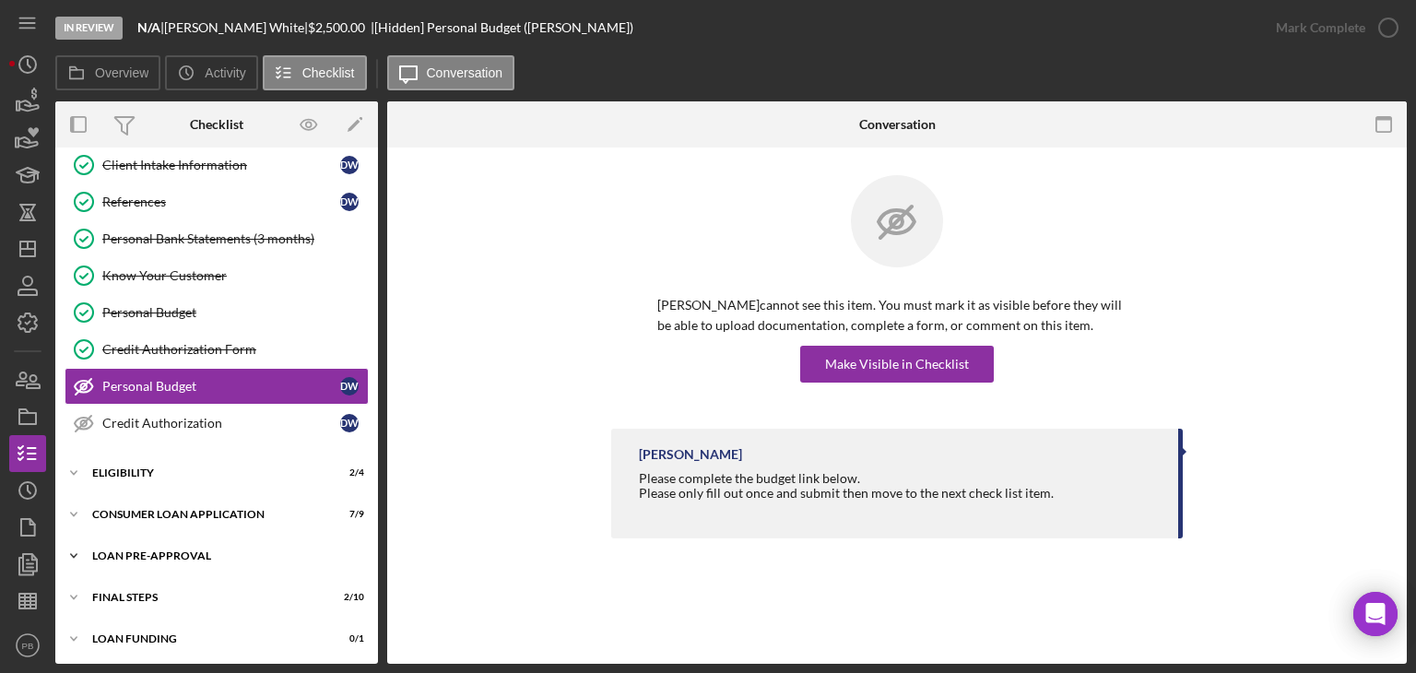
click at [106, 557] on div "Loan Pre-Approval" at bounding box center [223, 555] width 263 height 11
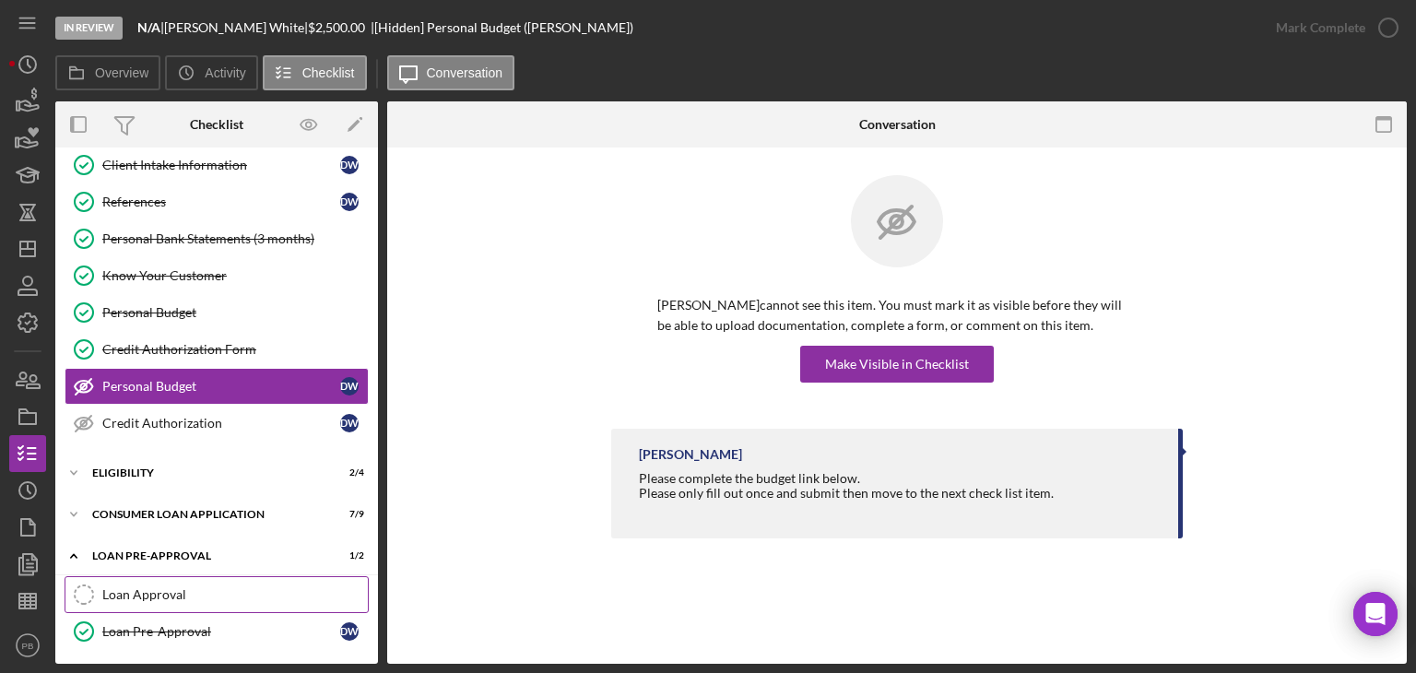
scroll to position [131, 0]
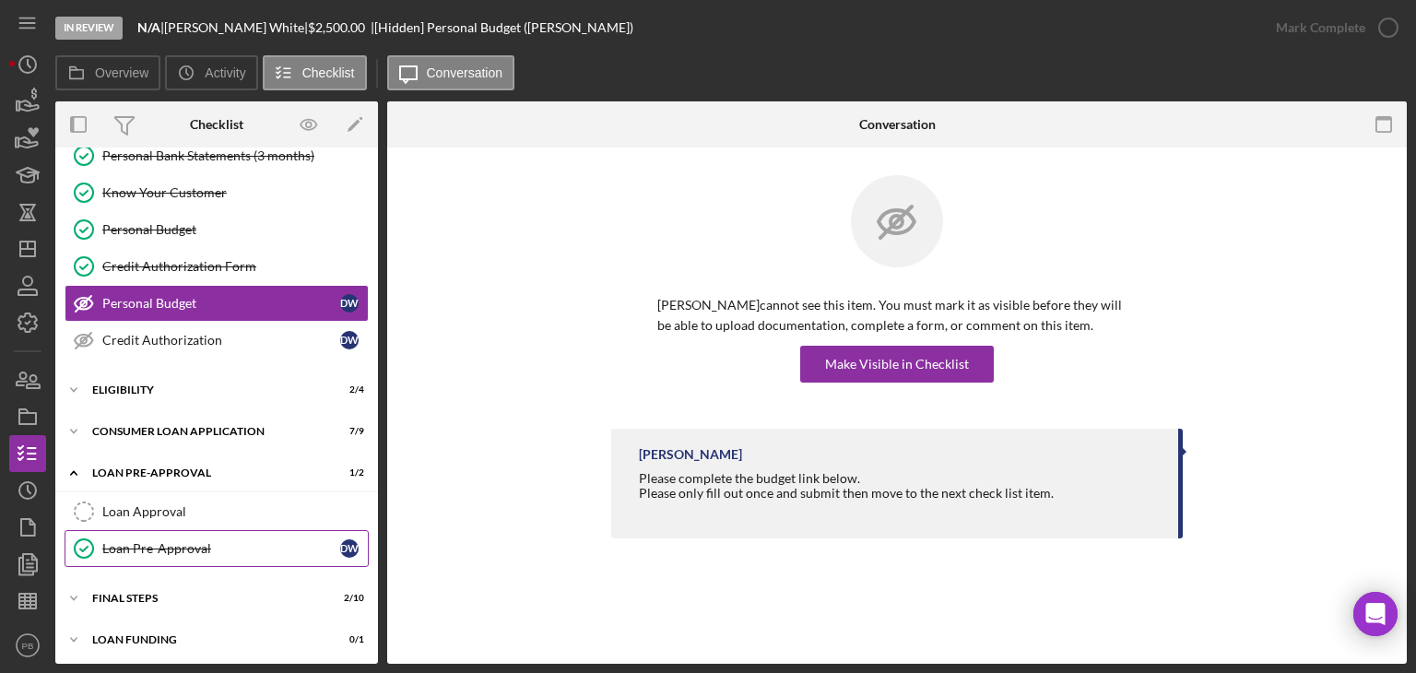
drag, startPoint x: 140, startPoint y: 597, endPoint x: 159, endPoint y: 557, distance: 43.7
click at [140, 597] on div "FINAL STEPS" at bounding box center [205, 598] width 226 height 11
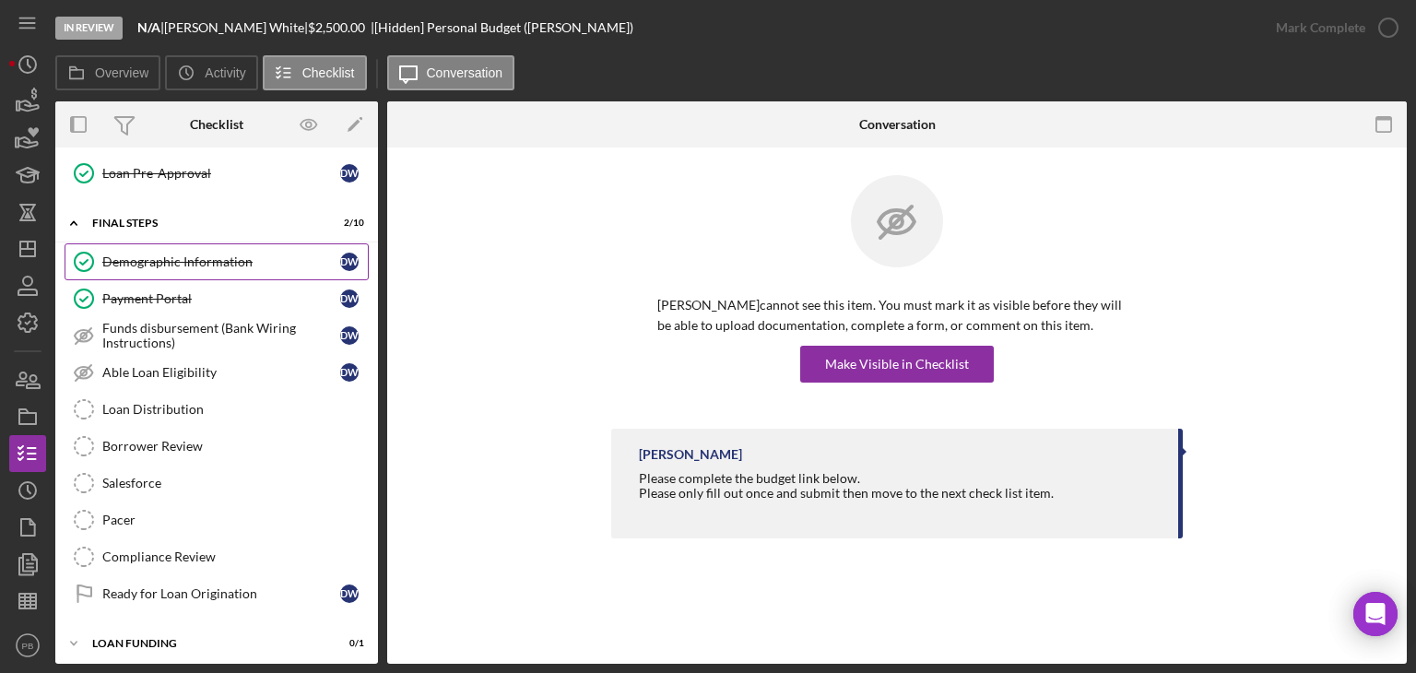
scroll to position [0, 0]
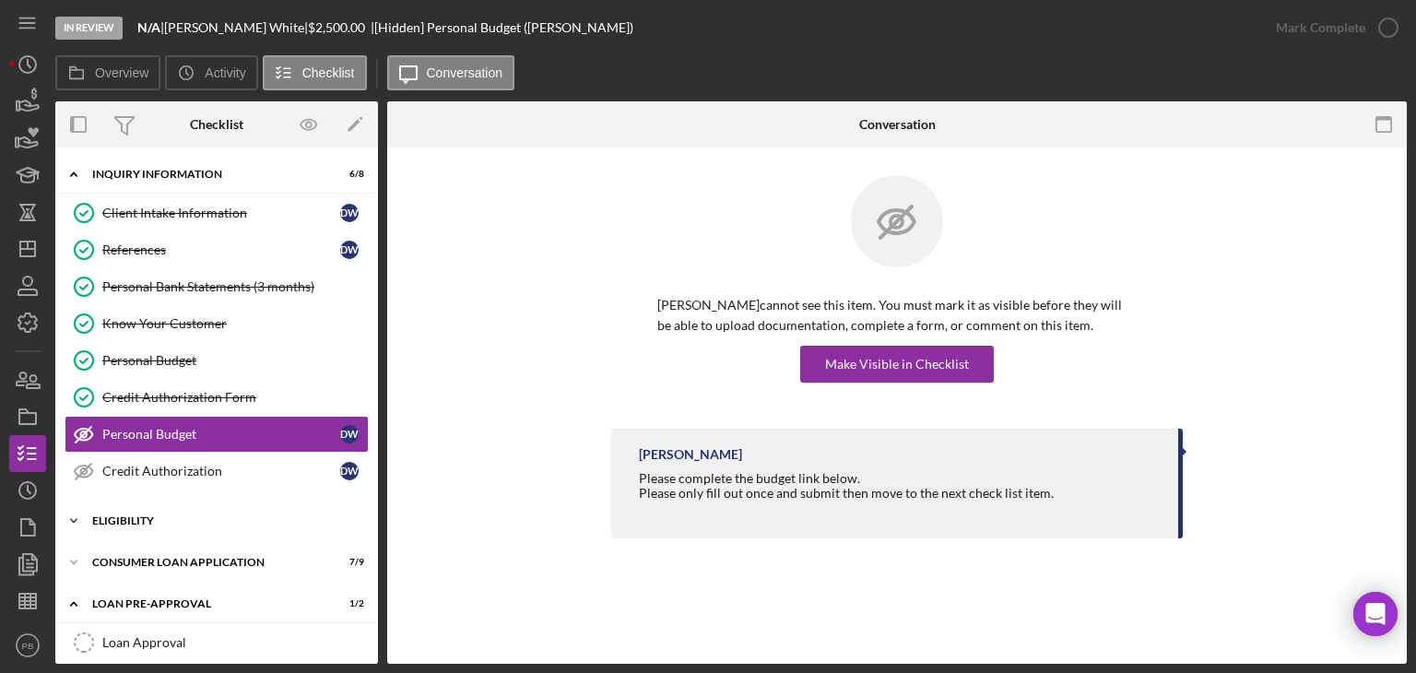
click at [136, 515] on div "Eligibility" at bounding box center [223, 520] width 263 height 11
click at [25, 244] on icon "Icon/Dashboard" at bounding box center [28, 249] width 46 height 46
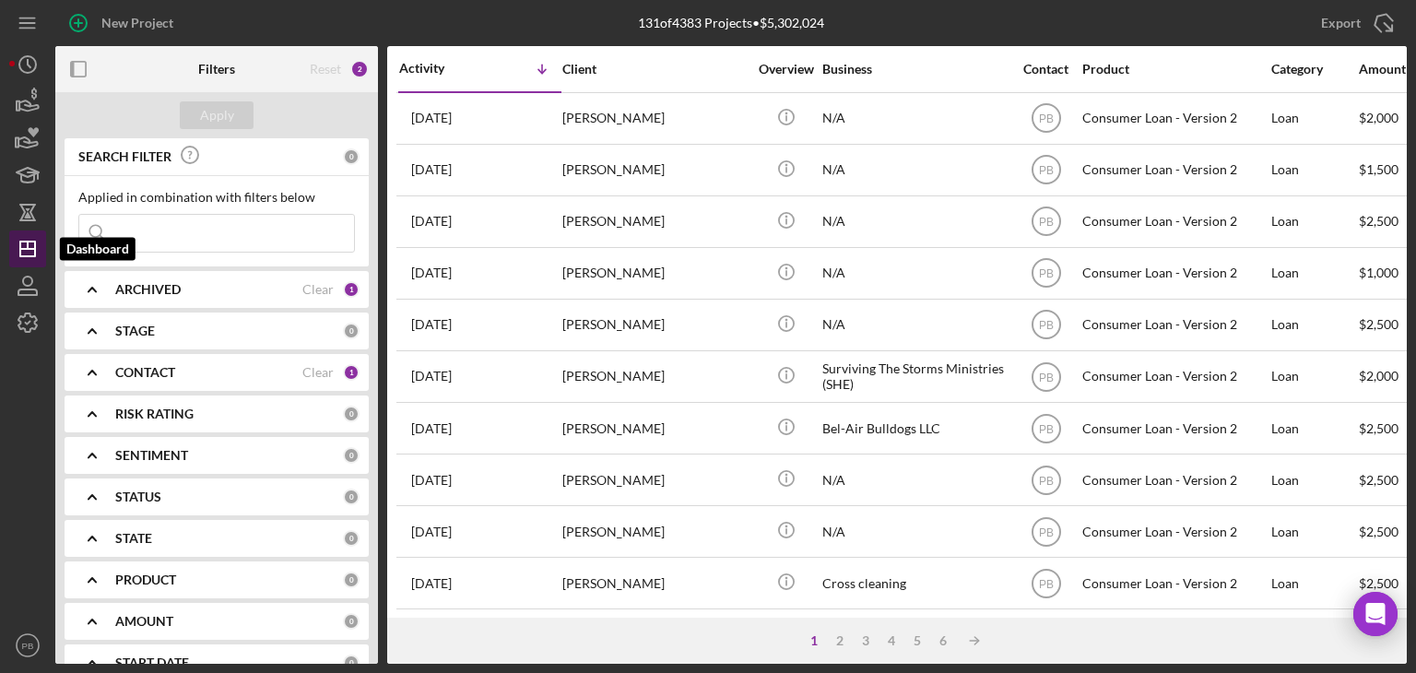
click at [28, 255] on icon "Icon/Dashboard" at bounding box center [28, 249] width 46 height 46
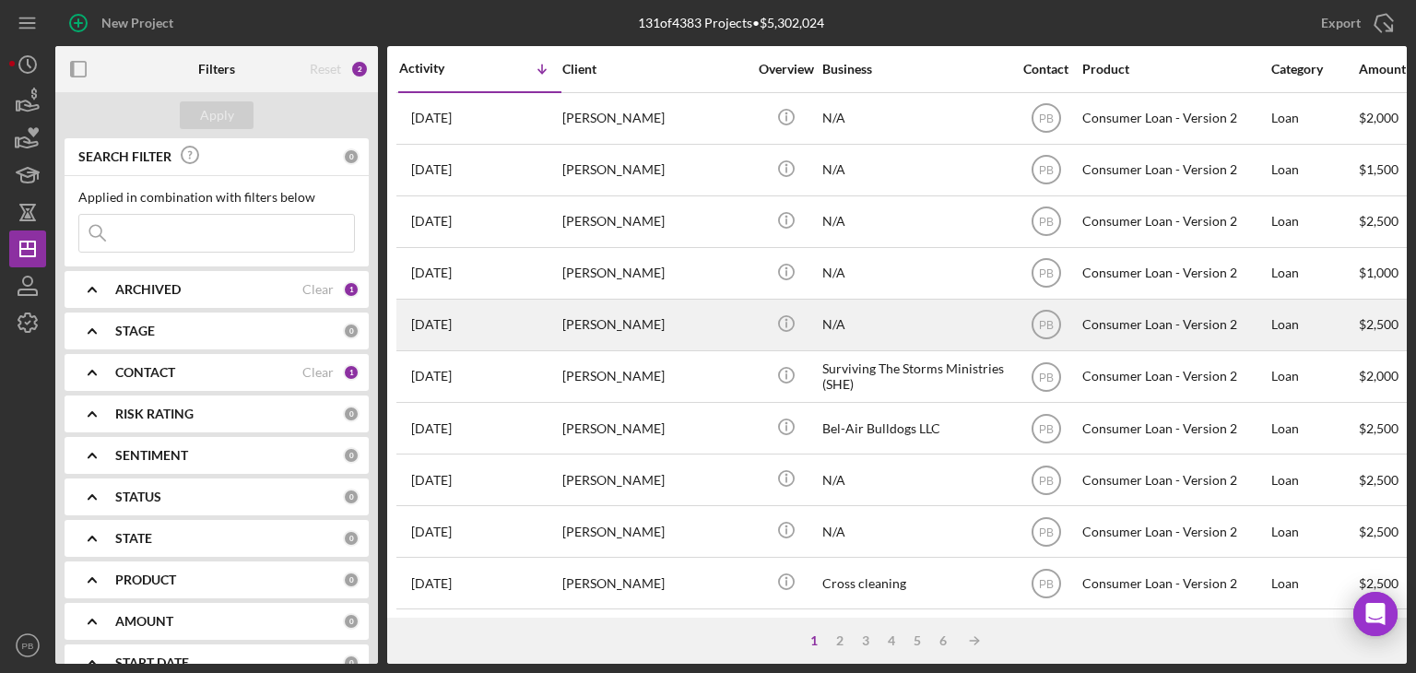
click at [616, 325] on div "[PERSON_NAME]" at bounding box center [654, 325] width 184 height 49
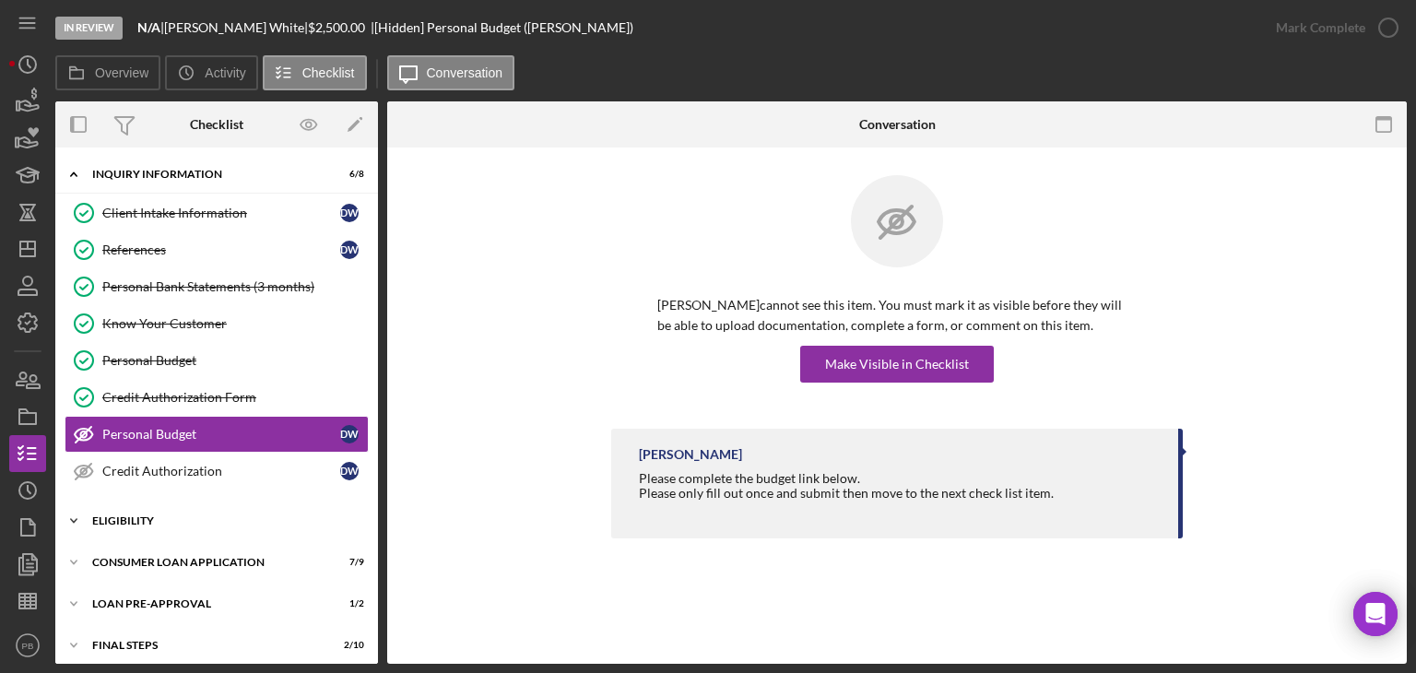
scroll to position [48, 0]
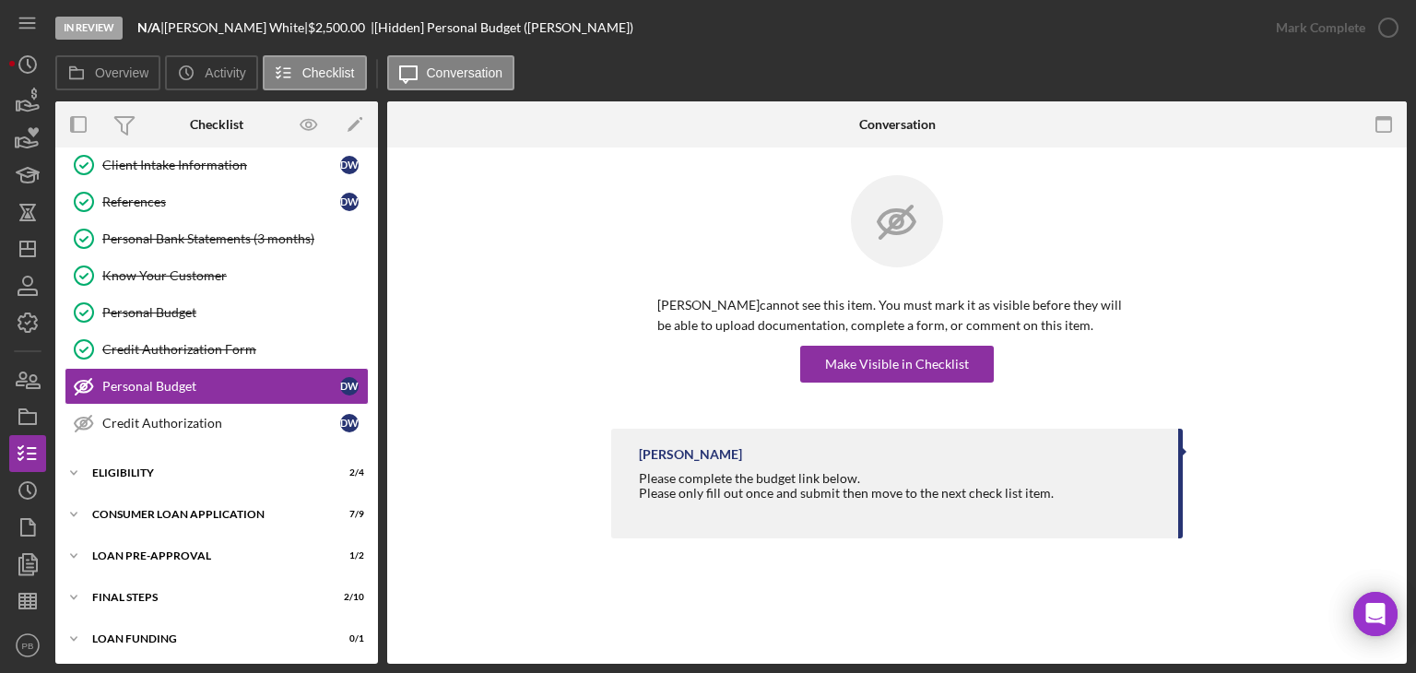
click at [144, 451] on div "Icon/Expander Inquiry Information 6 / 8 Client Intake Information Client Intake…" at bounding box center [216, 384] width 323 height 550
click at [139, 468] on div "Eligibility" at bounding box center [223, 472] width 263 height 11
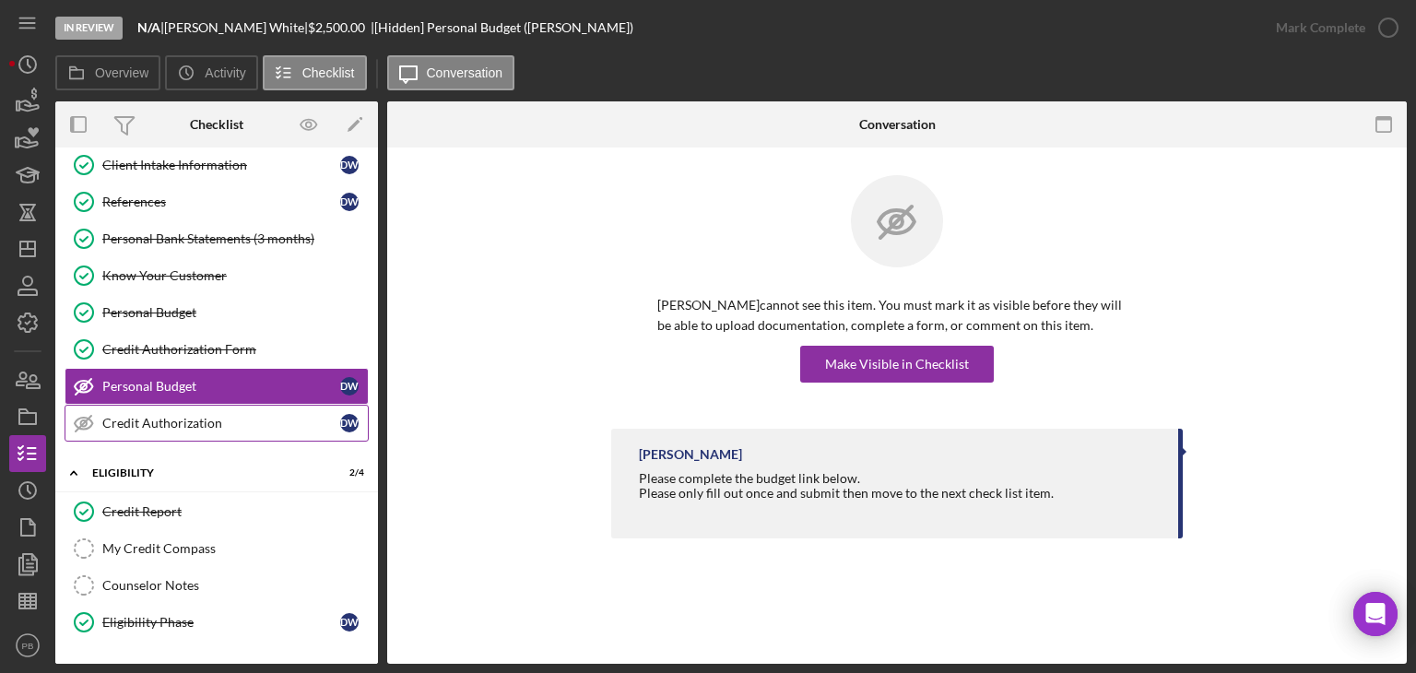
scroll to position [204, 0]
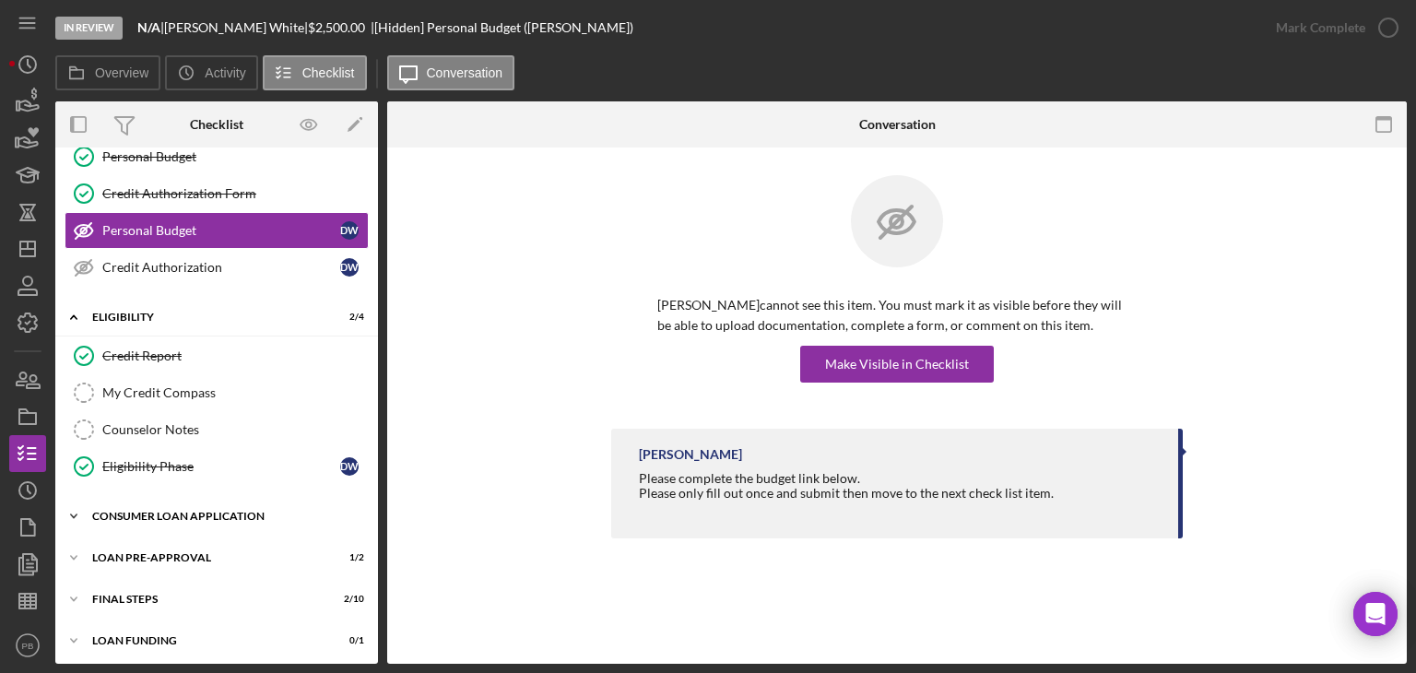
click at [165, 511] on div "Consumer Loan Application" at bounding box center [223, 516] width 263 height 11
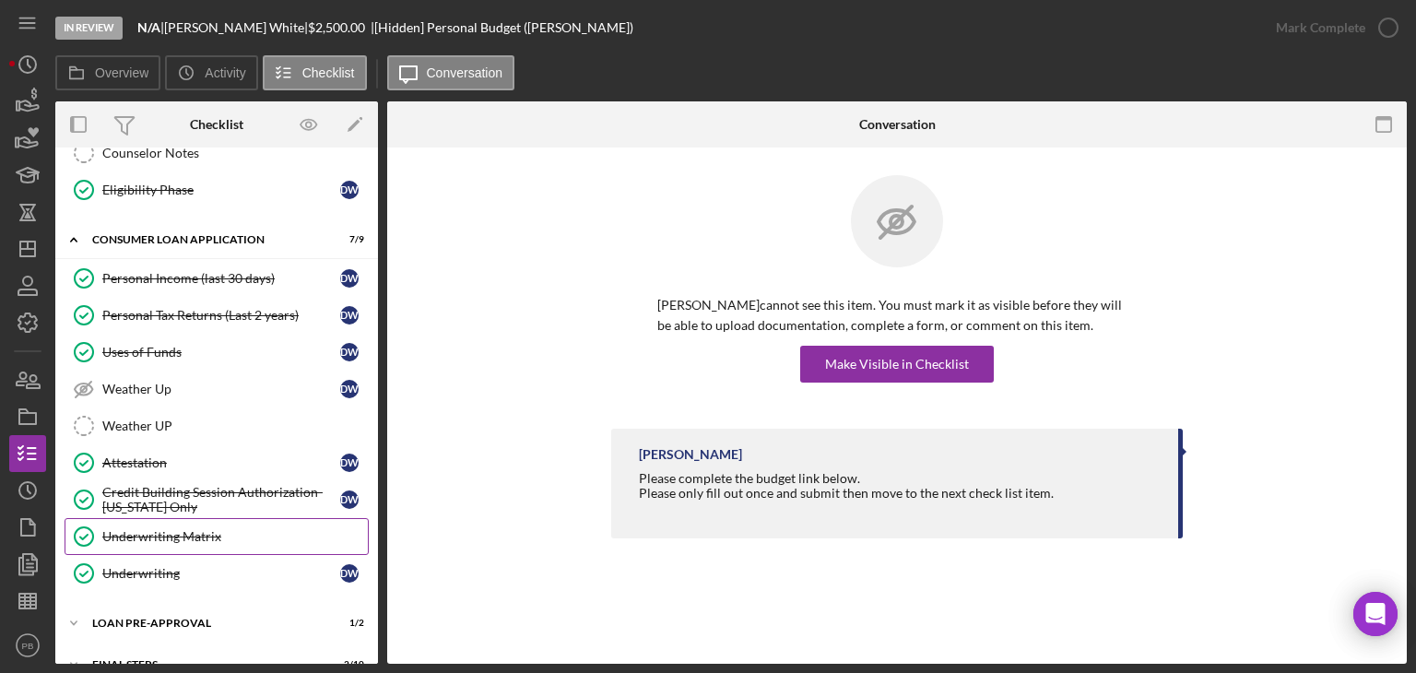
scroll to position [542, 0]
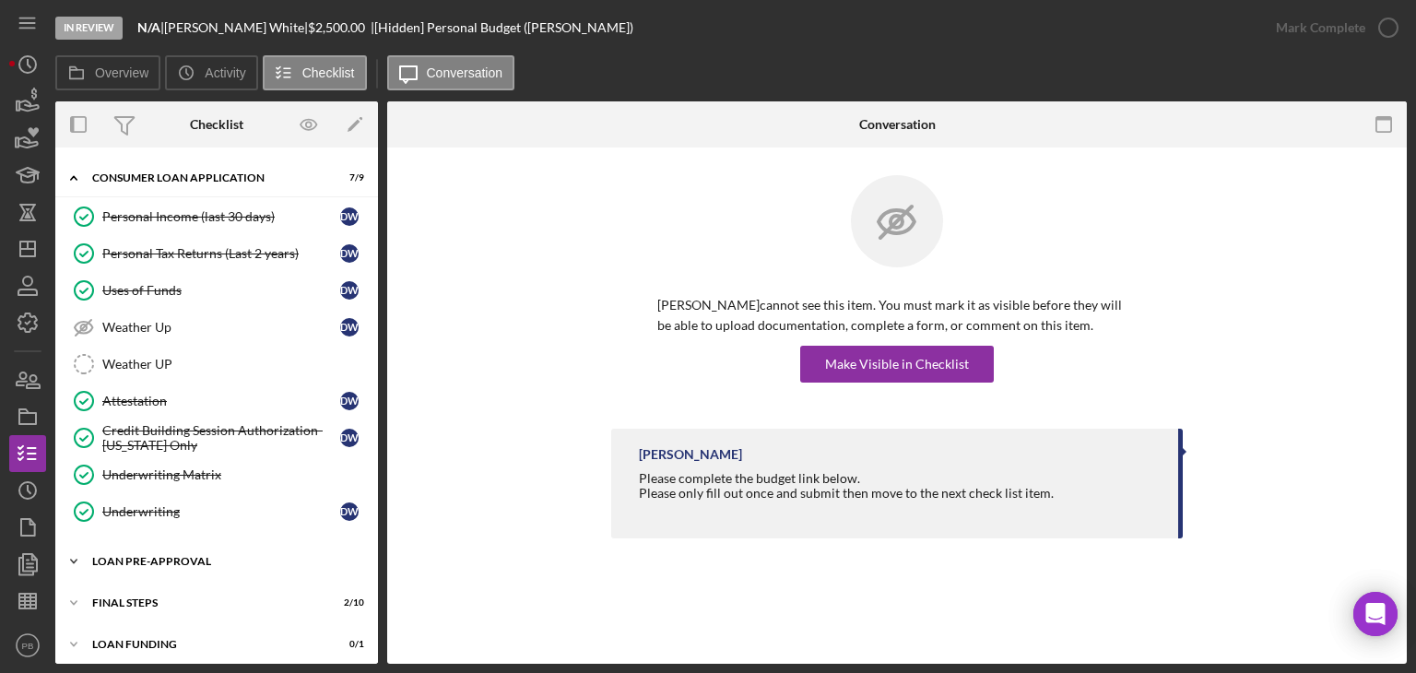
click at [160, 556] on div "Loan Pre-Approval" at bounding box center [223, 561] width 263 height 11
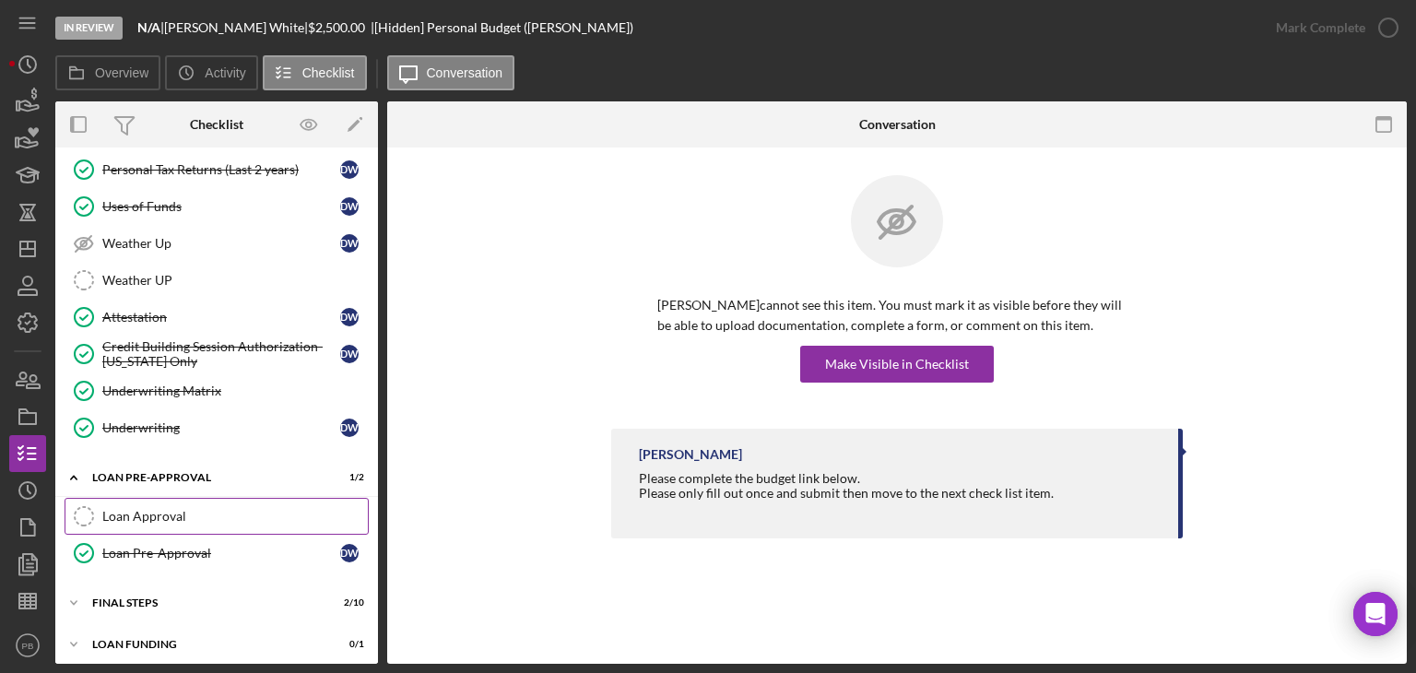
click at [147, 509] on div "Loan Approval" at bounding box center [235, 516] width 266 height 15
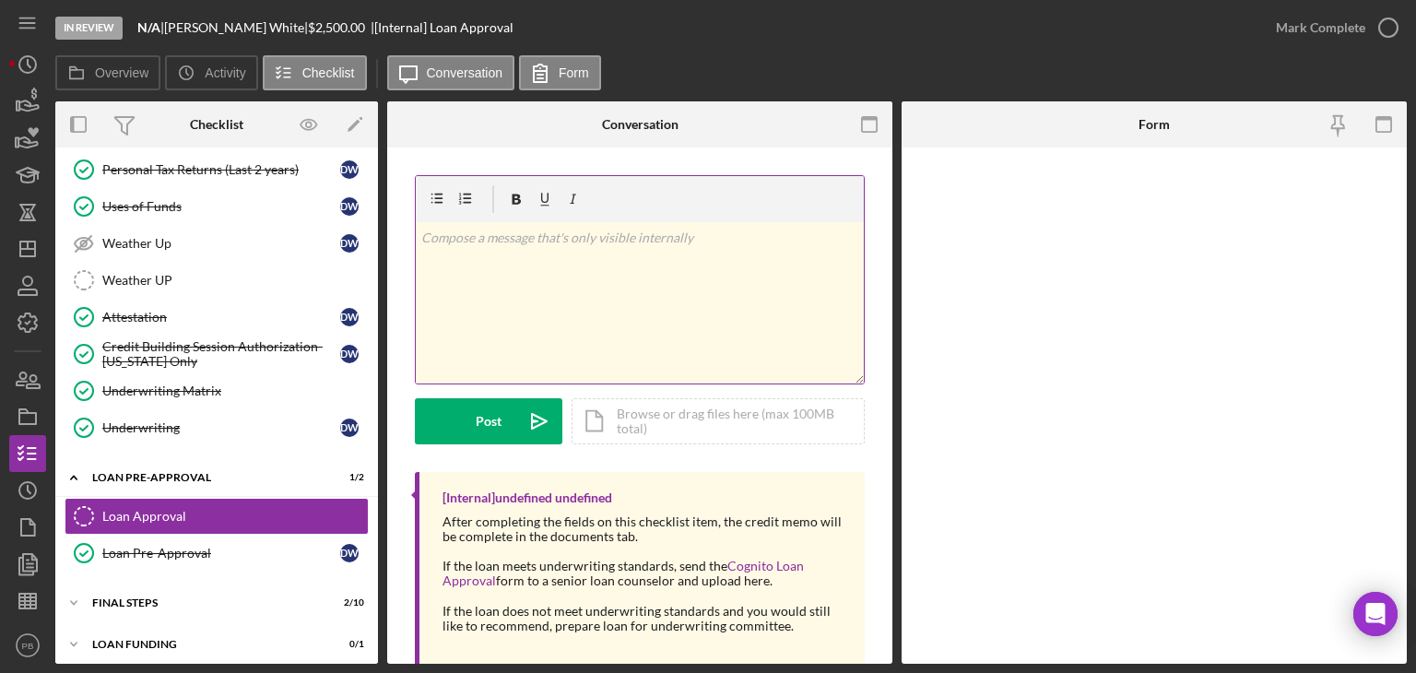
scroll to position [626, 0]
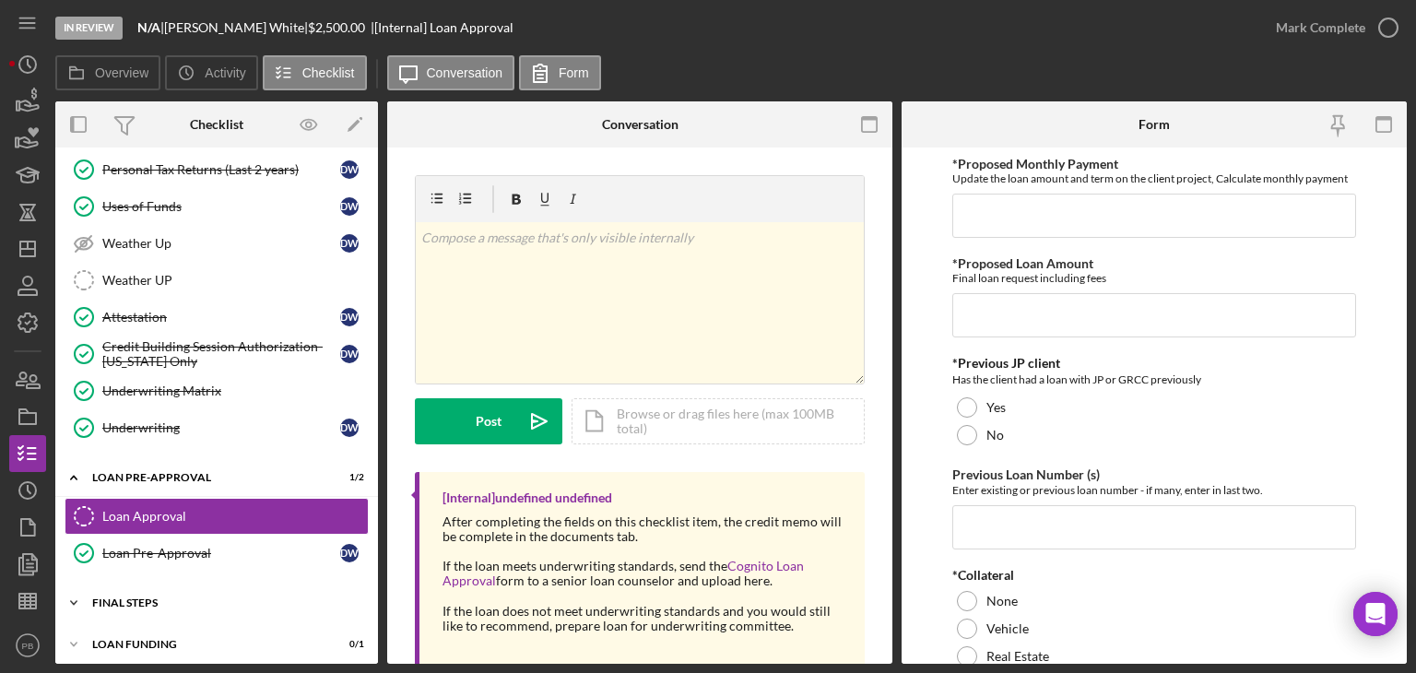
click at [125, 610] on div "Icon/Expander FINAL STEPS 2 / 10" at bounding box center [216, 603] width 323 height 37
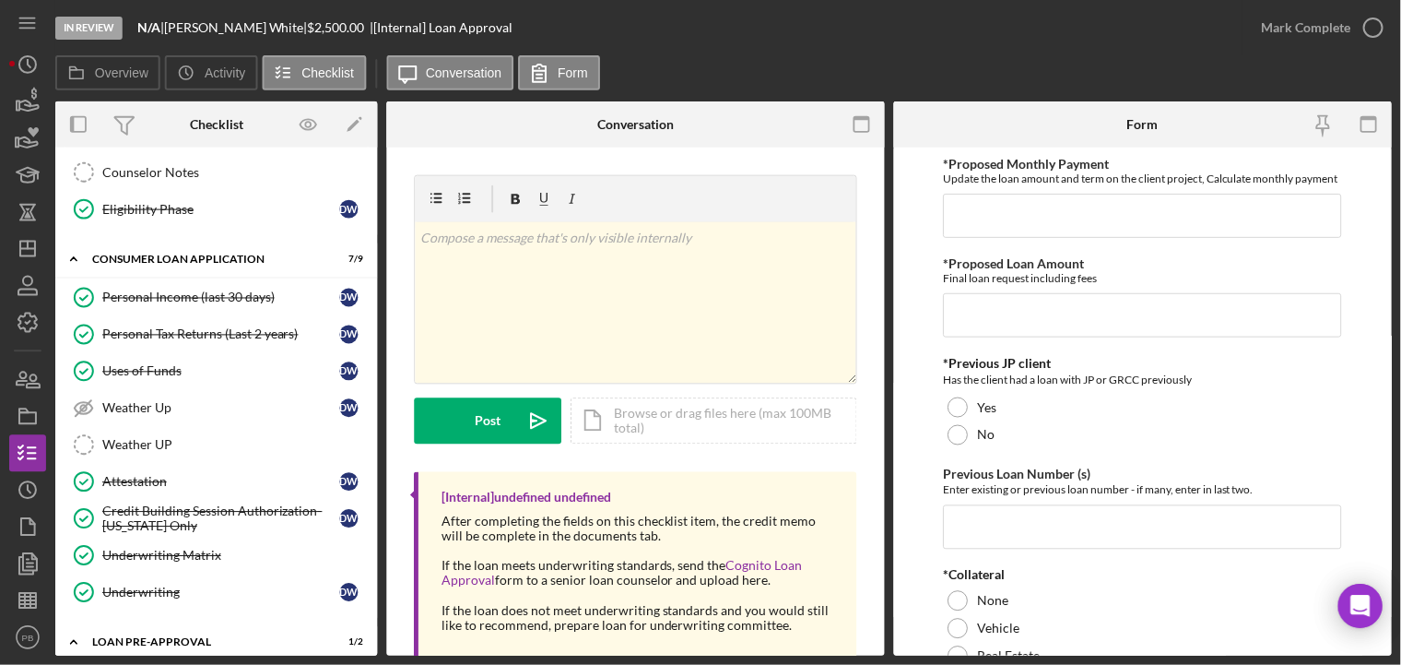
scroll to position [461, 0]
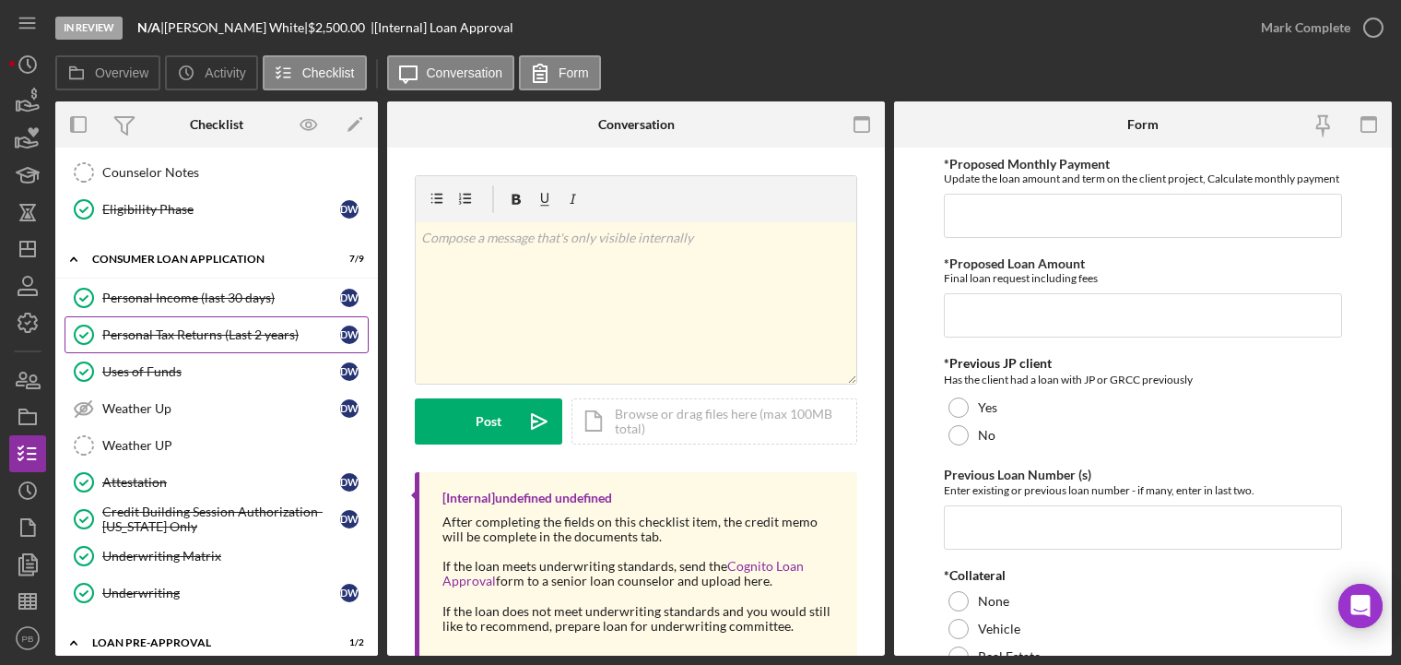
click at [202, 322] on link "Personal Tax Returns (Last 2 years) Personal Tax Returns (Last 2 years) D W" at bounding box center [217, 334] width 304 height 37
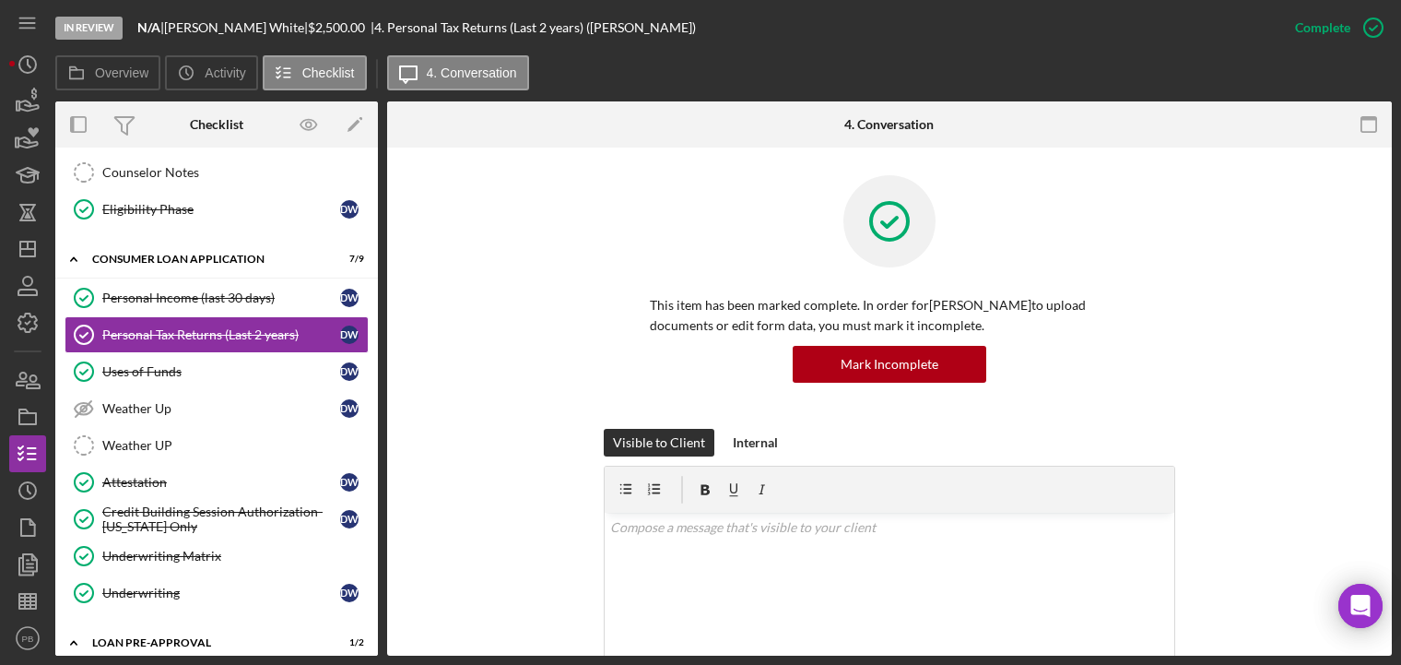
scroll to position [369, 0]
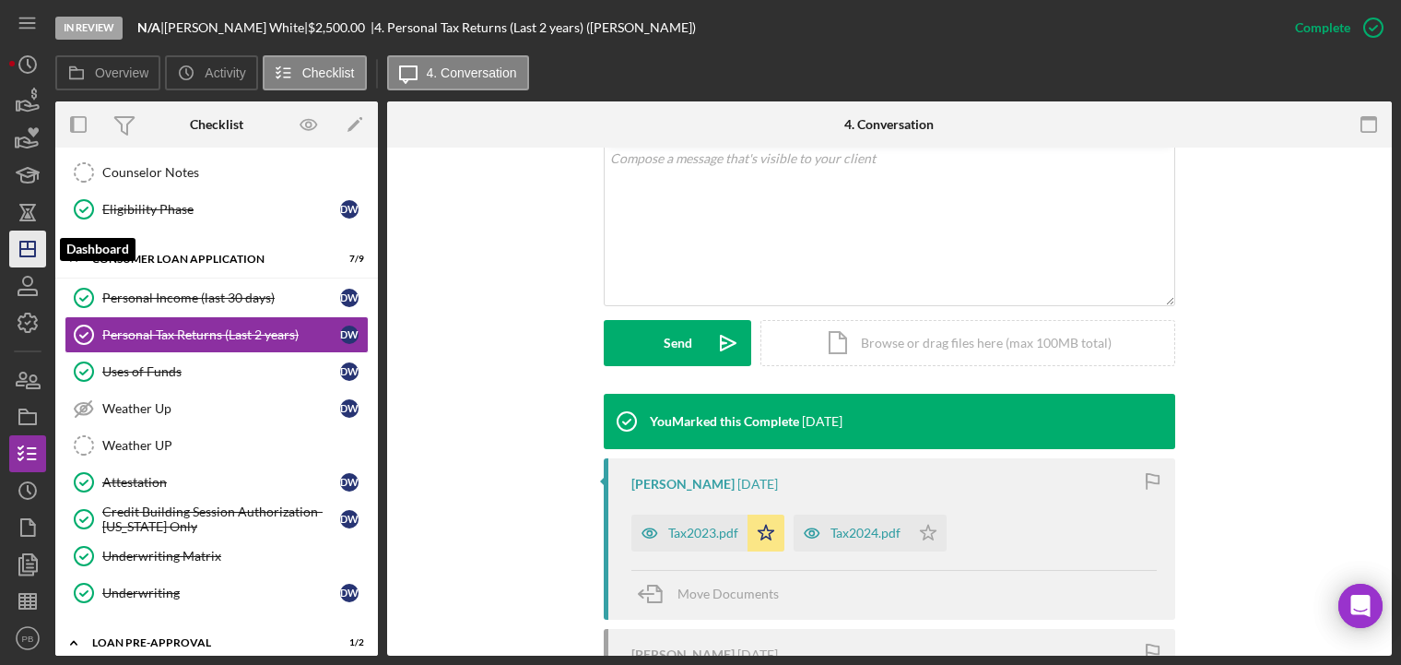
click at [35, 244] on polygon "button" at bounding box center [27, 249] width 15 height 15
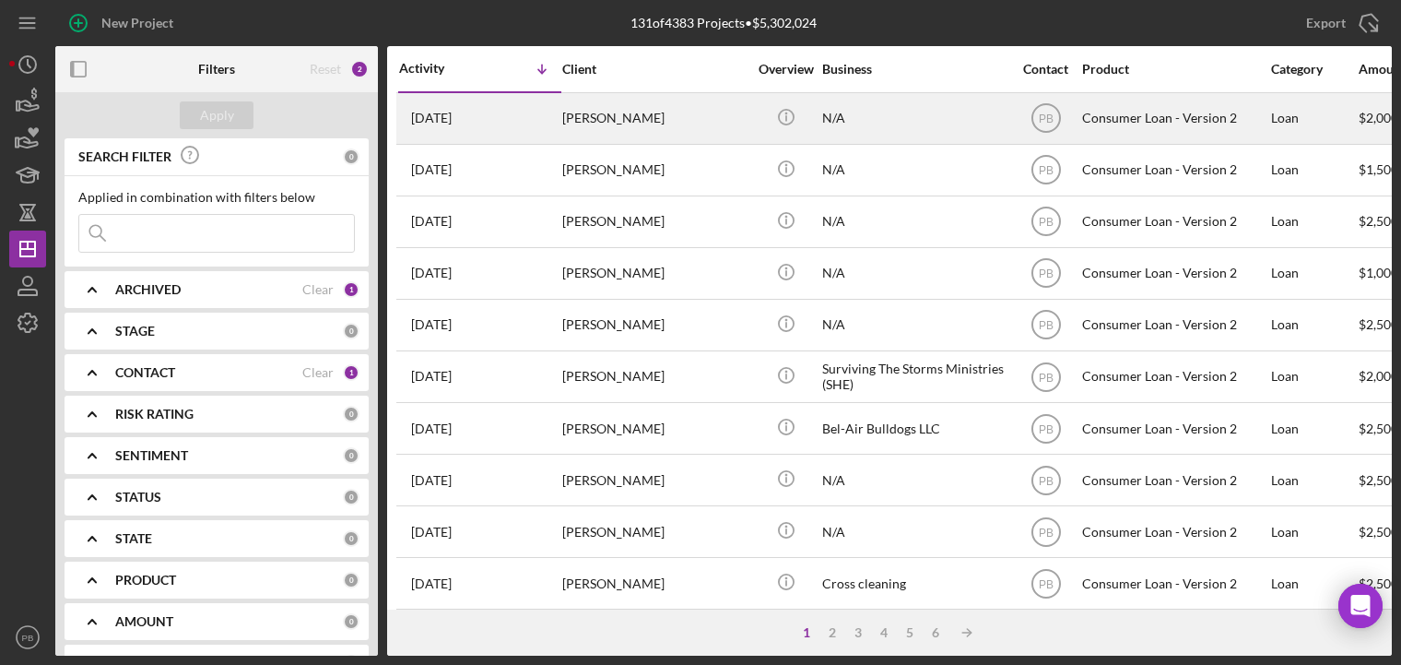
click at [632, 119] on div "[PERSON_NAME]" at bounding box center [654, 118] width 184 height 49
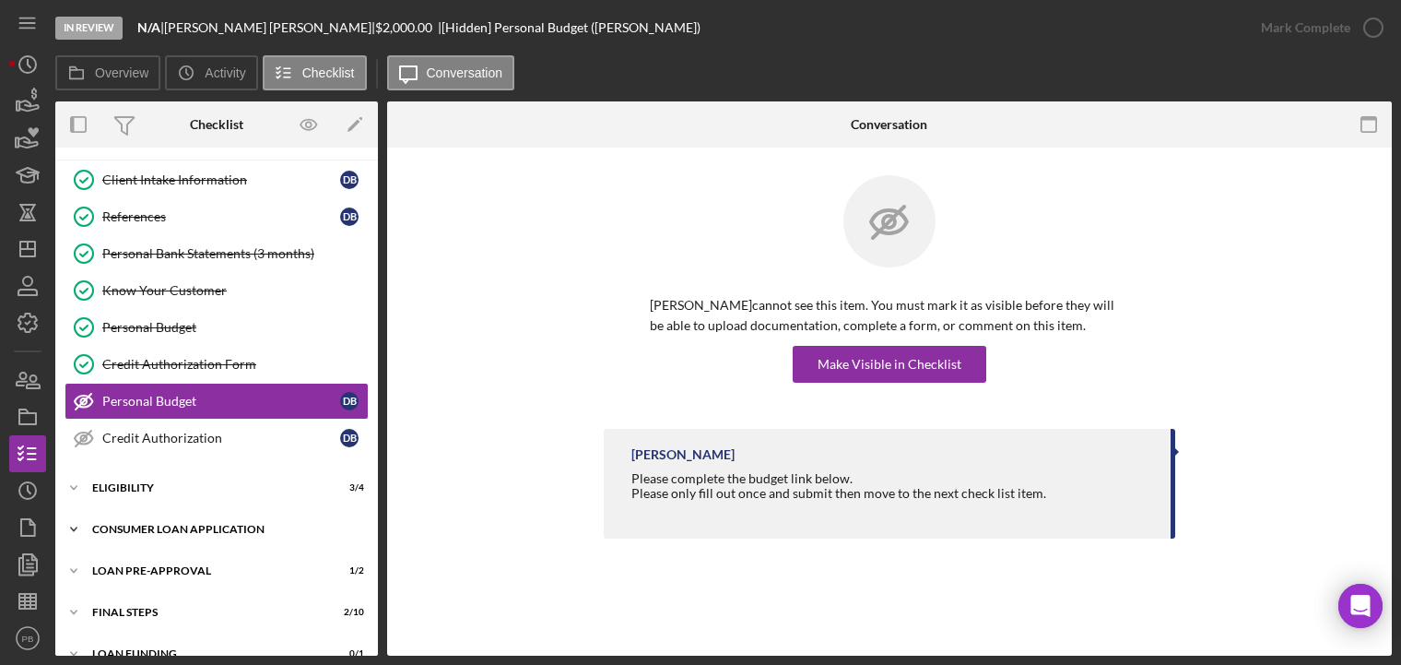
scroll to position [60, 0]
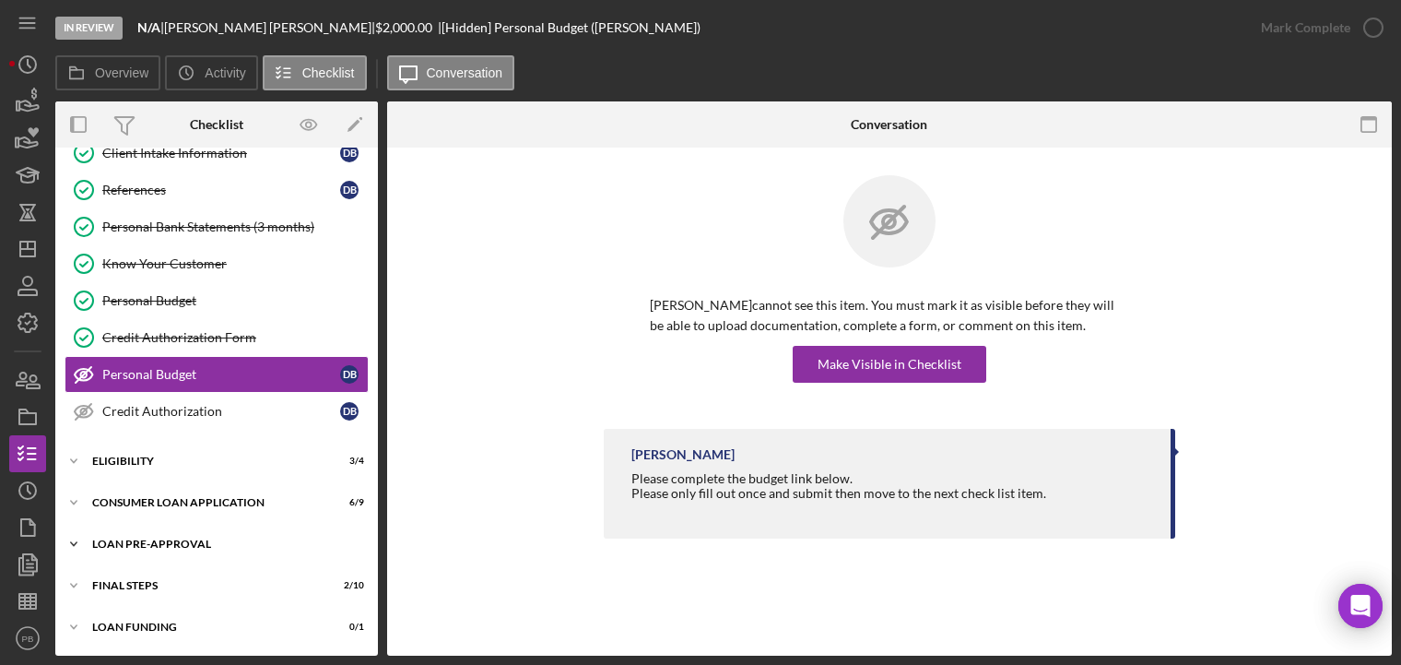
click at [173, 538] on div "Loan Pre-Approval" at bounding box center [223, 543] width 263 height 11
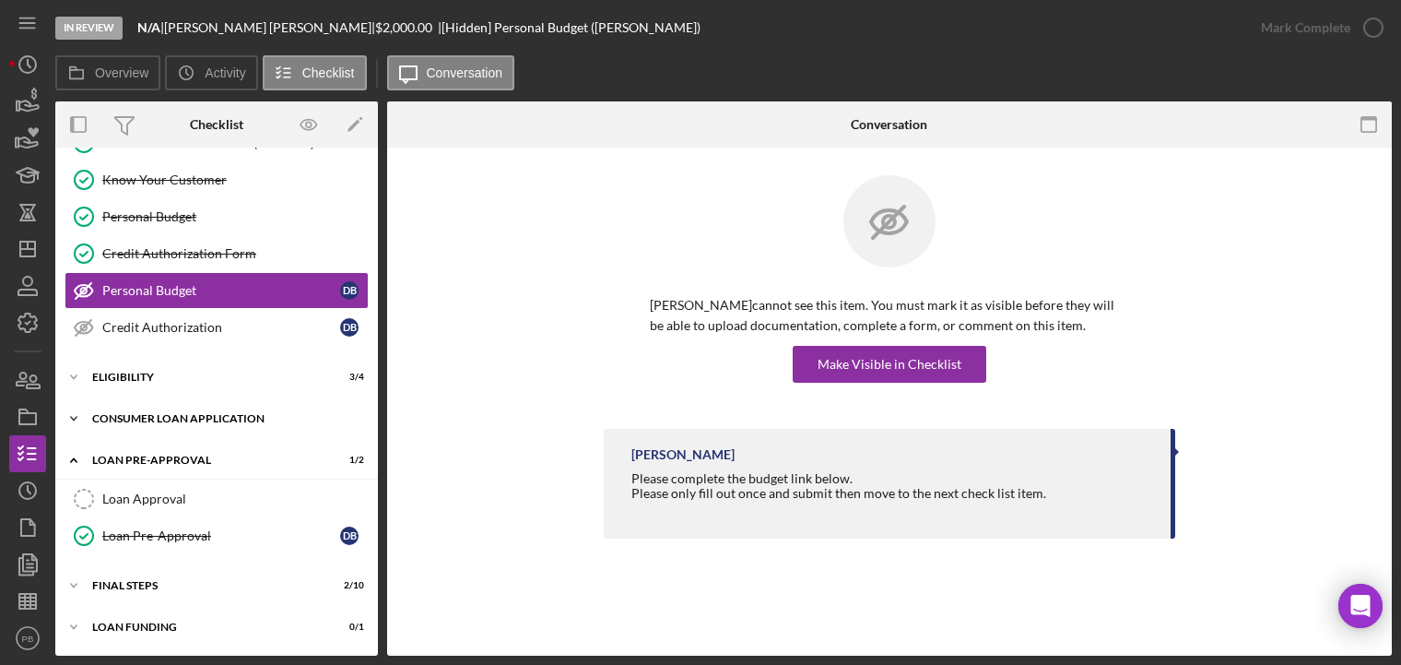
click at [171, 419] on div "Consumer Loan Application" at bounding box center [223, 418] width 263 height 11
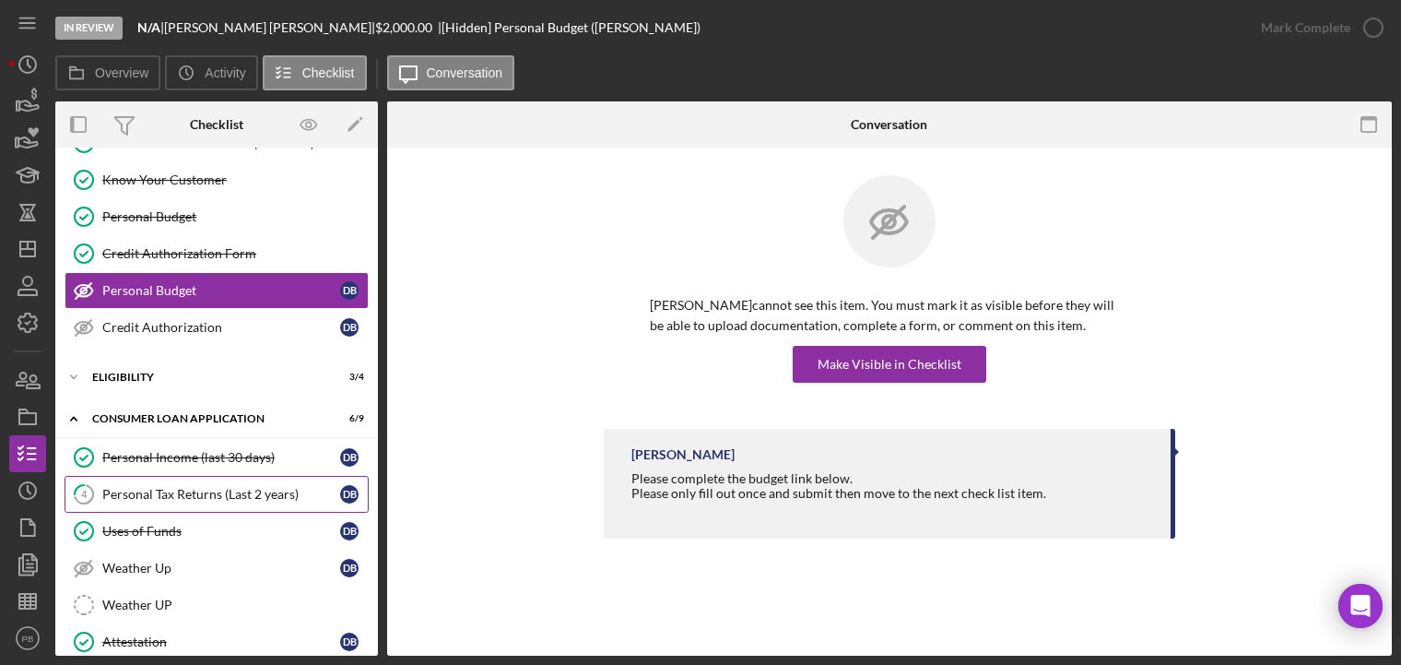
click at [180, 495] on div "Personal Tax Returns (Last 2 years)" at bounding box center [221, 494] width 238 height 15
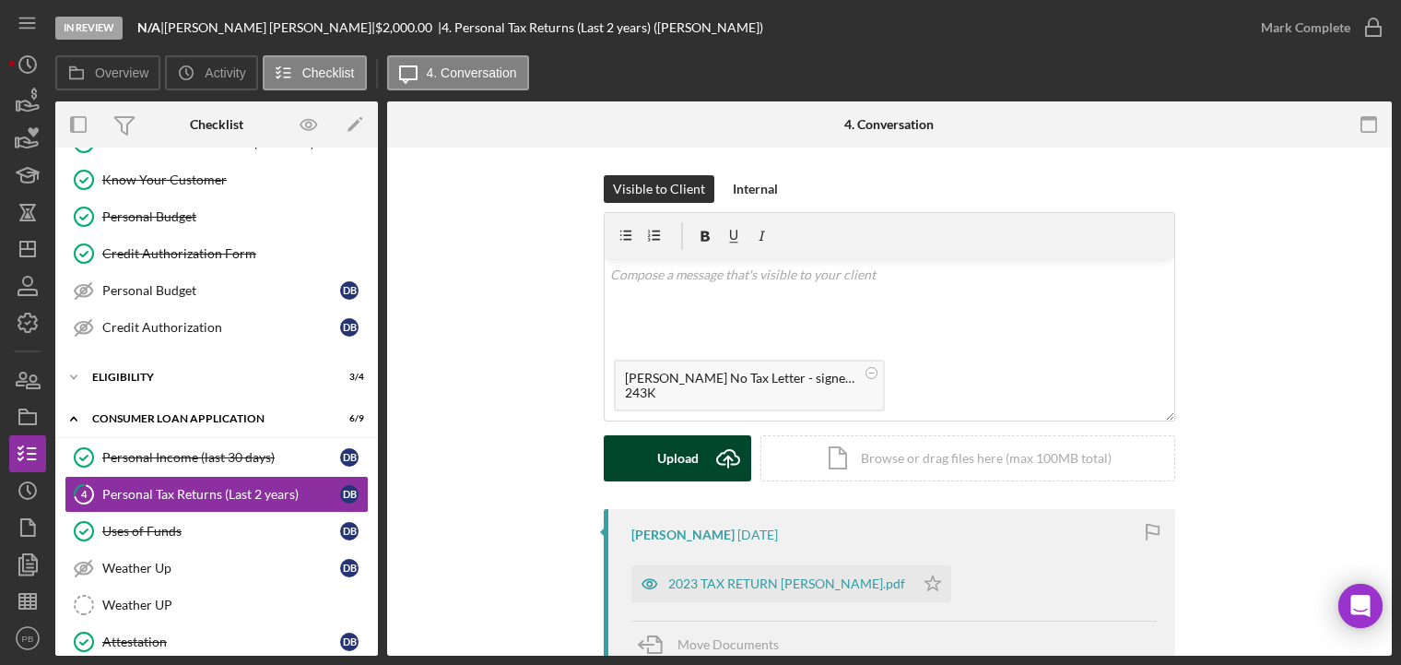
click at [671, 445] on div "Upload" at bounding box center [677, 458] width 41 height 46
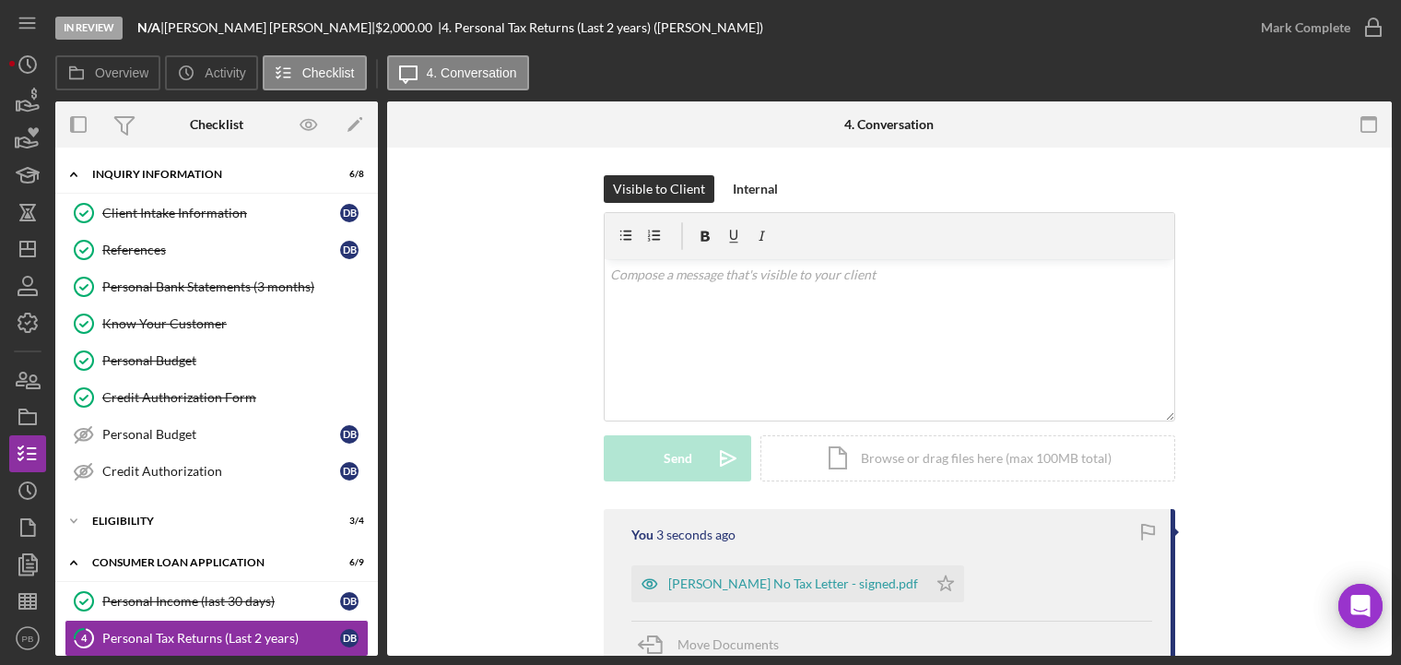
scroll to position [369, 0]
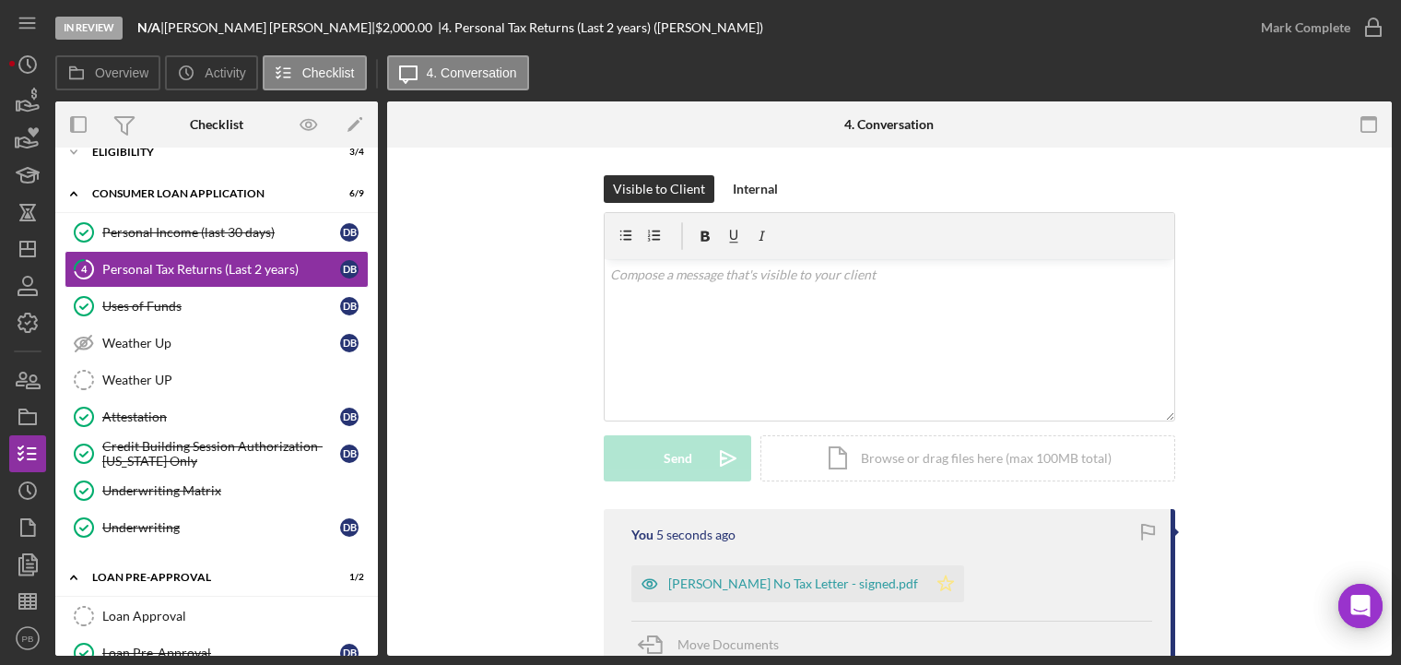
click at [928, 583] on icon "Icon/Star" at bounding box center [946, 583] width 37 height 37
click at [1336, 28] on div "Mark Complete" at bounding box center [1305, 27] width 89 height 37
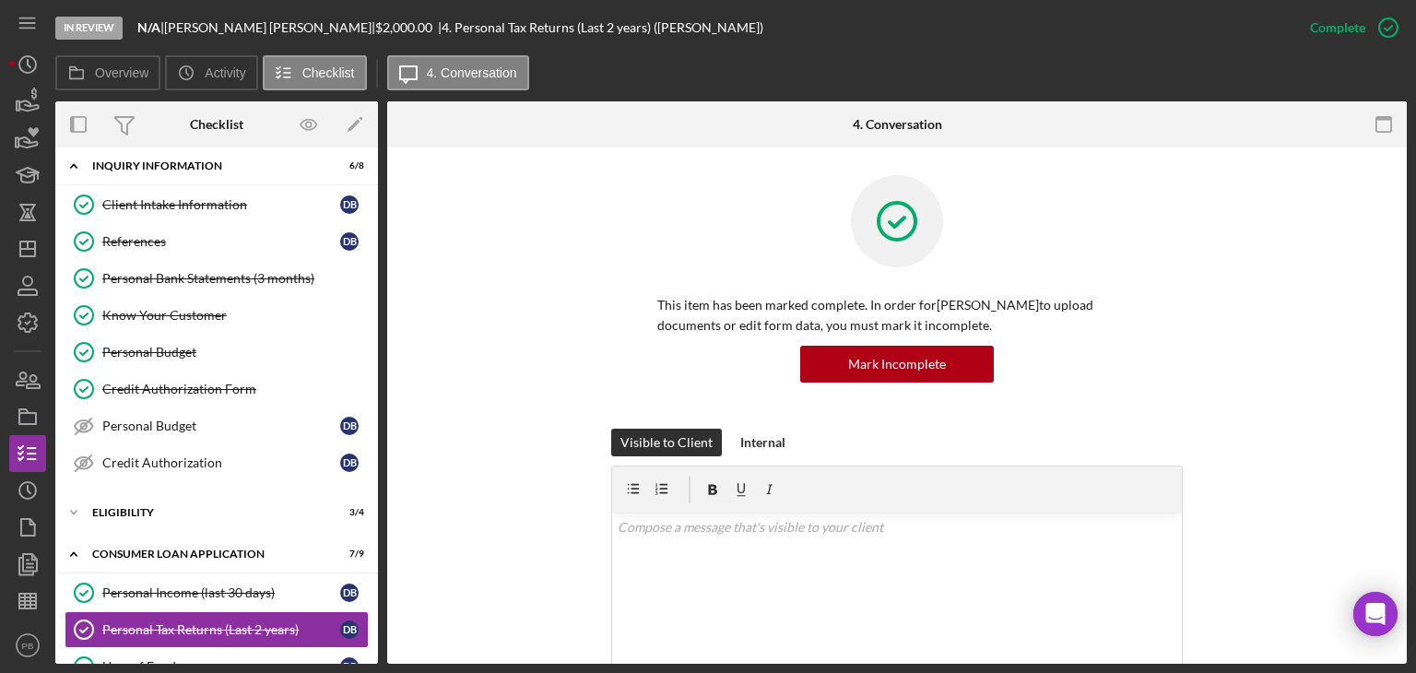
scroll to position [193, 0]
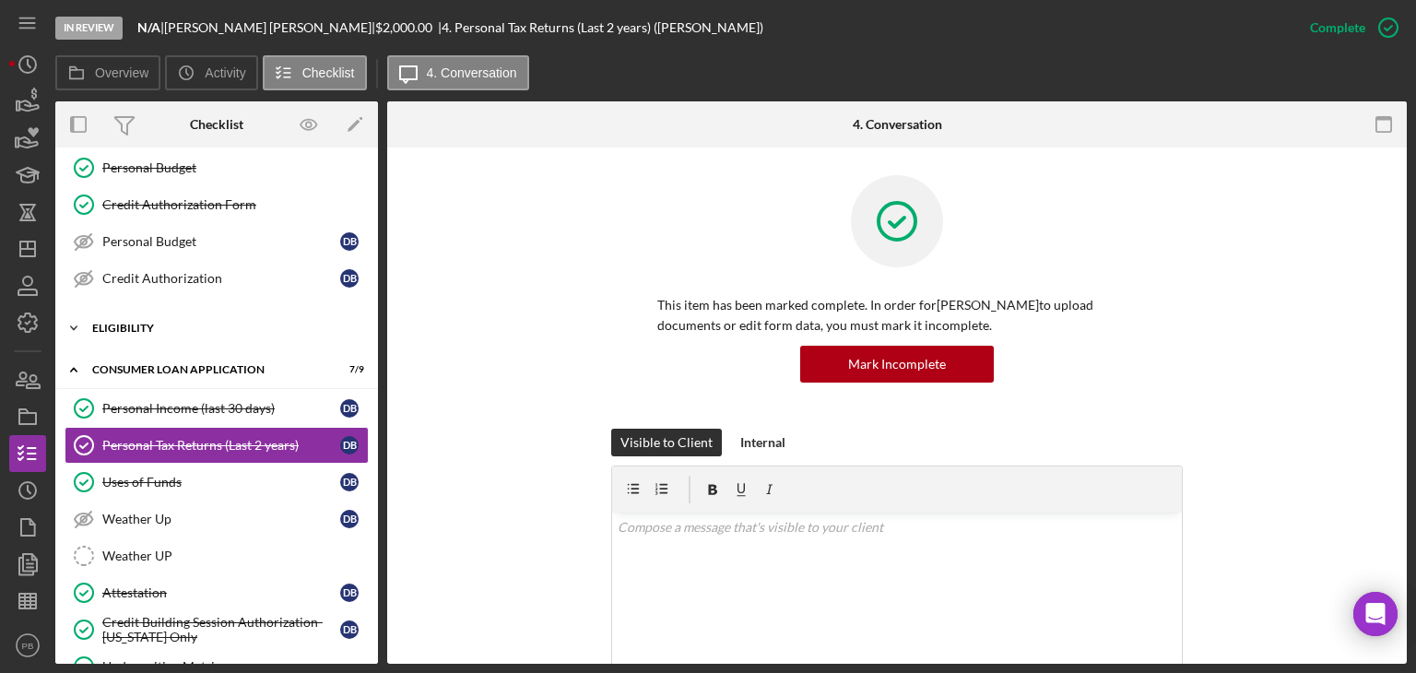
click at [136, 325] on div "Eligibility" at bounding box center [223, 328] width 263 height 11
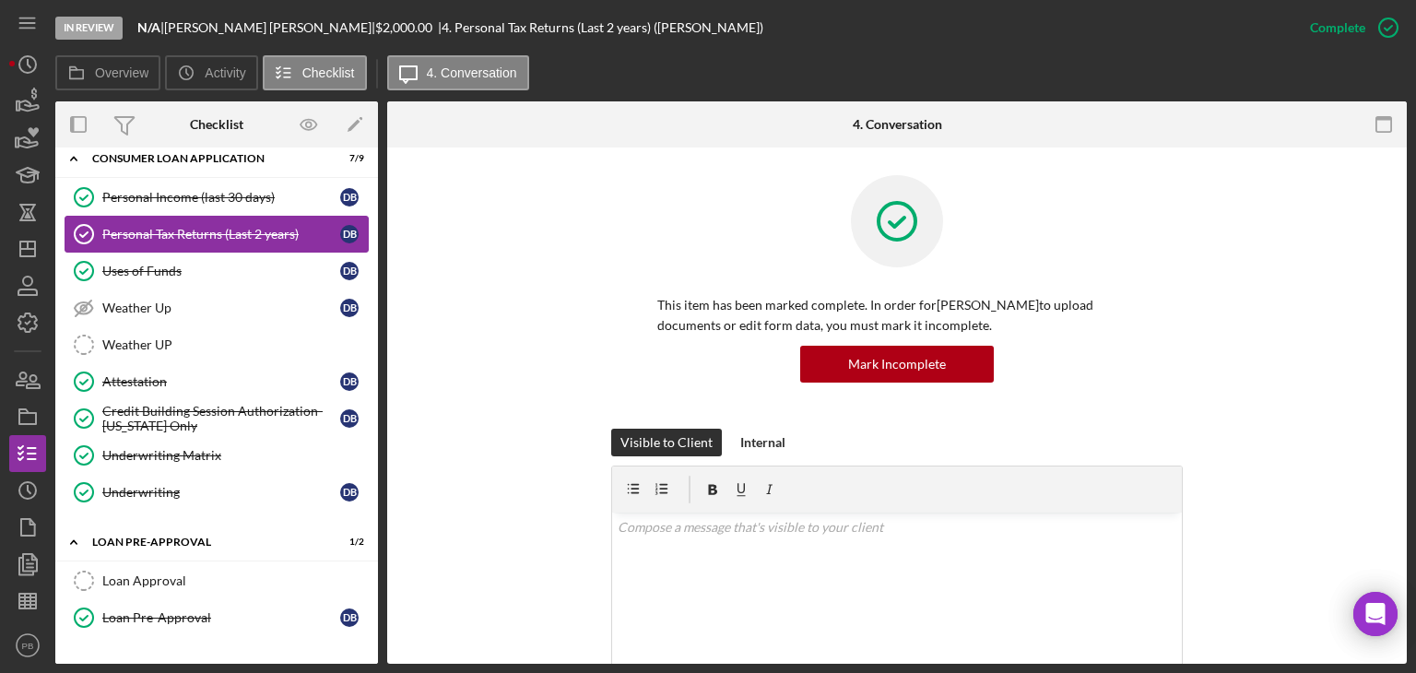
scroll to position [626, 0]
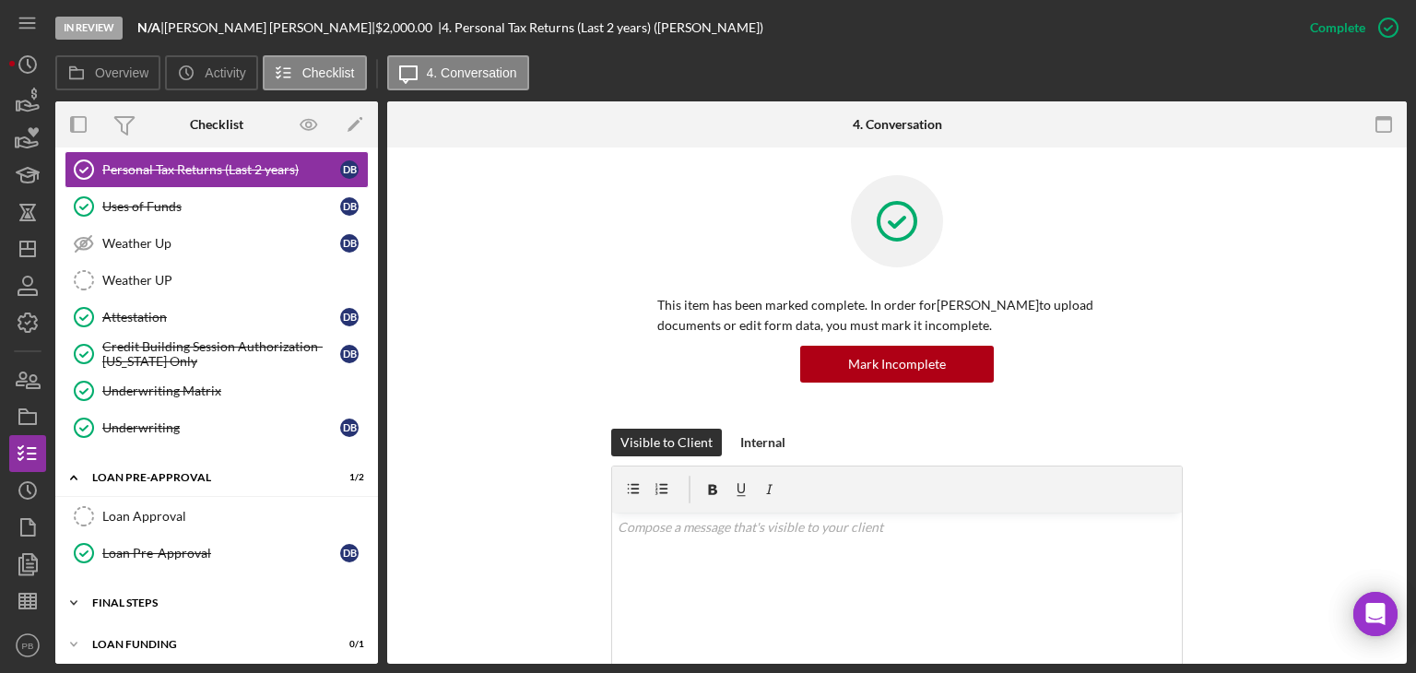
click at [136, 597] on div "FINAL STEPS" at bounding box center [223, 602] width 263 height 11
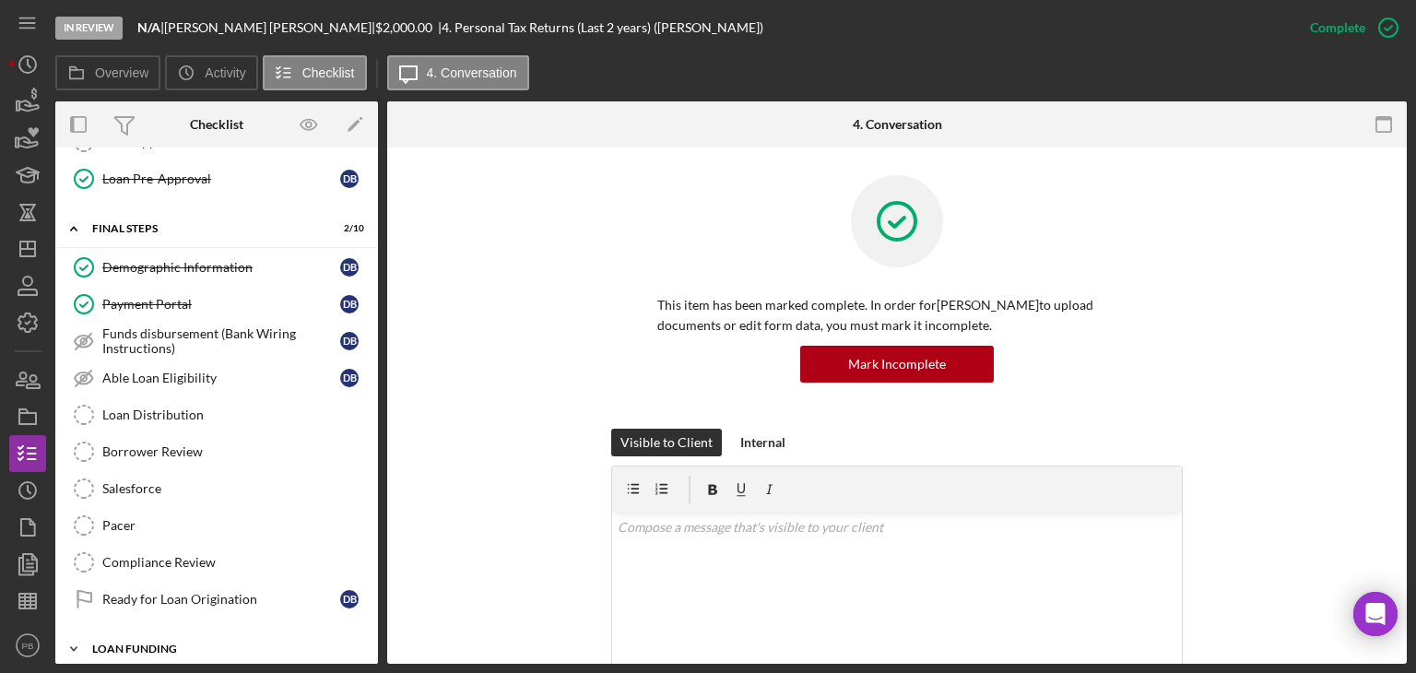
click at [179, 644] on div "Loan Funding" at bounding box center [223, 649] width 263 height 11
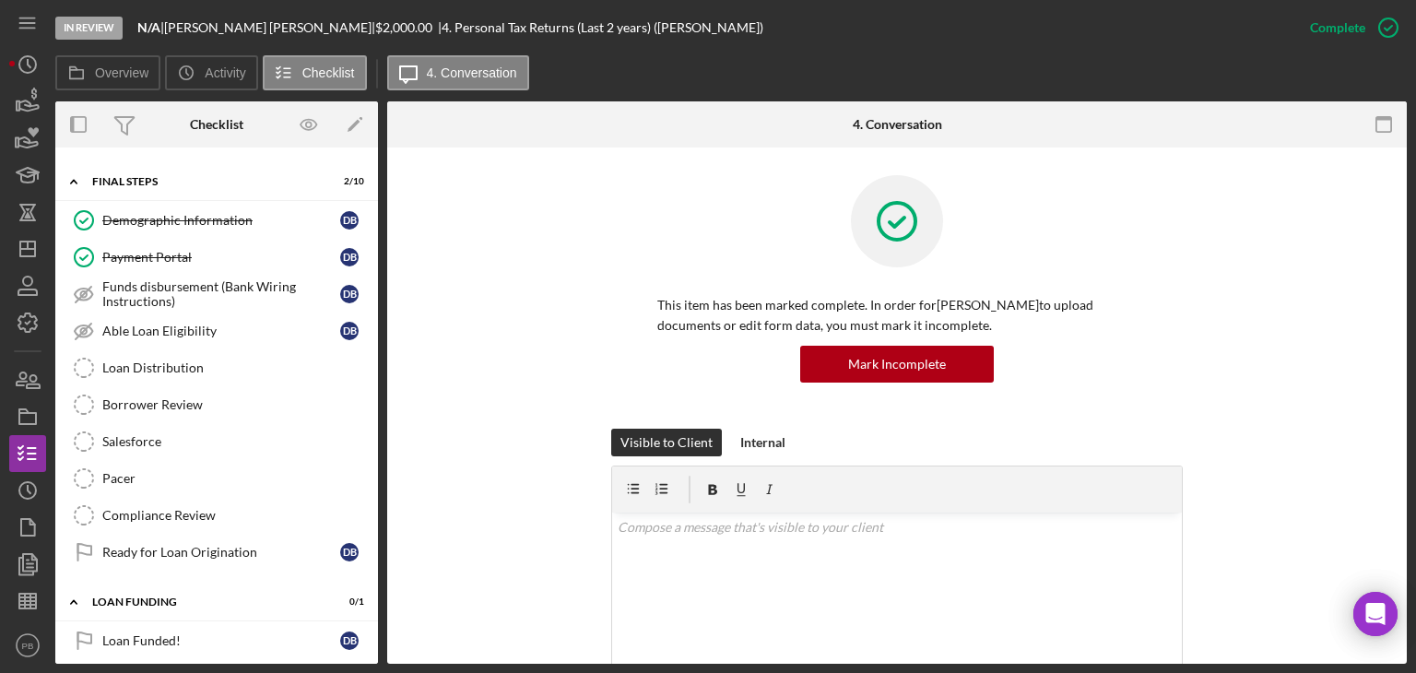
scroll to position [586, 0]
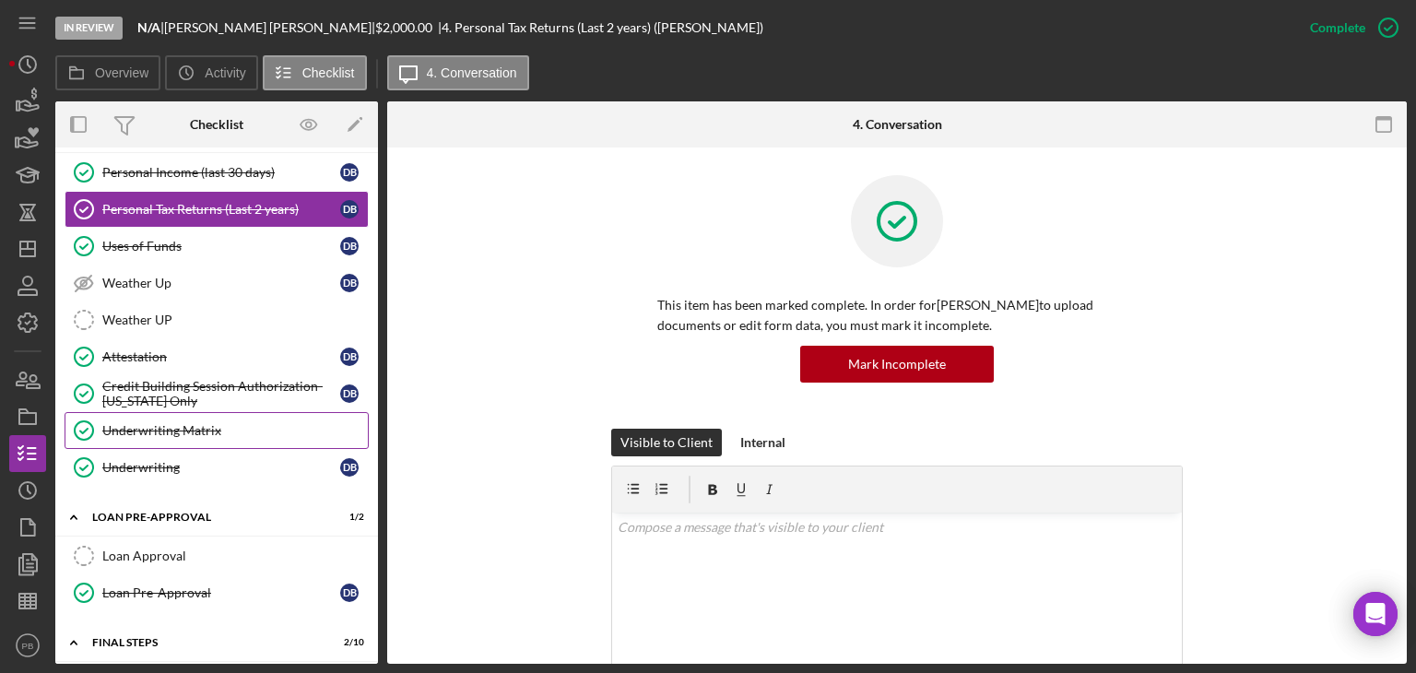
click at [166, 439] on link "Underwriting Matrix Underwriting Matrix" at bounding box center [217, 430] width 304 height 37
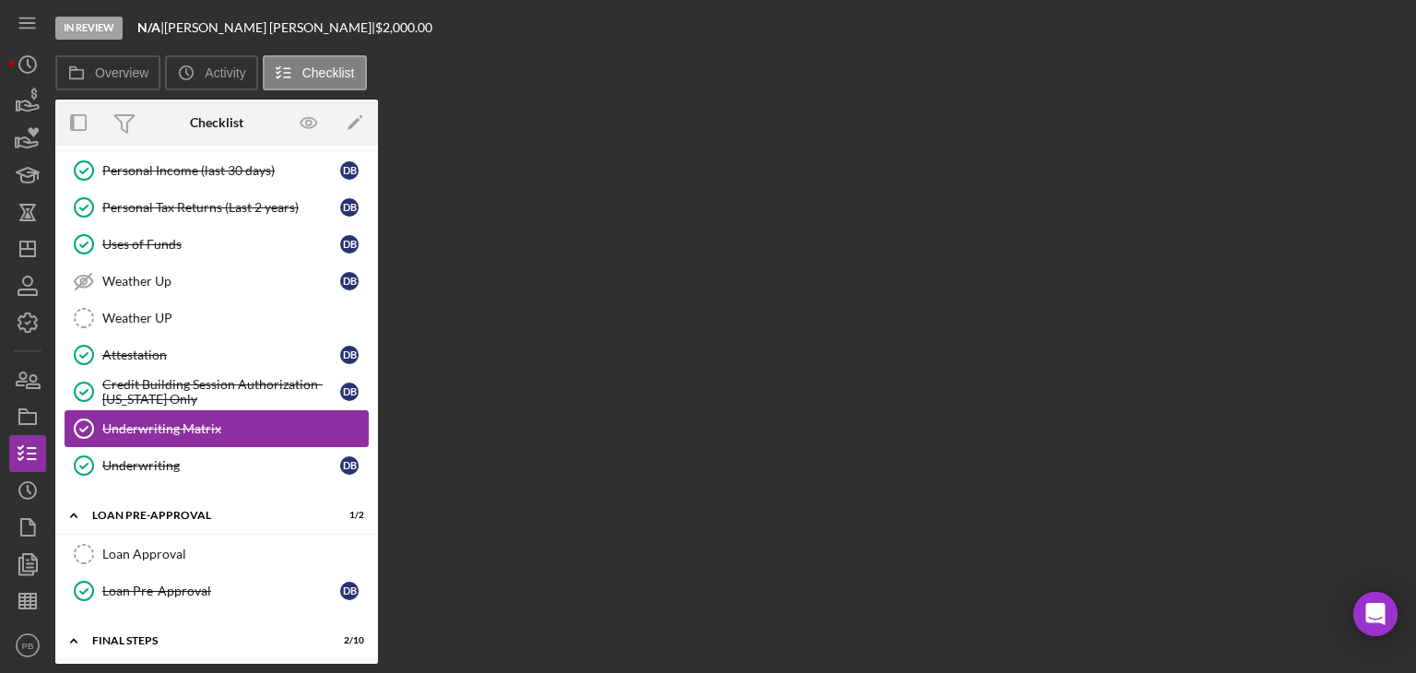
click at [166, 429] on link "Underwriting Matrix Underwriting Matrix" at bounding box center [217, 428] width 304 height 37
click at [158, 458] on div "Underwriting" at bounding box center [221, 465] width 238 height 15
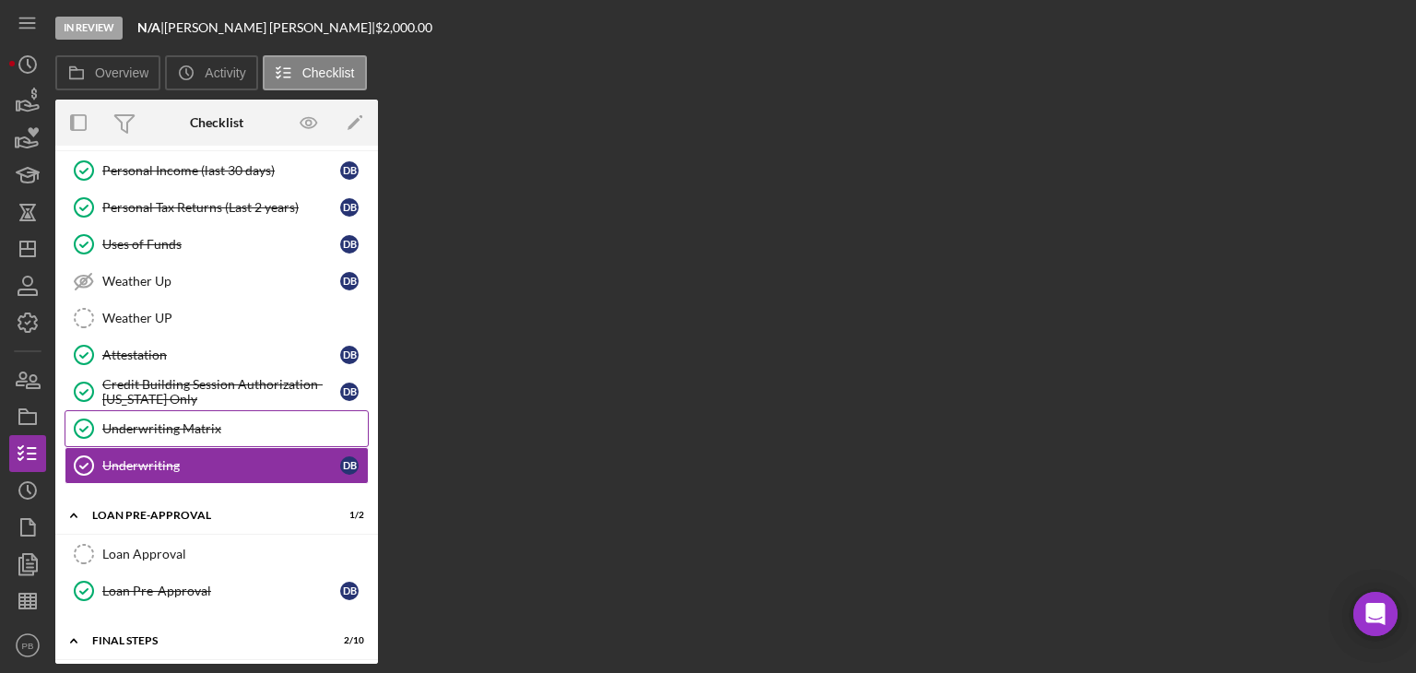
click at [183, 421] on div "Underwriting Matrix" at bounding box center [235, 428] width 266 height 15
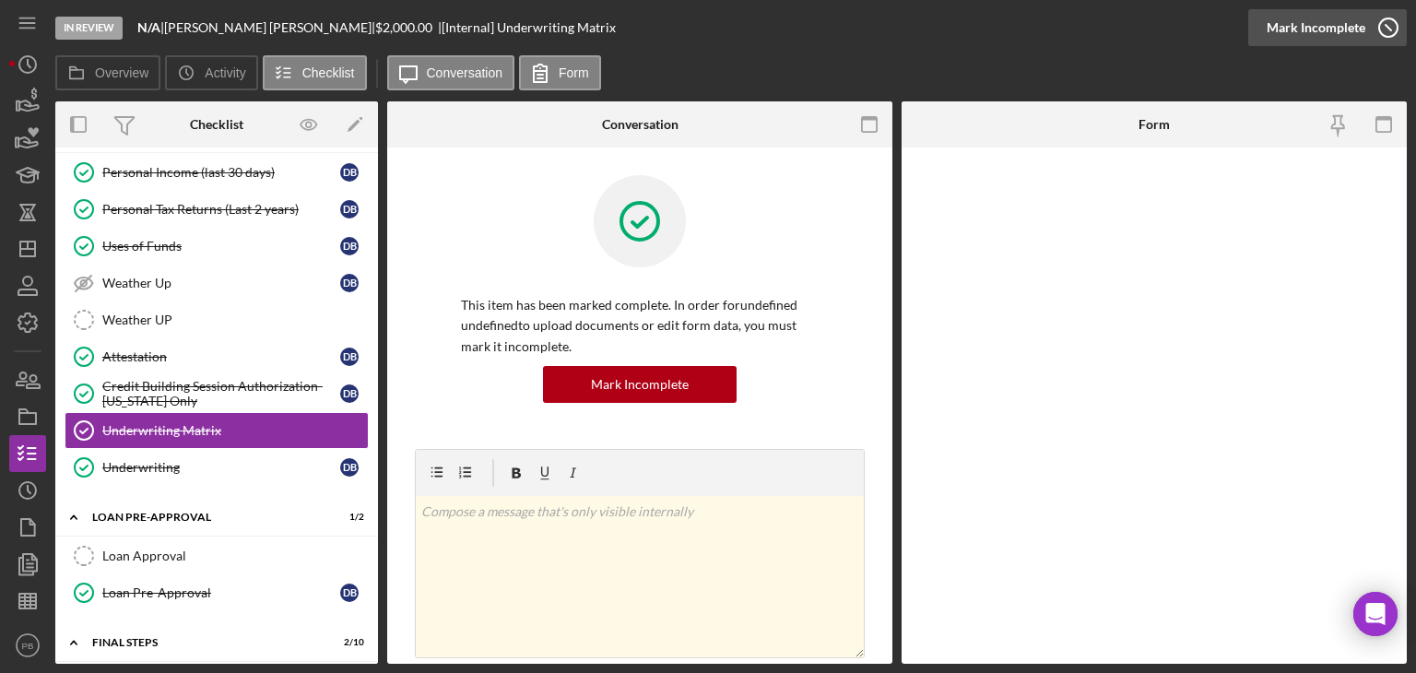
click at [1349, 27] on div "Mark Incomplete" at bounding box center [1316, 27] width 99 height 37
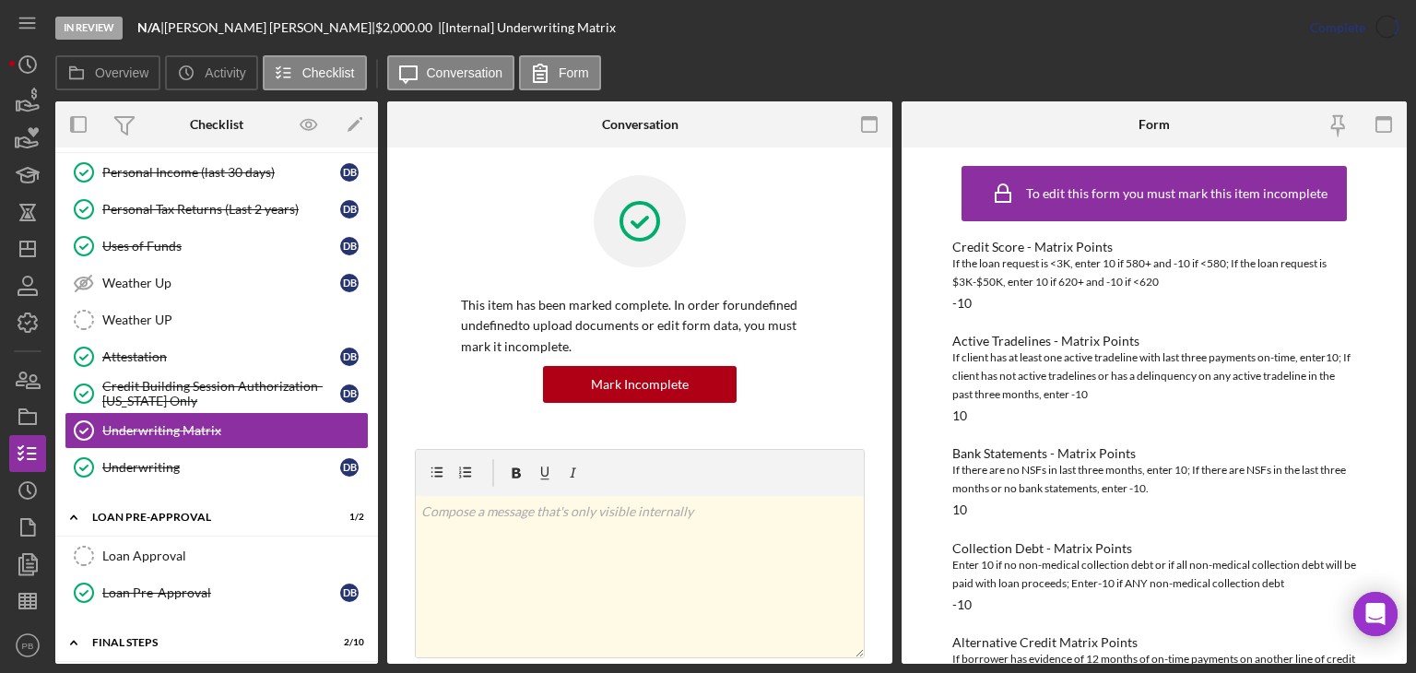
scroll to position [184, 0]
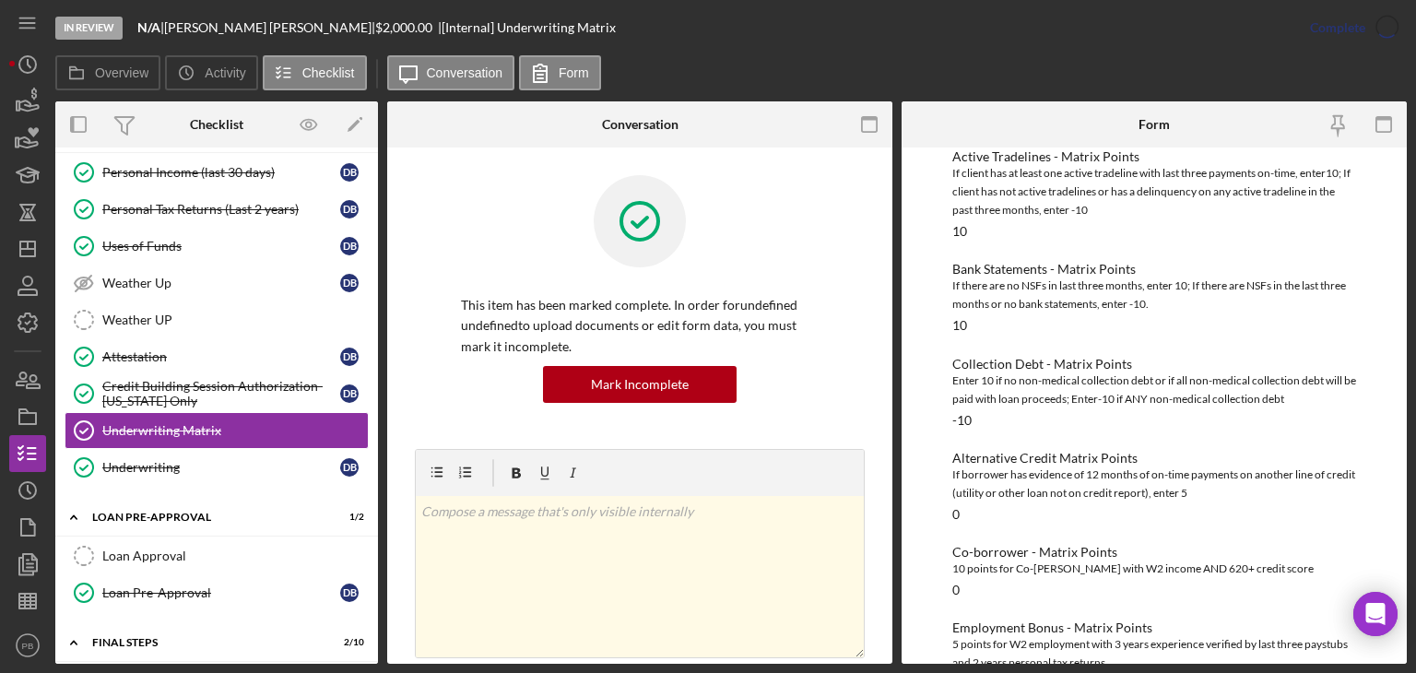
click at [1136, 281] on div "If there are no NSFs in last three months, enter 10; If there are NSFs in the l…" at bounding box center [1154, 295] width 404 height 37
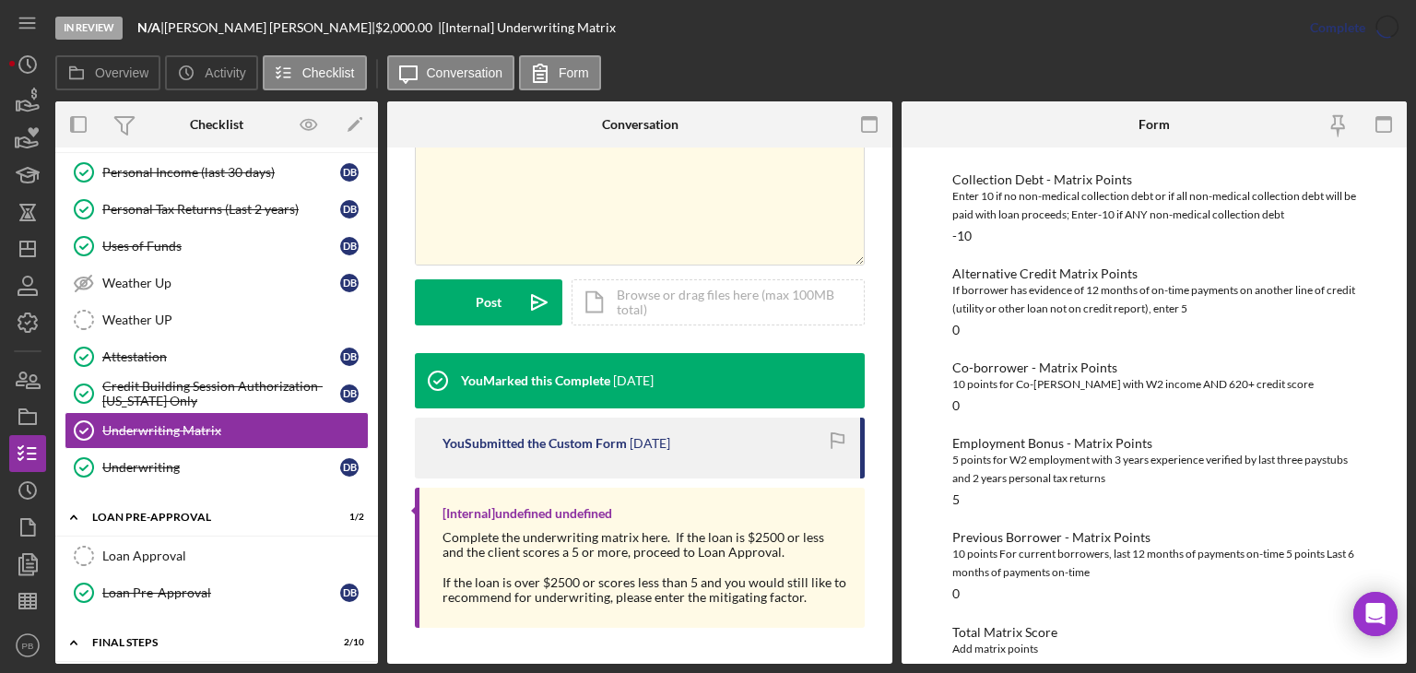
scroll to position [486, 0]
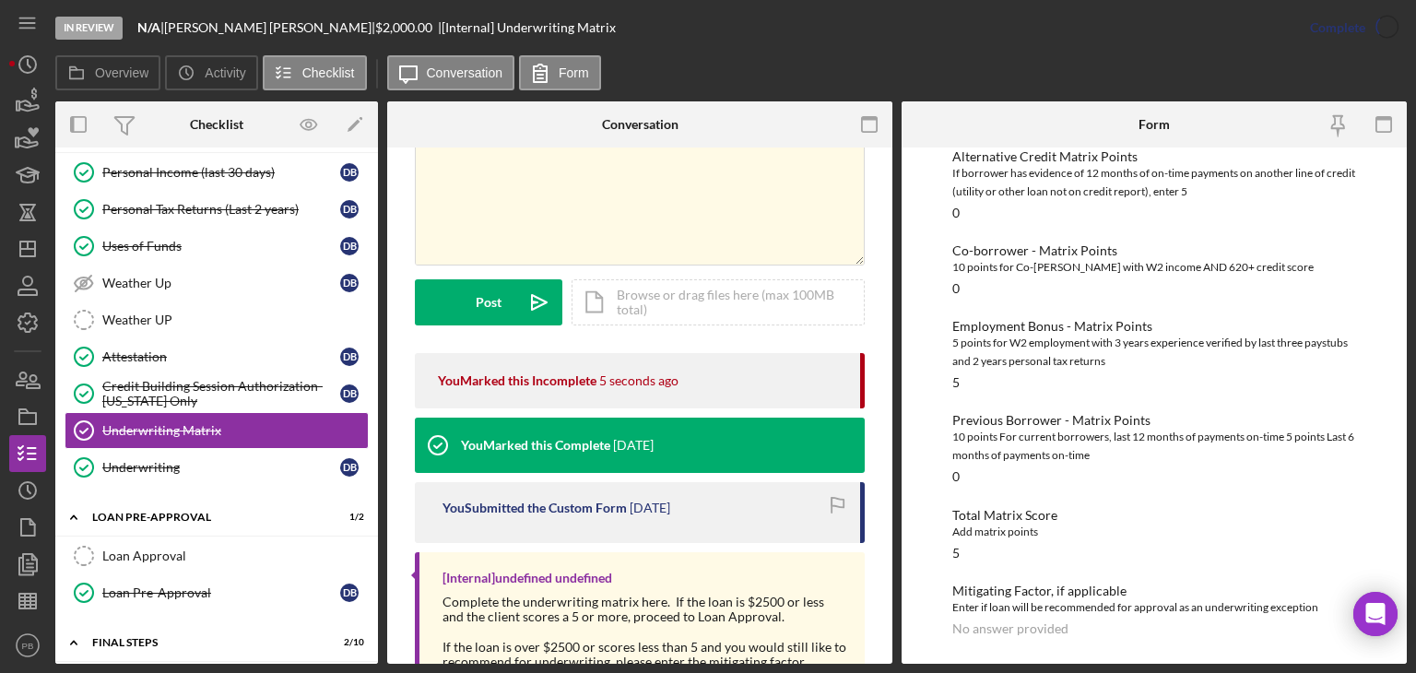
click at [995, 631] on div "No answer provided" at bounding box center [1010, 628] width 116 height 15
click at [1000, 546] on div "Total Matrix Score Add matrix points 5" at bounding box center [1154, 534] width 404 height 53
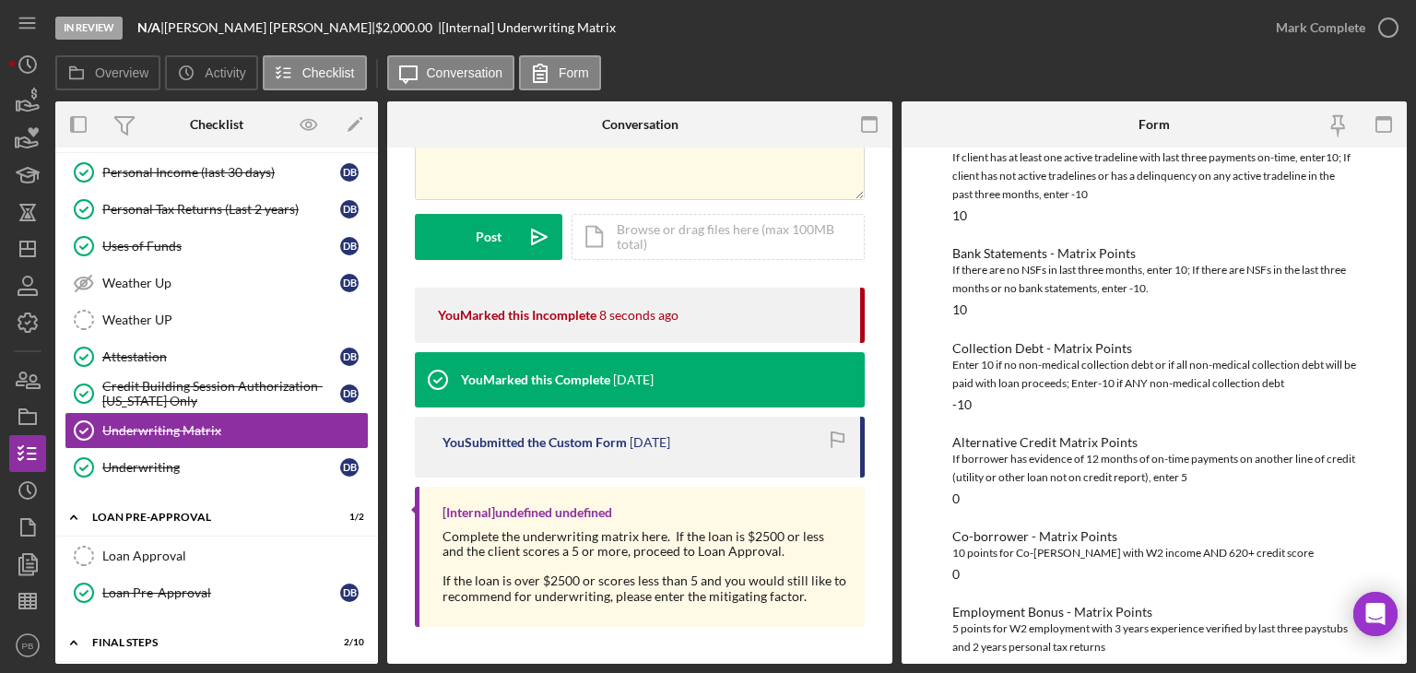
scroll to position [34, 0]
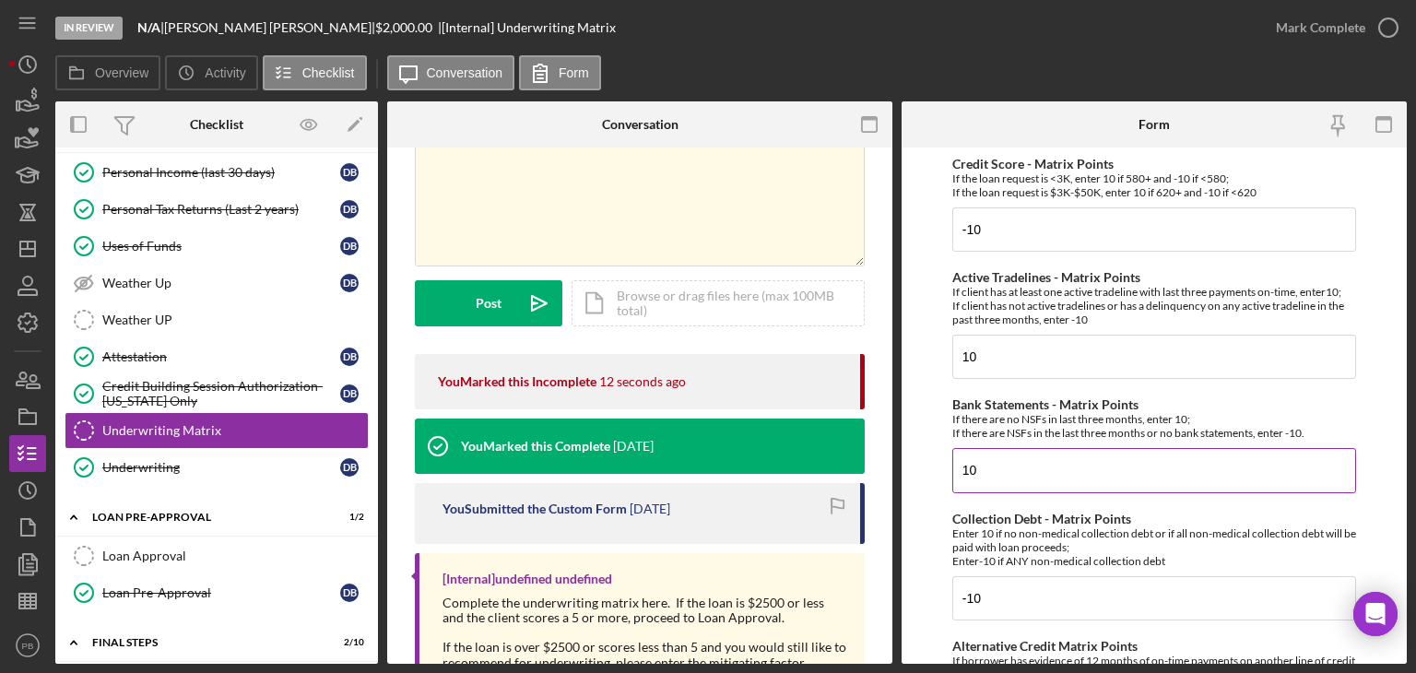
click at [1033, 477] on input "10" at bounding box center [1154, 470] width 404 height 44
type input "1"
type input "-10"
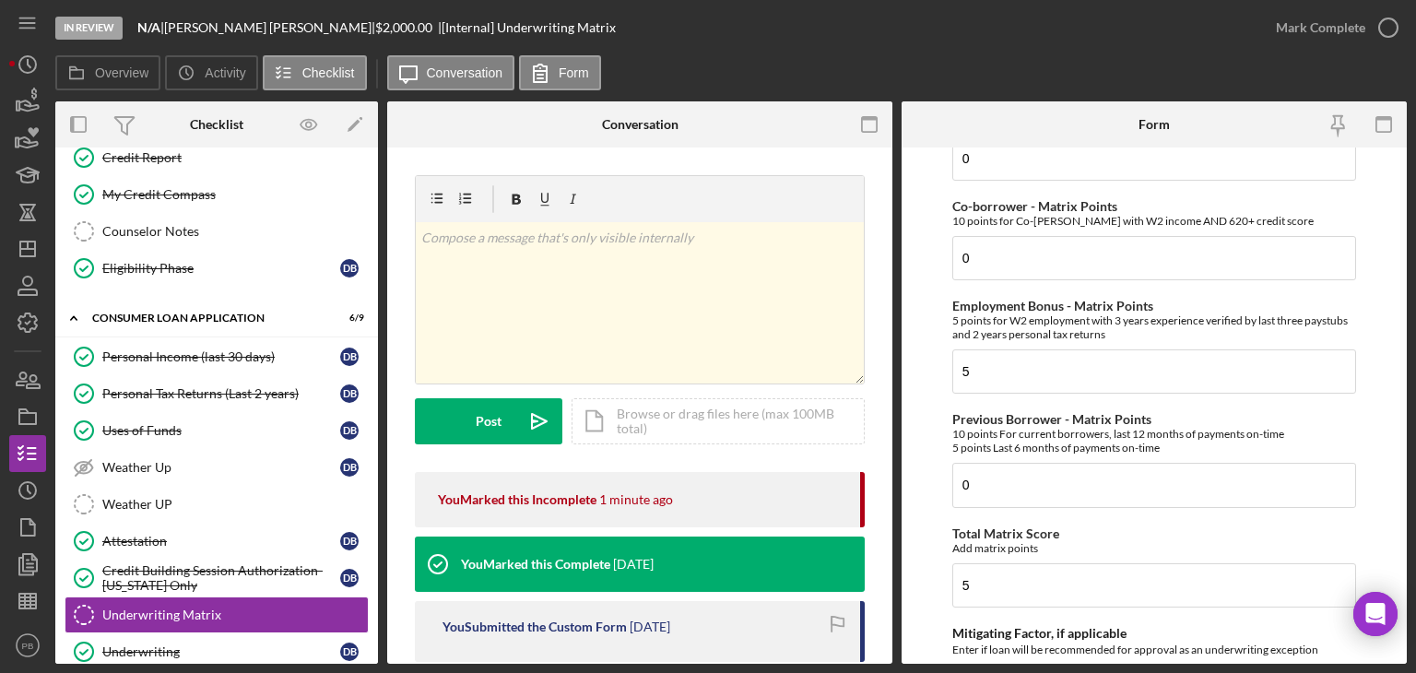
scroll to position [859, 0]
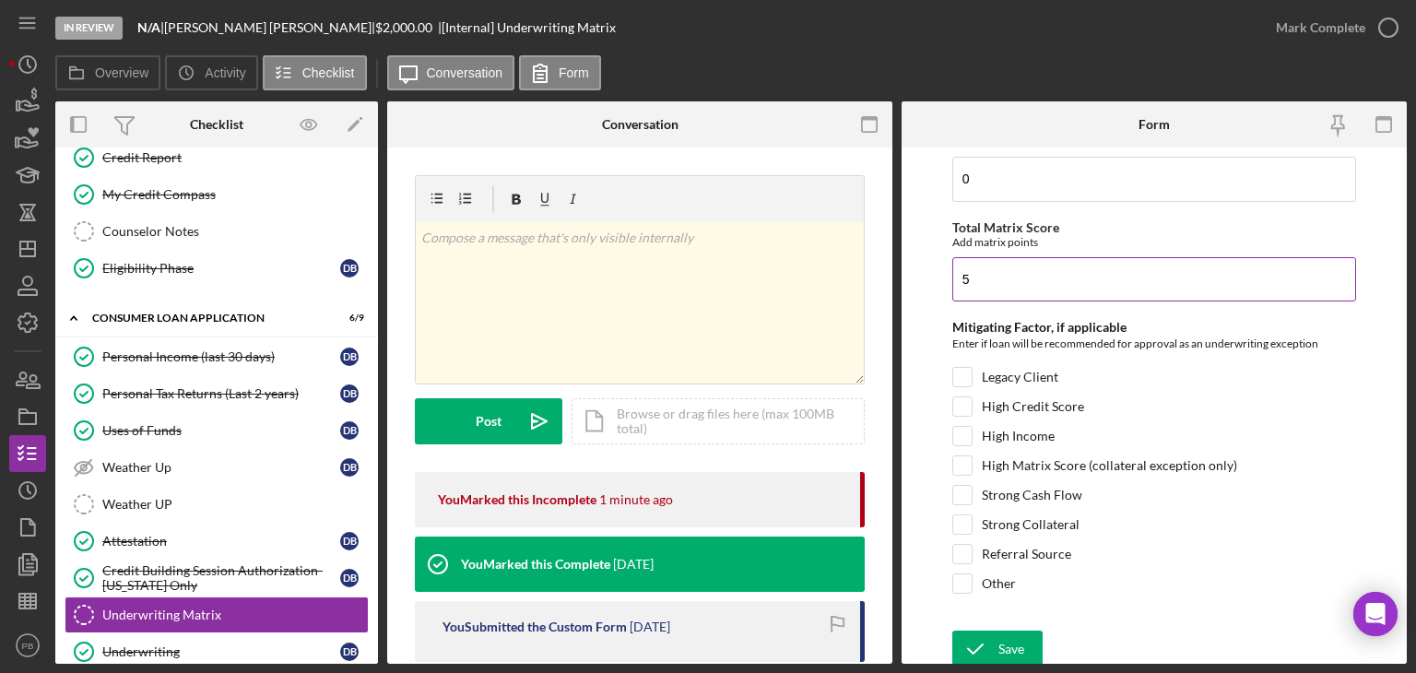
click at [1020, 265] on input "5" at bounding box center [1154, 279] width 404 height 44
type input "-15"
click at [964, 499] on div at bounding box center [962, 495] width 20 height 20
click at [955, 486] on input "Strong Cash Flow" at bounding box center [962, 495] width 18 height 18
checkbox input "true"
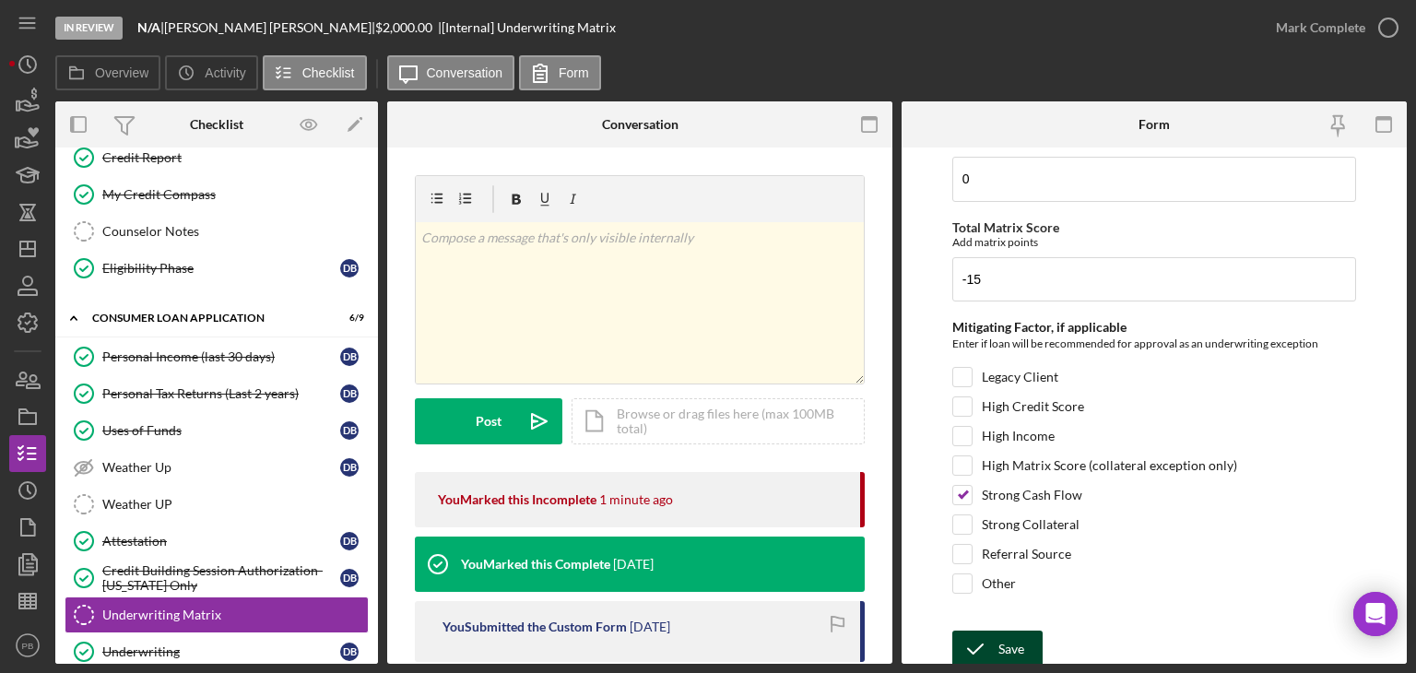
click at [1002, 652] on div "Save" at bounding box center [1012, 649] width 26 height 37
click at [1327, 35] on div "Mark Complete" at bounding box center [1320, 27] width 89 height 37
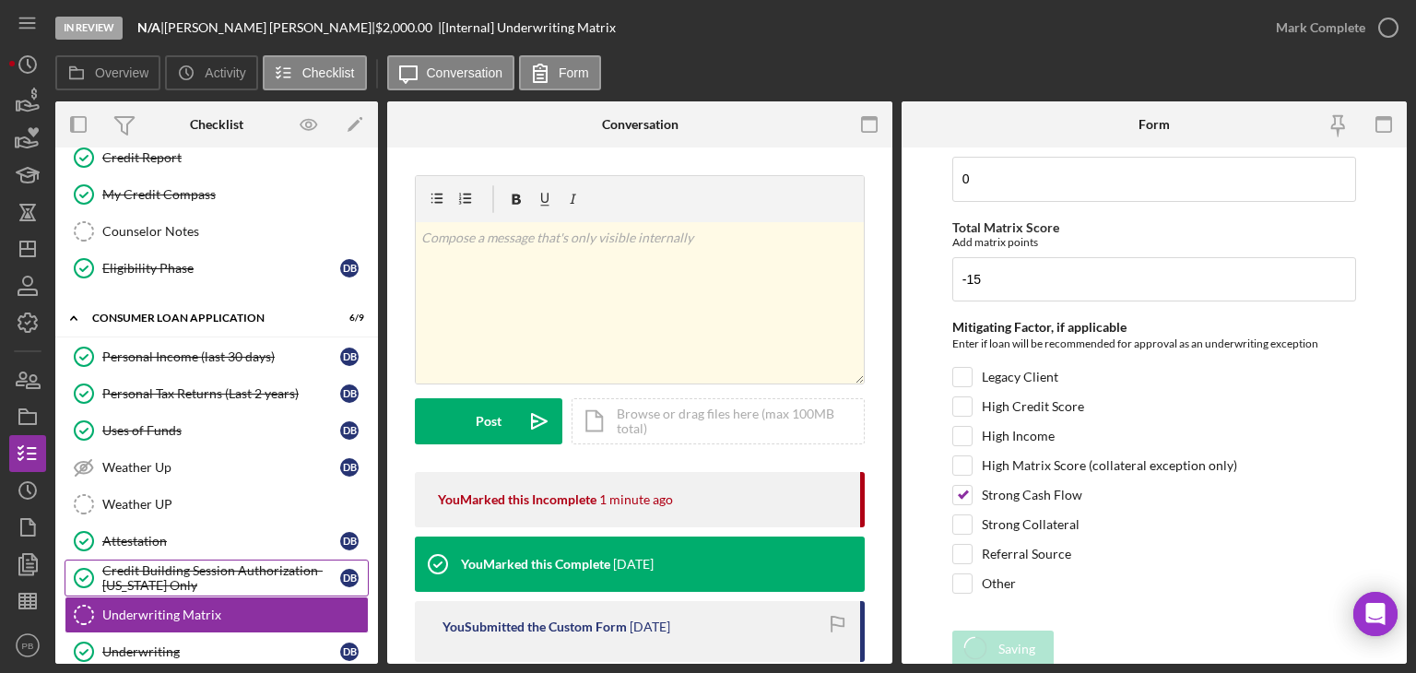
scroll to position [586, 0]
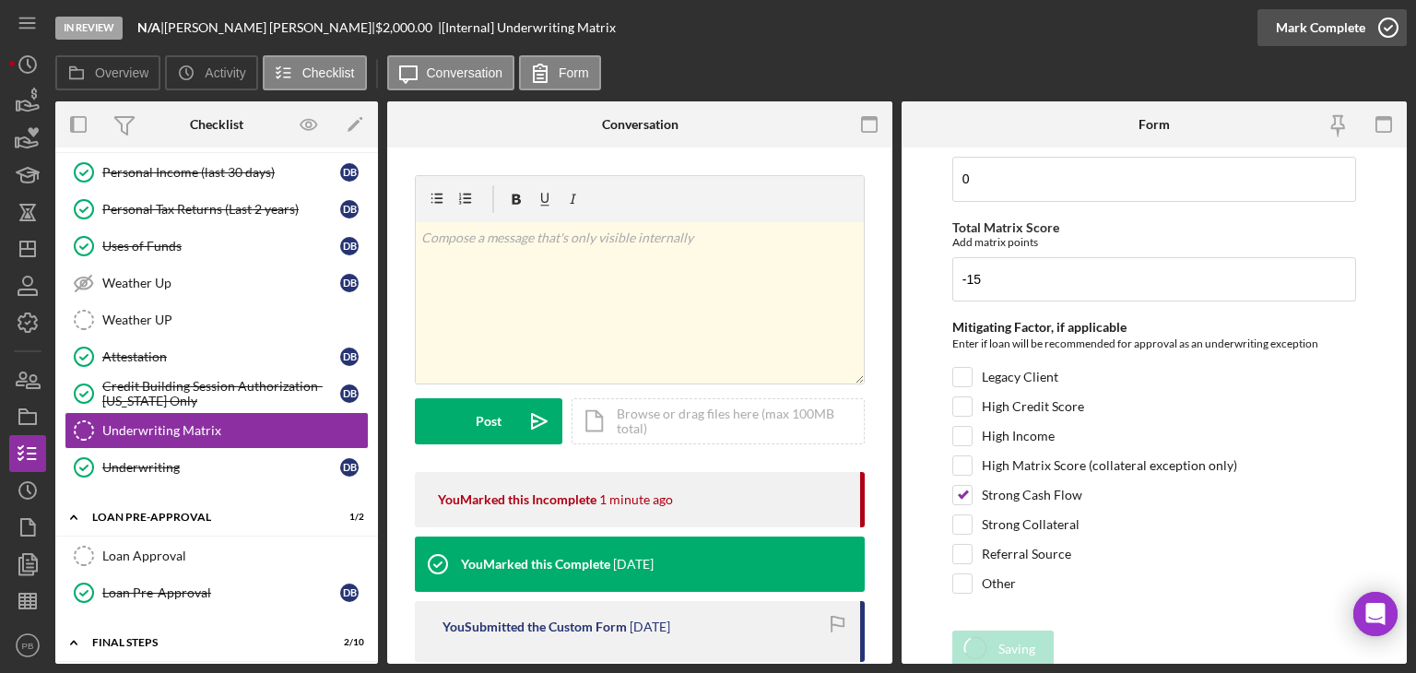
click at [1348, 28] on div "Mark Complete" at bounding box center [1320, 27] width 89 height 37
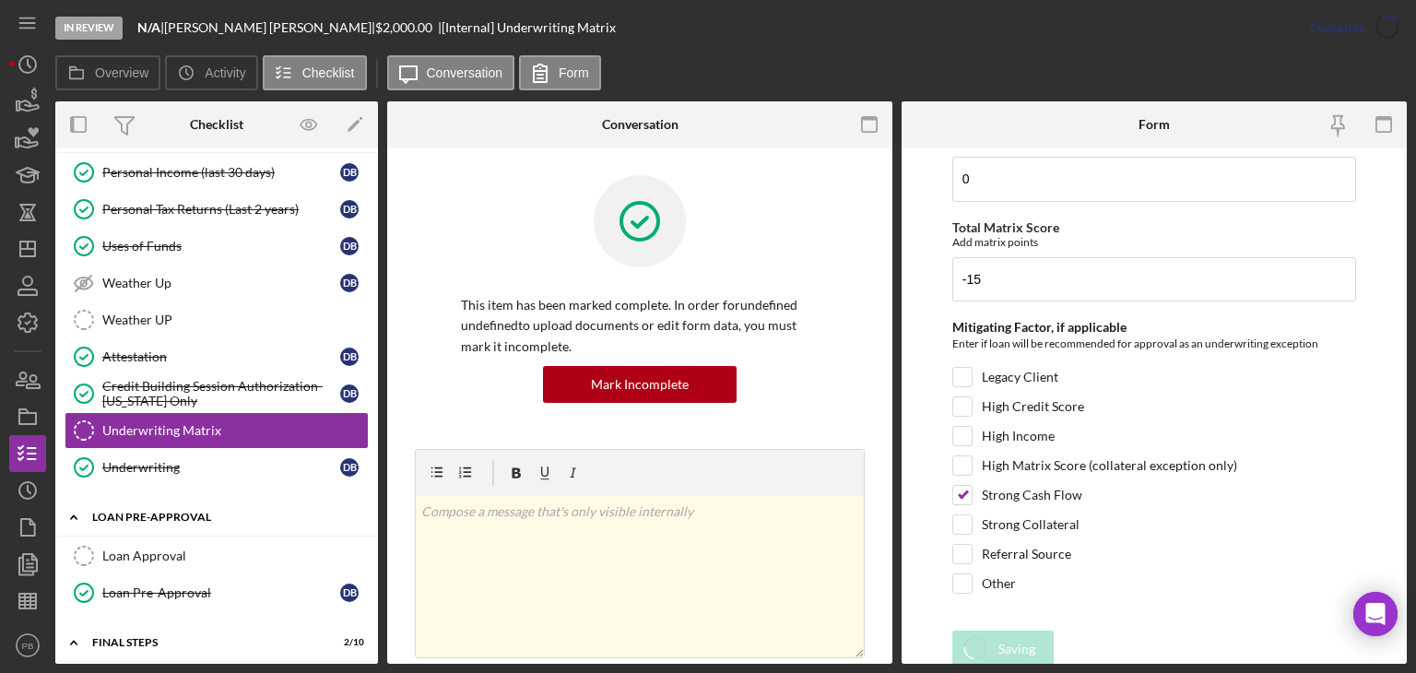
click at [143, 521] on div "Icon/Expander Loan Pre-Approval 1 / 2" at bounding box center [216, 518] width 323 height 38
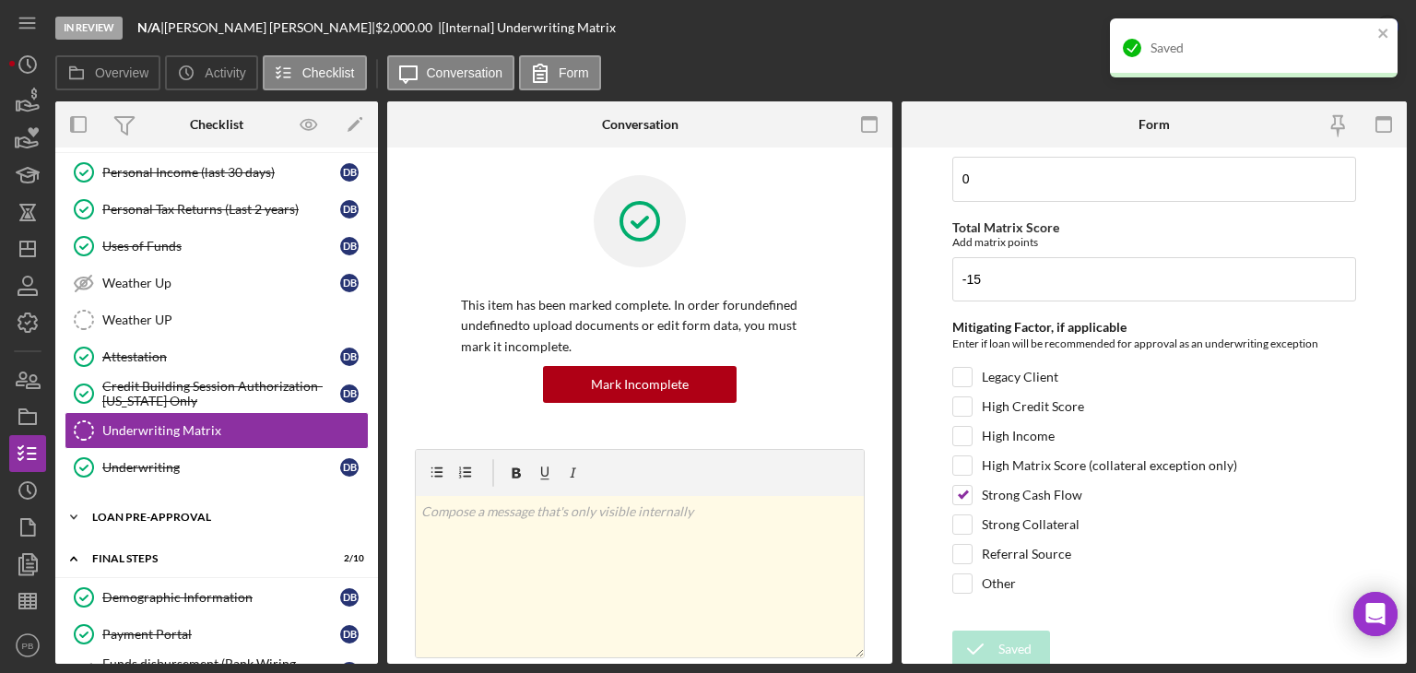
click at [136, 512] on div "Loan Pre-Approval" at bounding box center [223, 517] width 263 height 11
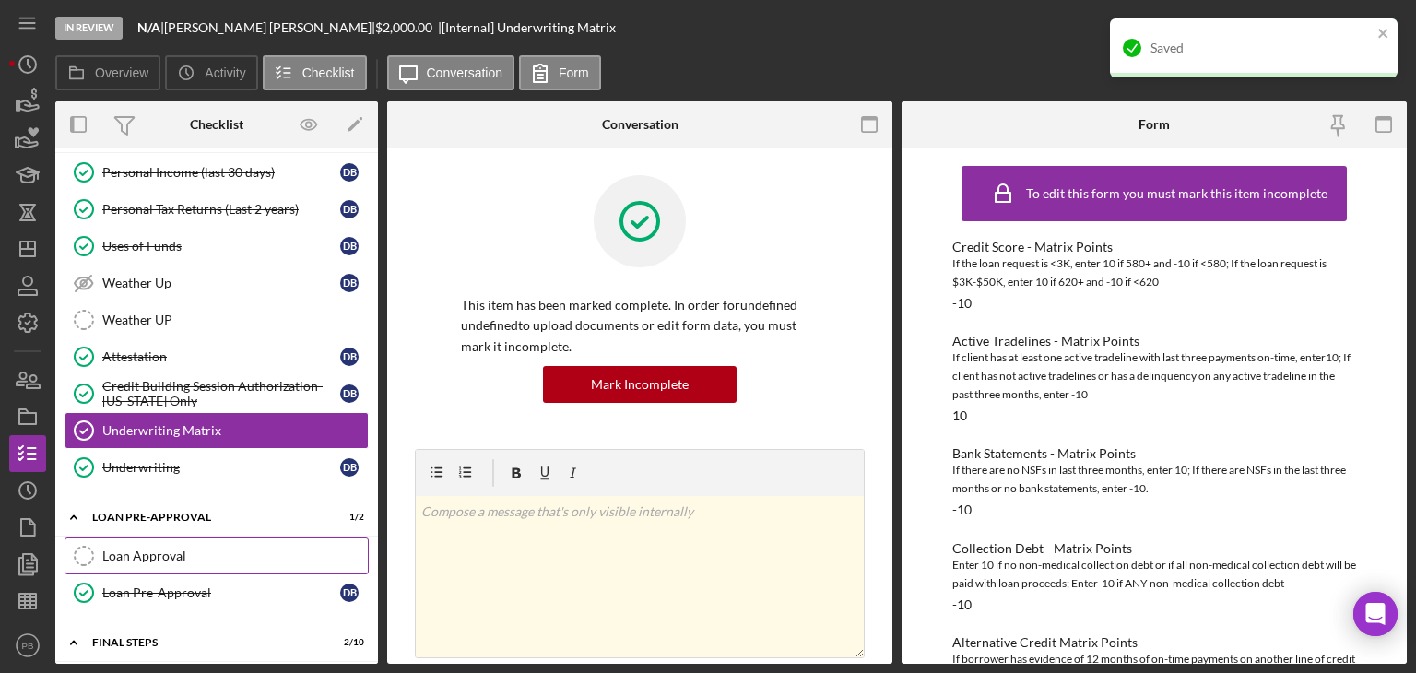
click at [151, 549] on div "Loan Approval" at bounding box center [235, 556] width 266 height 15
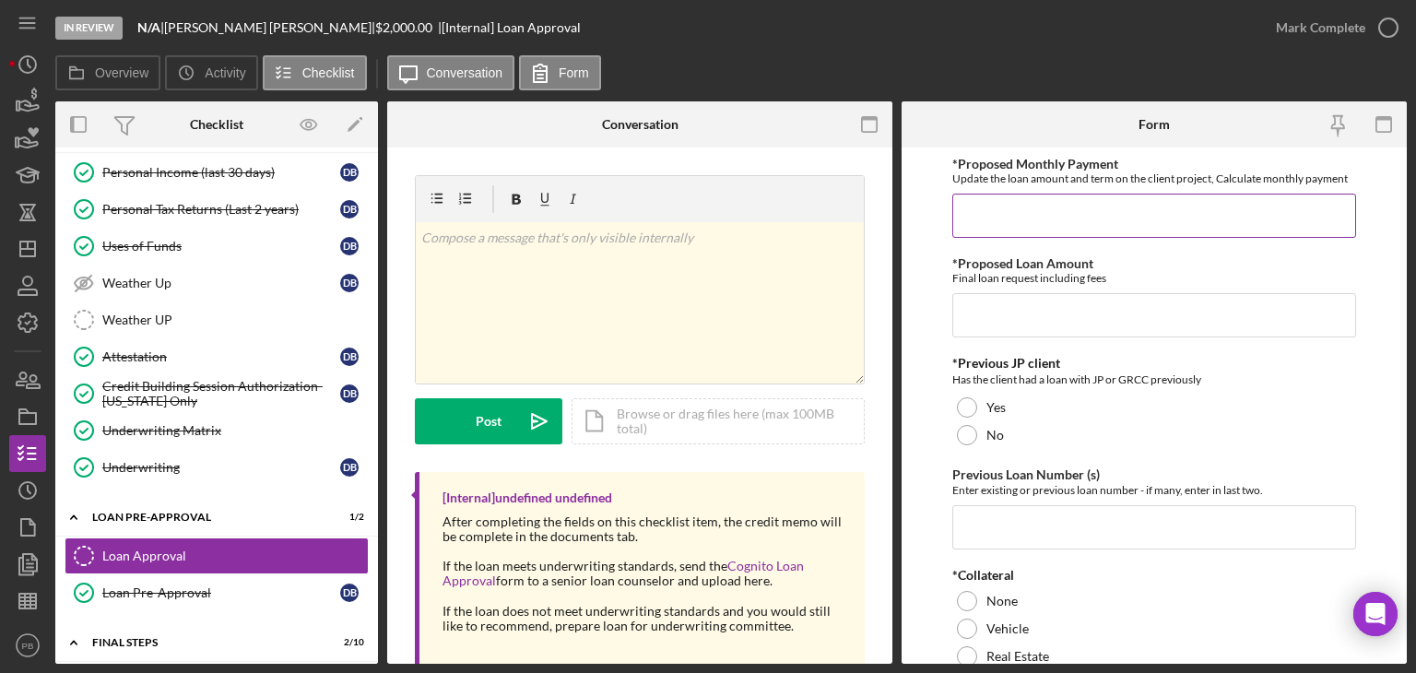
click at [1050, 211] on input "*Proposed Monthly Payment" at bounding box center [1154, 216] width 404 height 44
type input "$77"
click at [1032, 333] on input "*Proposed Loan Amount" at bounding box center [1154, 315] width 404 height 44
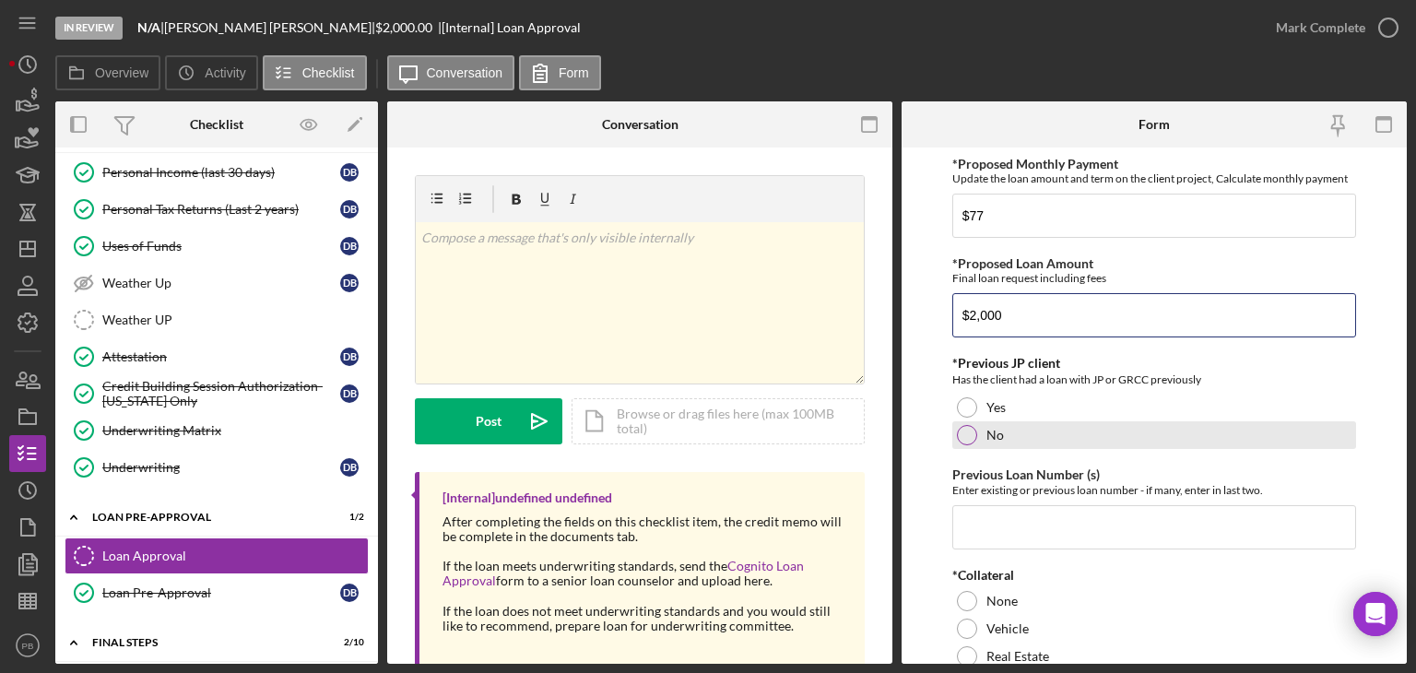
type input "$2,000"
click at [968, 441] on div at bounding box center [967, 435] width 20 height 20
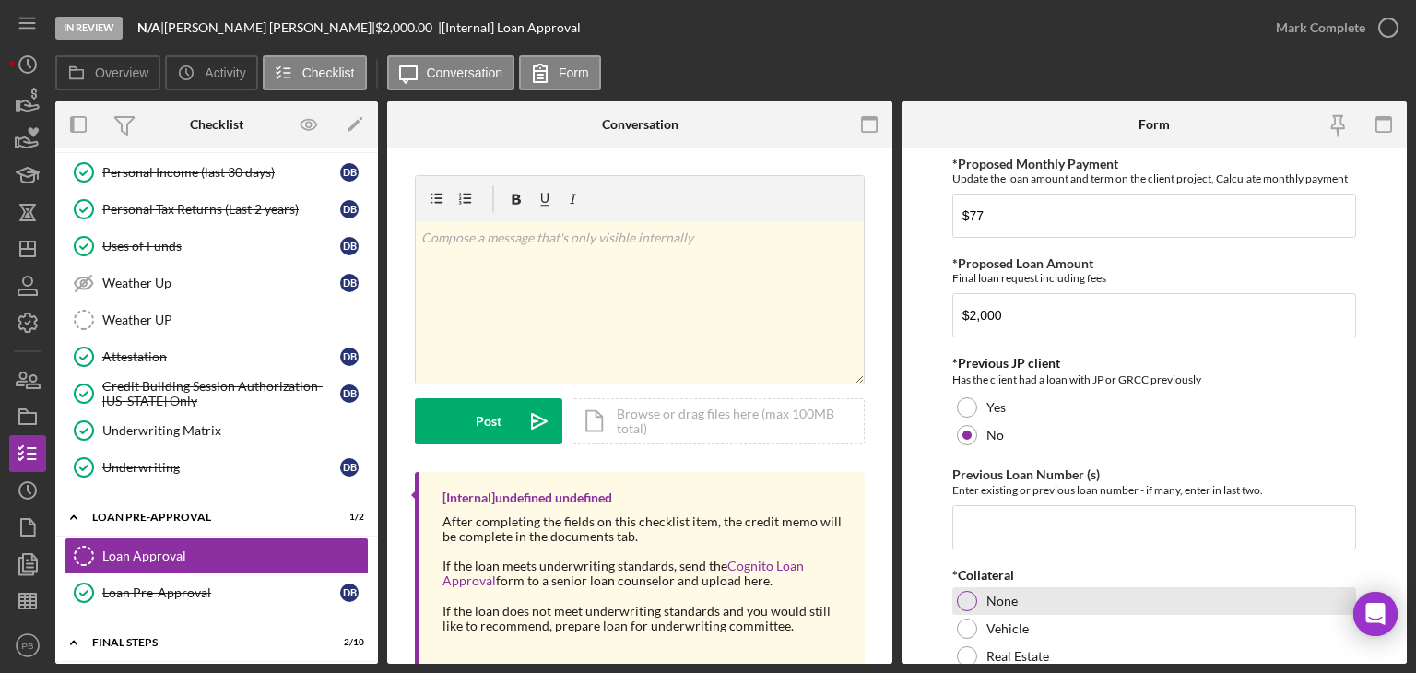
scroll to position [184, 0]
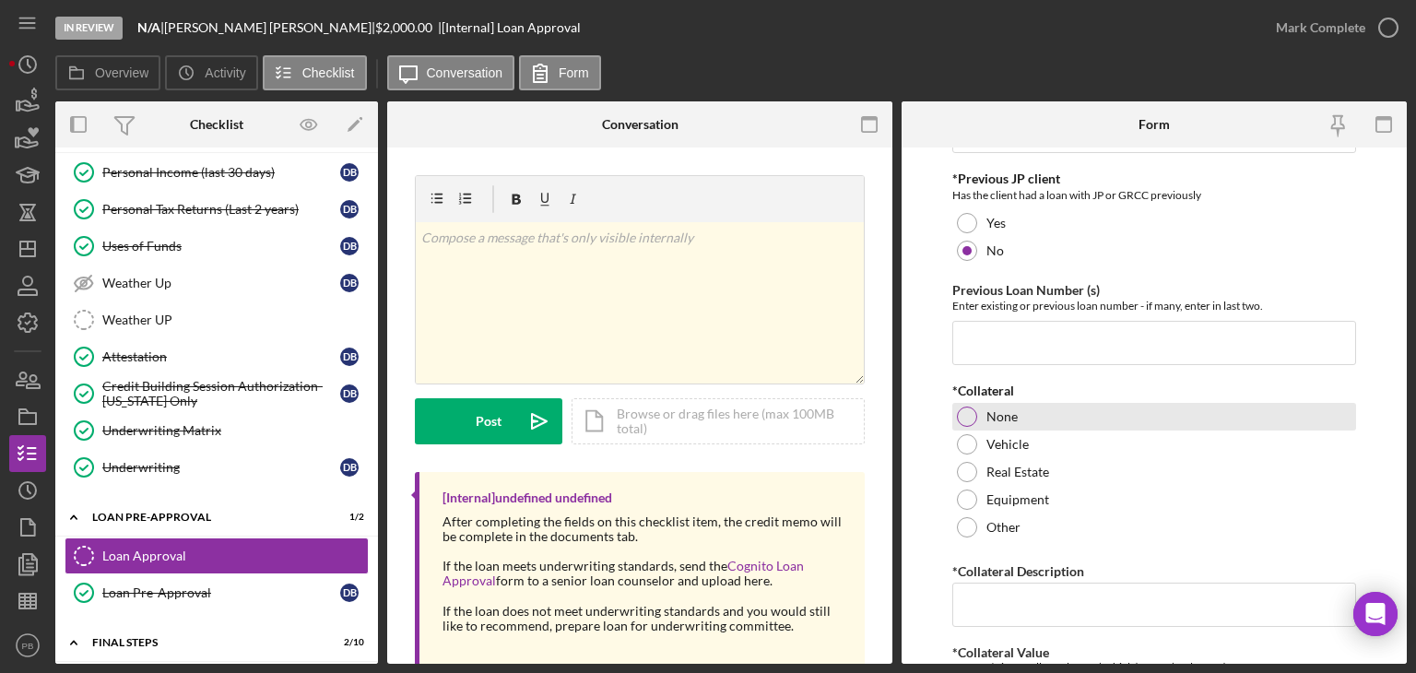
click at [967, 414] on div at bounding box center [967, 417] width 20 height 20
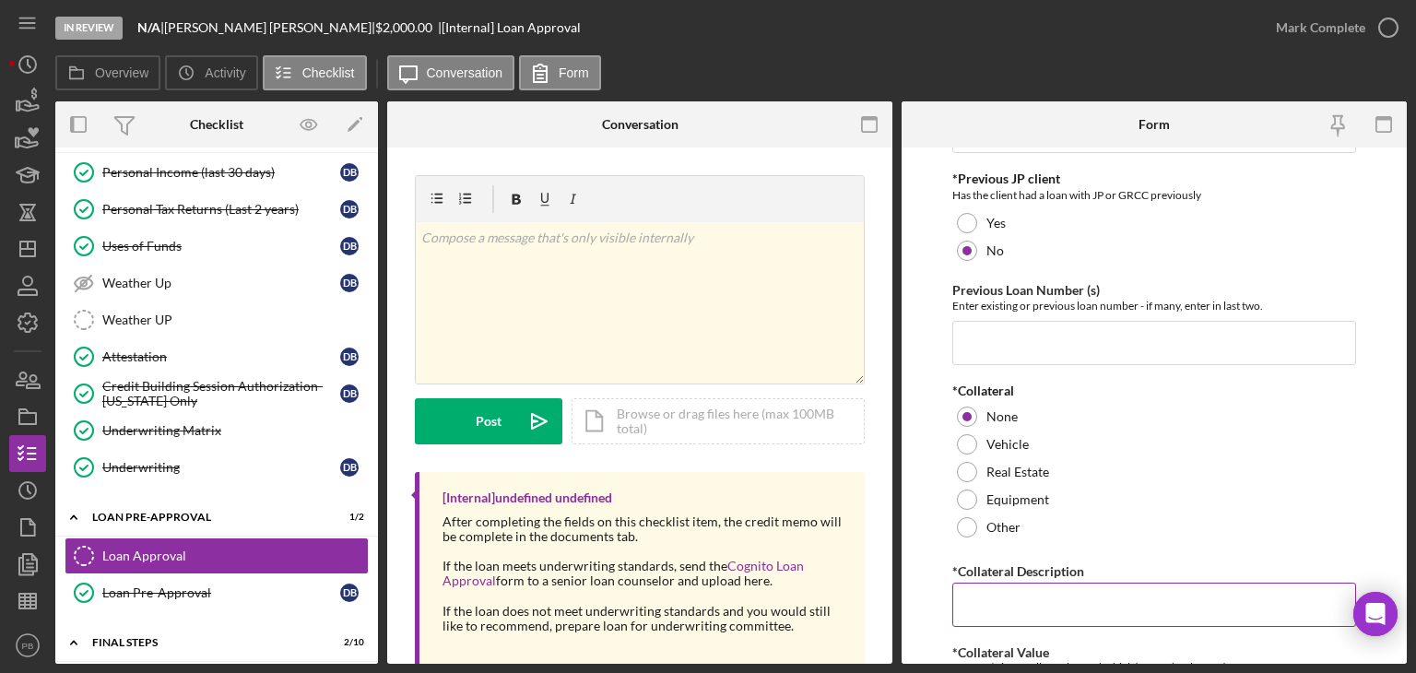
scroll to position [369, 0]
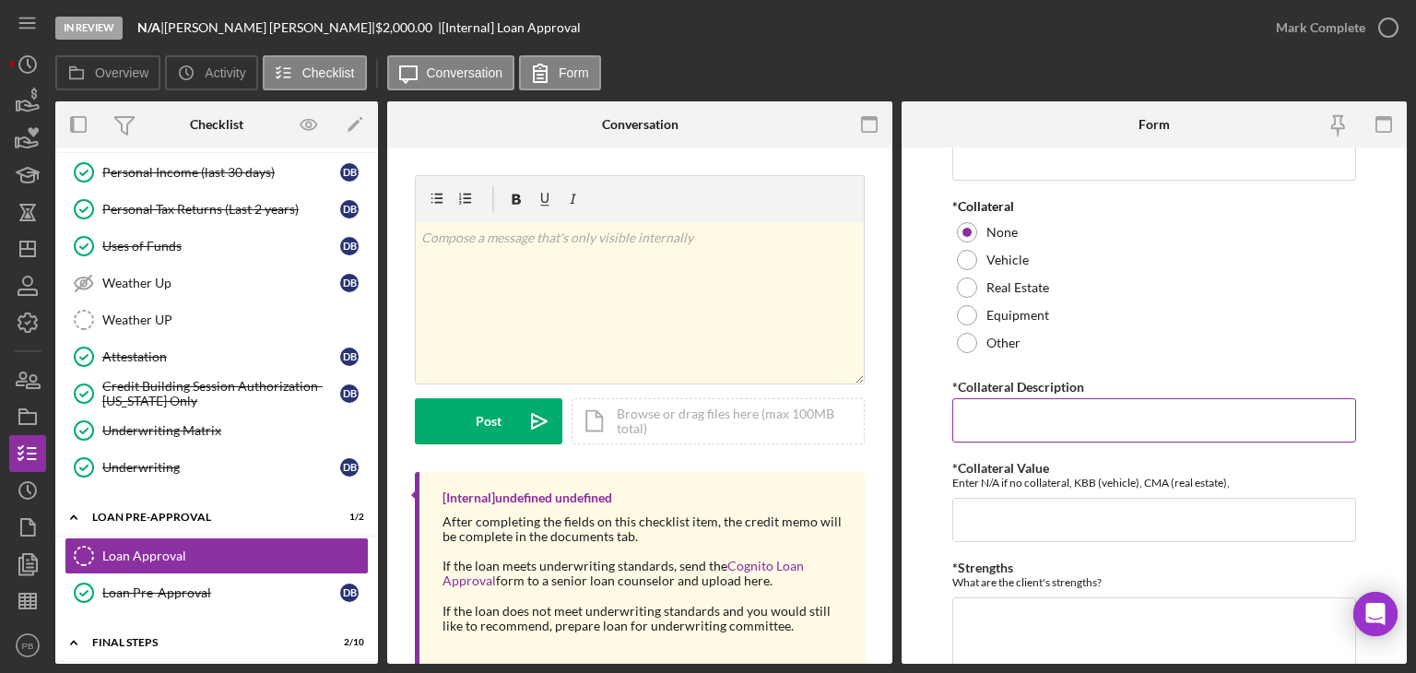
drag, startPoint x: 1033, startPoint y: 424, endPoint x: 1060, endPoint y: 412, distance: 30.1
click at [1060, 412] on input "*Collateral Description" at bounding box center [1154, 420] width 404 height 44
type input "NA"
click at [1007, 637] on textarea "*Strengths" at bounding box center [1154, 641] width 404 height 89
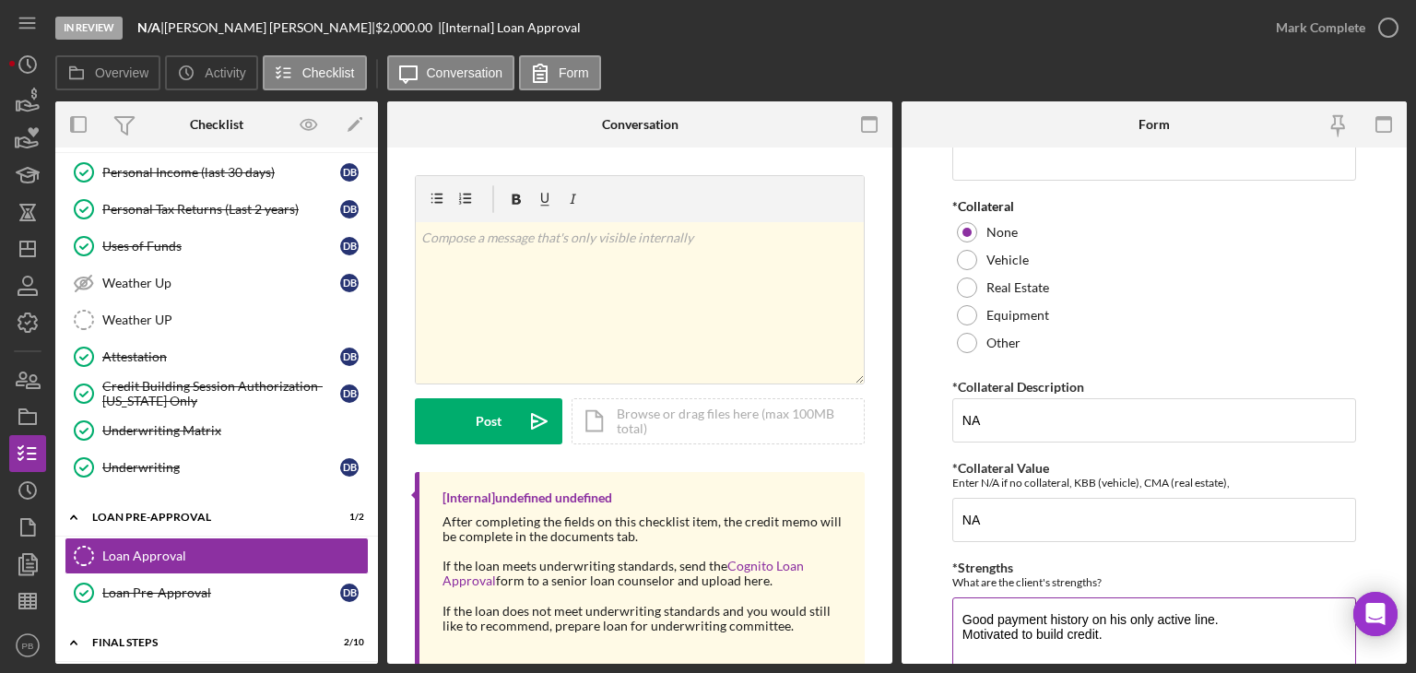
type textarea "Good payment history on his only active line. Motivated to build credit."
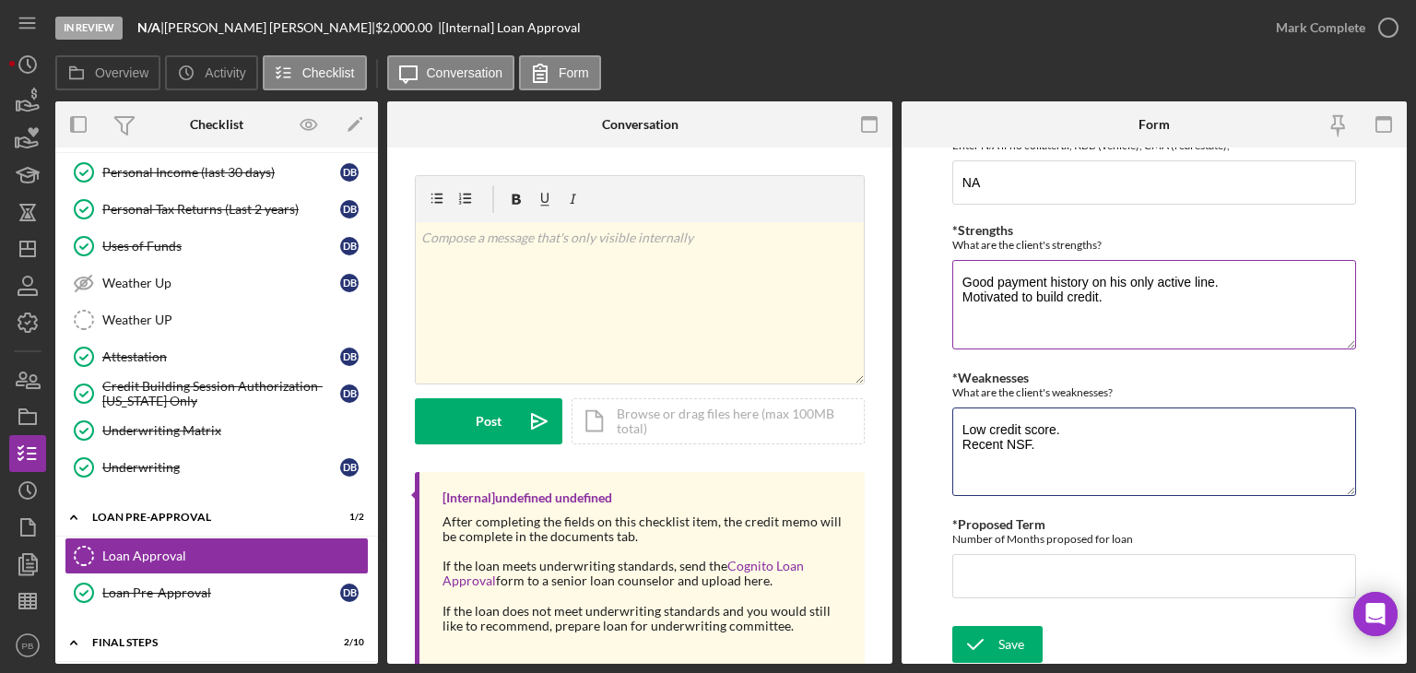
type textarea "Low credit score. Recent NSF."
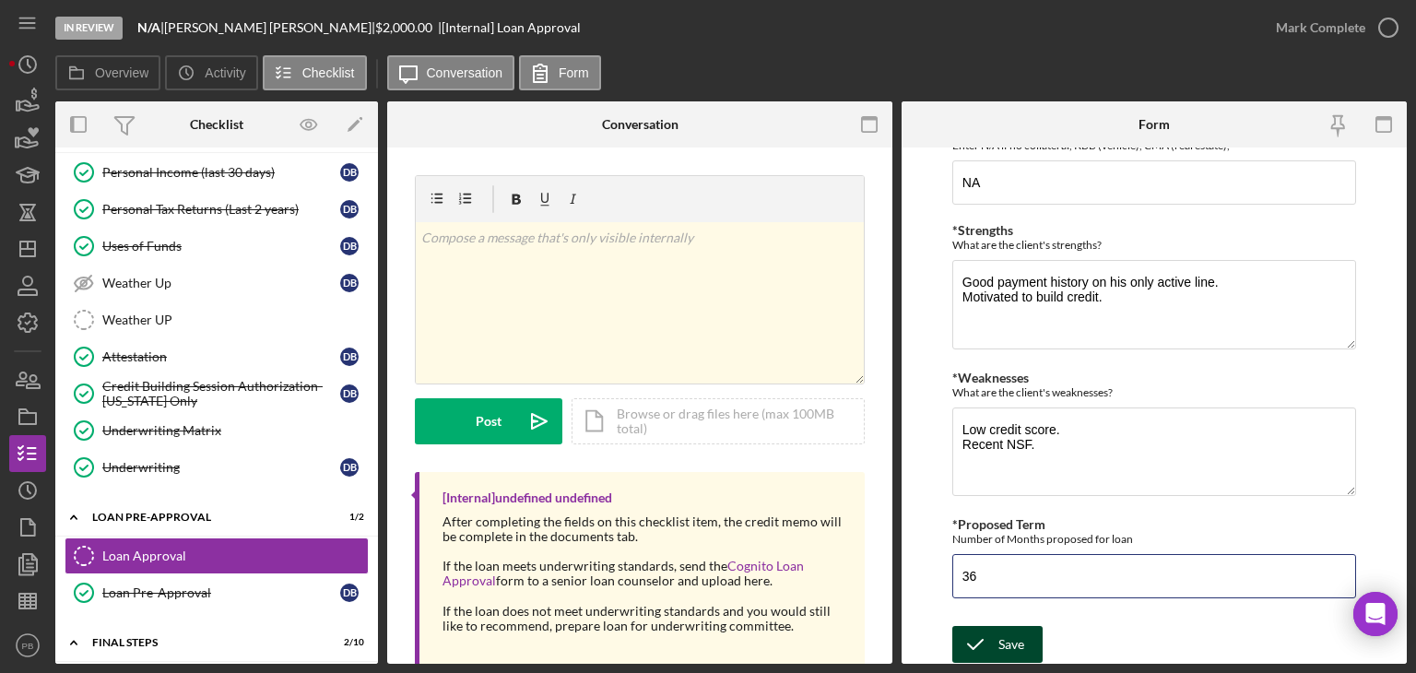
type input "36"
click at [999, 649] on div "Save" at bounding box center [1012, 644] width 26 height 37
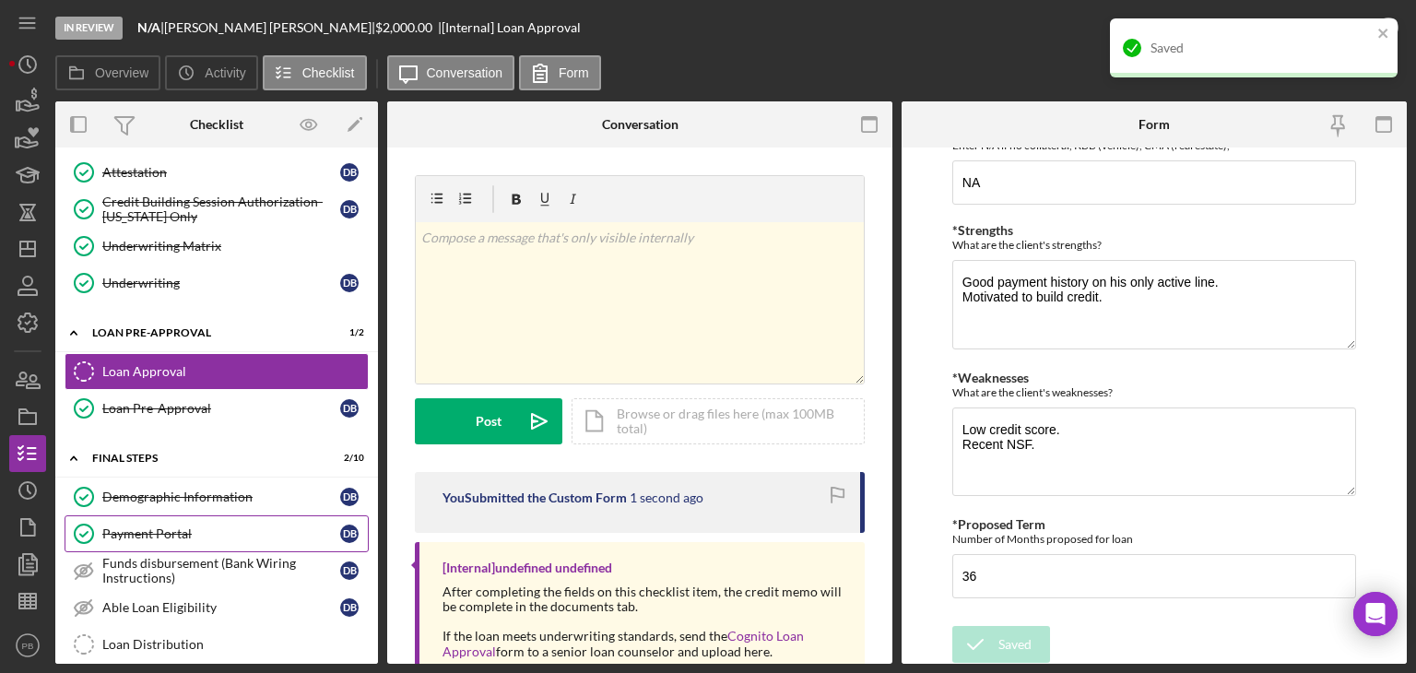
scroll to position [1047, 0]
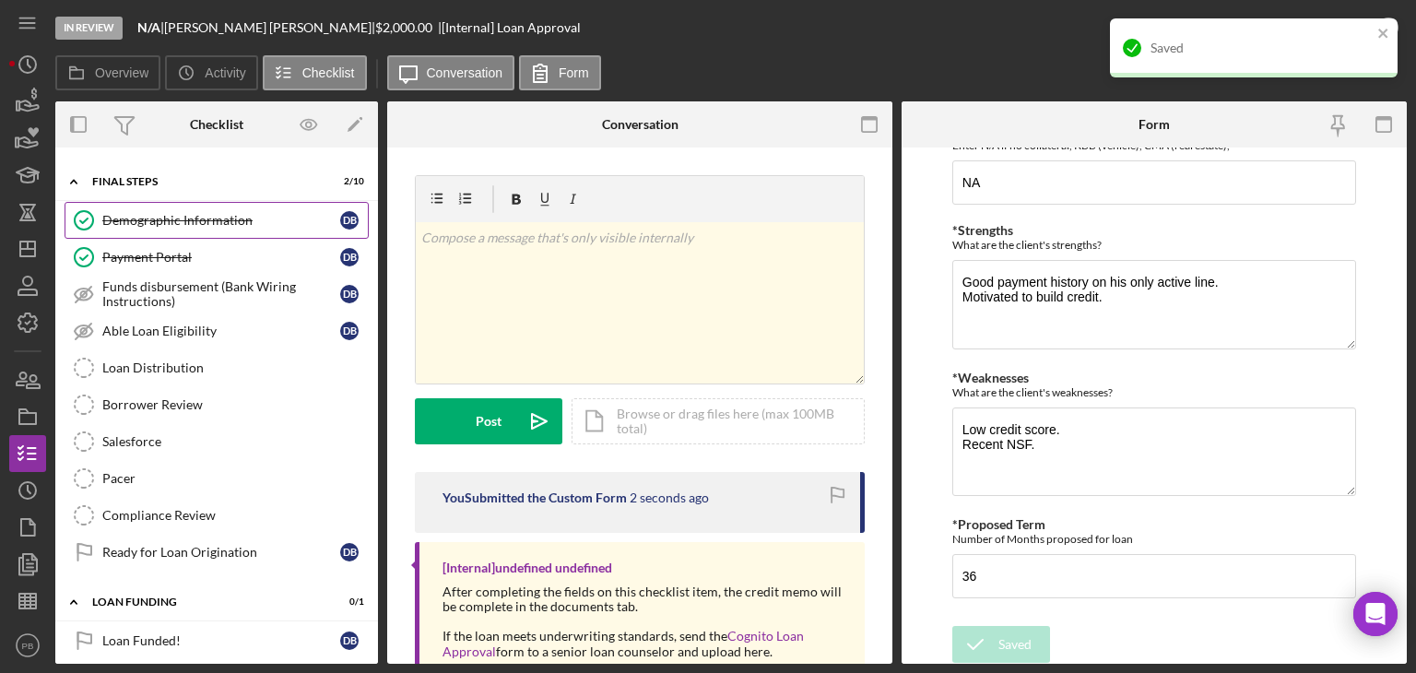
click at [187, 228] on link "Demographic Information Demographic Information D B" at bounding box center [217, 220] width 304 height 37
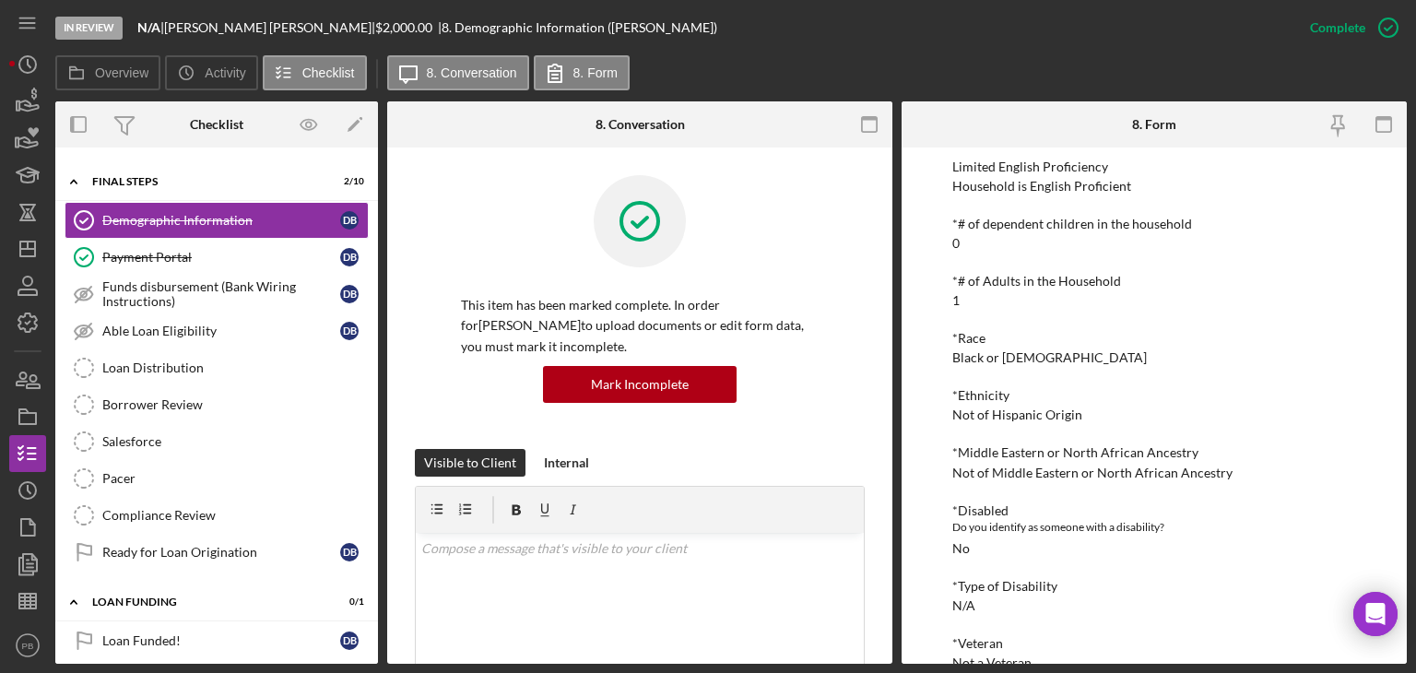
scroll to position [738, 0]
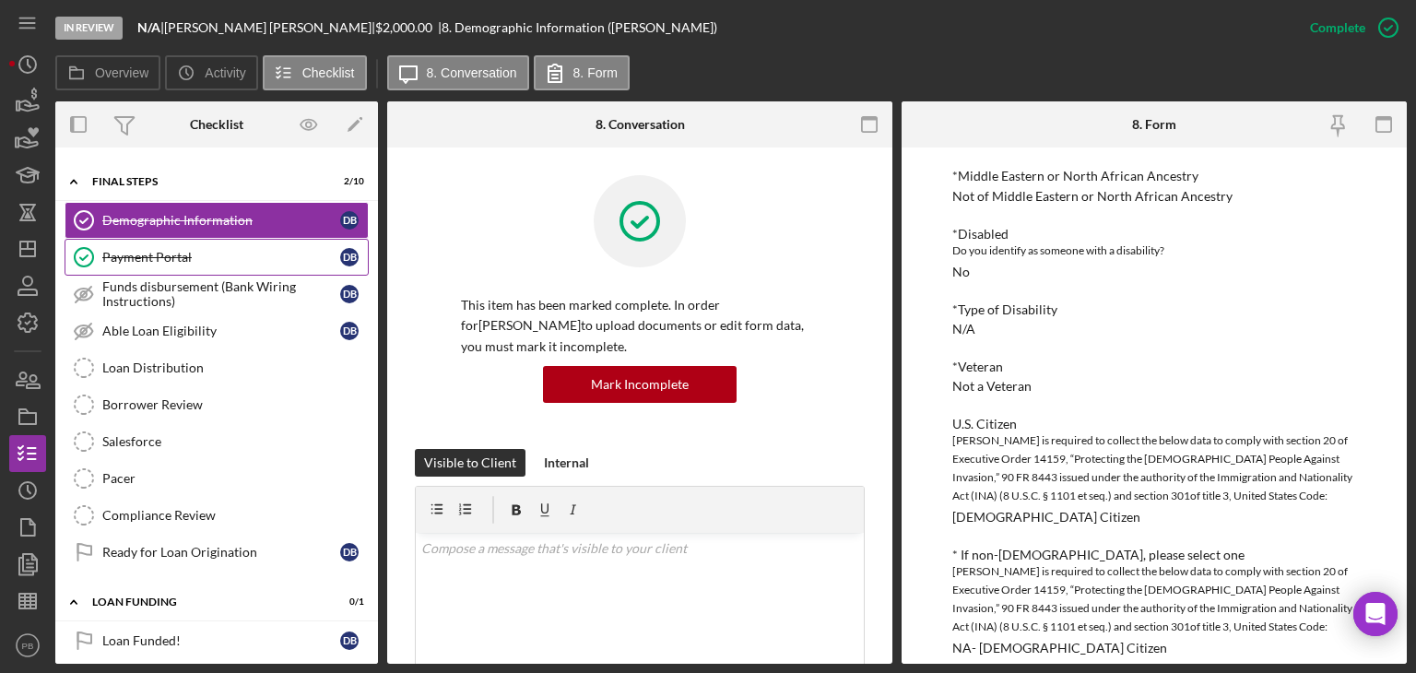
click at [189, 250] on div "Payment Portal" at bounding box center [221, 257] width 238 height 15
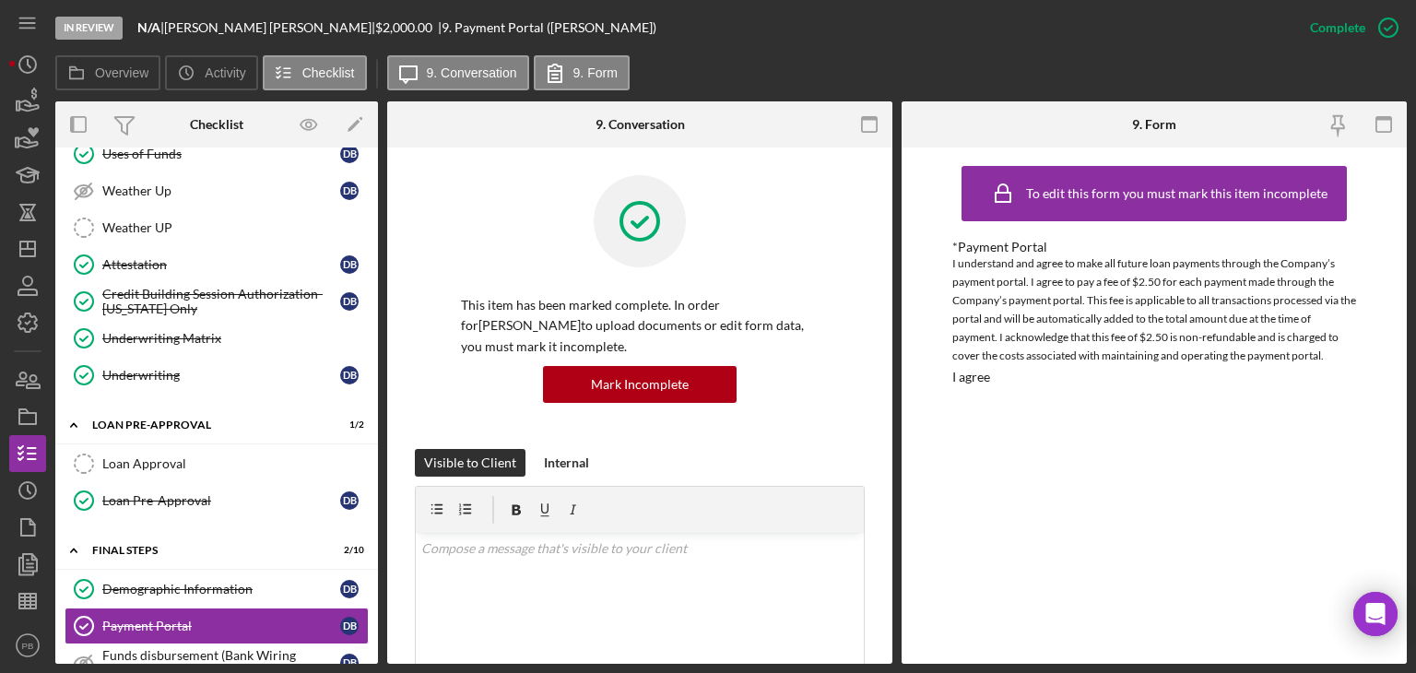
scroll to position [1047, 0]
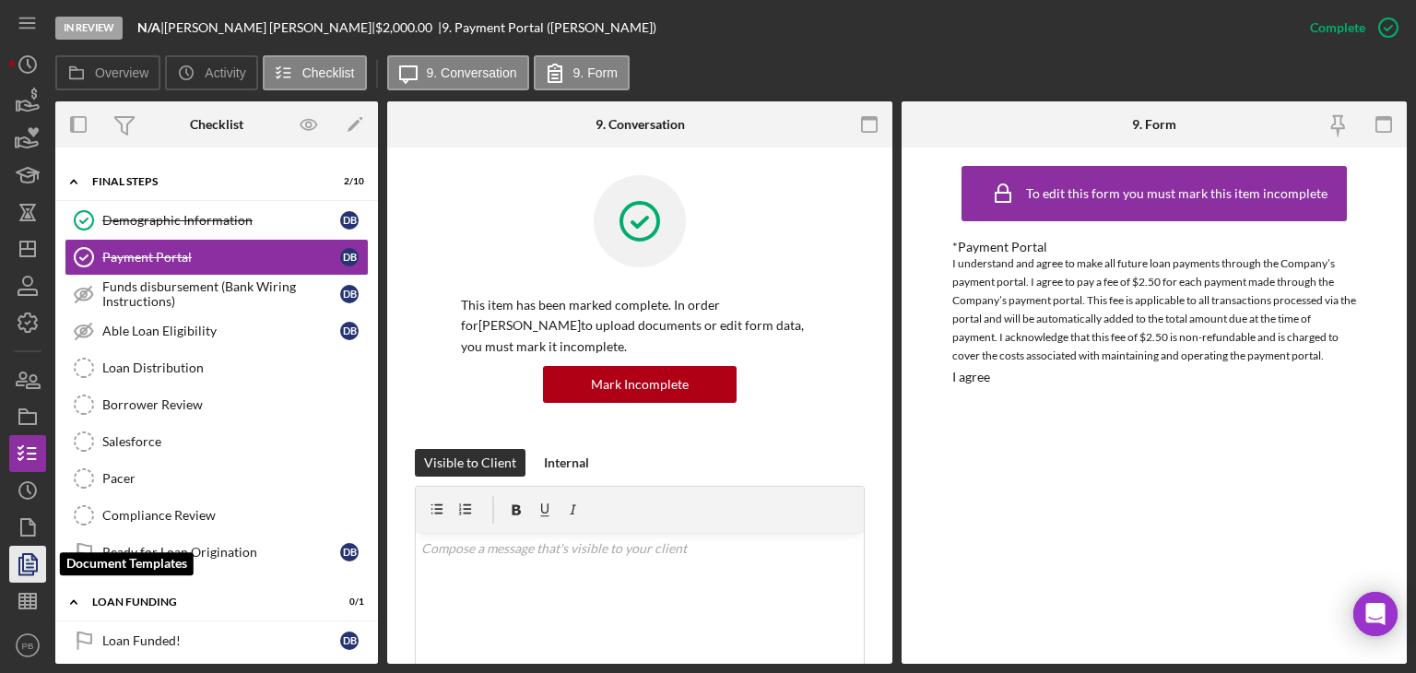
click at [32, 564] on icon "button" at bounding box center [30, 564] width 6 height 7
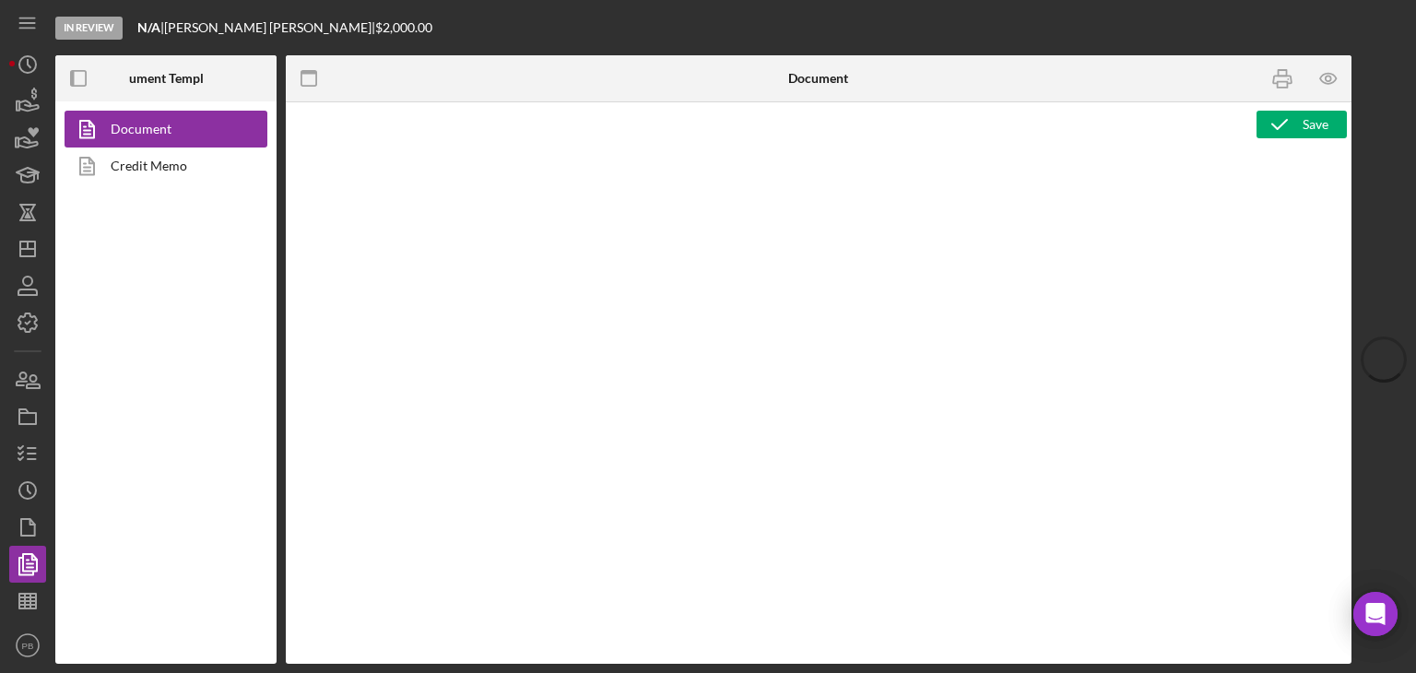
type textarea "<h1>Wiring Instructions</h1> <p style="text-align: left">Borrower Name:&nbsp; <…"
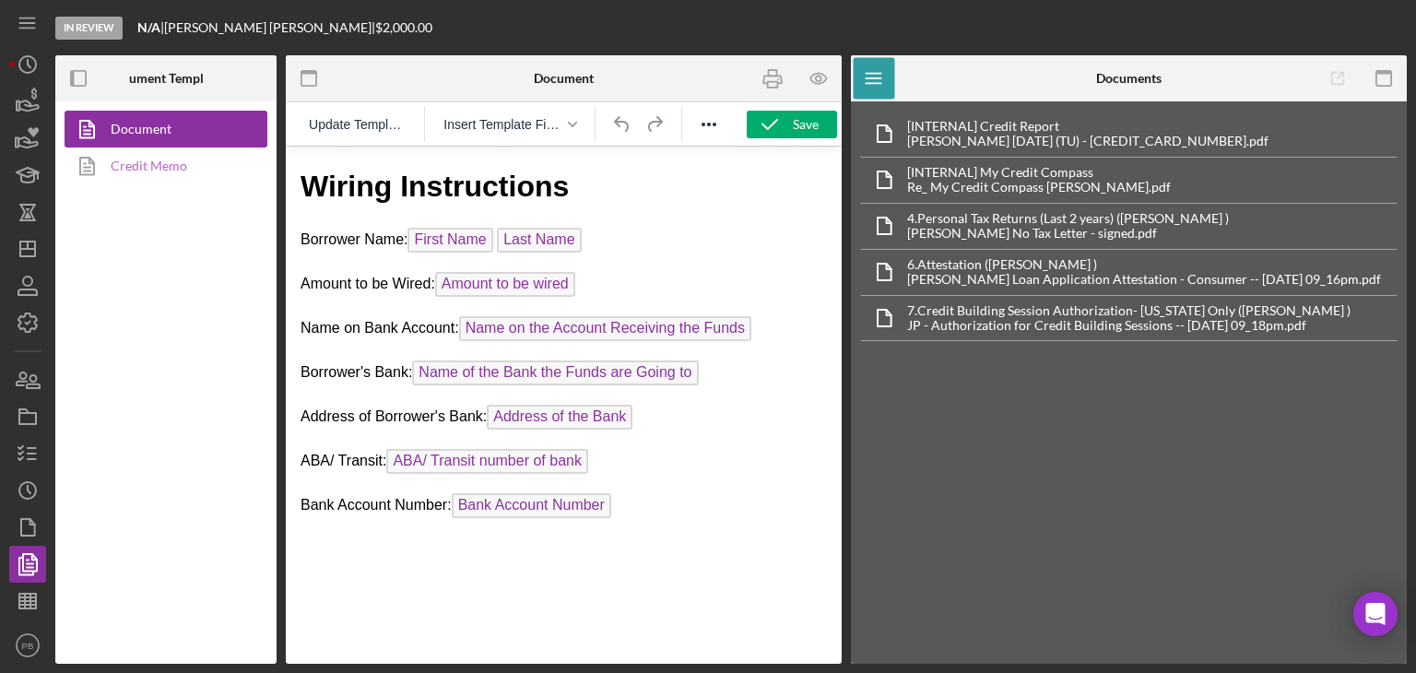
click at [168, 157] on link "Credit Memo" at bounding box center [162, 166] width 194 height 37
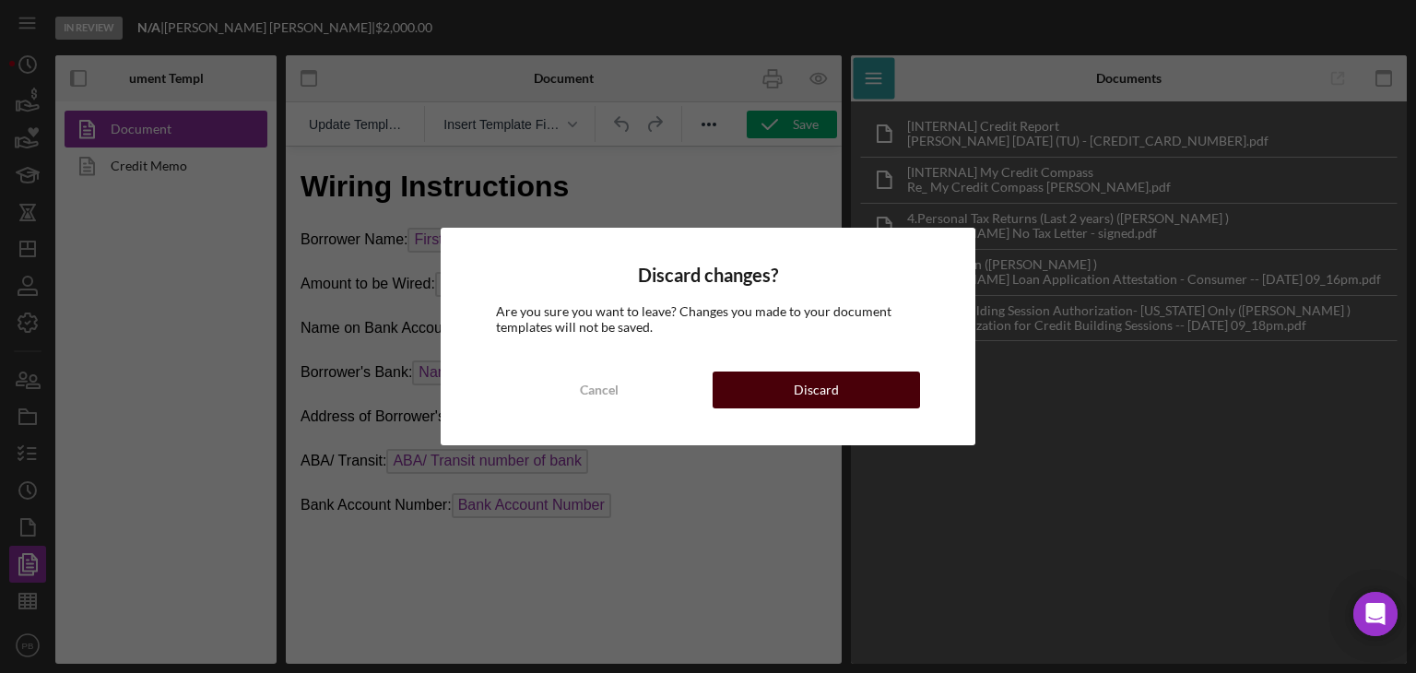
click at [794, 393] on button "Discard" at bounding box center [816, 390] width 207 height 37
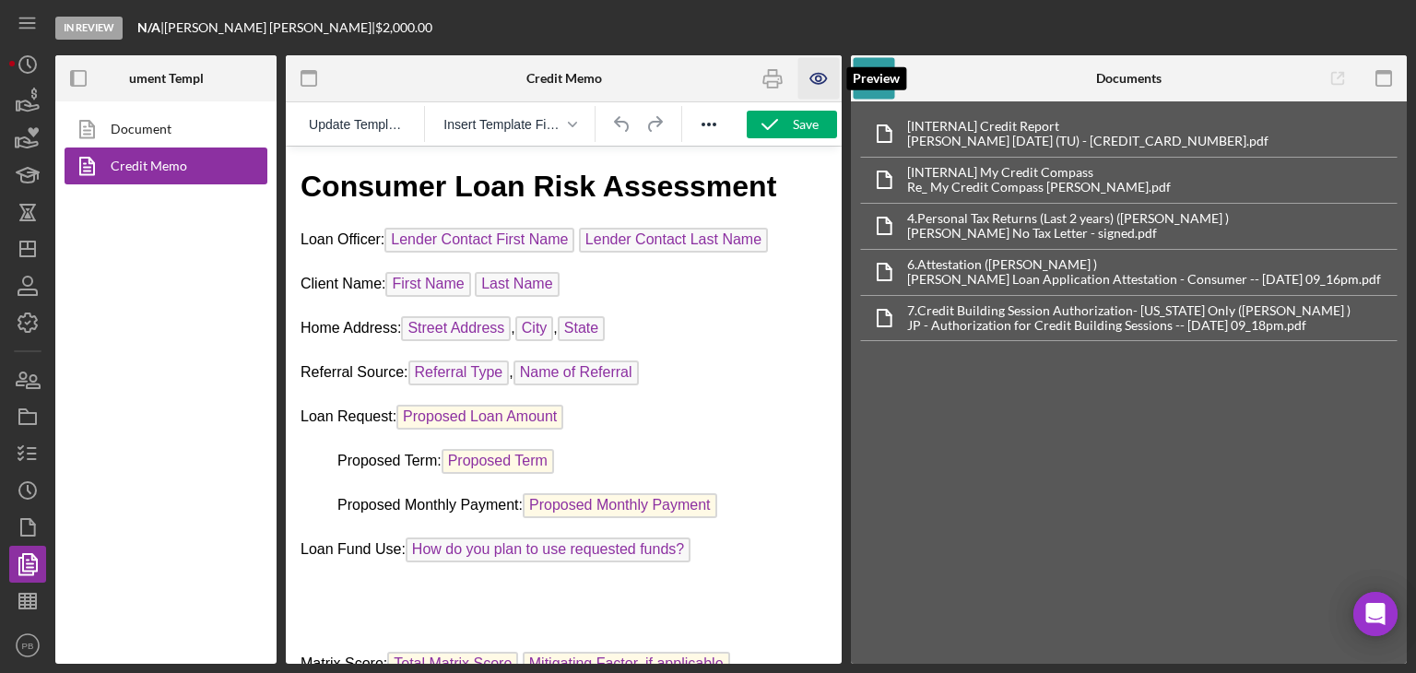
click at [826, 78] on icon "button" at bounding box center [818, 79] width 16 height 10
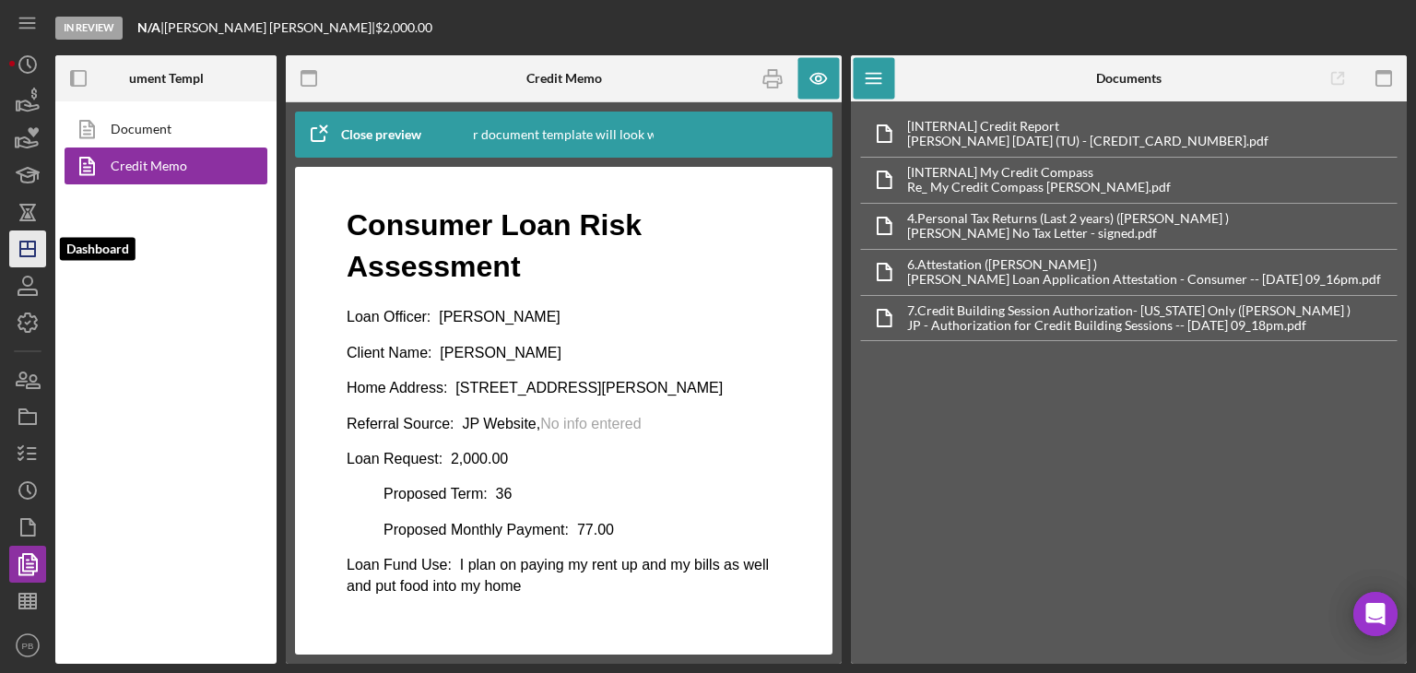
click at [22, 245] on icon "Icon/Dashboard" at bounding box center [28, 249] width 46 height 46
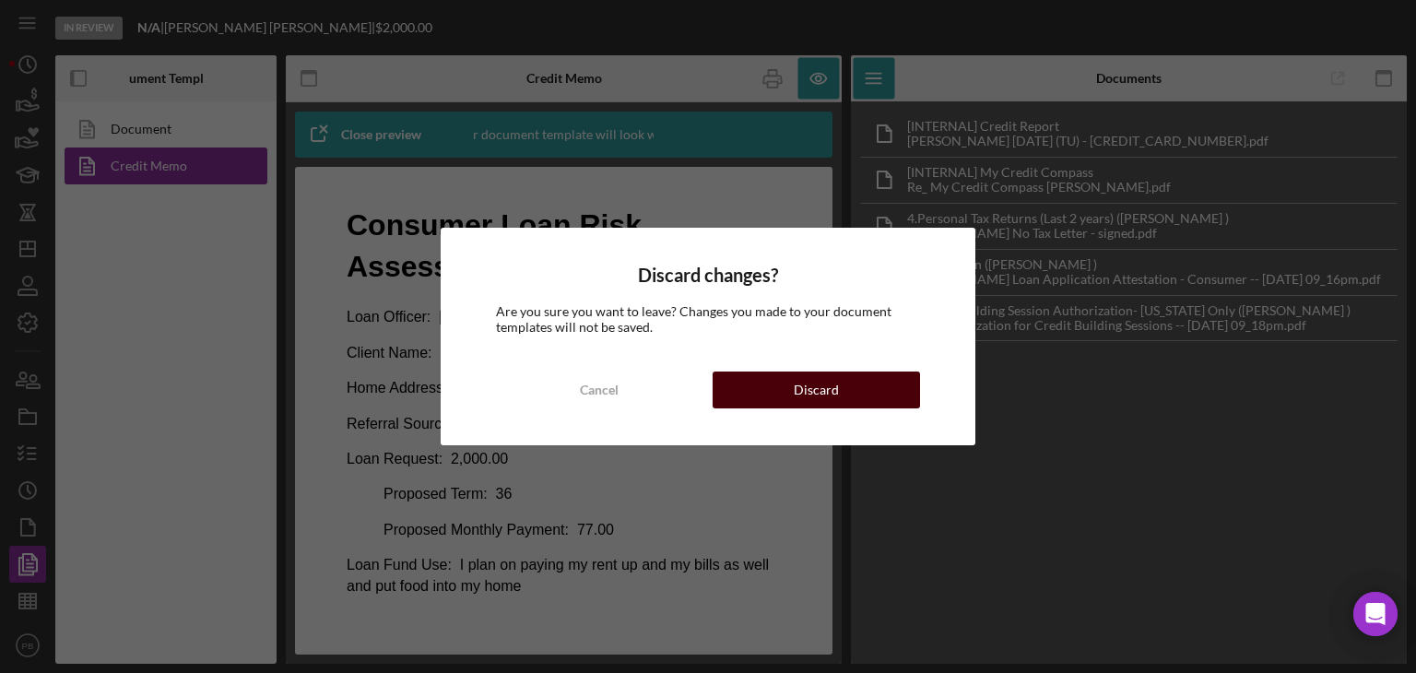
click at [841, 404] on button "Discard" at bounding box center [816, 390] width 207 height 37
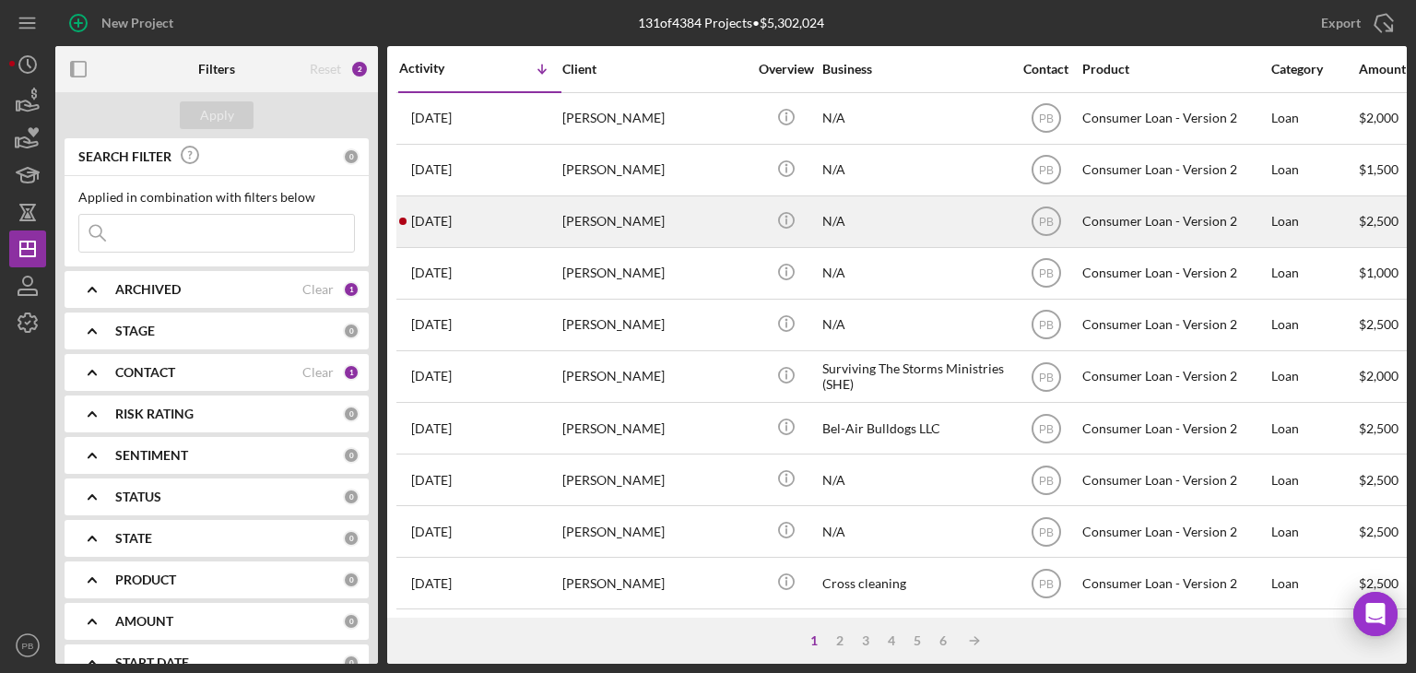
click at [627, 208] on div "[PERSON_NAME]" at bounding box center [654, 221] width 184 height 49
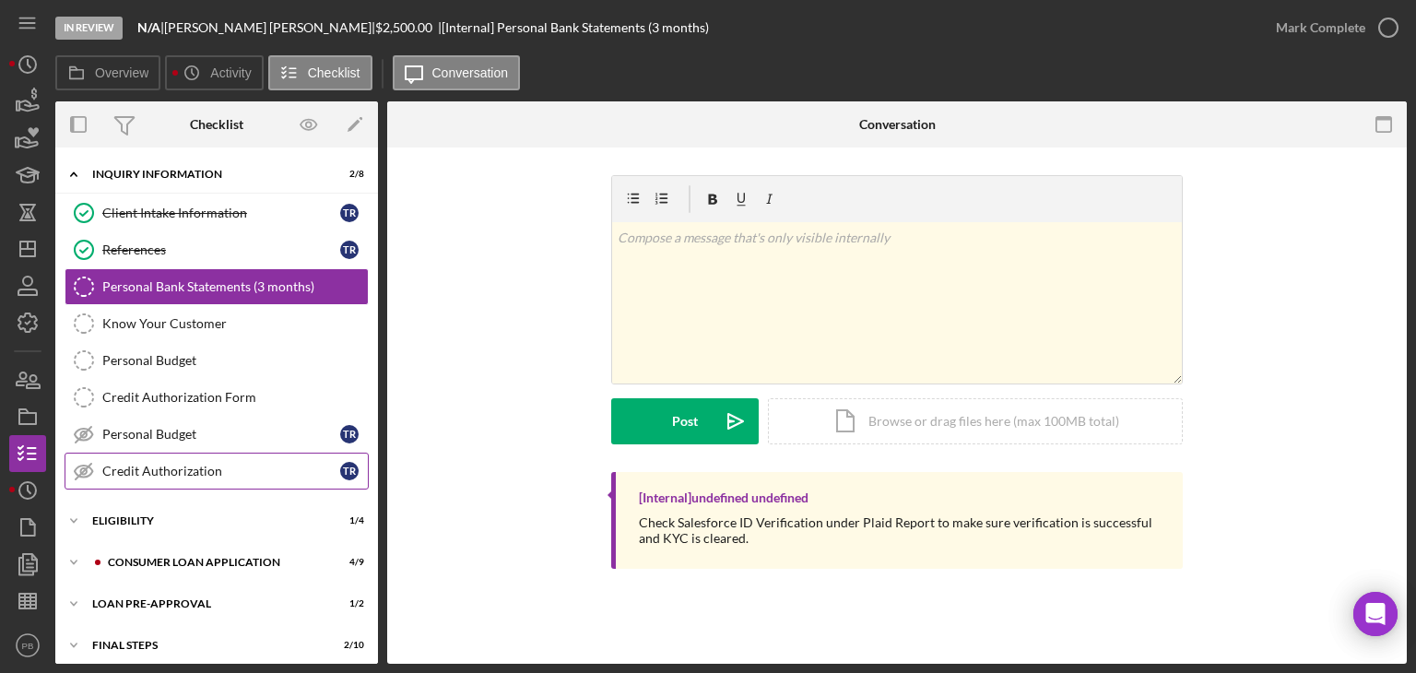
scroll to position [48, 0]
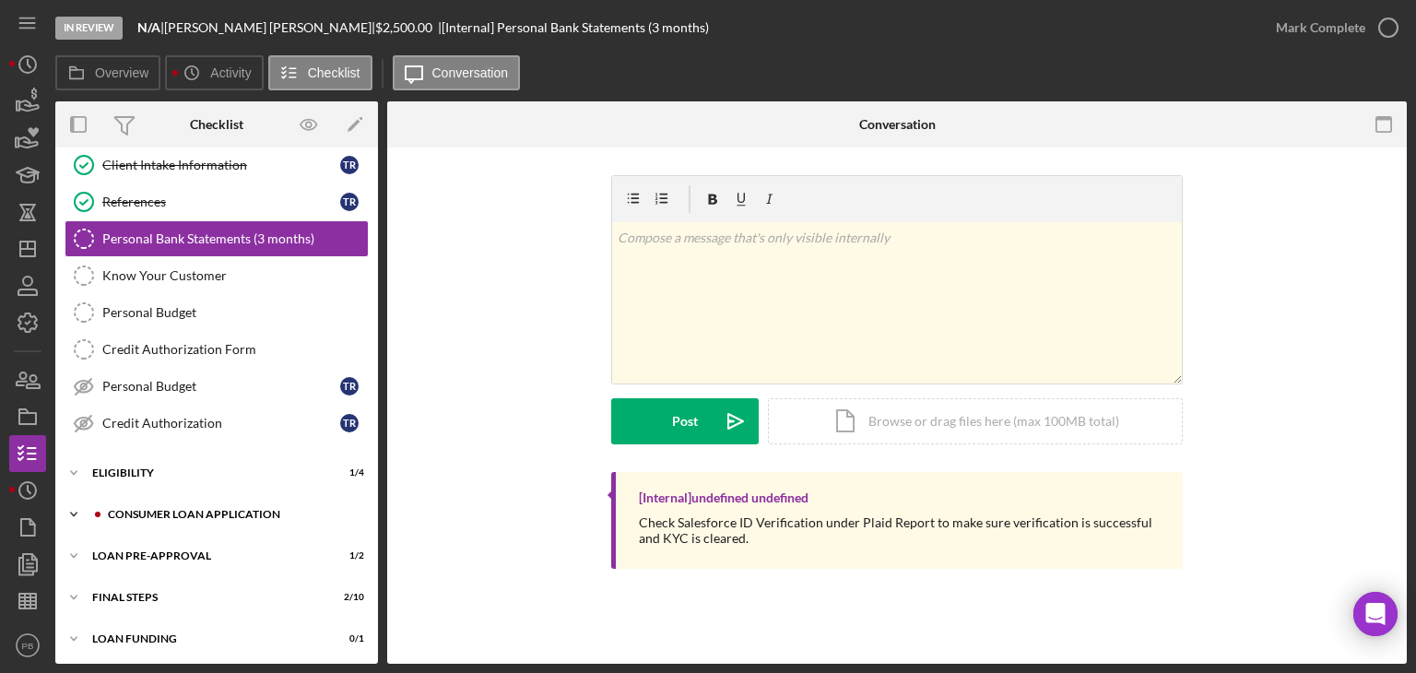
click at [216, 520] on div "Icon/Expander Consumer Loan Application 4 / 9" at bounding box center [216, 514] width 323 height 37
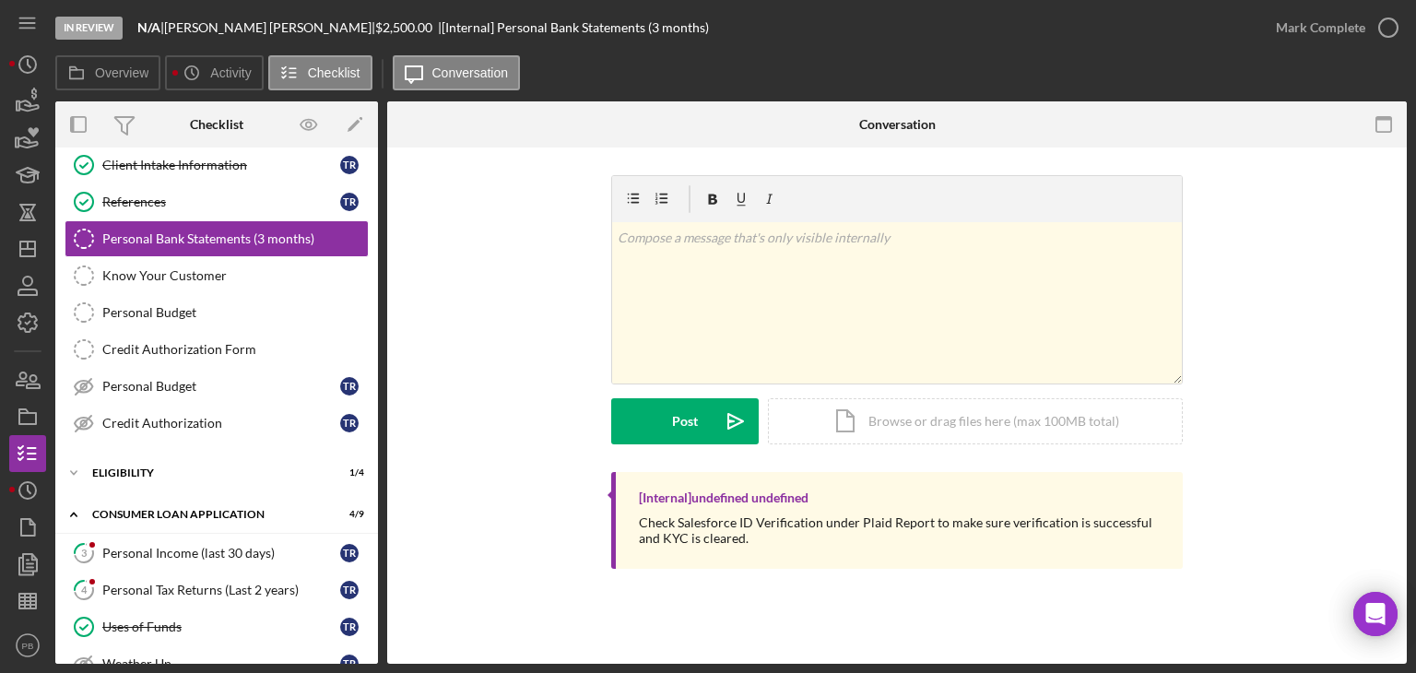
scroll to position [387, 0]
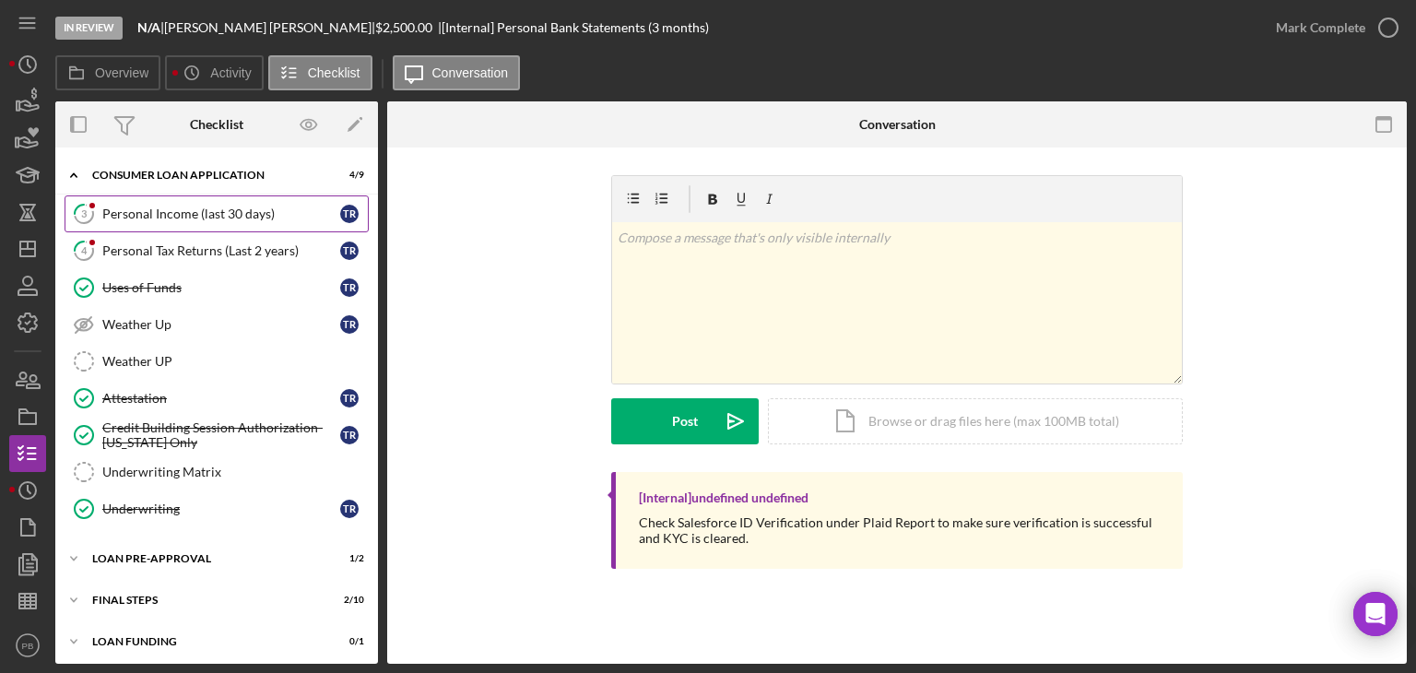
click at [181, 209] on div "Personal Income (last 30 days)" at bounding box center [221, 214] width 238 height 15
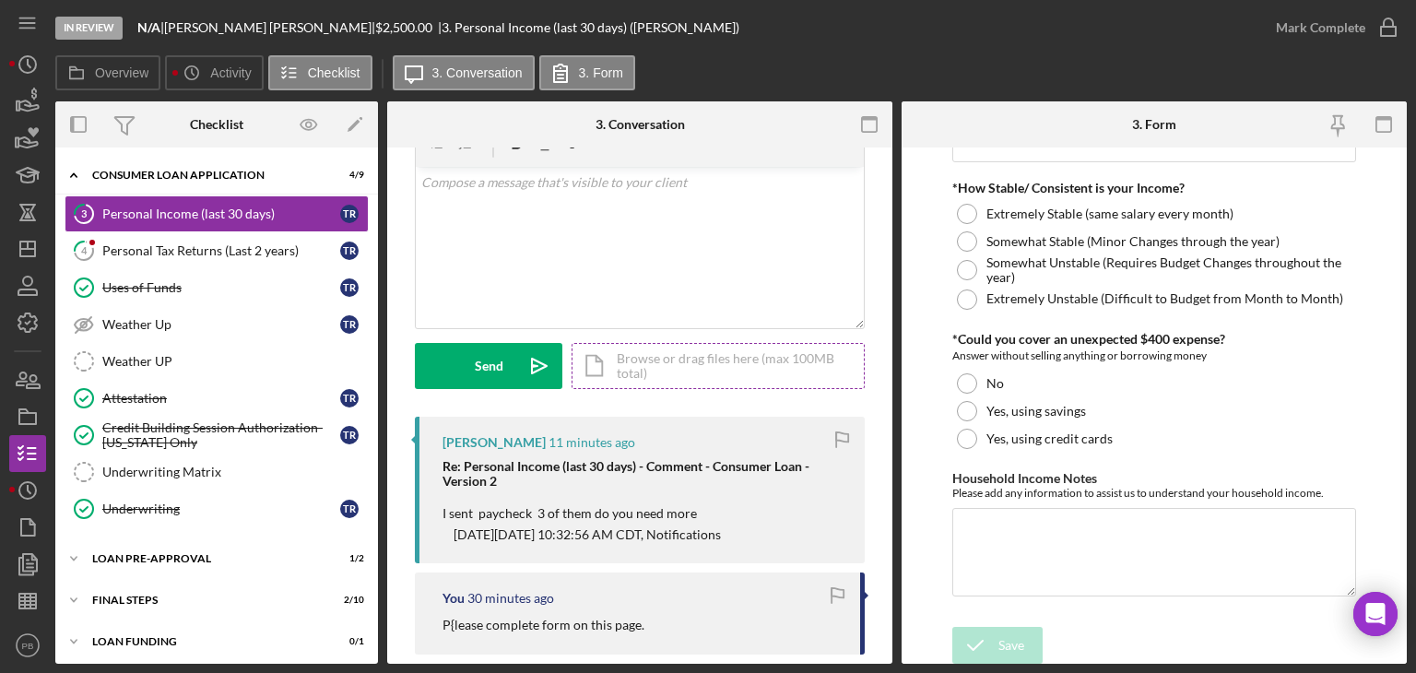
scroll to position [184, 0]
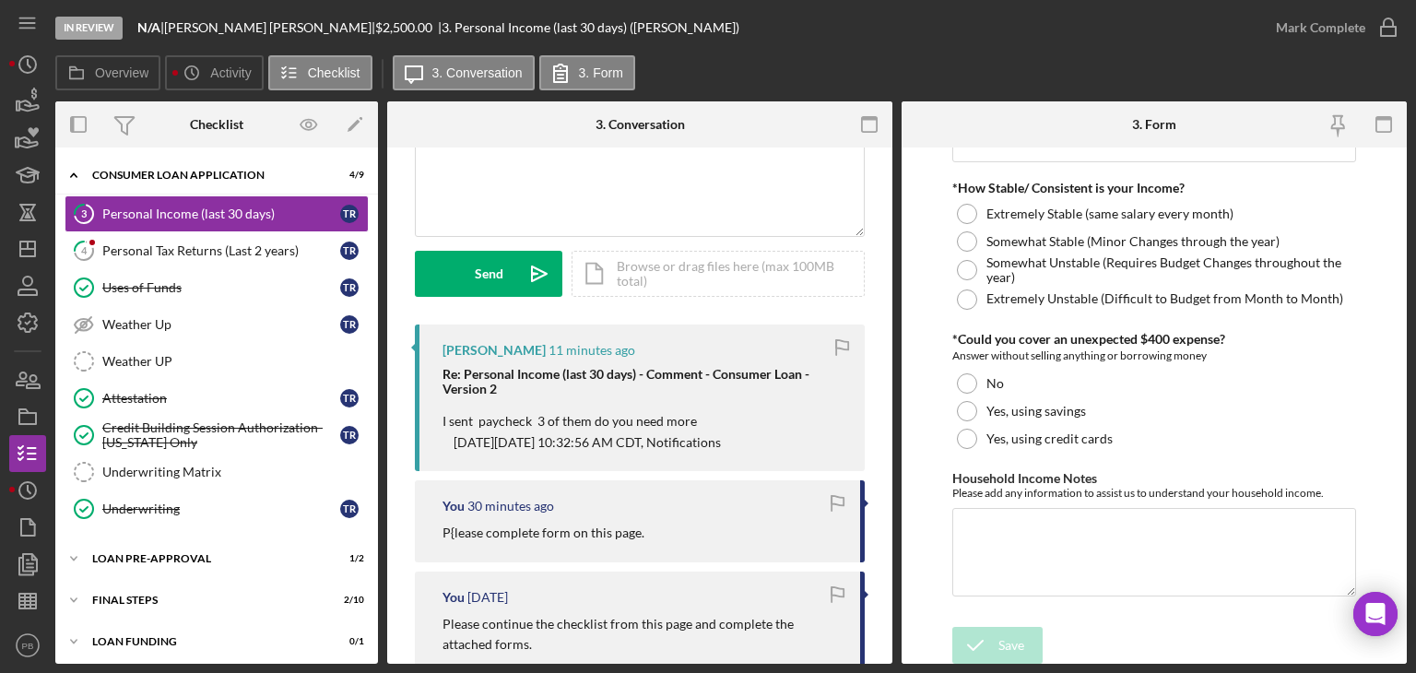
click at [634, 420] on p "I sent paycheck 3 of them do you need more [DATE][DATE] 10:32:56 AM CDT, Notifi…" at bounding box center [645, 431] width 404 height 41
click at [179, 238] on link "4 Personal Tax Returns (Last 2 years) t r" at bounding box center [217, 250] width 304 height 37
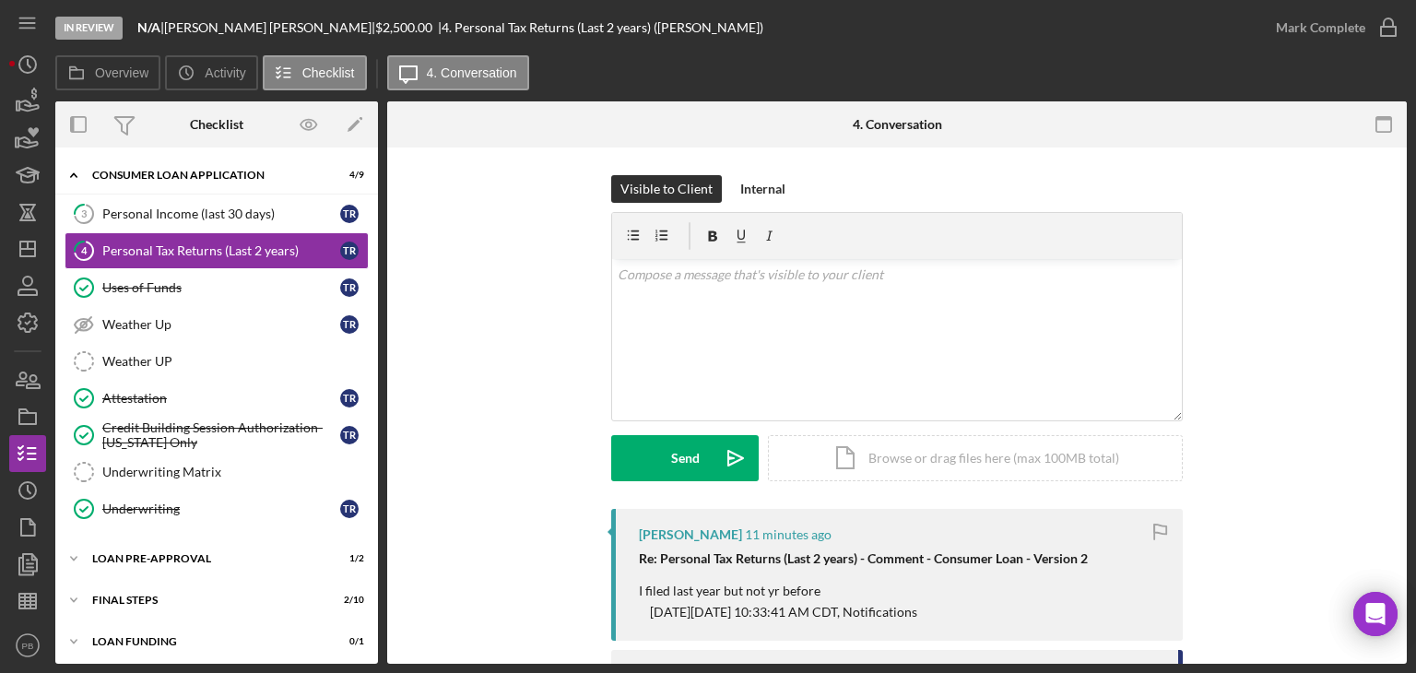
scroll to position [461, 0]
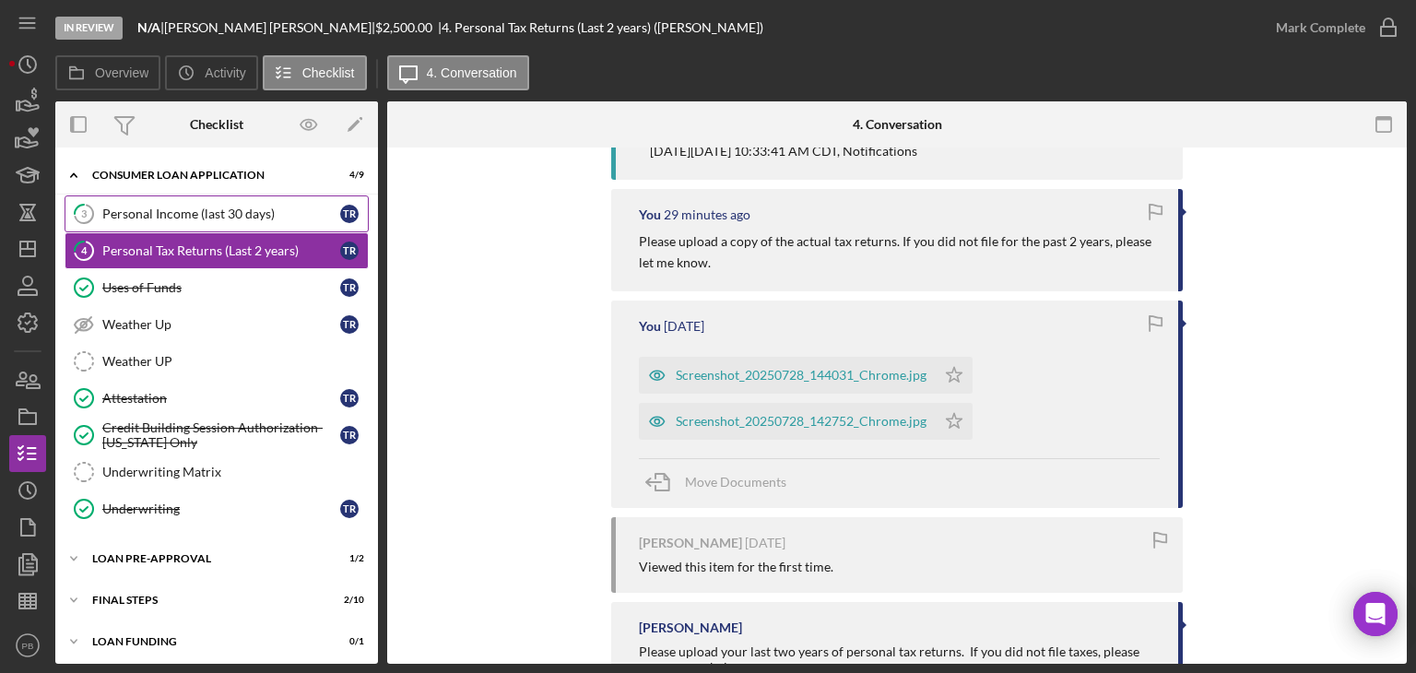
click at [162, 207] on div "Personal Income (last 30 days)" at bounding box center [221, 214] width 238 height 15
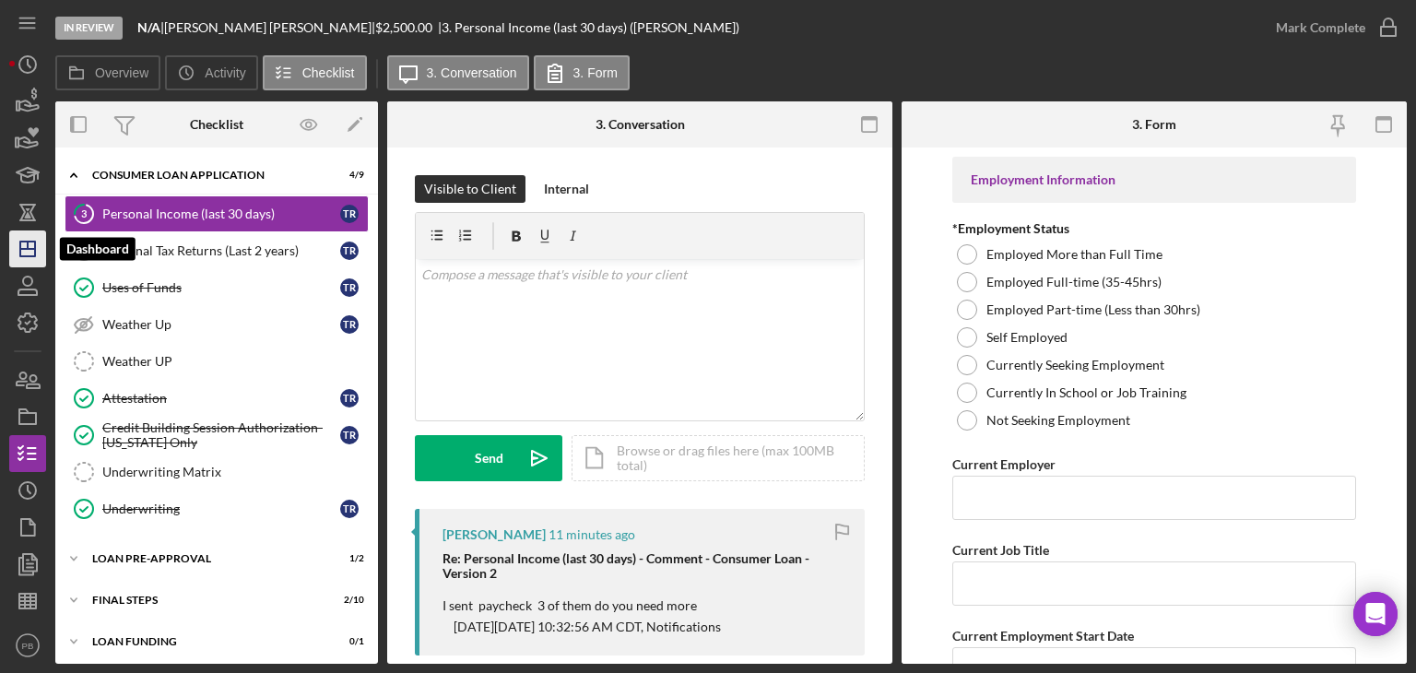
click at [25, 251] on icon "Icon/Dashboard" at bounding box center [28, 249] width 46 height 46
